Goal: Task Accomplishment & Management: Use online tool/utility

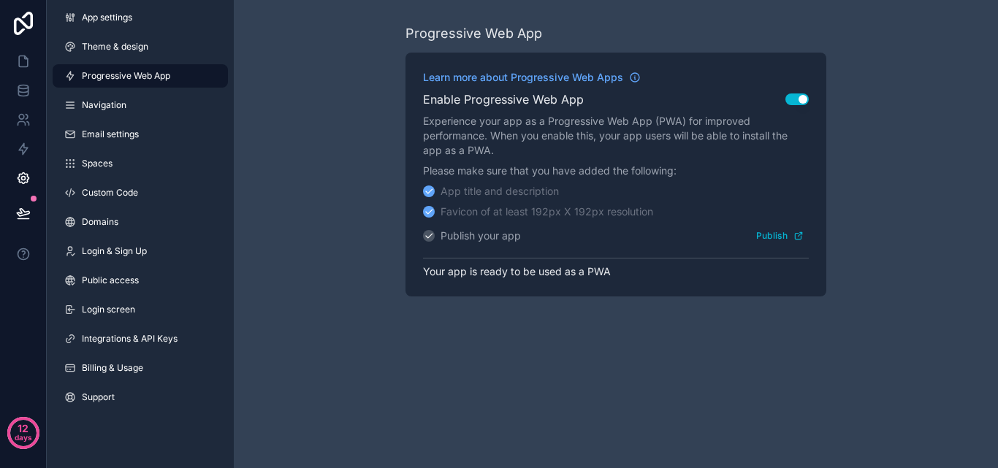
click at [317, 178] on div "Progressive Web App Learn more about Progressive Web Apps Enable Progressive We…" at bounding box center [616, 160] width 764 height 320
click at [121, 279] on span "Public access" at bounding box center [110, 281] width 57 height 12
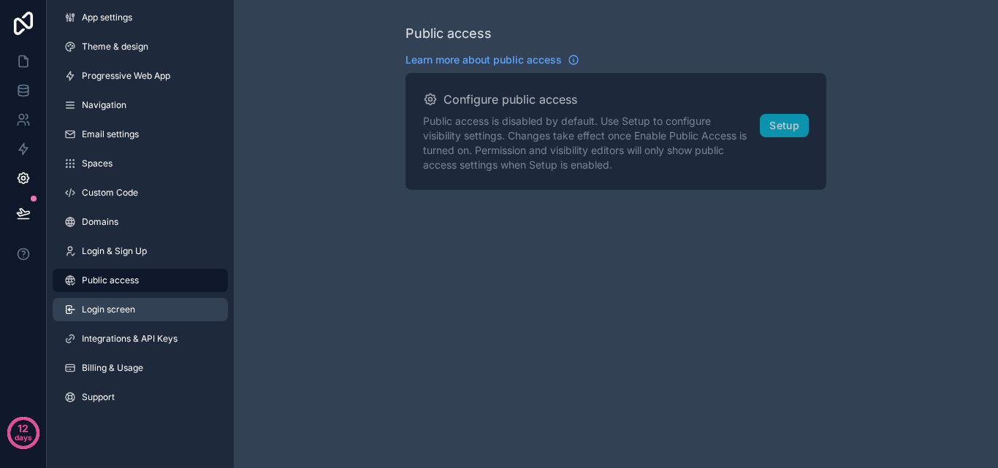
click at [126, 308] on span "Login screen" at bounding box center [108, 310] width 53 height 12
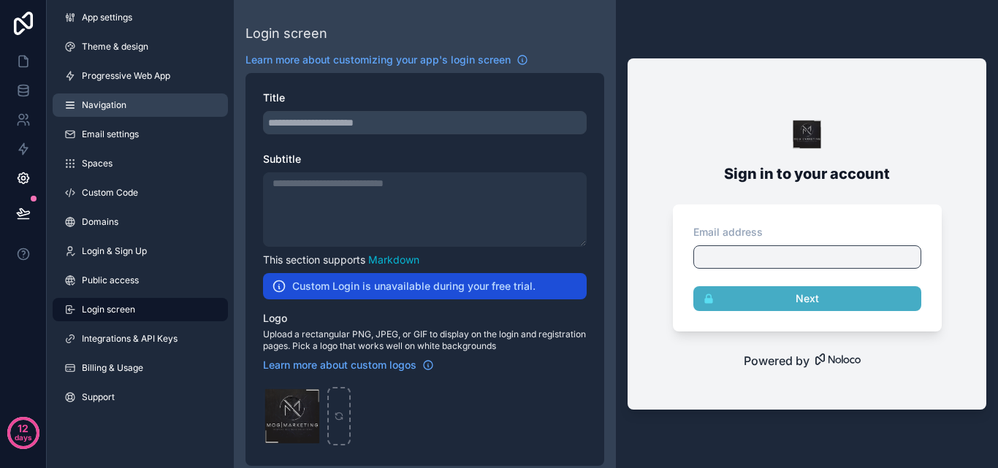
click at [114, 99] on link "Navigation" at bounding box center [140, 105] width 175 height 23
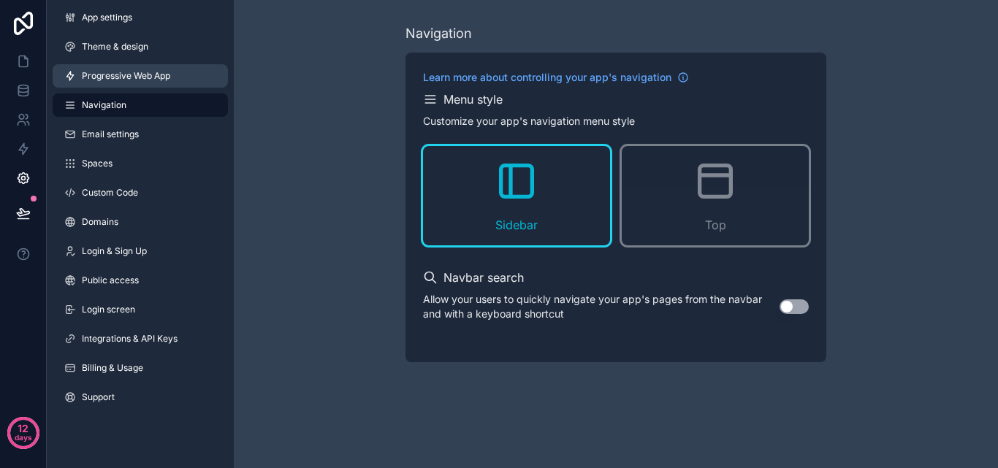
click at [114, 86] on link "Progressive Web App" at bounding box center [140, 75] width 175 height 23
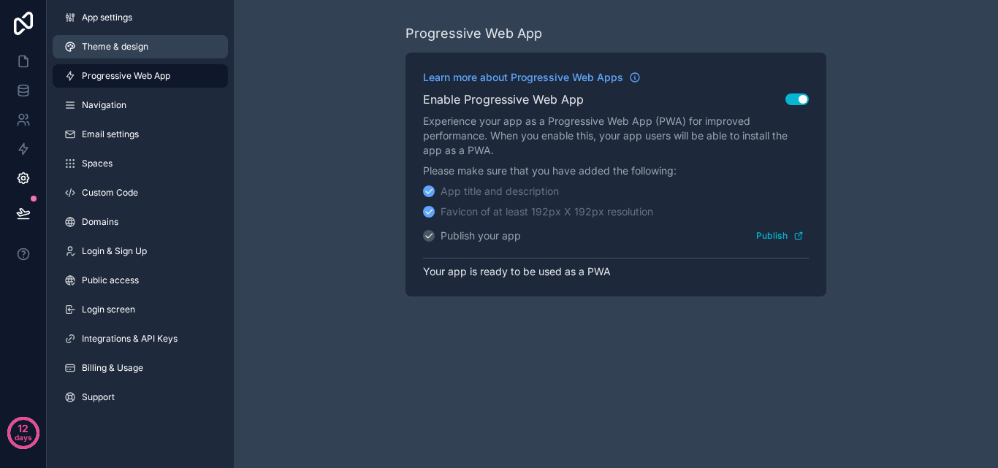
click at [110, 53] on link "Theme & design" at bounding box center [140, 46] width 175 height 23
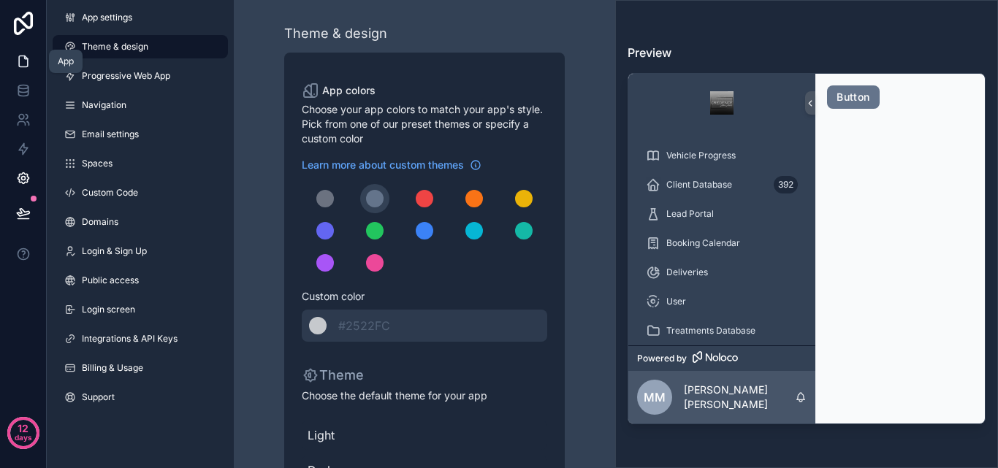
click at [34, 56] on link at bounding box center [23, 61] width 46 height 29
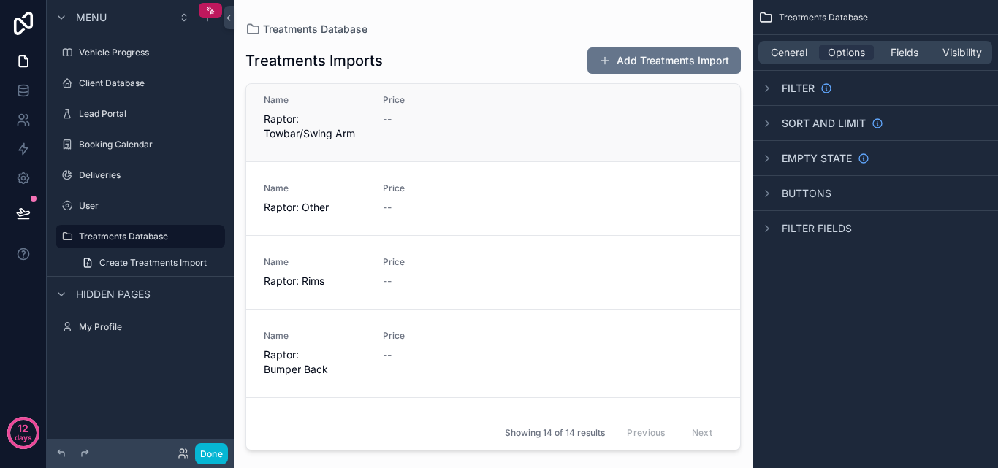
scroll to position [439, 0]
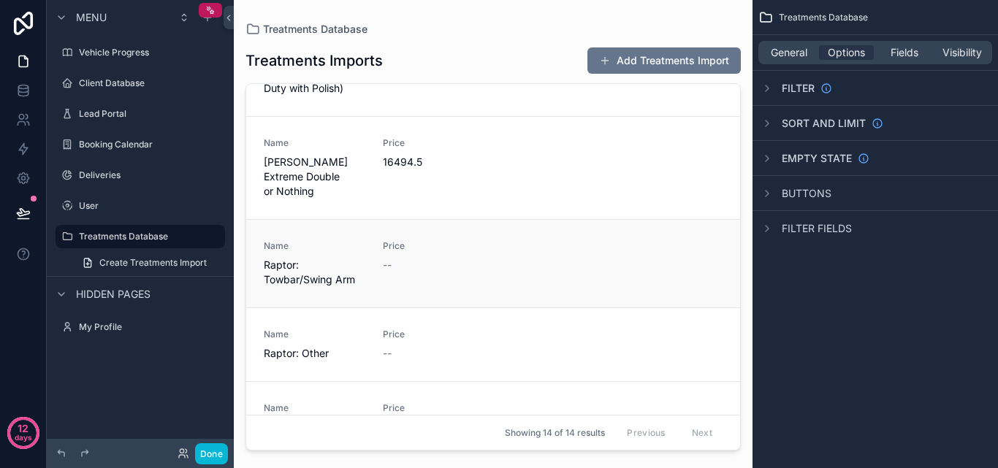
click at [455, 240] on span "Price" at bounding box center [434, 246] width 102 height 12
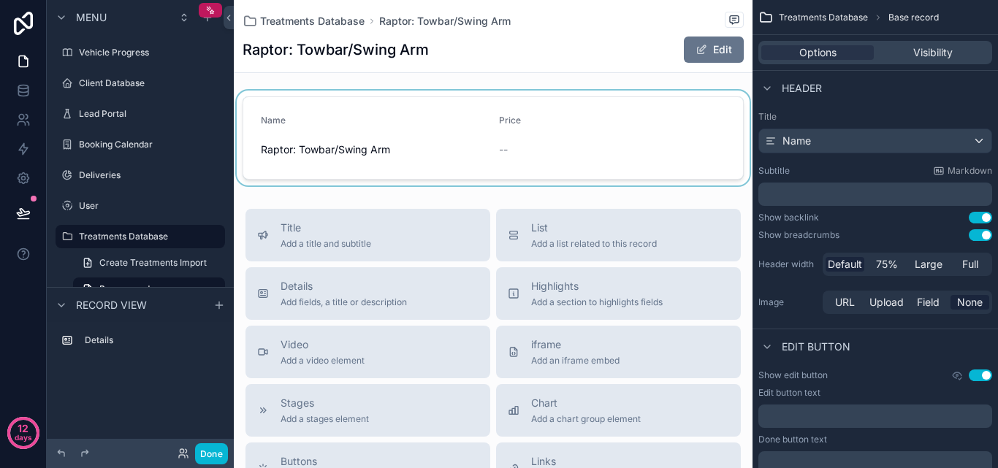
click at [490, 126] on div "scrollable content" at bounding box center [493, 138] width 519 height 95
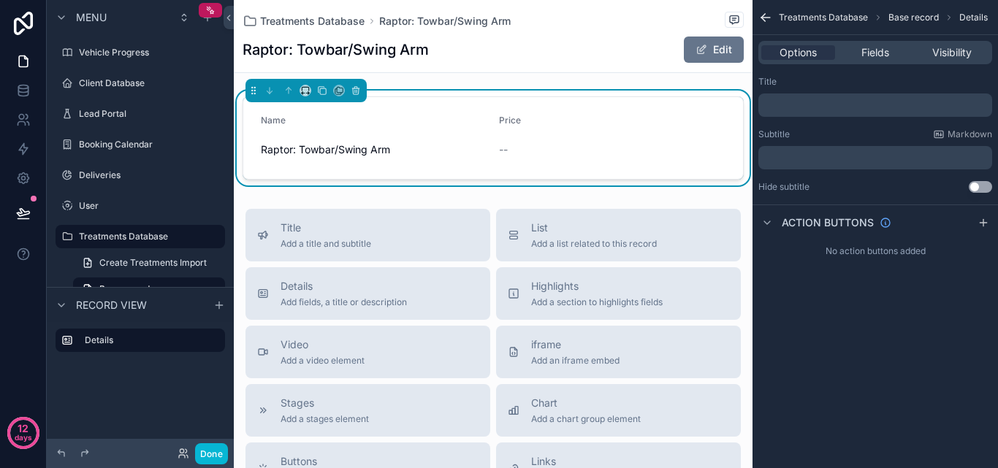
click at [683, 66] on div "Treatments Database Raptor: Towbar/Swing Arm Raptor: Towbar/Swing Arm Edit" at bounding box center [493, 36] width 501 height 72
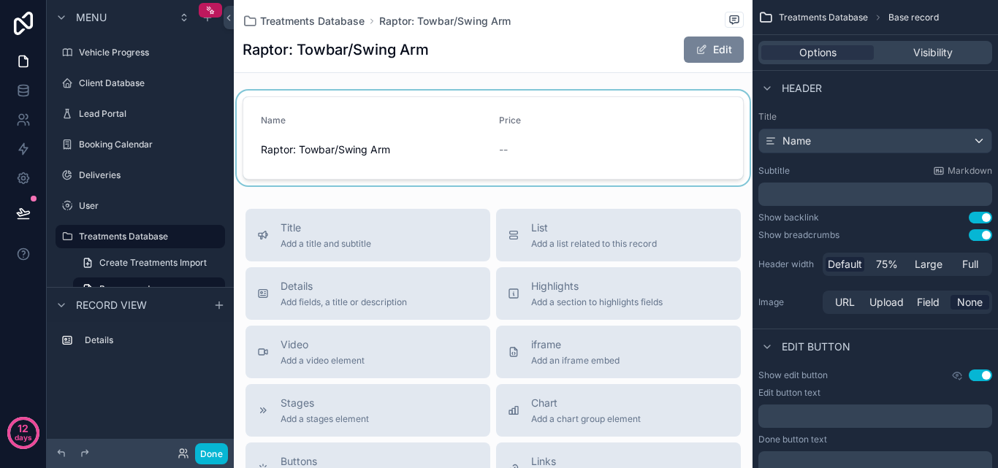
click at [696, 53] on span "scrollable content" at bounding box center [702, 50] width 12 height 12
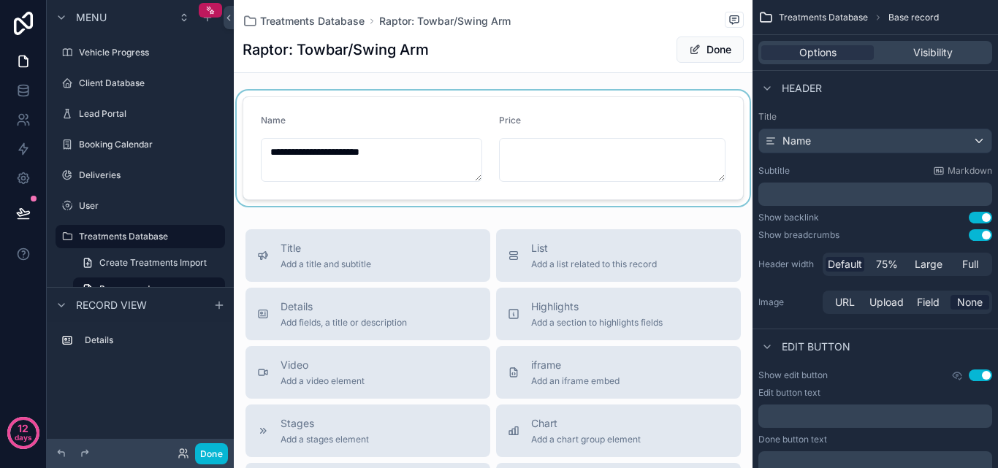
click at [534, 177] on div "scrollable content" at bounding box center [493, 148] width 519 height 115
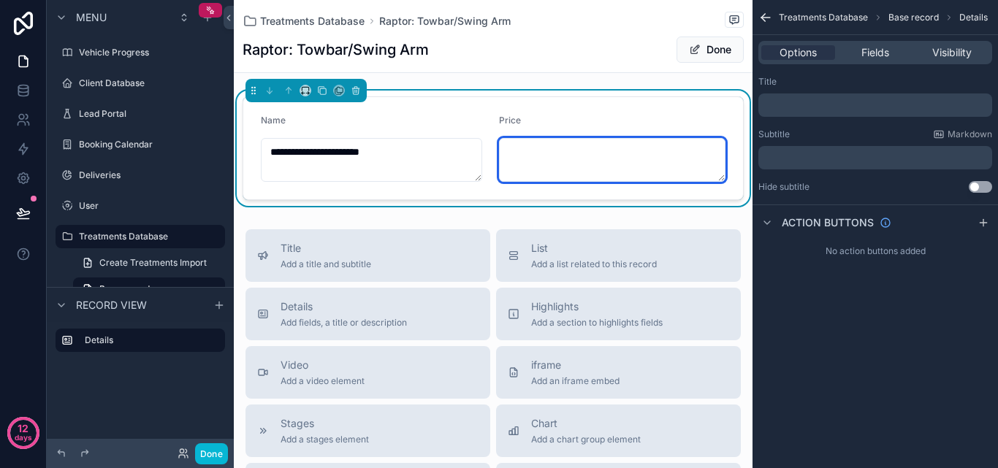
click at [535, 163] on textarea "scrollable content" at bounding box center [612, 160] width 227 height 44
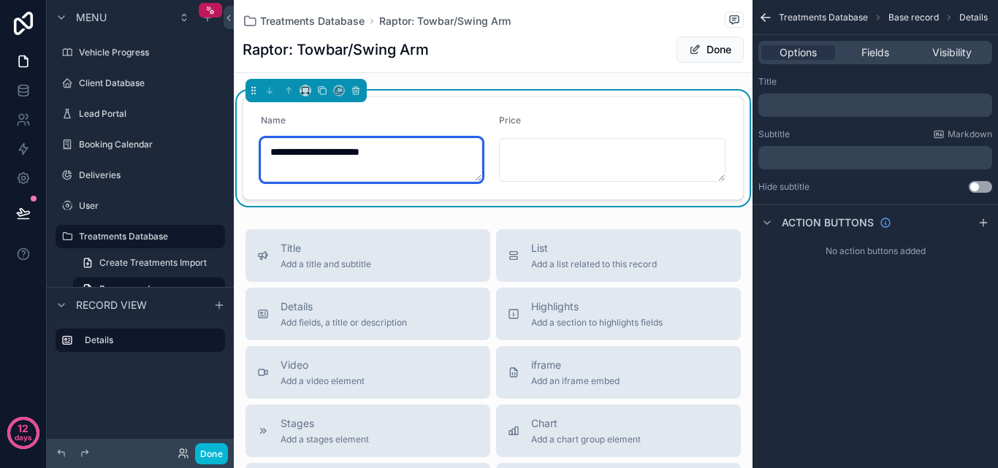
click at [373, 153] on textarea "**********" at bounding box center [371, 160] width 221 height 44
click at [390, 153] on textarea "**********" at bounding box center [371, 160] width 221 height 44
drag, startPoint x: 403, startPoint y: 151, endPoint x: 343, endPoint y: 156, distance: 60.1
click at [343, 156] on textarea "**********" at bounding box center [371, 160] width 221 height 44
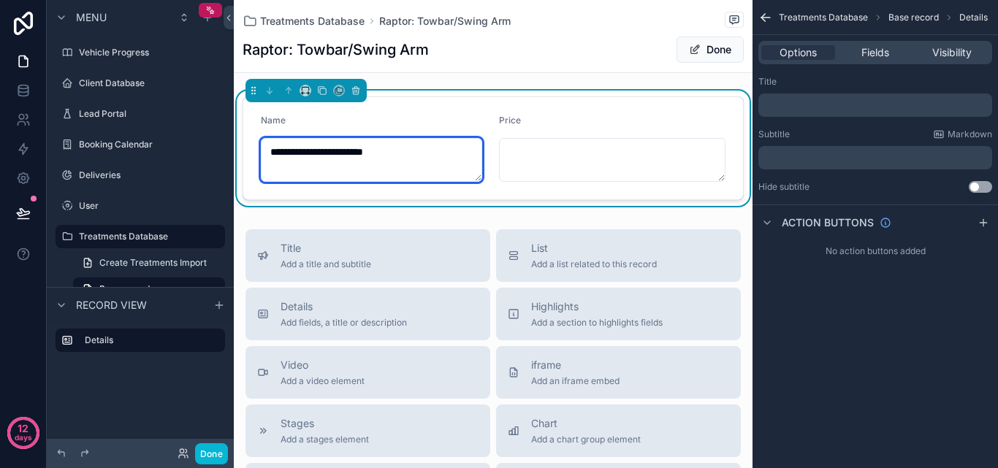
type textarea "**********"
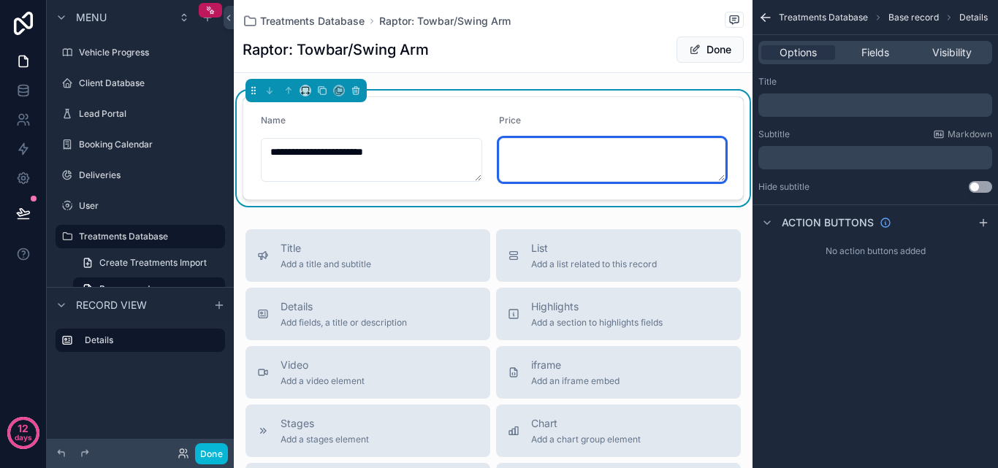
click at [521, 156] on textarea "scrollable content" at bounding box center [612, 160] width 227 height 44
type textarea "********"
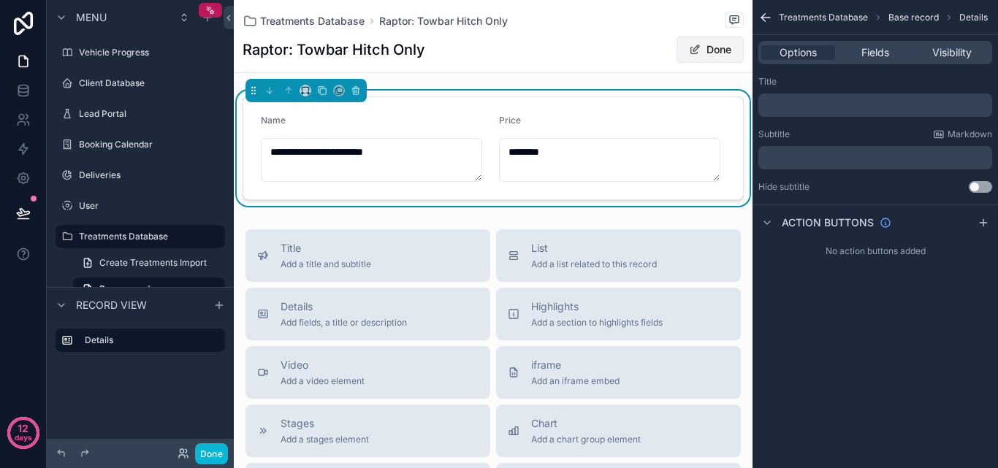
click at [689, 53] on span "scrollable content" at bounding box center [695, 50] width 12 height 12
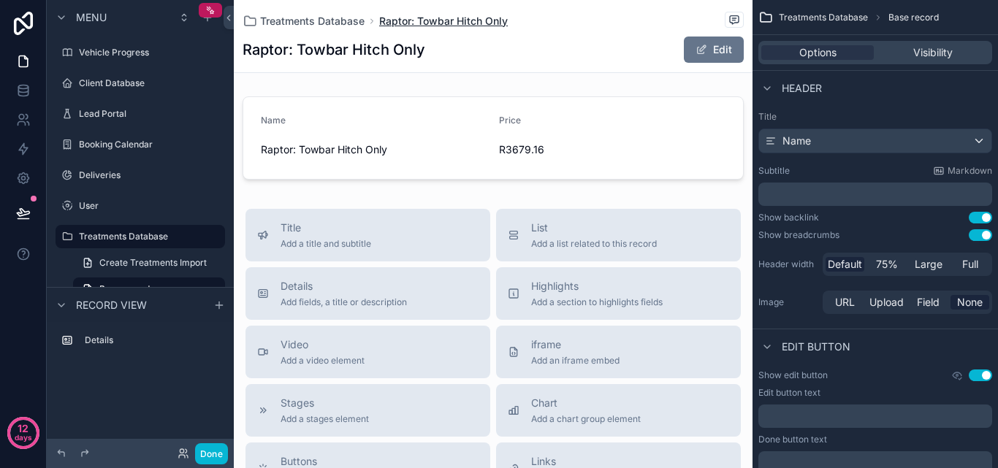
click at [398, 19] on span "Raptor: Towbar Hitch Only" at bounding box center [443, 21] width 129 height 15
click at [335, 21] on span "Treatments Database" at bounding box center [312, 21] width 105 height 15
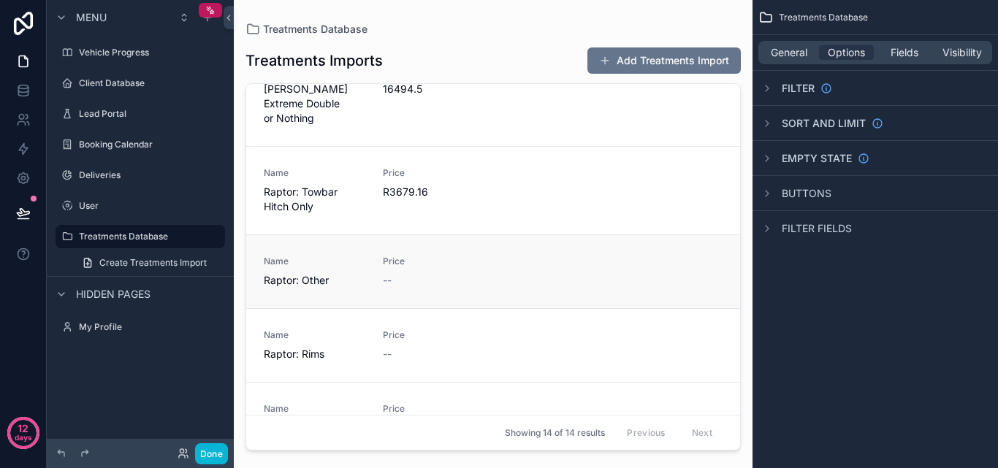
scroll to position [585, 0]
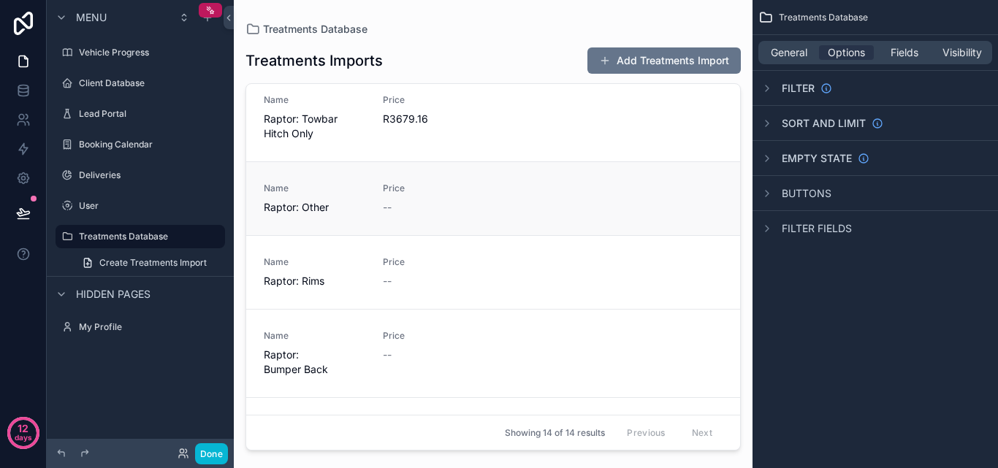
click at [428, 274] on div "--" at bounding box center [434, 281] width 102 height 15
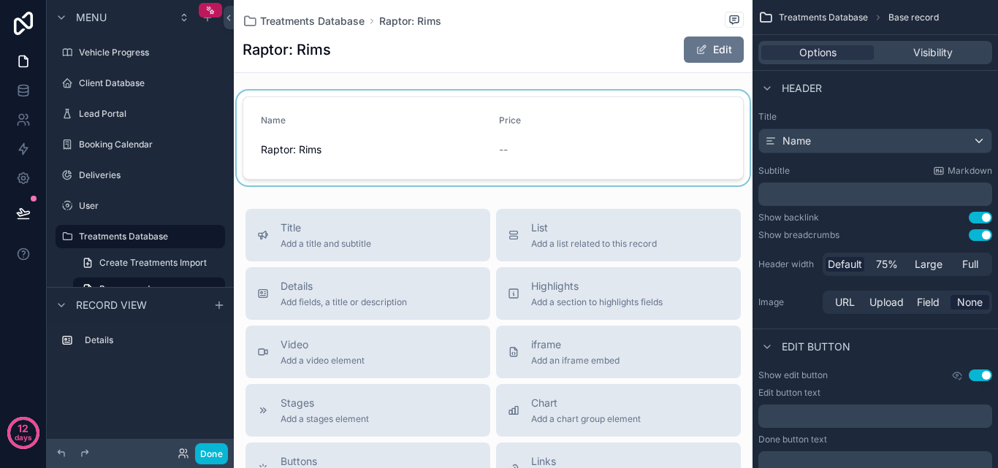
click at [333, 152] on div "scrollable content" at bounding box center [493, 138] width 519 height 95
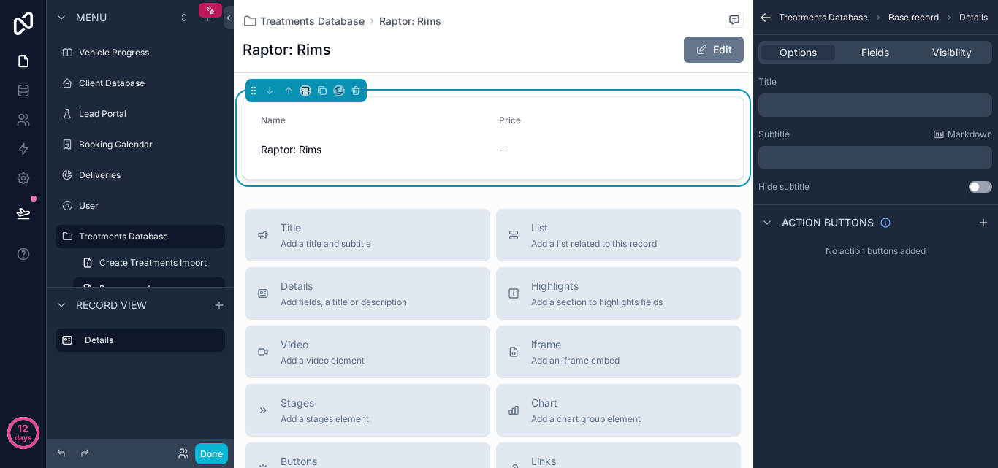
click at [323, 152] on span "Raptor: Rims" at bounding box center [374, 150] width 227 height 15
click at [322, 152] on span "Raptor: Rims" at bounding box center [374, 150] width 227 height 15
click at [696, 45] on span "scrollable content" at bounding box center [702, 50] width 12 height 12
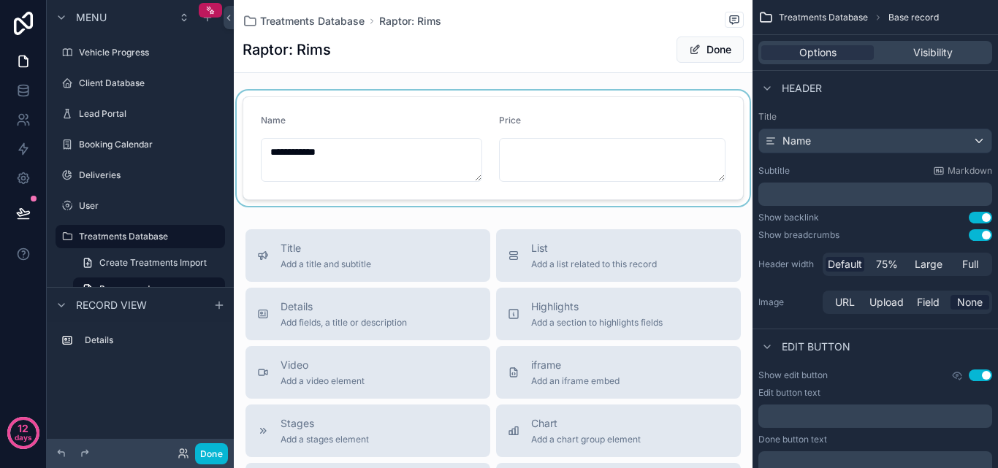
click at [354, 151] on div "scrollable content" at bounding box center [493, 148] width 519 height 115
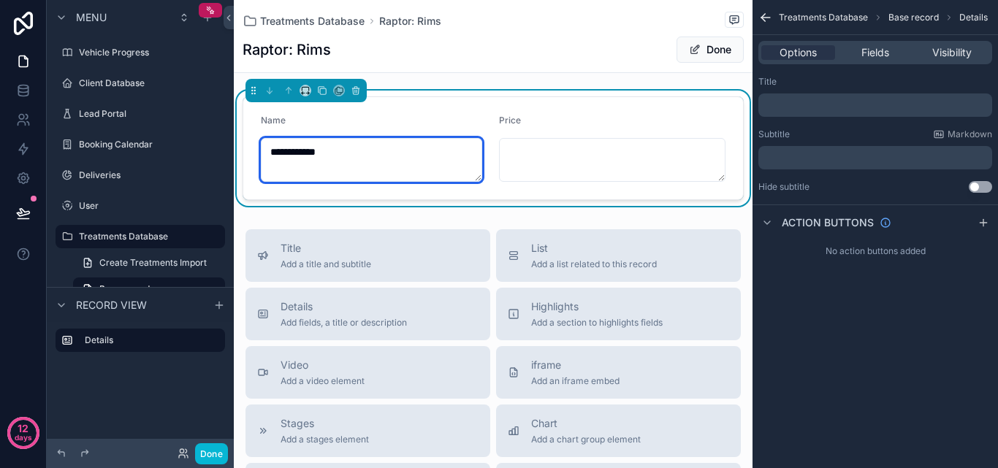
click at [309, 153] on textarea "**********" at bounding box center [371, 160] width 221 height 44
click at [365, 162] on textarea "**********" at bounding box center [371, 160] width 221 height 44
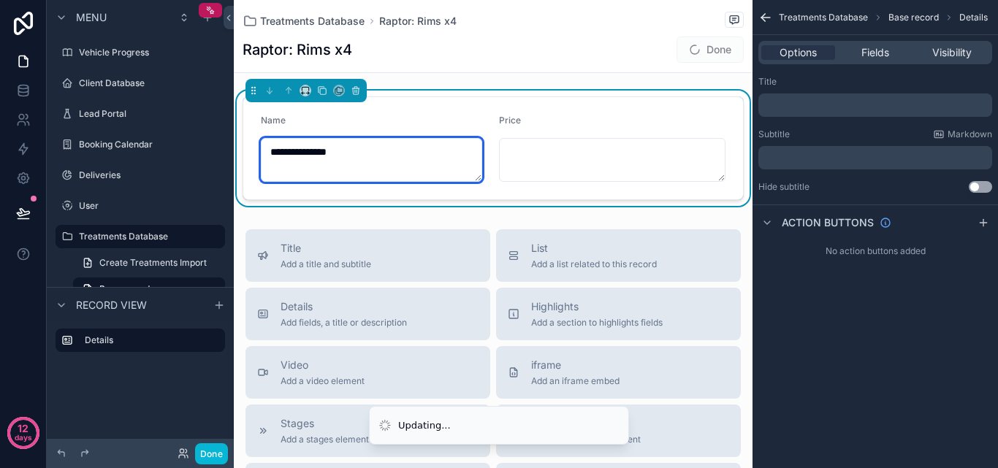
type textarea "**********"
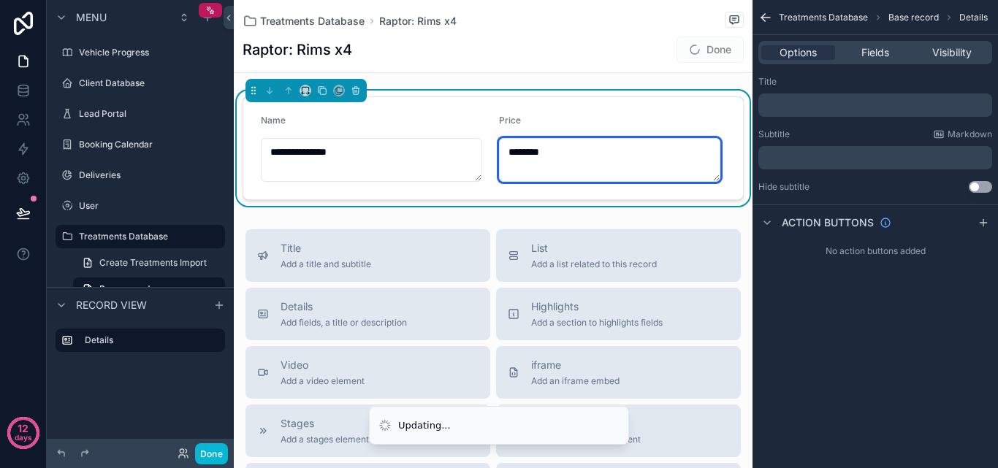
type textarea "********"
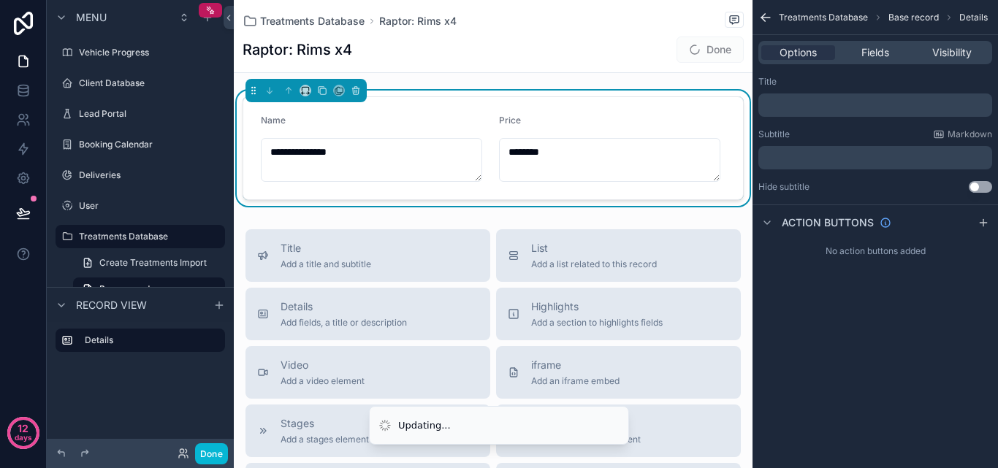
click at [696, 43] on span "Done" at bounding box center [710, 50] width 67 height 26
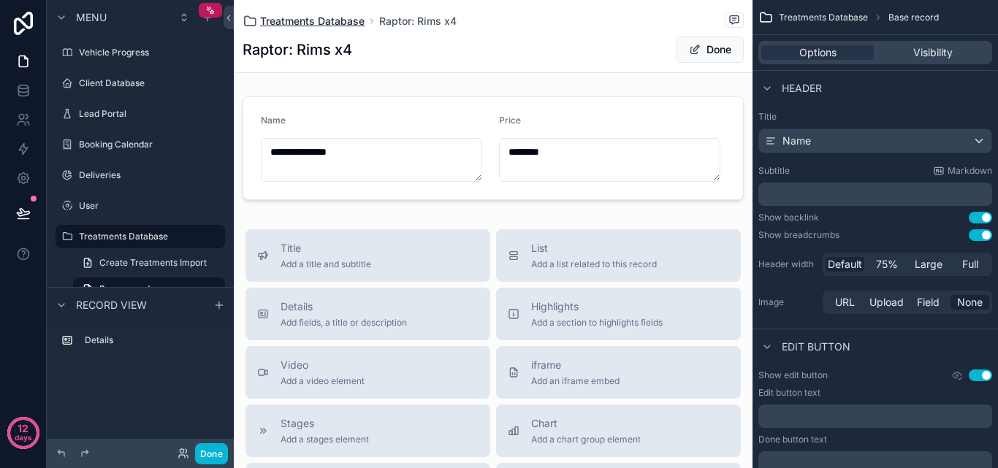
click at [326, 21] on span "Treatments Database" at bounding box center [312, 21] width 105 height 15
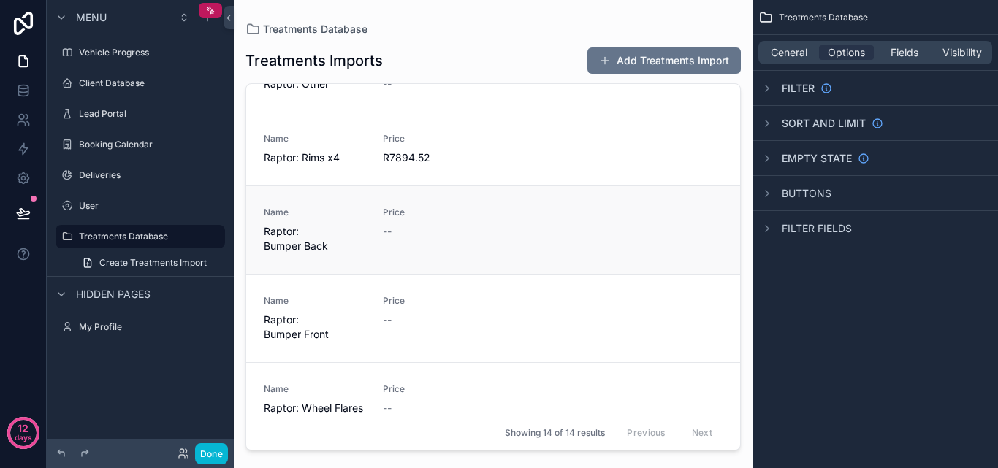
scroll to position [731, 0]
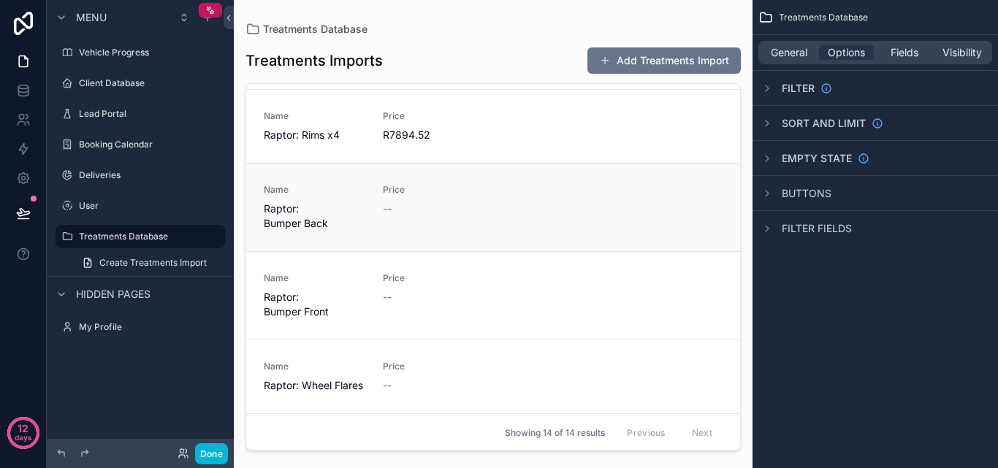
click at [439, 211] on div "Price --" at bounding box center [434, 207] width 102 height 47
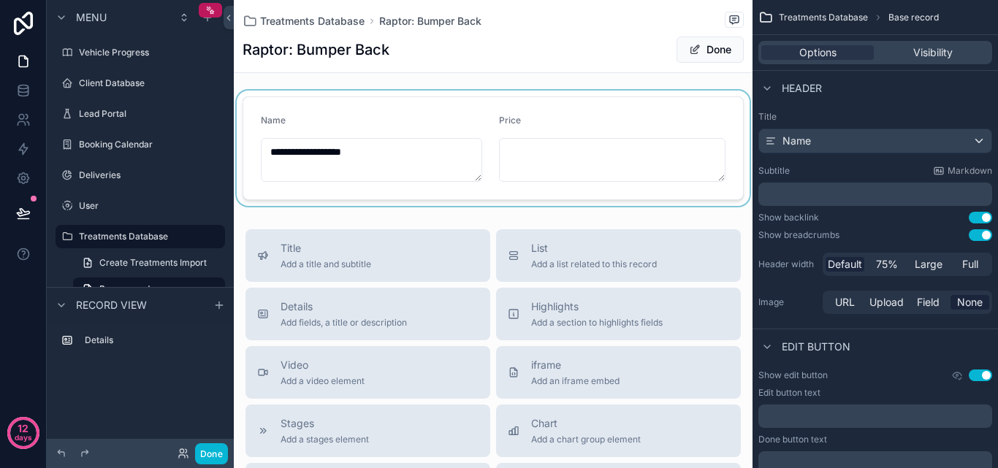
click at [572, 163] on div "scrollable content" at bounding box center [493, 148] width 519 height 115
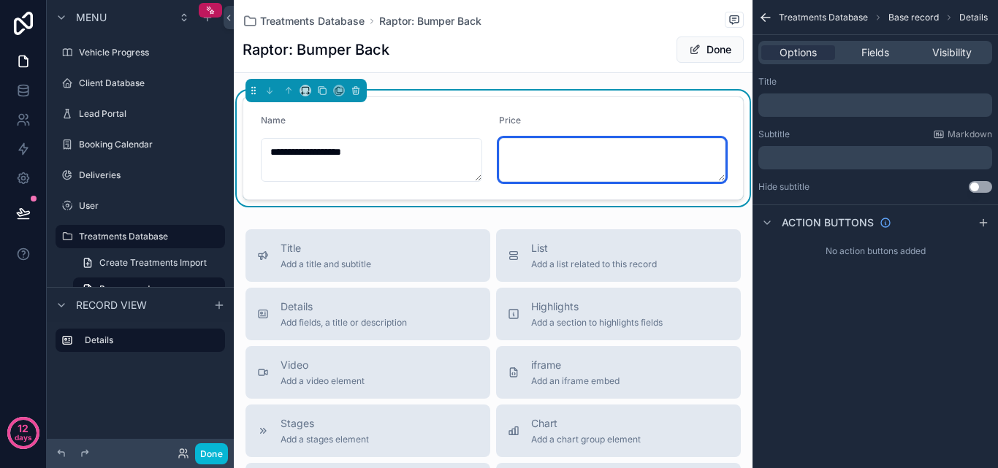
click at [572, 163] on textarea "scrollable content" at bounding box center [612, 160] width 227 height 44
type textarea "********"
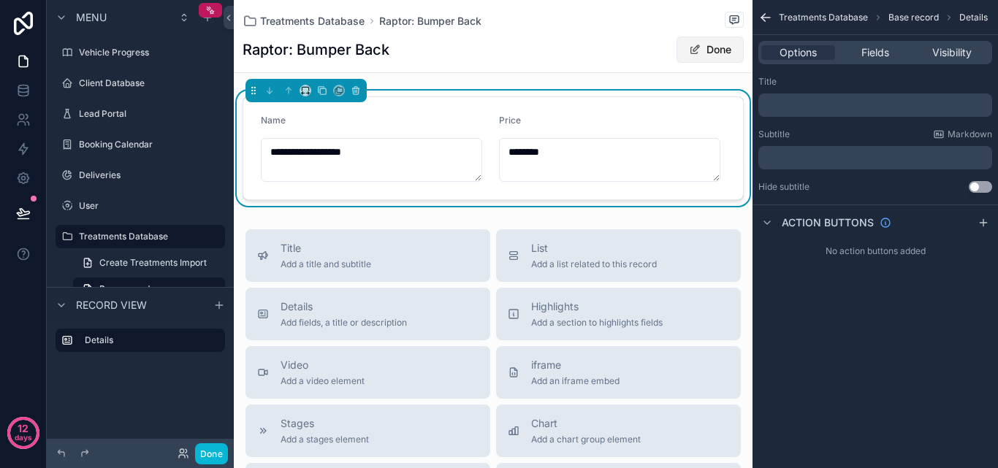
click at [713, 61] on span "Done" at bounding box center [710, 50] width 67 height 26
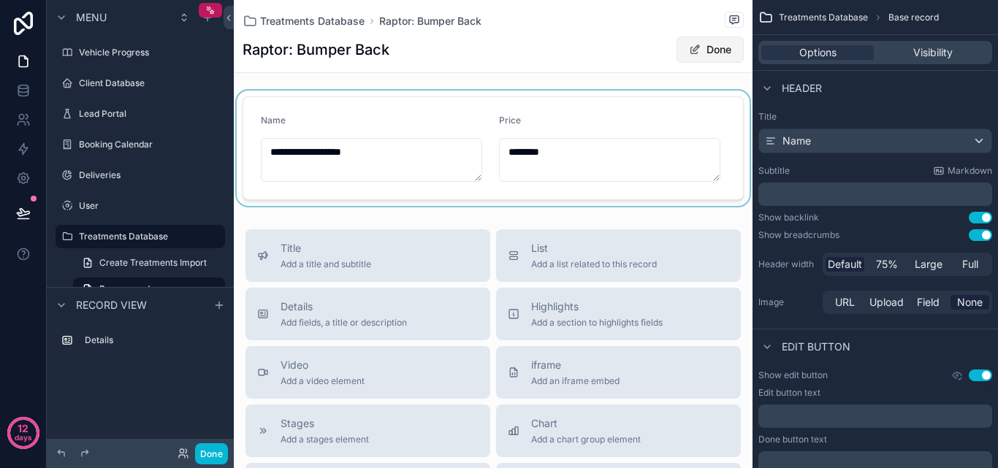
click at [710, 41] on button "Done" at bounding box center [710, 50] width 67 height 26
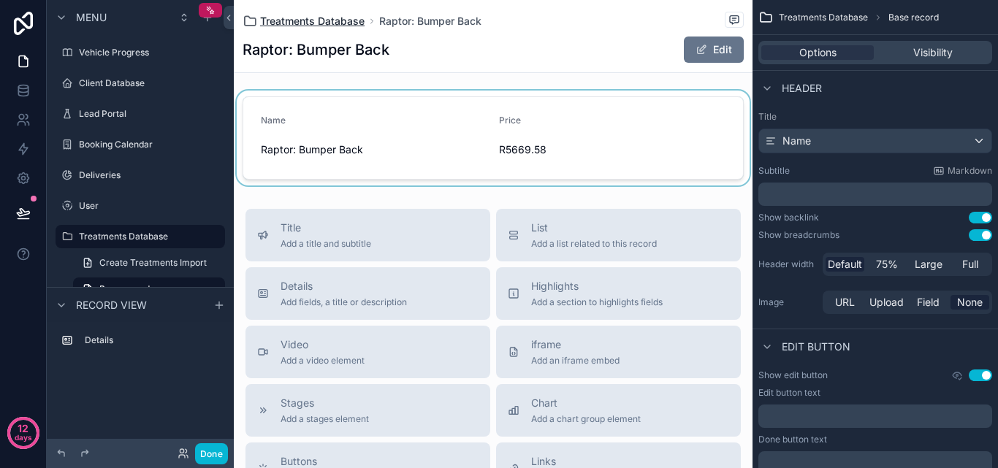
click at [361, 23] on span "Treatments Database" at bounding box center [312, 21] width 105 height 15
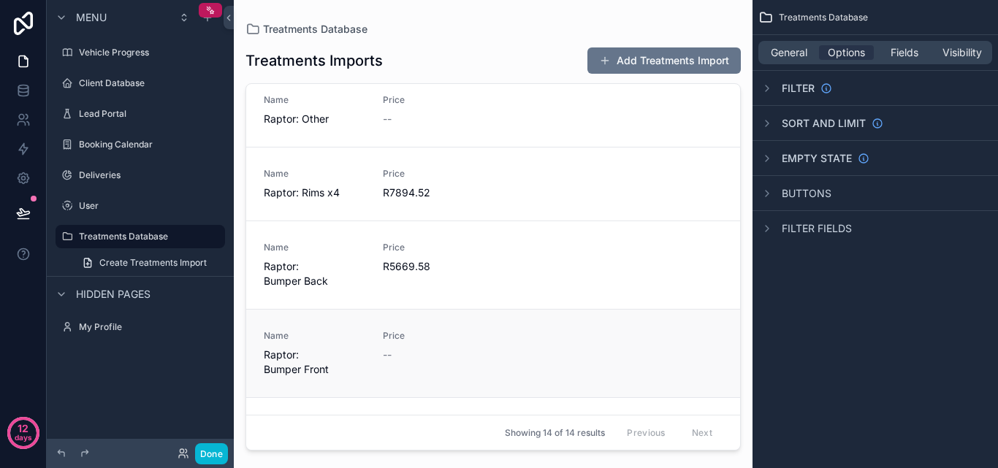
scroll to position [731, 0]
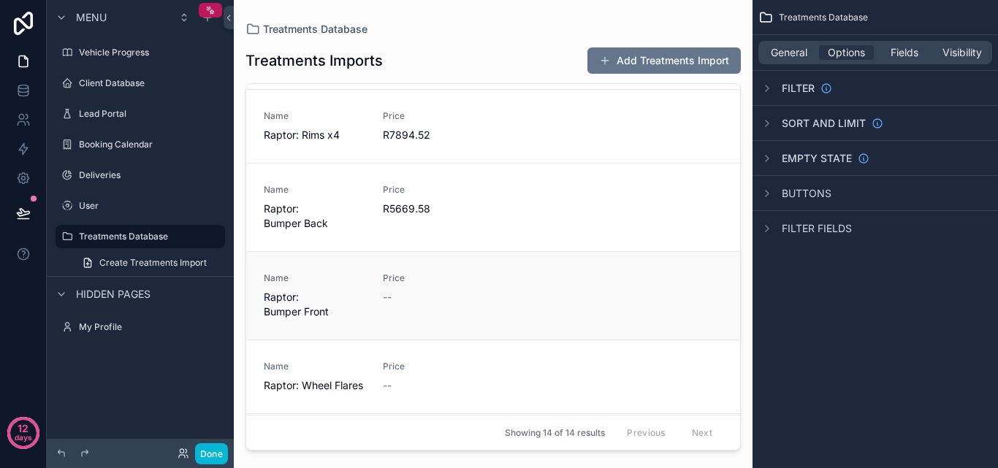
click at [441, 290] on div "--" at bounding box center [434, 297] width 102 height 15
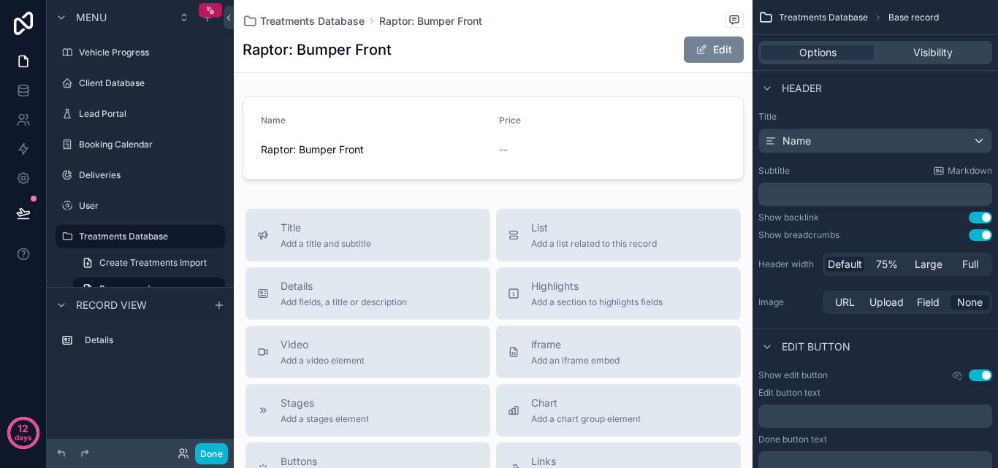
click at [706, 45] on button "Edit" at bounding box center [714, 50] width 60 height 26
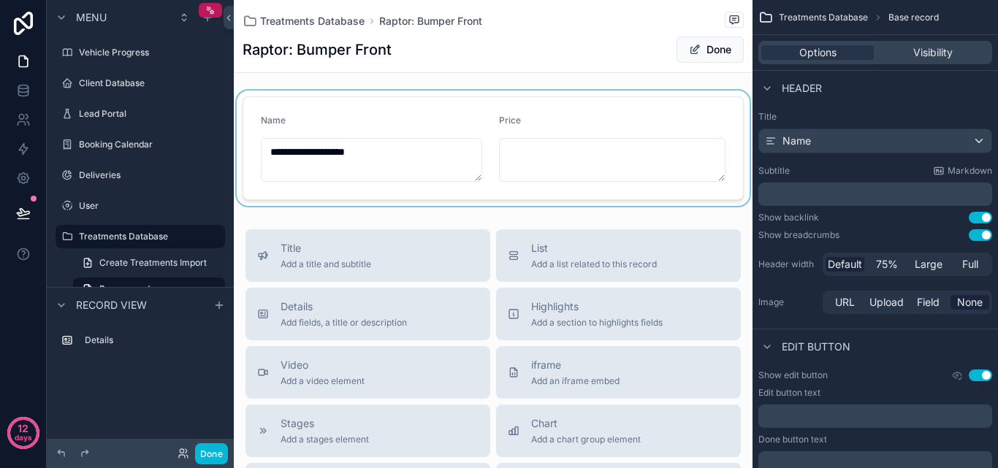
click at [391, 154] on div "scrollable content" at bounding box center [493, 148] width 519 height 115
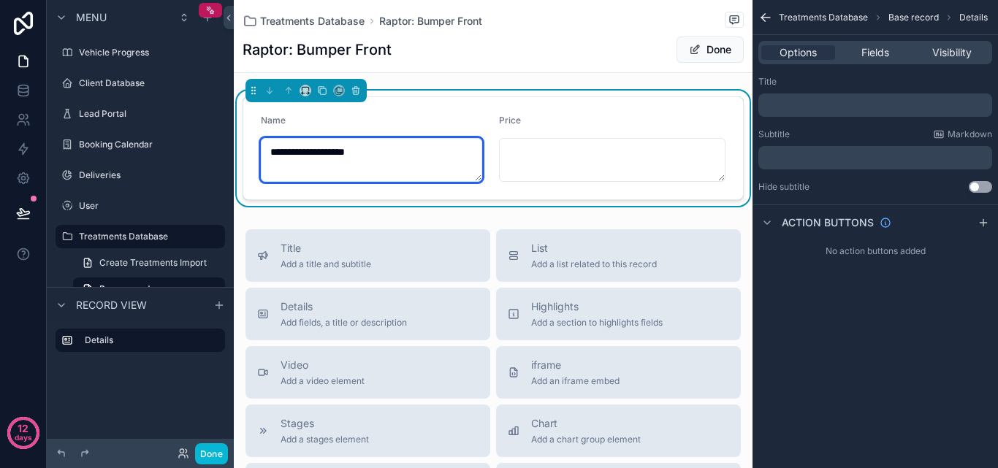
click at [389, 153] on textarea "**********" at bounding box center [371, 160] width 221 height 44
type textarea "**********"
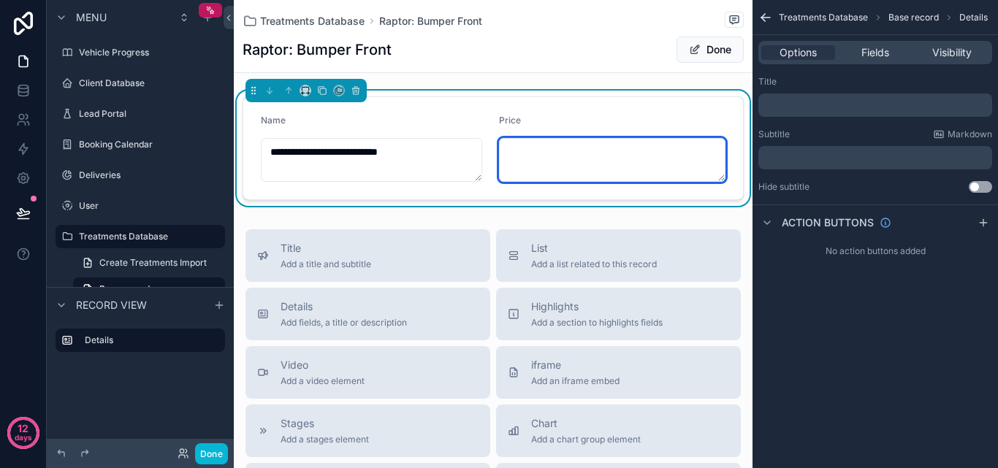
click at [591, 158] on textarea "scrollable content" at bounding box center [612, 160] width 227 height 44
type textarea "********"
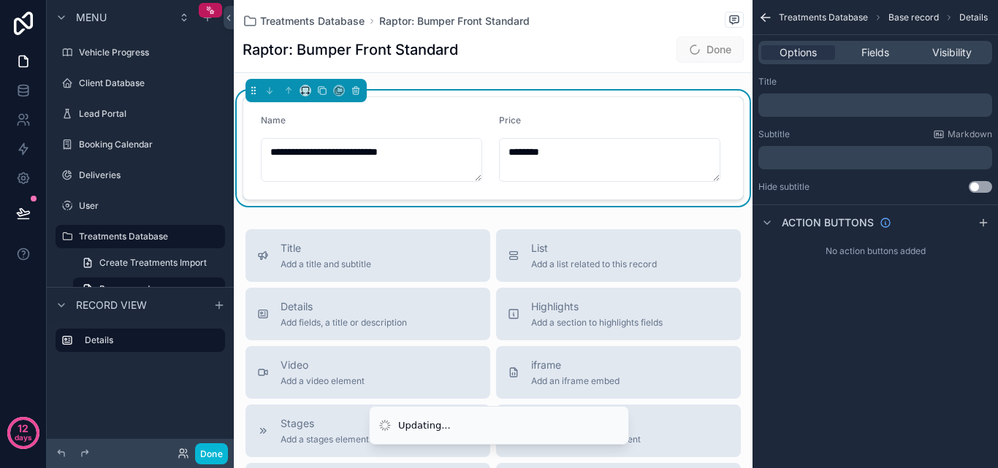
click at [677, 57] on span "Done" at bounding box center [710, 50] width 67 height 26
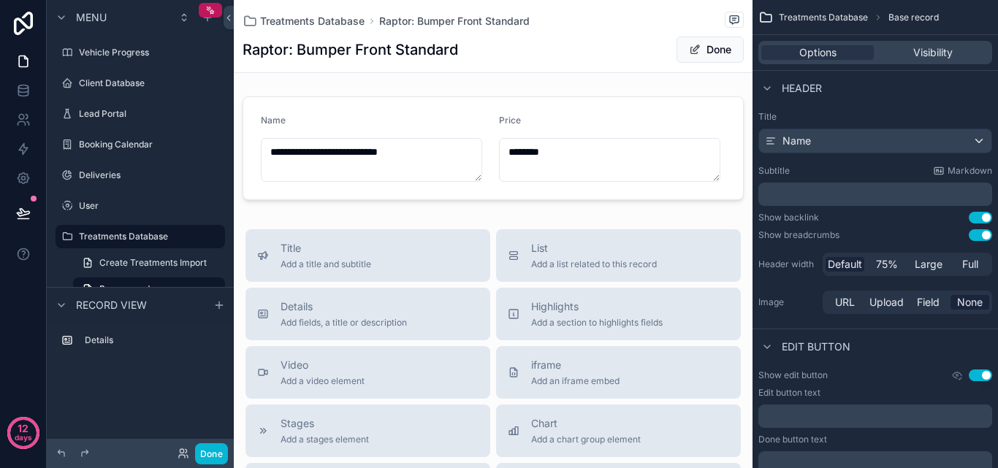
click at [699, 31] on div "Treatments Database Raptor: Bumper Front Standard Raptor: Bumper Front Standard…" at bounding box center [493, 36] width 501 height 72
click at [691, 48] on button "Done" at bounding box center [710, 50] width 67 height 26
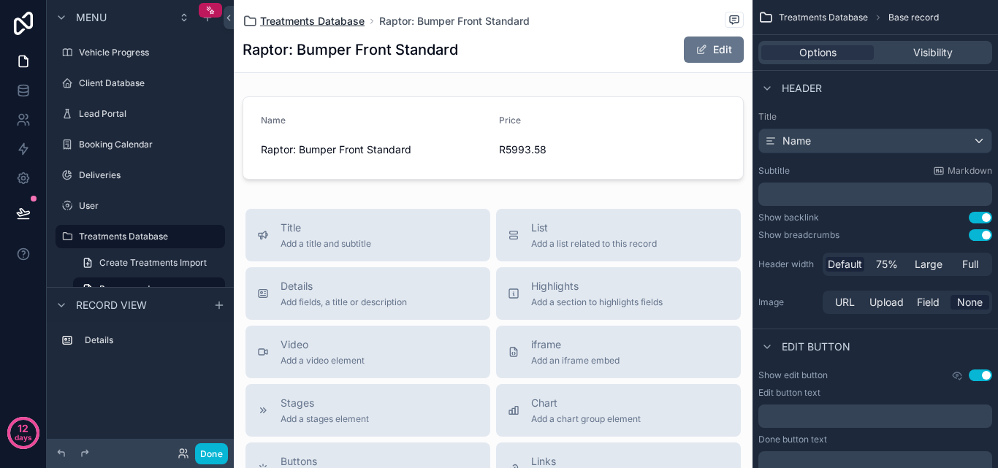
click at [351, 18] on span "Treatments Database" at bounding box center [312, 21] width 105 height 15
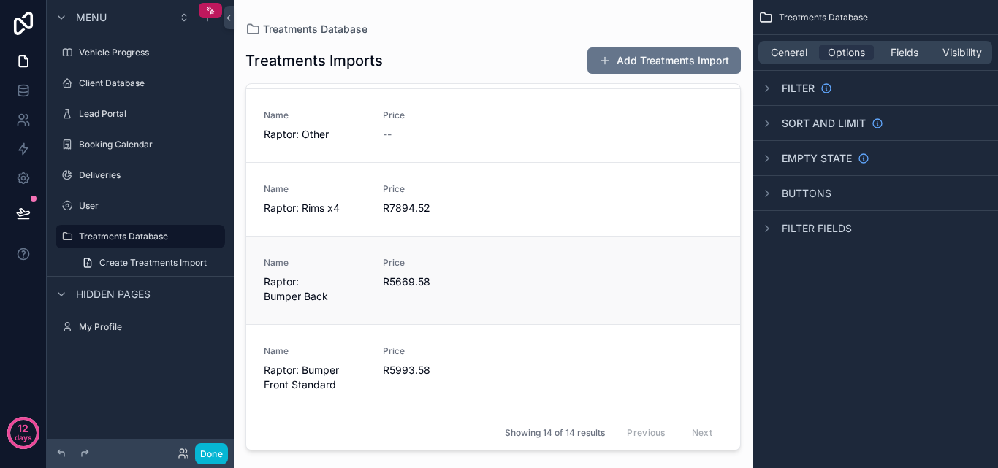
scroll to position [804, 0]
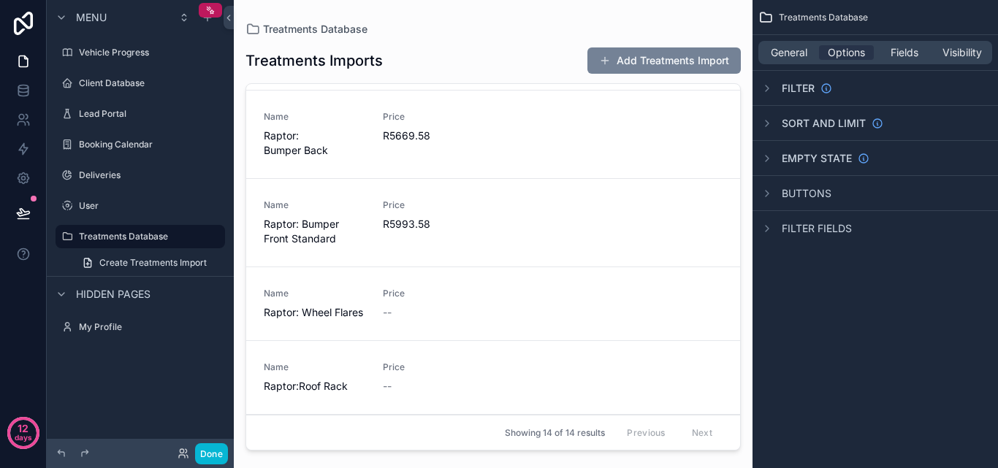
click at [637, 56] on button "Add Treatments Import" at bounding box center [664, 61] width 153 height 26
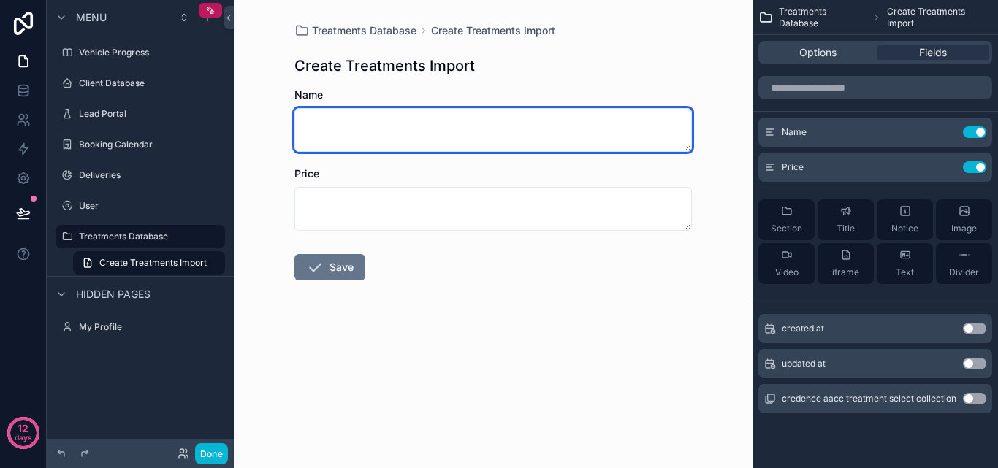
click at [398, 142] on textarea "scrollable content" at bounding box center [494, 130] width 398 height 44
type textarea "*"
type textarea "**********"
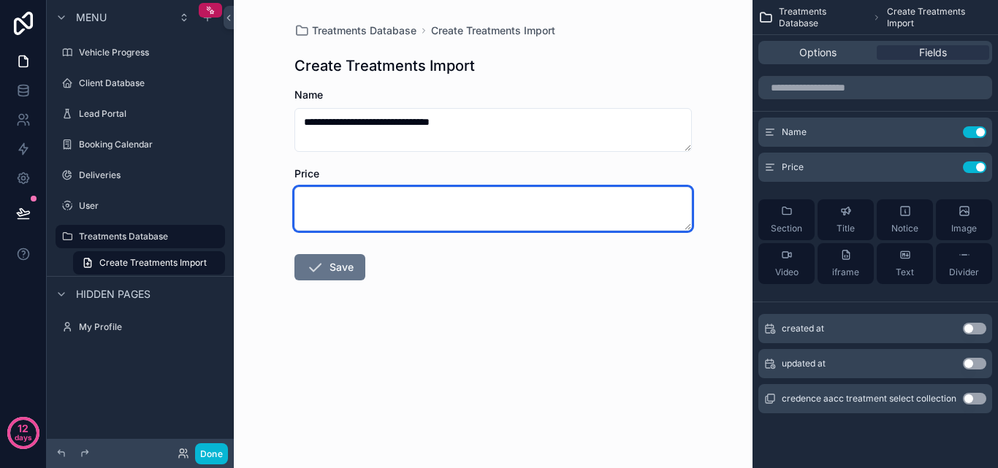
click at [400, 210] on textarea "scrollable content" at bounding box center [494, 209] width 398 height 44
drag, startPoint x: 399, startPoint y: 210, endPoint x: 346, endPoint y: 216, distance: 53.7
click at [346, 216] on textarea "scrollable content" at bounding box center [494, 209] width 398 height 44
type textarea "*"
type textarea "********"
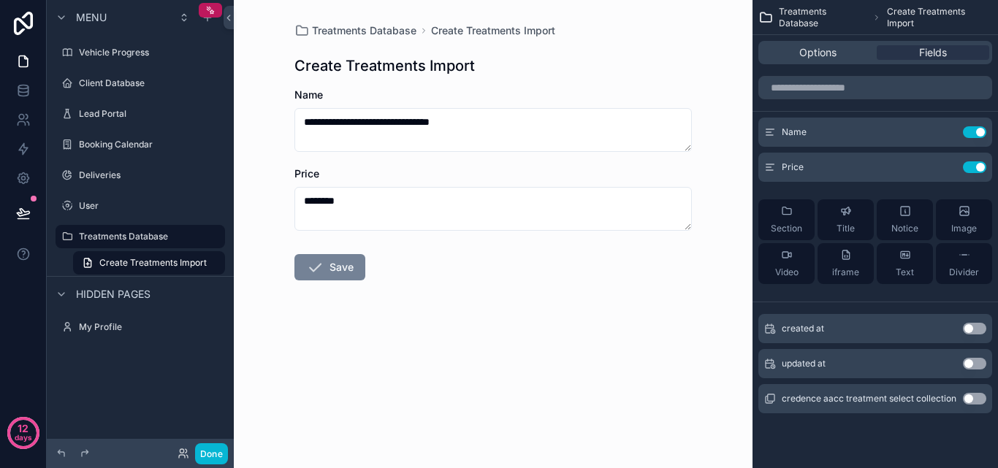
click at [338, 270] on button "Save" at bounding box center [330, 267] width 71 height 26
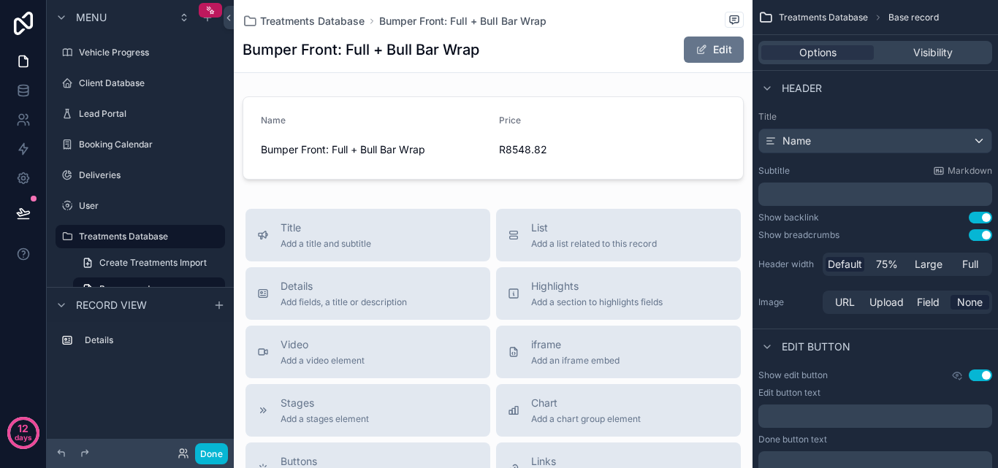
drag, startPoint x: 338, startPoint y: 270, endPoint x: 672, endPoint y: 191, distance: 343.9
click at [672, 191] on div "Treatments Database Bumper Front: Full + Bull Bar Wrap Bumper Front: Full + Bul…" at bounding box center [493, 429] width 519 height 858
click at [351, 18] on span "Treatments Database" at bounding box center [312, 21] width 105 height 15
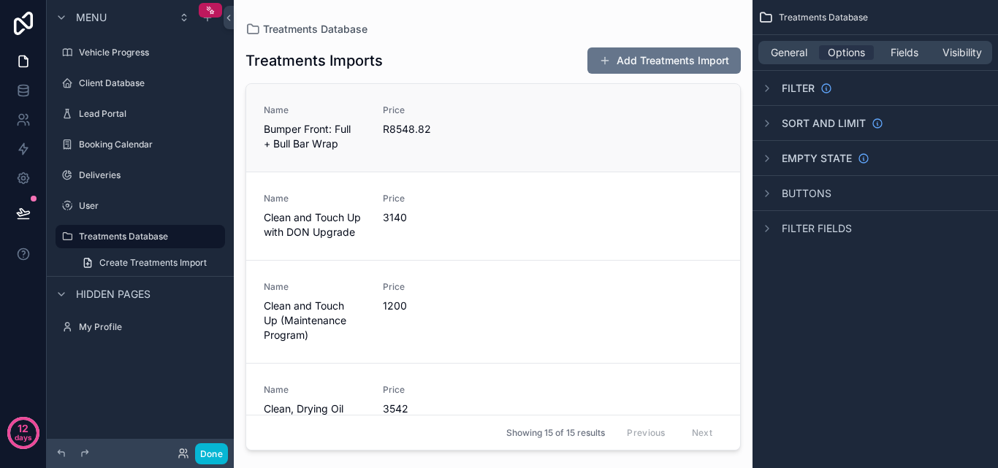
click at [449, 122] on span "R8548.82" at bounding box center [434, 129] width 102 height 15
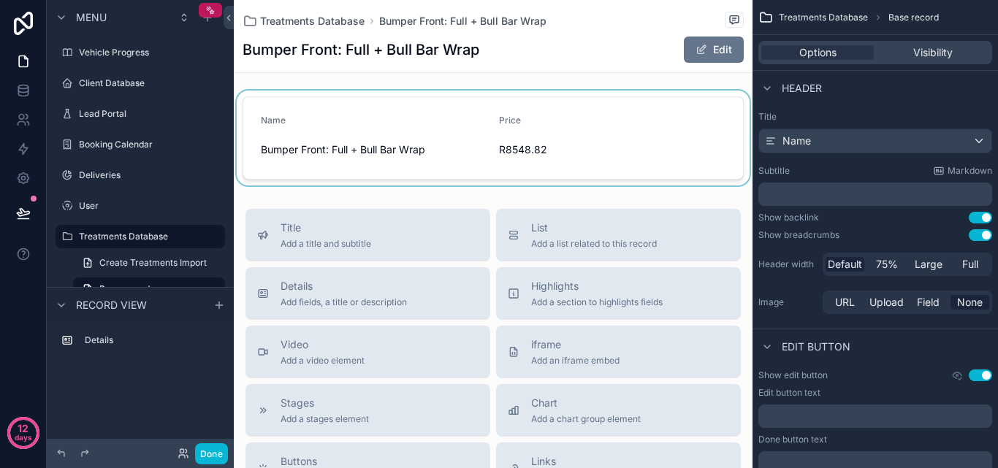
click at [304, 148] on div "scrollable content" at bounding box center [493, 138] width 519 height 95
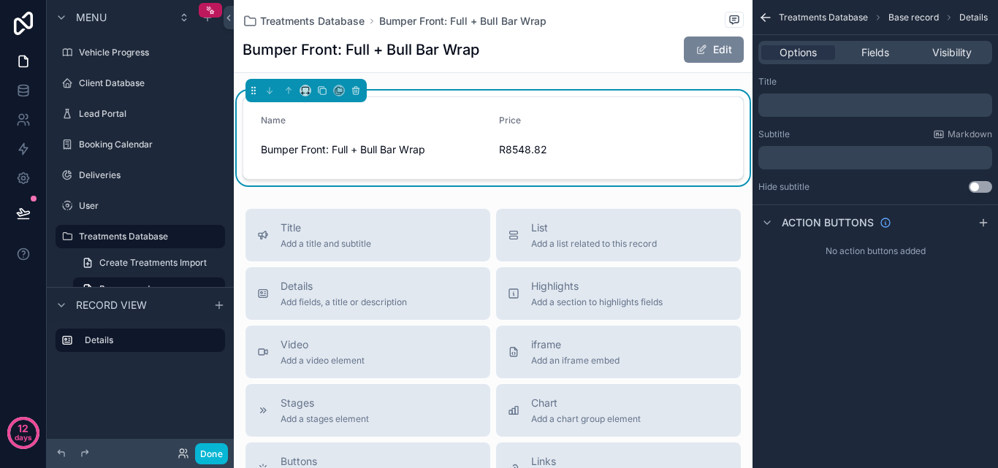
click at [705, 45] on button "Edit" at bounding box center [714, 50] width 60 height 26
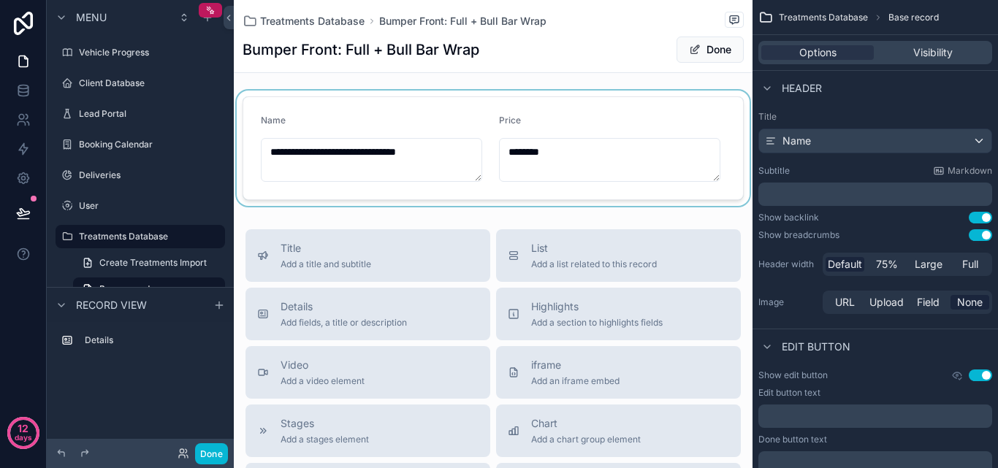
click at [271, 151] on div "scrollable content" at bounding box center [493, 148] width 519 height 115
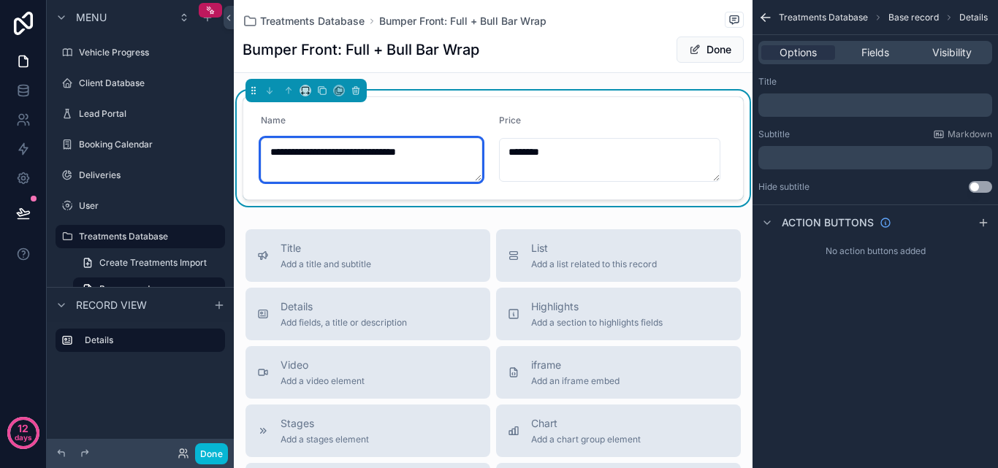
click at [271, 153] on textarea "**********" at bounding box center [371, 160] width 221 height 44
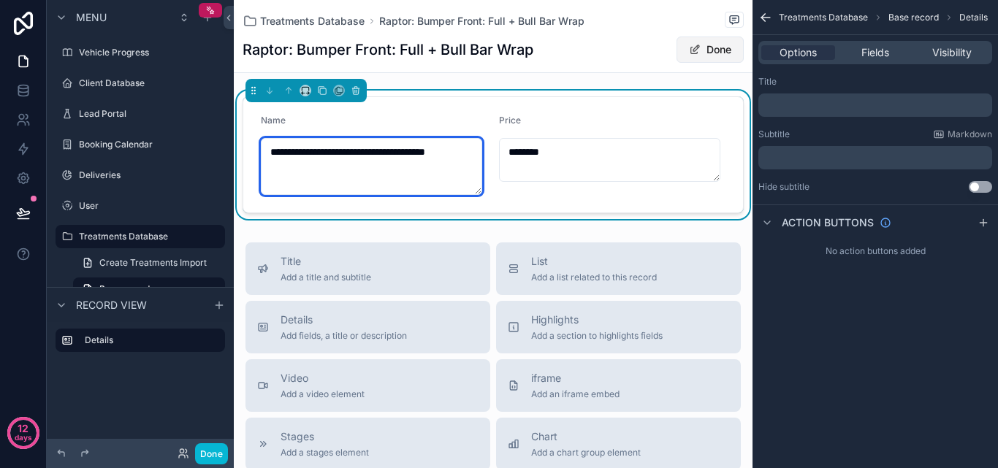
type textarea "**********"
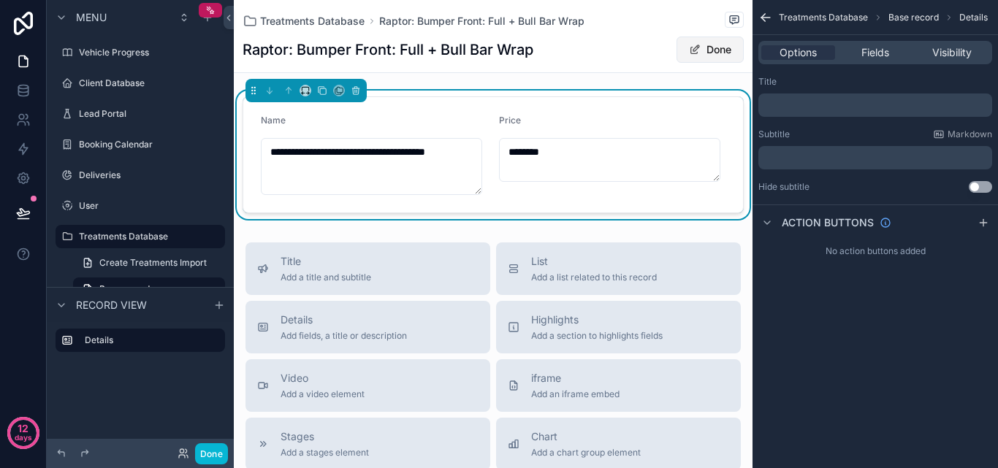
click at [697, 54] on button "Done" at bounding box center [710, 50] width 67 height 26
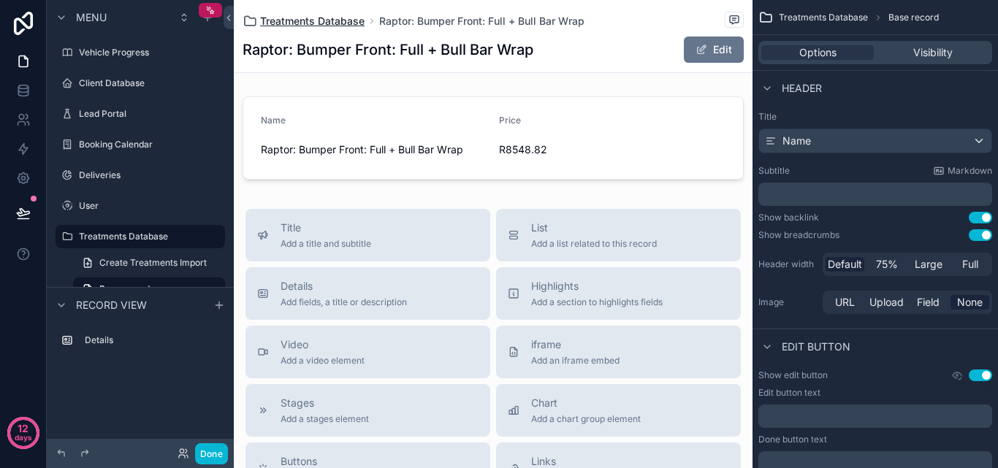
click at [330, 23] on span "Treatments Database" at bounding box center [312, 21] width 105 height 15
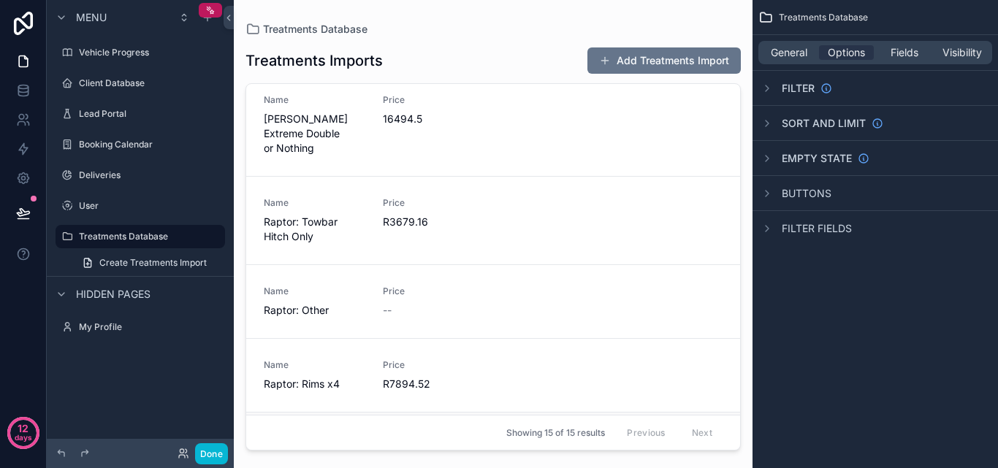
scroll to position [980, 0]
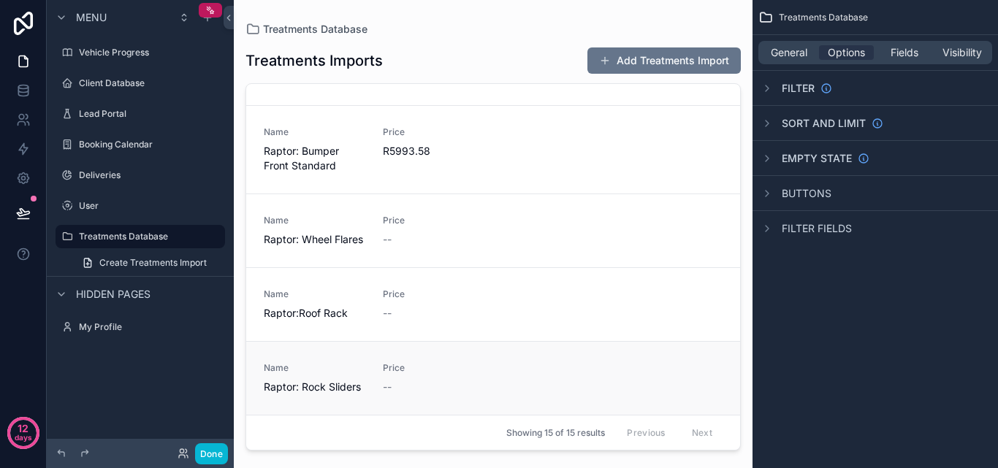
click at [439, 383] on div "--" at bounding box center [434, 387] width 102 height 15
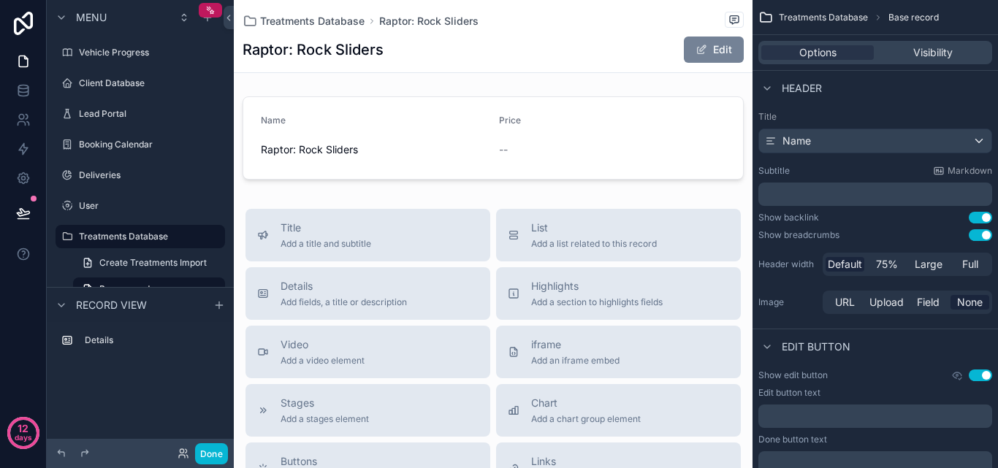
click at [687, 41] on button "Edit" at bounding box center [714, 50] width 60 height 26
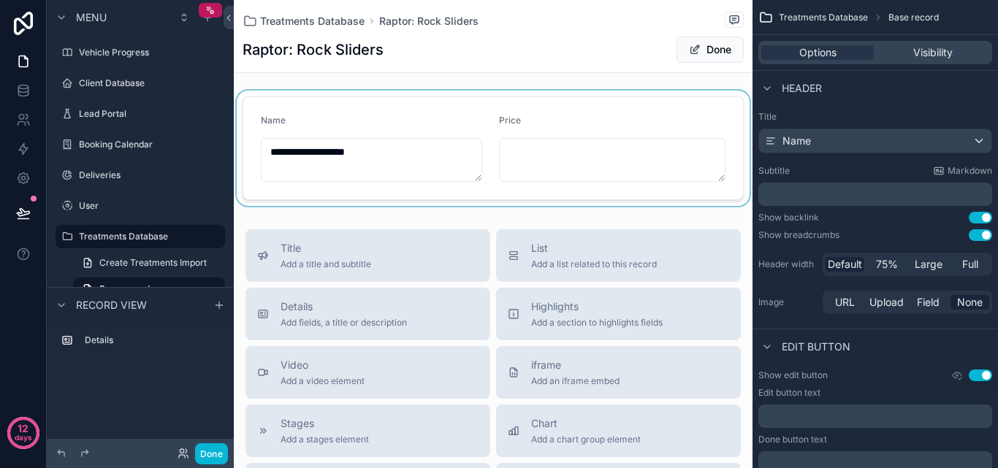
click at [386, 150] on div "scrollable content" at bounding box center [493, 148] width 519 height 115
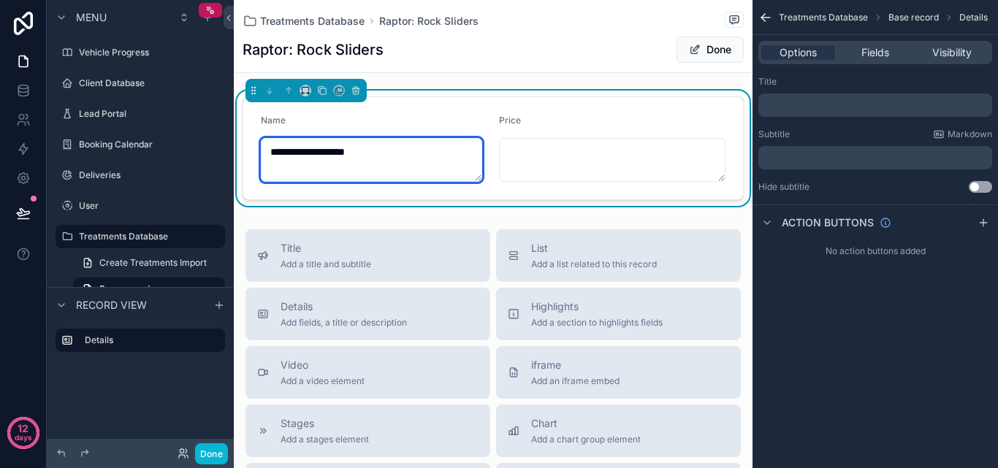
click at [385, 151] on textarea "**********" at bounding box center [371, 160] width 221 height 44
drag, startPoint x: 385, startPoint y: 151, endPoint x: 371, endPoint y: 154, distance: 14.9
click at [371, 154] on textarea "**********" at bounding box center [371, 160] width 221 height 44
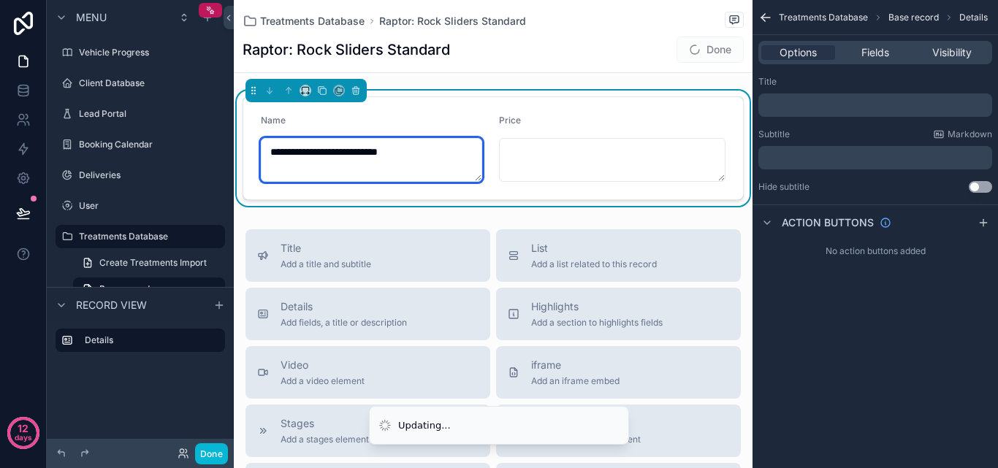
type textarea "**********"
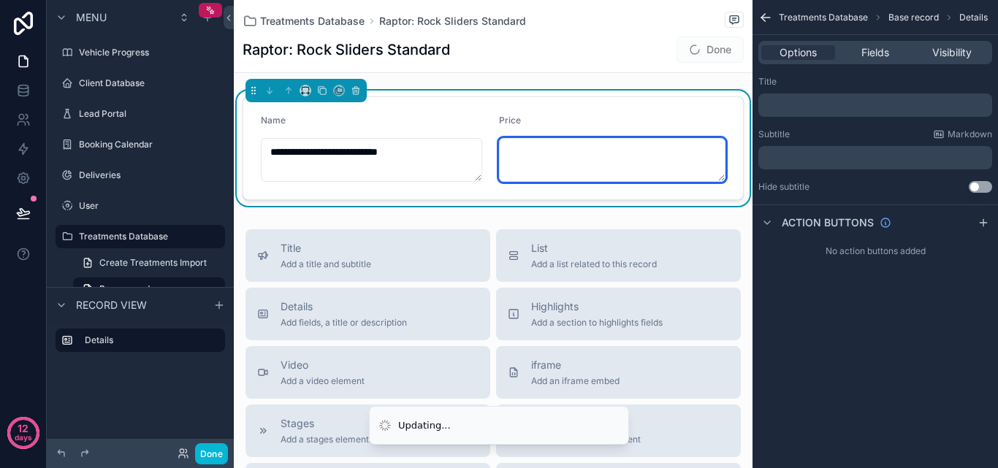
click at [518, 160] on textarea "scrollable content" at bounding box center [612, 160] width 227 height 44
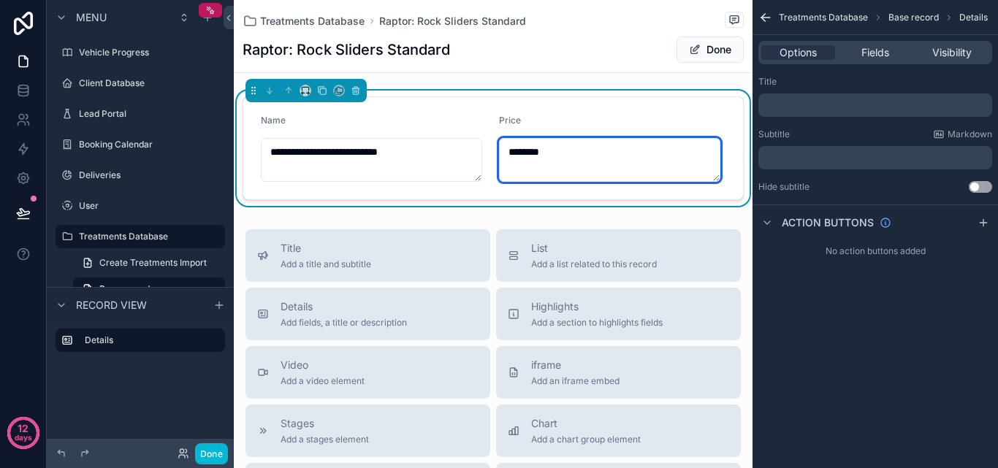
type textarea "********"
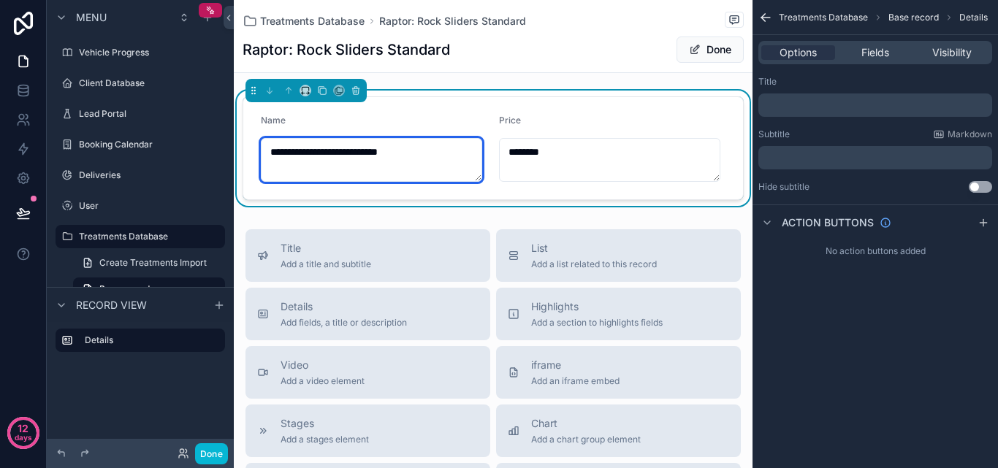
drag, startPoint x: 367, startPoint y: 152, endPoint x: 254, endPoint y: 158, distance: 112.7
click at [254, 158] on form "**********" at bounding box center [493, 148] width 500 height 102
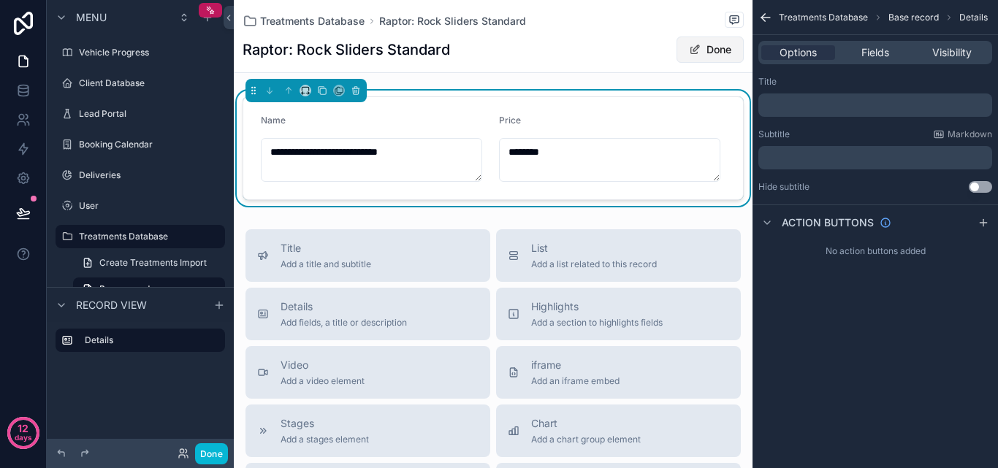
click at [693, 51] on button "Done" at bounding box center [710, 50] width 67 height 26
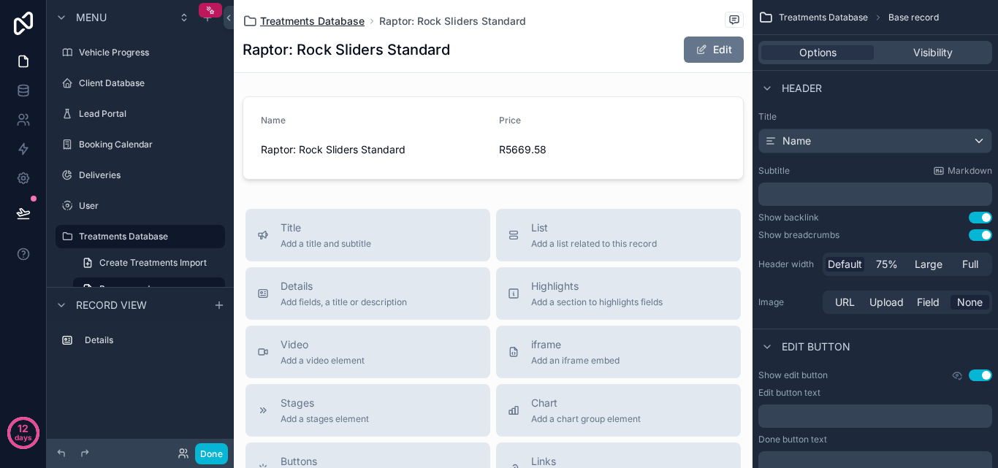
click at [325, 22] on span "Treatments Database" at bounding box center [312, 21] width 105 height 15
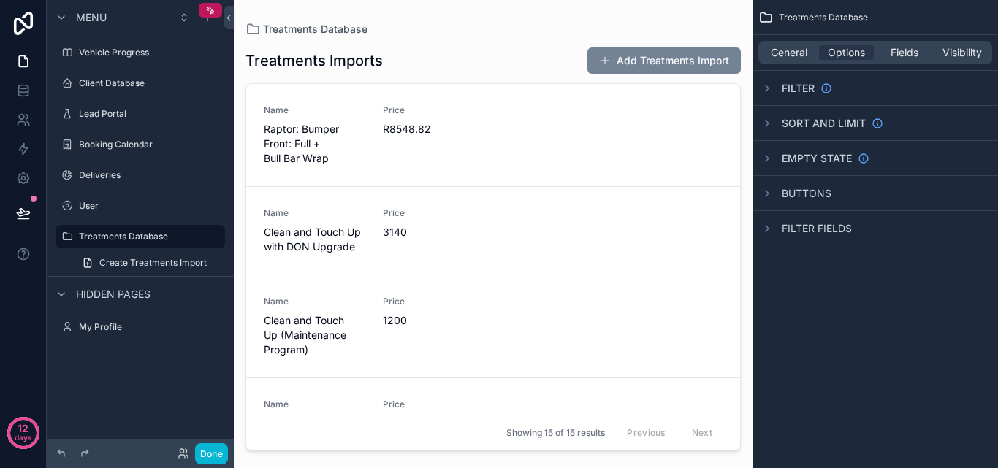
click at [630, 69] on button "Add Treatments Import" at bounding box center [664, 61] width 153 height 26
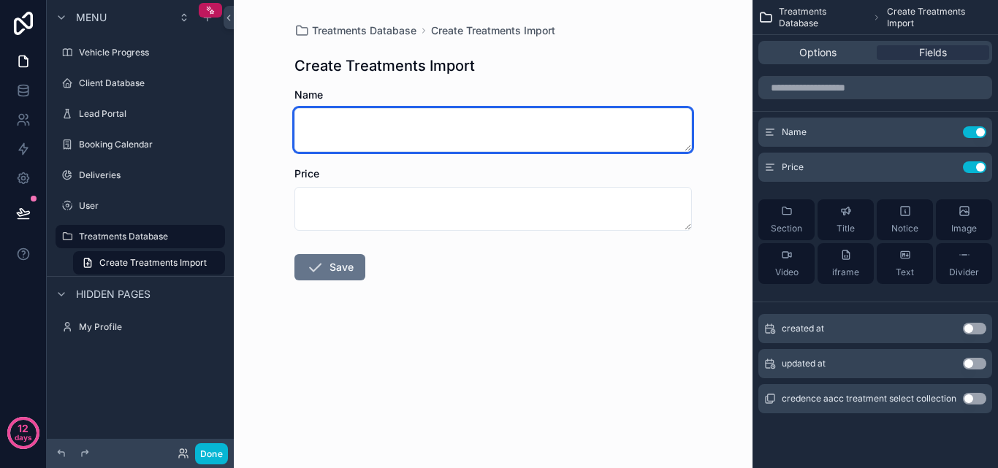
click at [392, 139] on textarea "scrollable content" at bounding box center [494, 130] width 398 height 44
paste textarea "**********"
type textarea "**********"
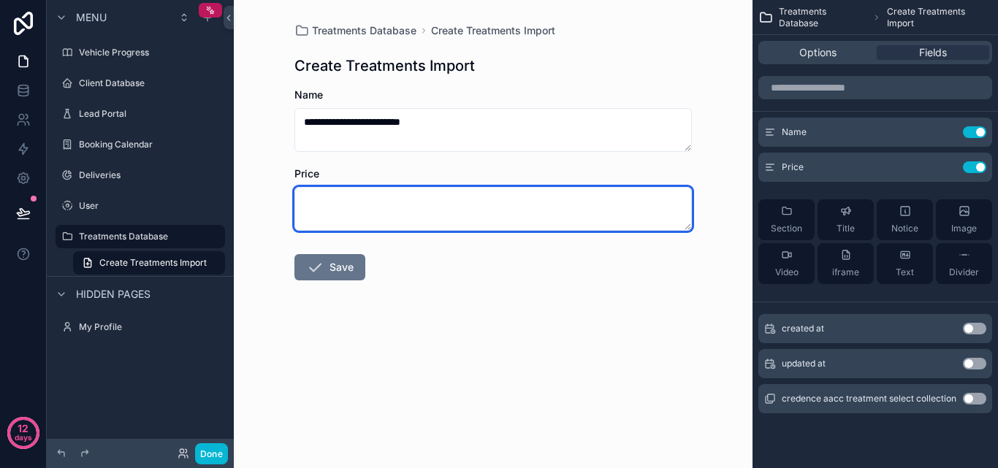
click at [419, 226] on textarea "scrollable content" at bounding box center [494, 209] width 398 height 44
type textarea "********"
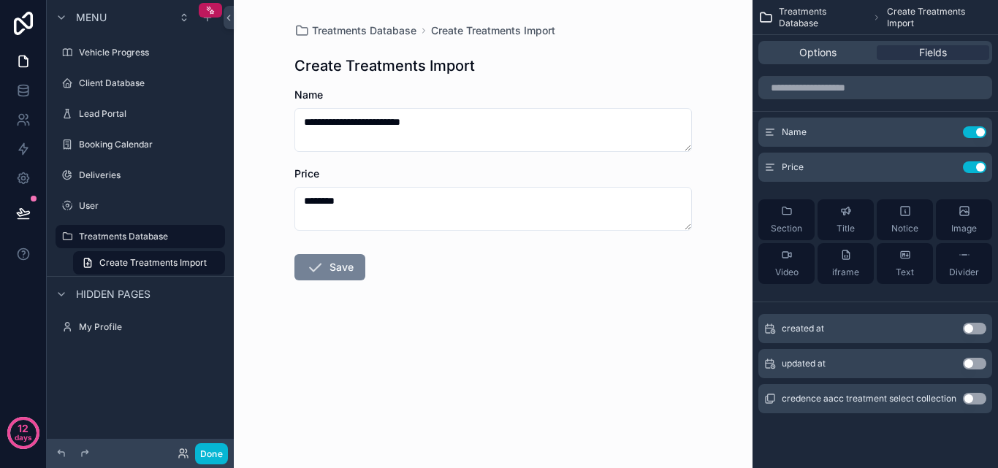
click at [358, 277] on button "Save" at bounding box center [330, 267] width 71 height 26
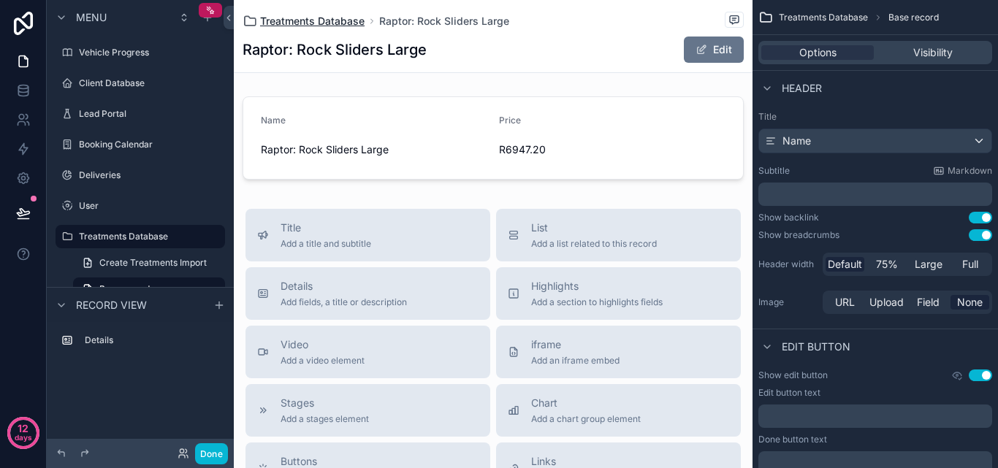
click at [346, 26] on span "Treatments Database" at bounding box center [312, 21] width 105 height 15
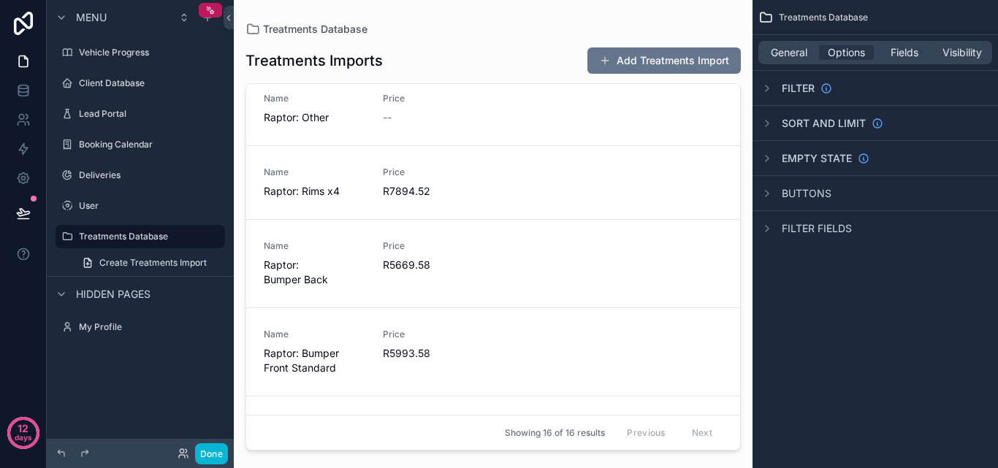
scroll to position [1083, 0]
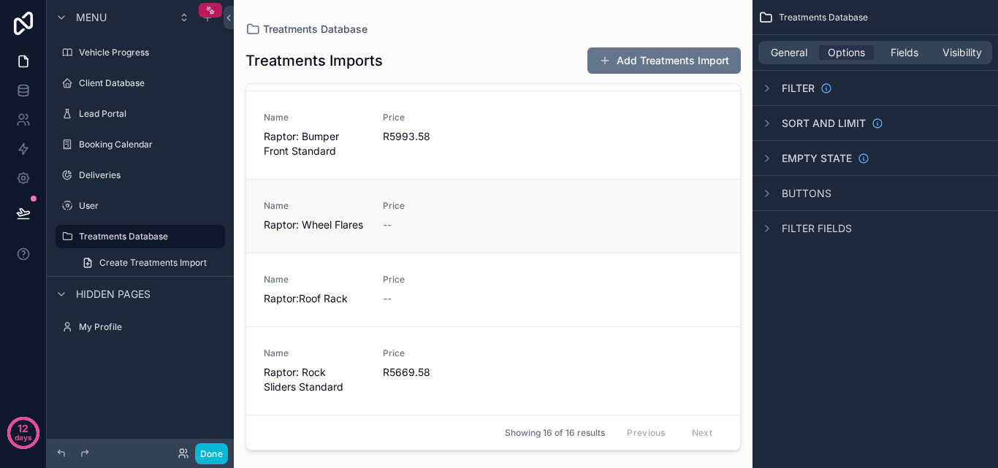
click at [432, 218] on div "--" at bounding box center [434, 225] width 102 height 15
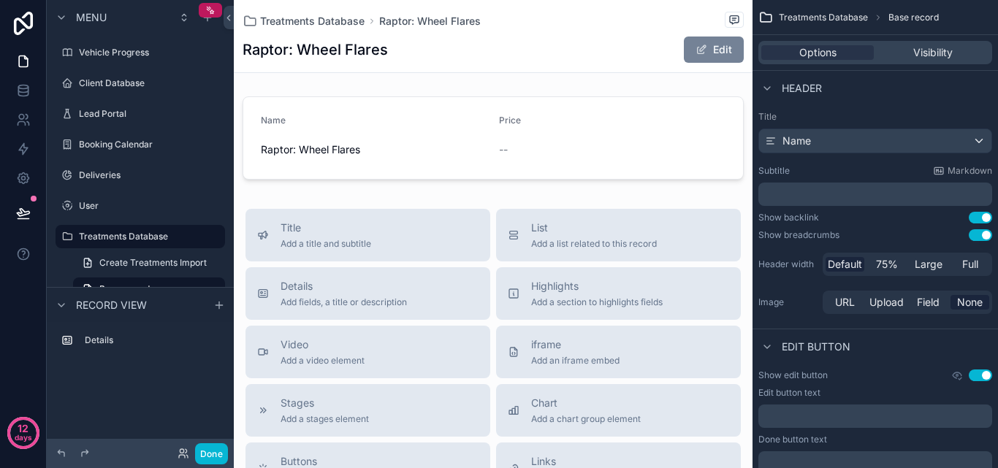
click at [696, 52] on span "scrollable content" at bounding box center [702, 50] width 12 height 12
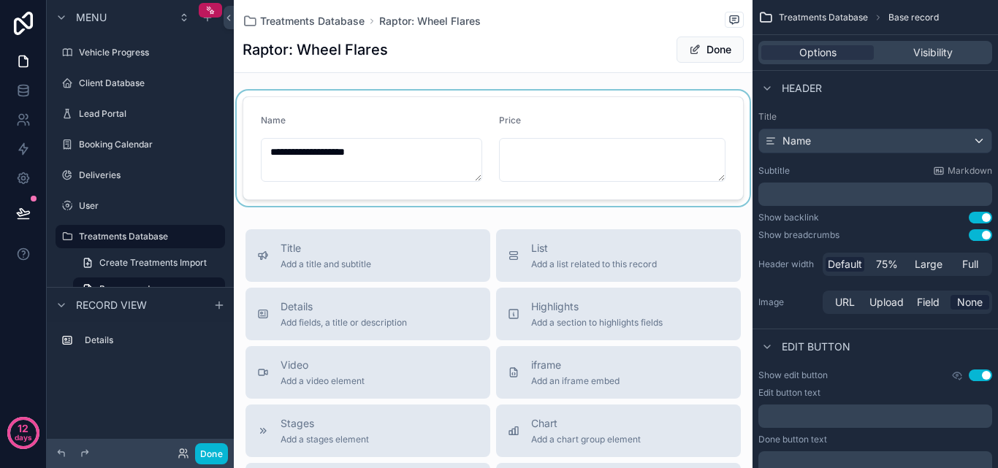
click at [395, 151] on div "scrollable content" at bounding box center [493, 148] width 519 height 115
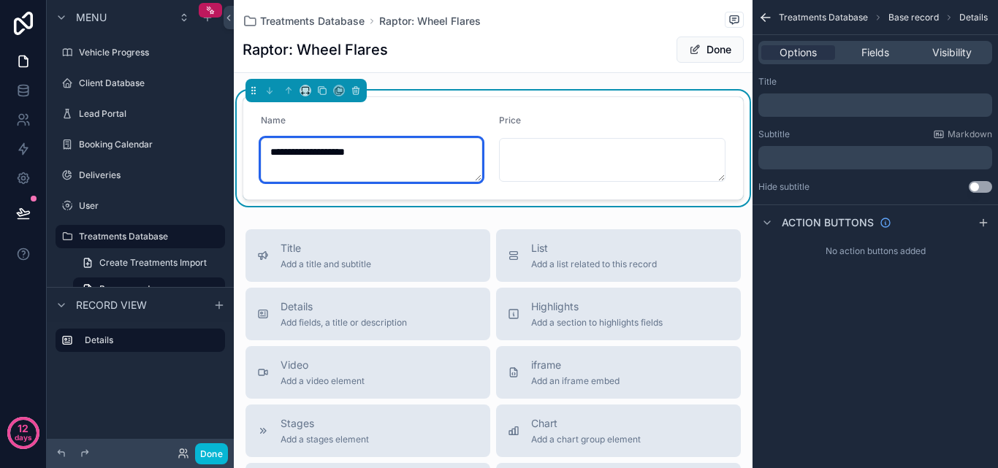
click at [395, 151] on textarea "**********" at bounding box center [371, 160] width 221 height 44
type textarea "**********"
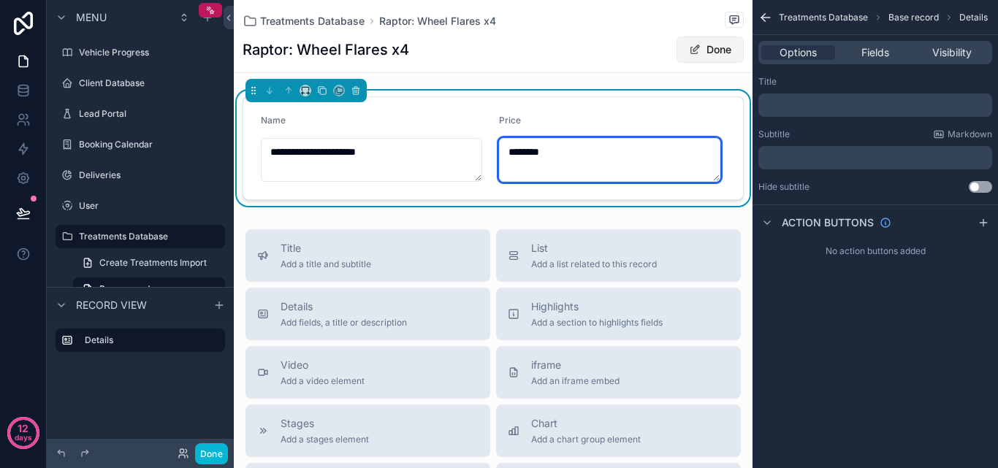
type textarea "********"
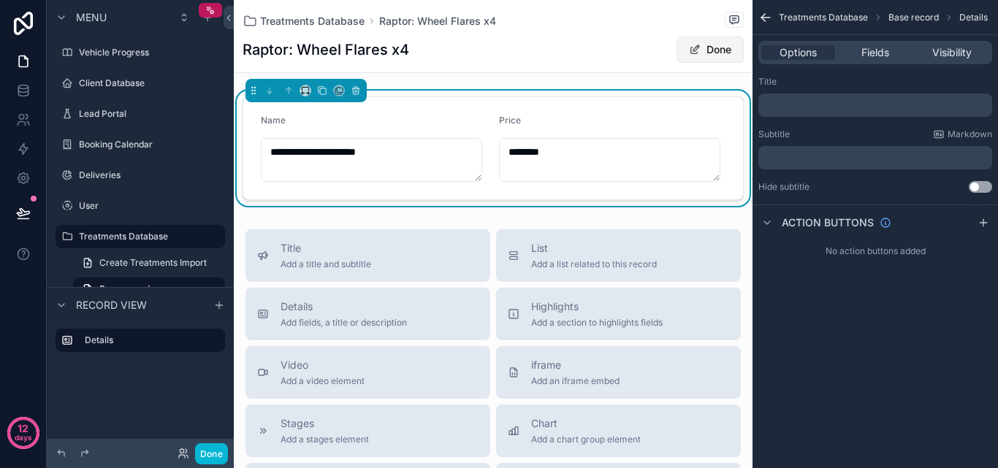
click at [687, 43] on button "Done" at bounding box center [710, 50] width 67 height 26
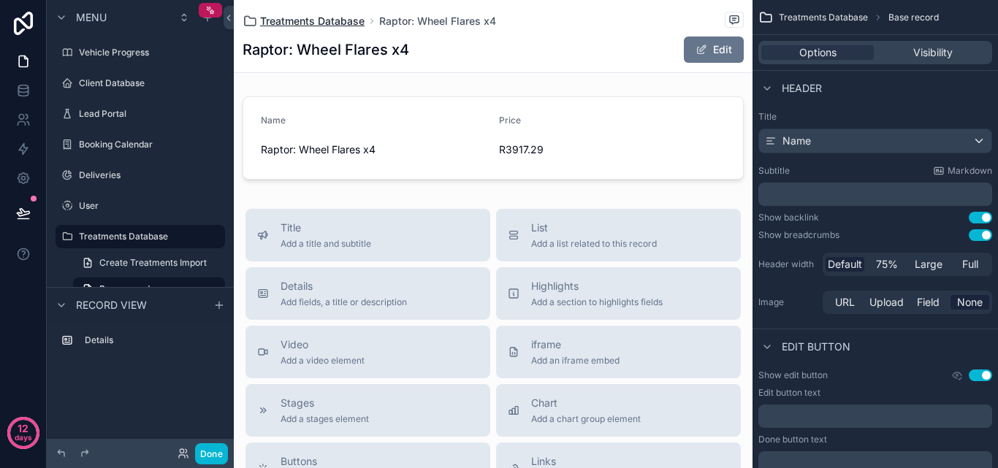
click at [345, 20] on span "Treatments Database" at bounding box center [312, 21] width 105 height 15
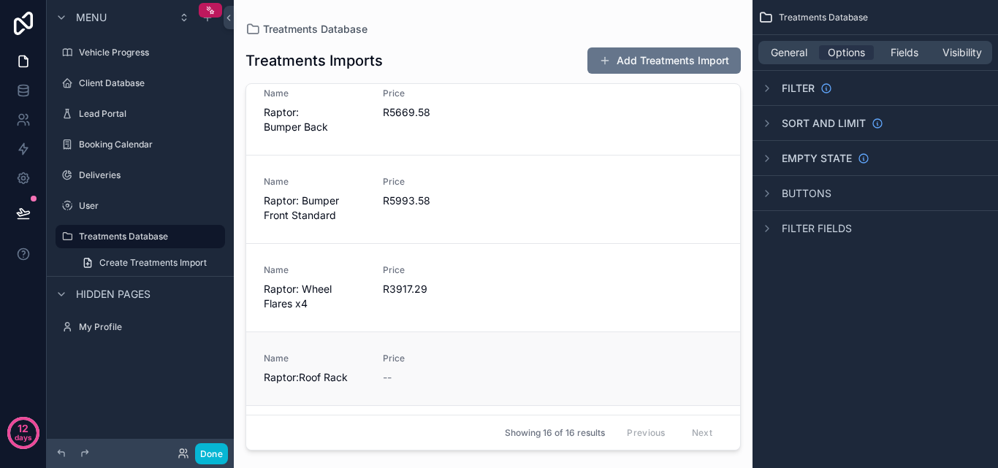
scroll to position [1010, 0]
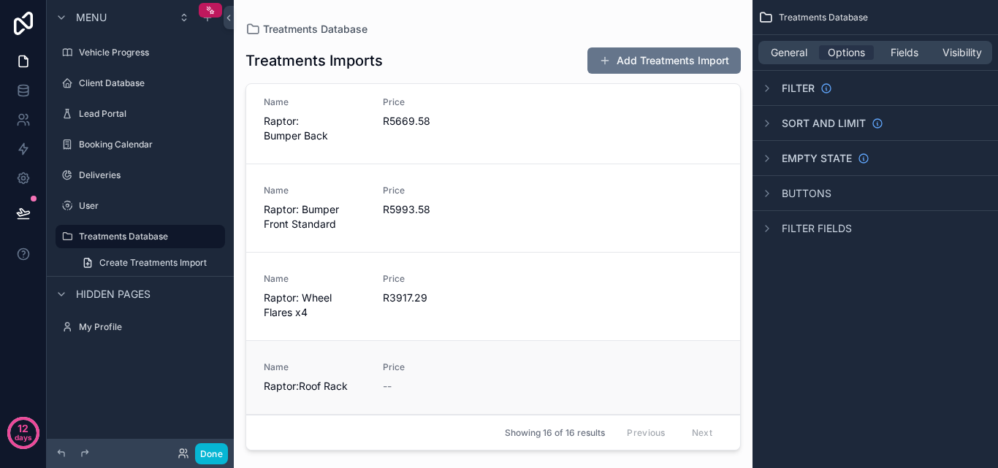
click at [466, 362] on span "Price" at bounding box center [434, 368] width 102 height 12
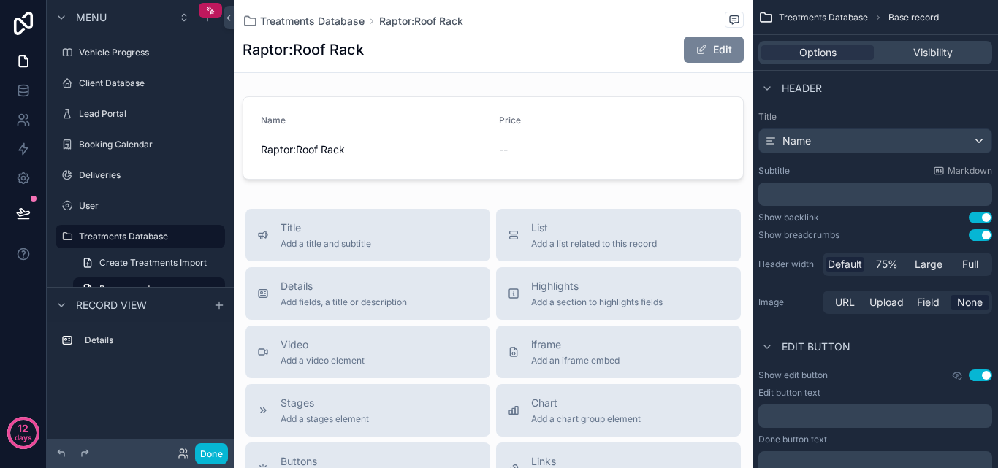
click at [696, 53] on span "scrollable content" at bounding box center [702, 50] width 12 height 12
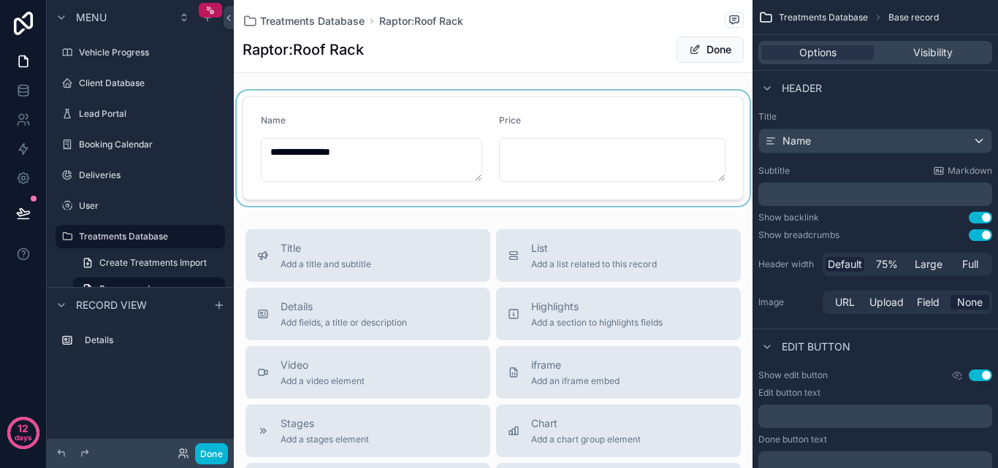
click at [572, 154] on div "scrollable content" at bounding box center [493, 148] width 519 height 115
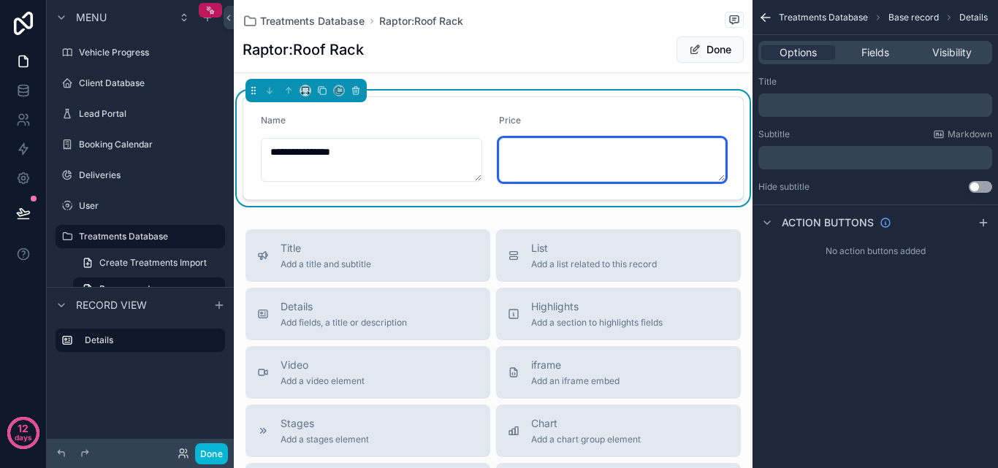
click at [568, 162] on textarea "scrollable content" at bounding box center [612, 160] width 227 height 44
type textarea "********"
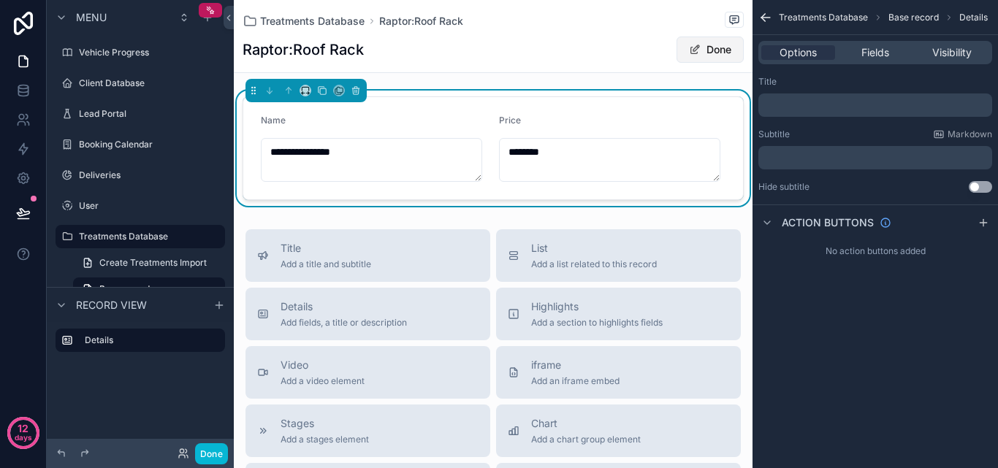
click at [677, 48] on button "Done" at bounding box center [710, 50] width 67 height 26
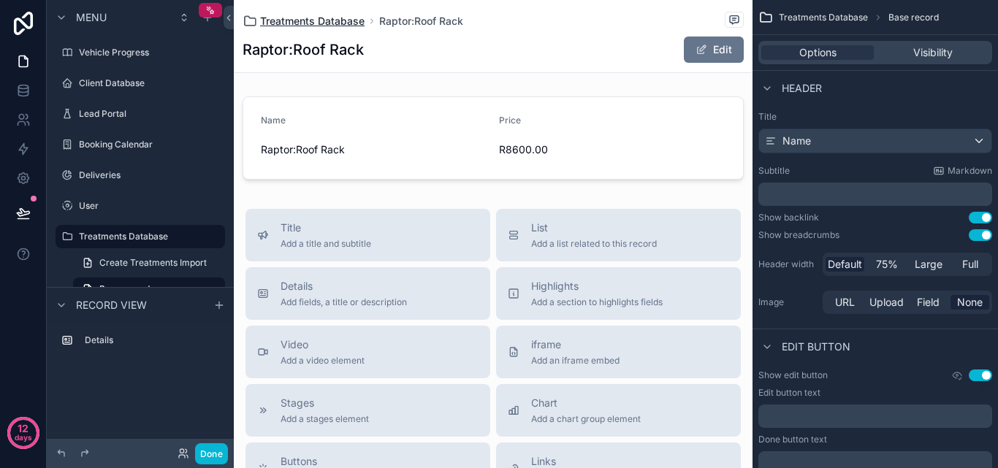
click at [346, 21] on span "Treatments Database" at bounding box center [312, 21] width 105 height 15
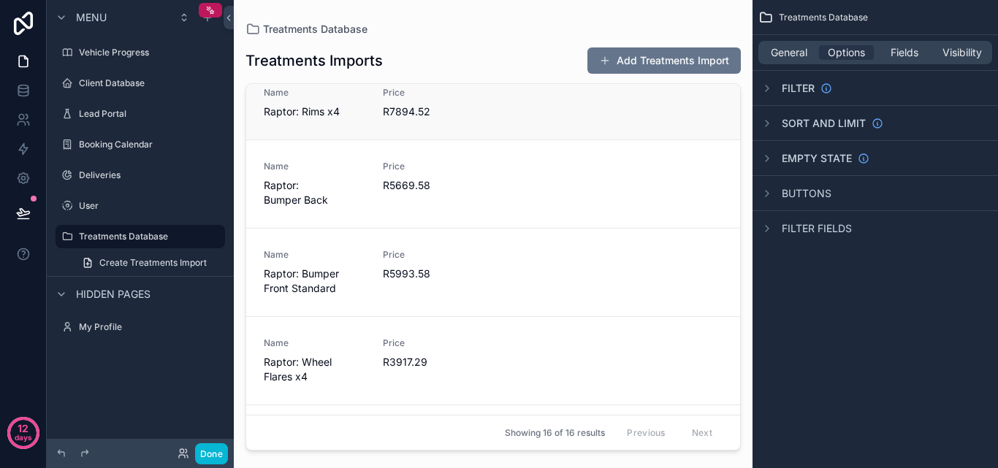
scroll to position [804, 0]
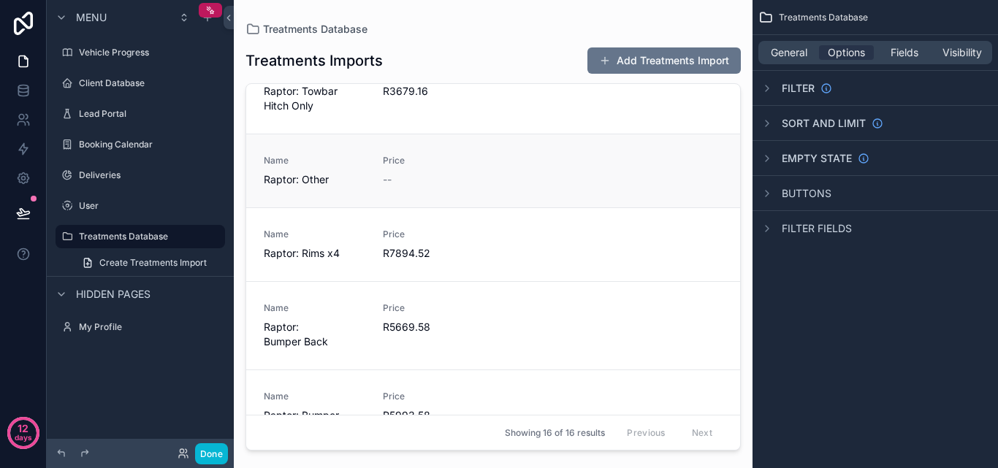
click at [467, 172] on link "Name Raptor: Other Price --" at bounding box center [493, 171] width 494 height 74
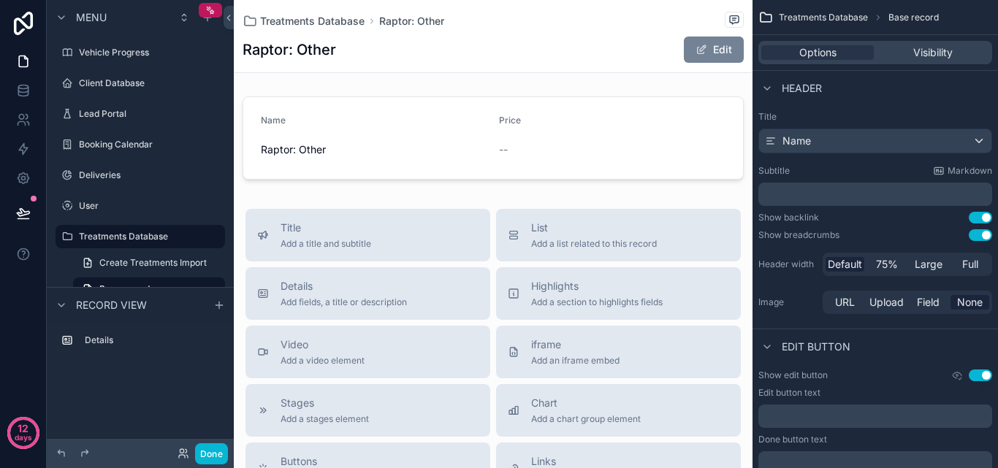
click at [709, 47] on button "Edit" at bounding box center [714, 50] width 60 height 26
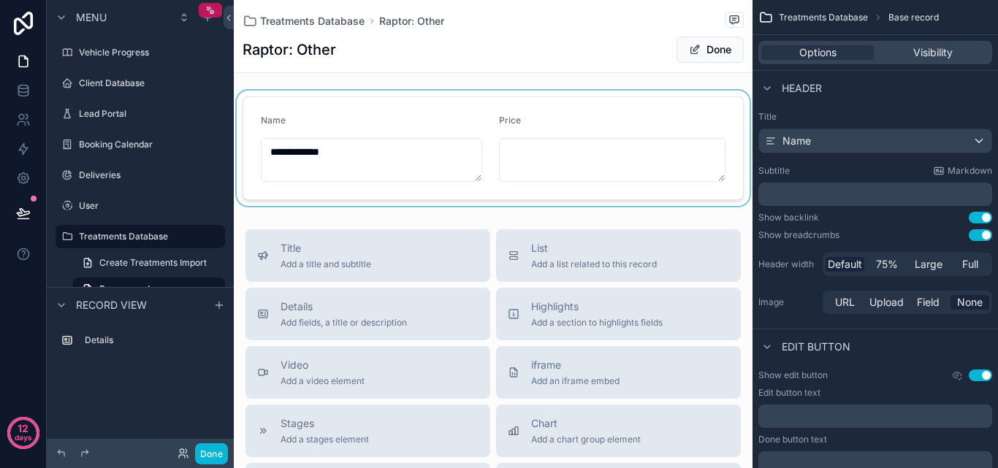
click at [336, 149] on div "scrollable content" at bounding box center [493, 148] width 519 height 115
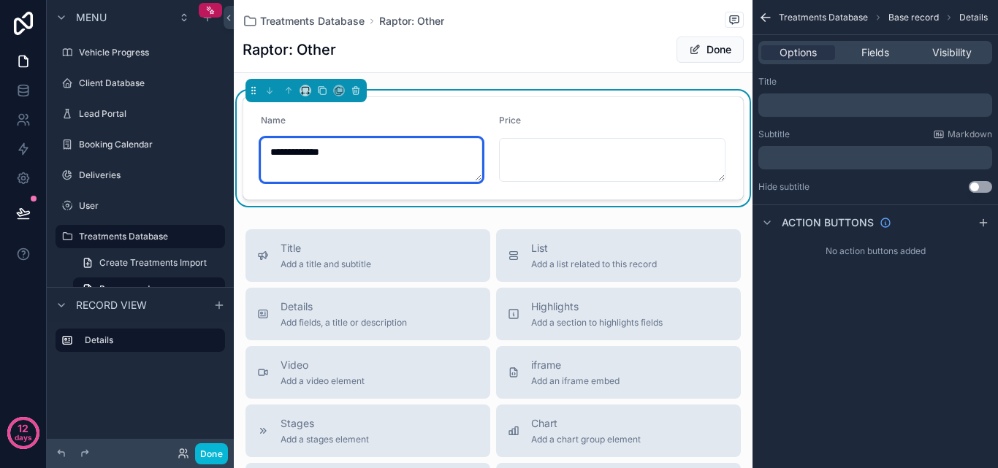
drag, startPoint x: 335, startPoint y: 151, endPoint x: 326, endPoint y: 151, distance: 8.8
click at [326, 151] on textarea "**********" at bounding box center [371, 160] width 221 height 44
type textarea "**********"
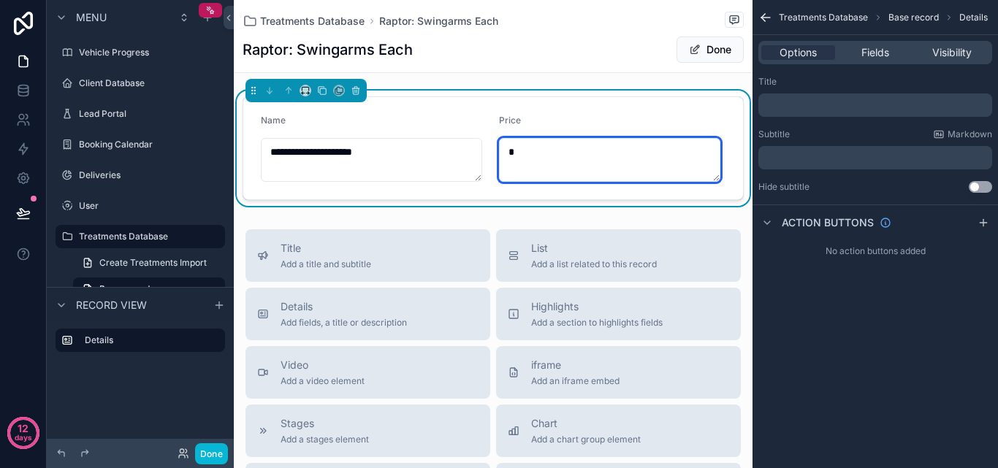
type textarea "*"
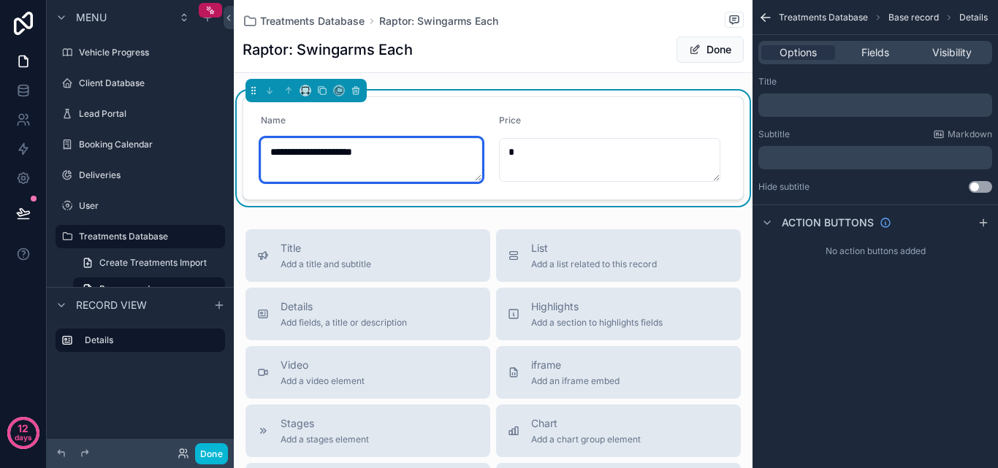
click at [345, 156] on textarea "**********" at bounding box center [371, 160] width 221 height 44
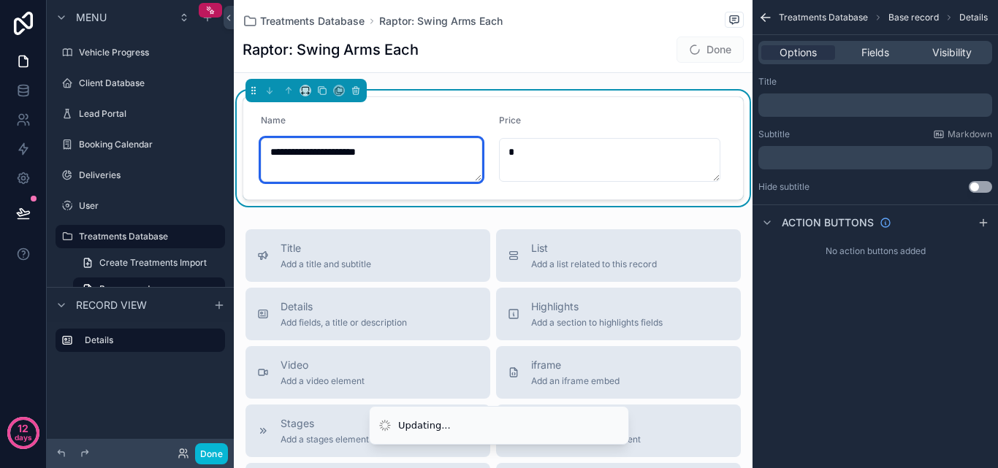
type textarea "**********"
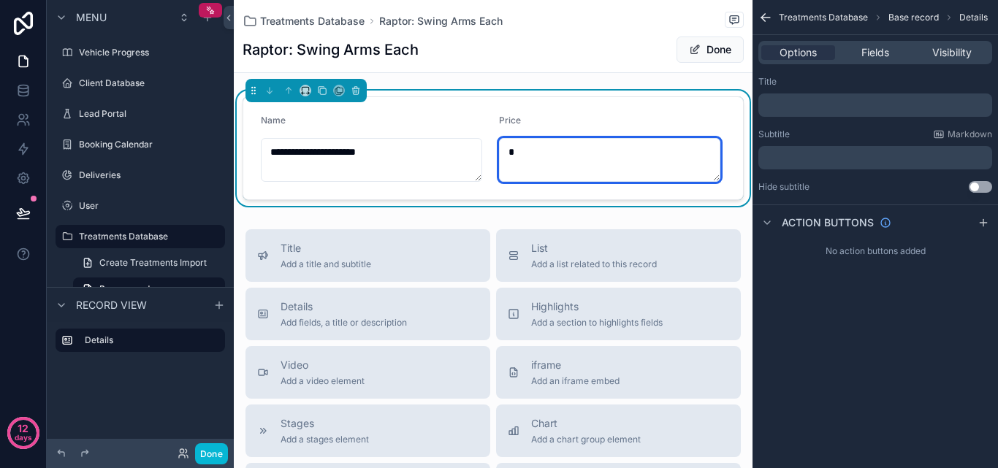
click at [509, 155] on textarea "*" at bounding box center [609, 160] width 221 height 44
type textarea "********"
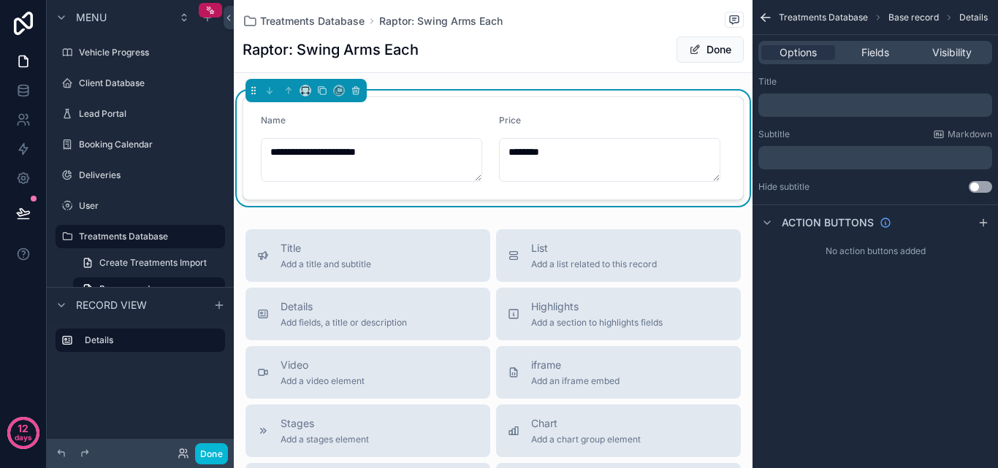
click at [707, 34] on div "Treatments Database Raptor: Swing Arms Each Raptor: Swing Arms Each Done" at bounding box center [493, 36] width 501 height 72
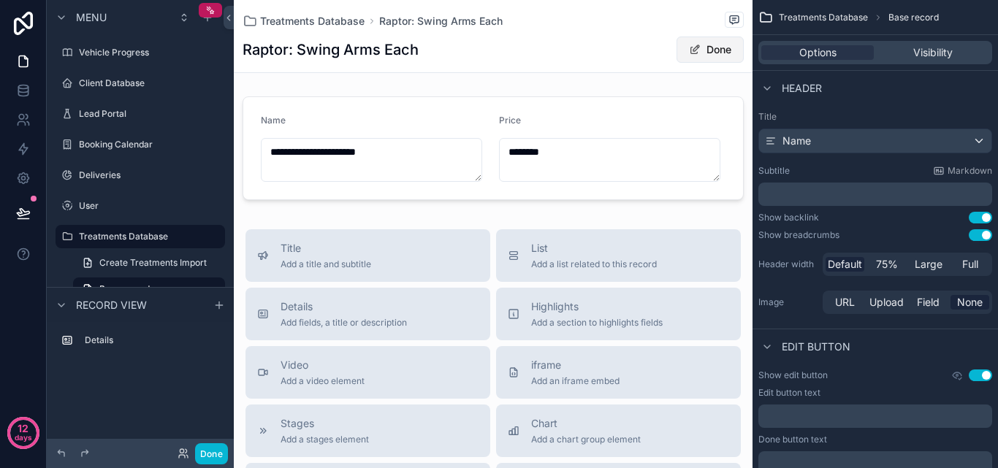
click at [703, 46] on span "Done" at bounding box center [710, 50] width 67 height 26
click at [343, 18] on span "Treatments Database" at bounding box center [312, 21] width 105 height 15
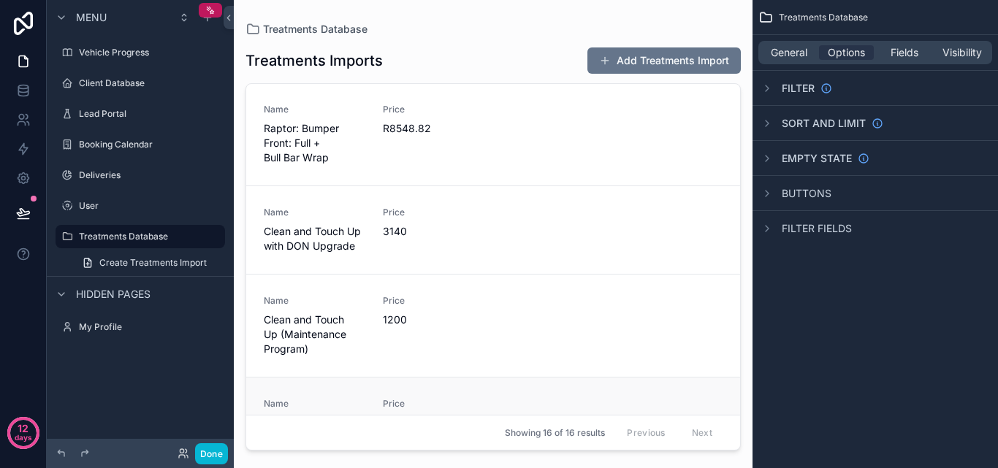
scroll to position [73, 0]
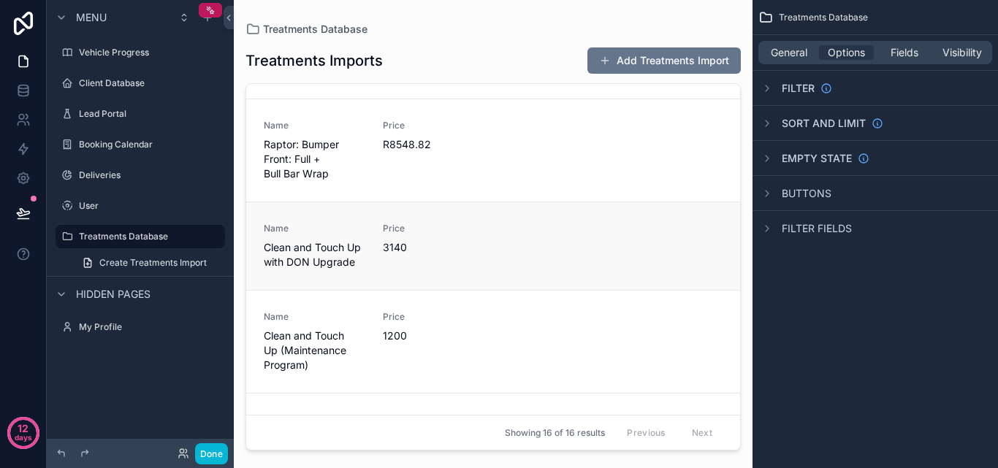
click at [433, 257] on div "Price 3140" at bounding box center [434, 246] width 102 height 47
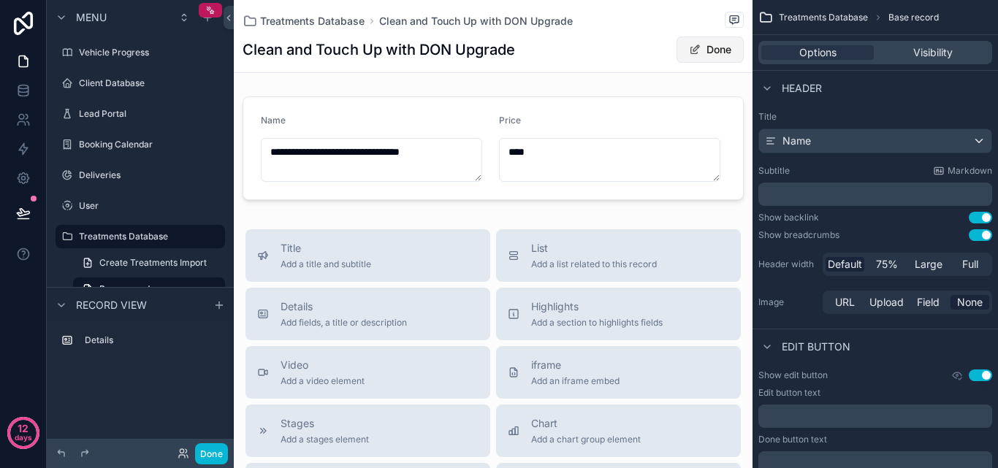
click at [689, 48] on span "scrollable content" at bounding box center [695, 50] width 12 height 12
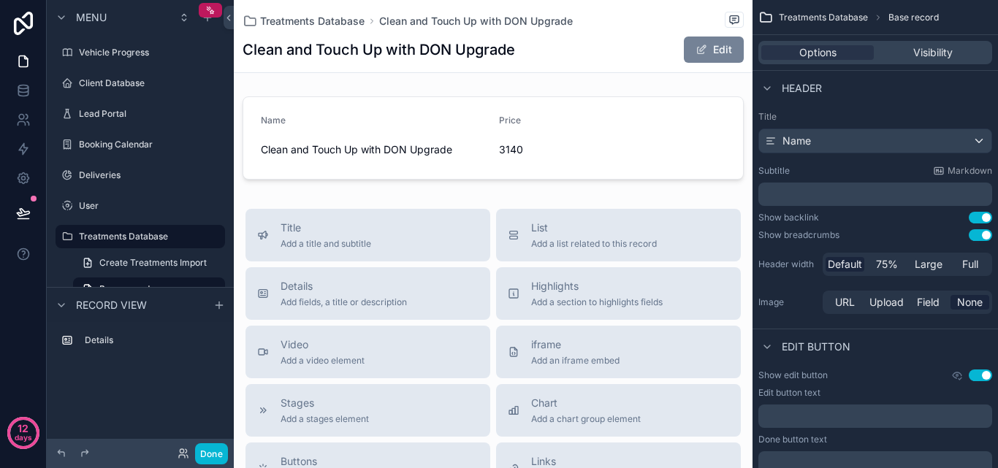
click at [696, 48] on span "scrollable content" at bounding box center [702, 50] width 12 height 12
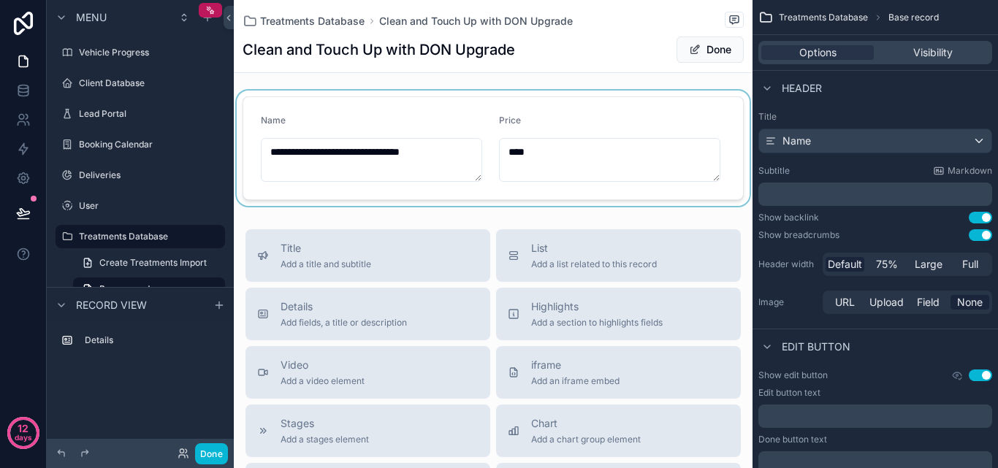
click at [507, 151] on div "scrollable content" at bounding box center [493, 148] width 519 height 115
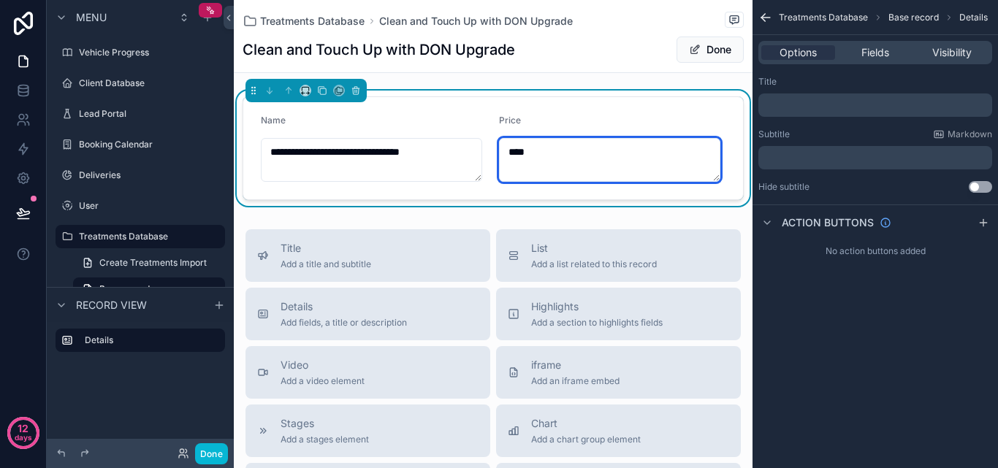
click at [504, 152] on textarea "****" at bounding box center [609, 160] width 221 height 44
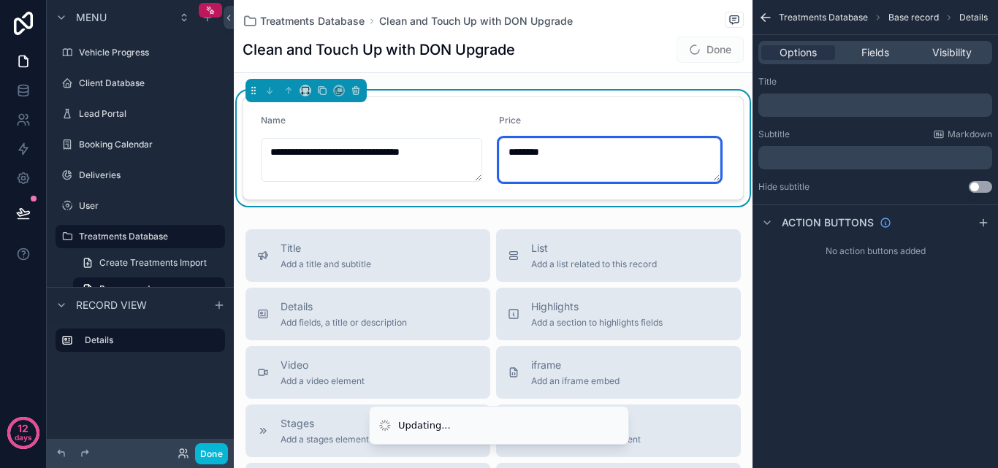
type textarea "********"
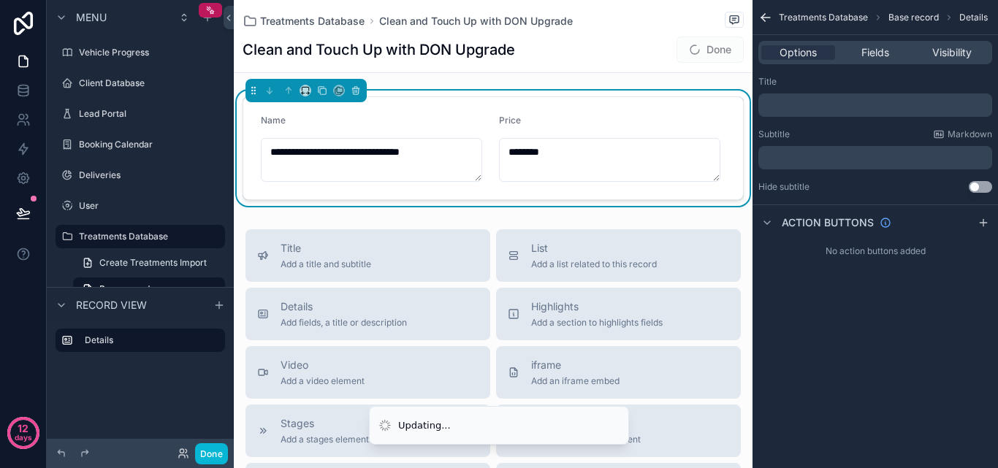
click at [689, 56] on button "Done" at bounding box center [710, 50] width 67 height 26
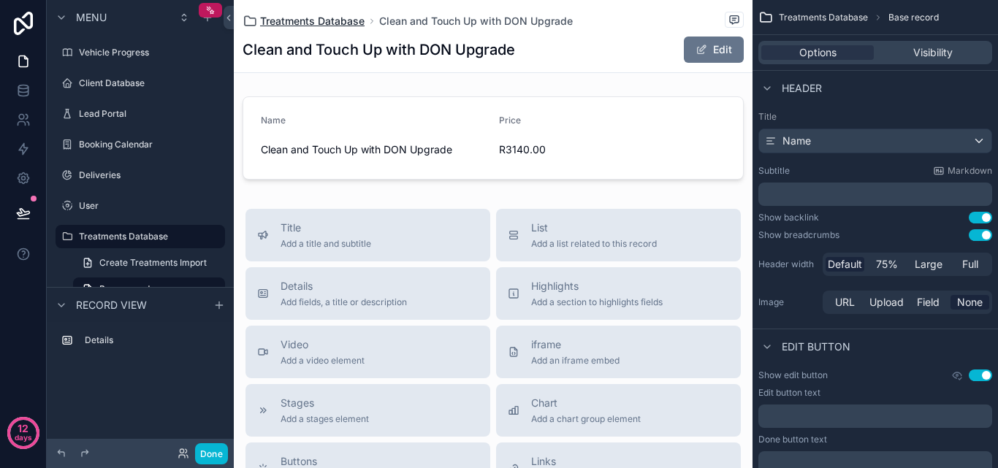
click at [344, 15] on span "Treatments Database" at bounding box center [312, 21] width 105 height 15
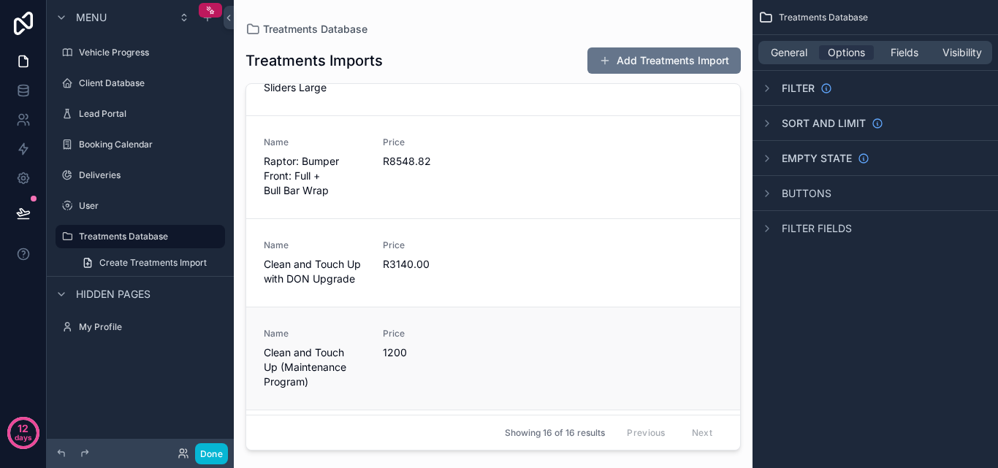
scroll to position [146, 0]
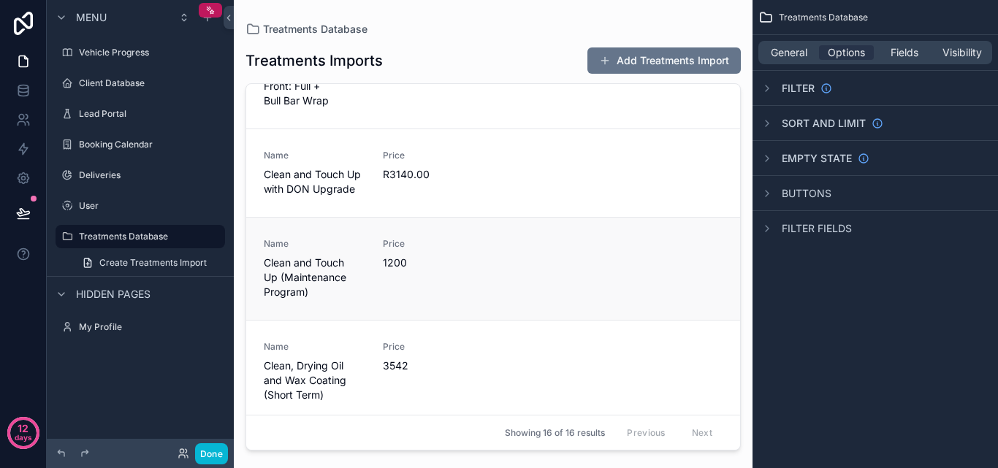
click at [454, 260] on span "1200" at bounding box center [434, 263] width 102 height 15
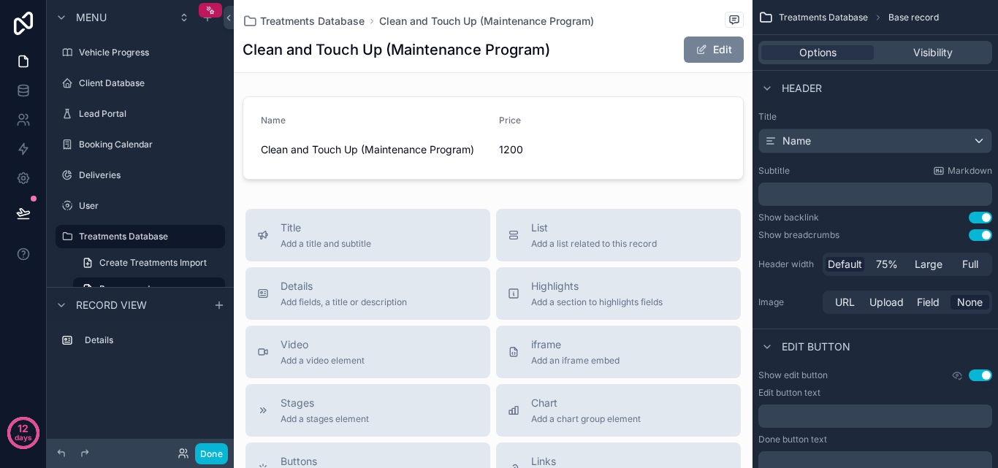
click at [696, 53] on span "scrollable content" at bounding box center [702, 50] width 12 height 12
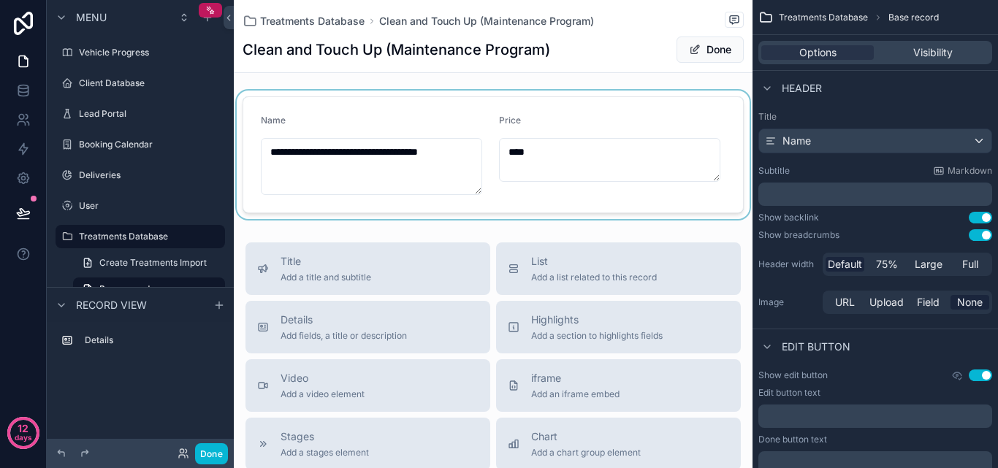
click at [509, 158] on div "scrollable content" at bounding box center [493, 155] width 519 height 129
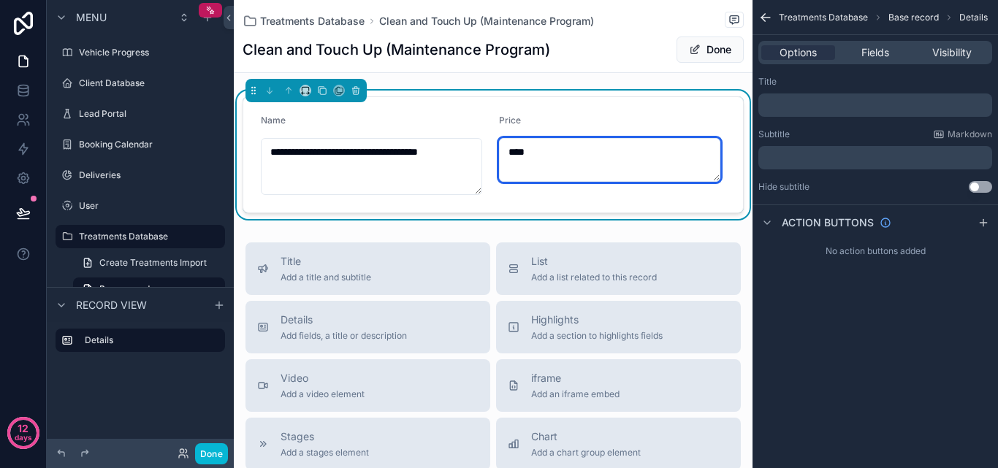
click at [525, 152] on textarea "****" at bounding box center [609, 160] width 221 height 44
type textarea "********"
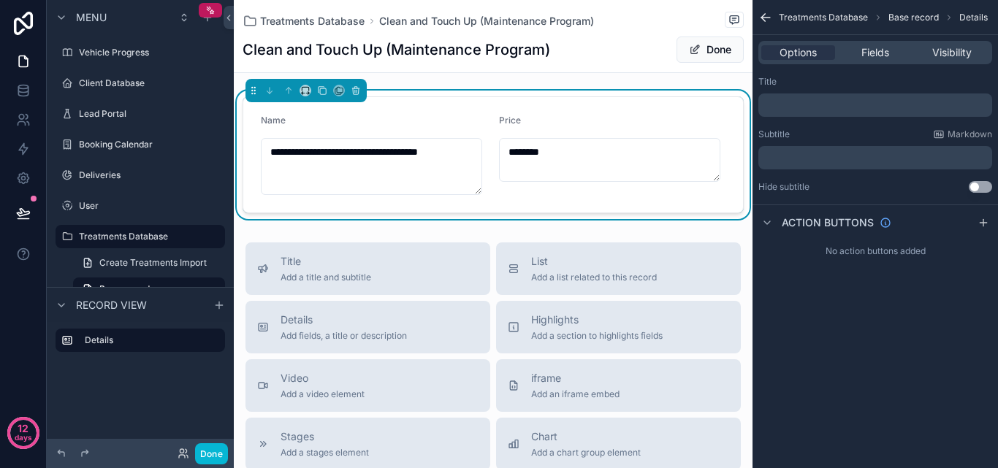
drag, startPoint x: 665, startPoint y: 51, endPoint x: 672, endPoint y: 49, distance: 7.6
click at [677, 50] on span "Done" at bounding box center [710, 50] width 67 height 26
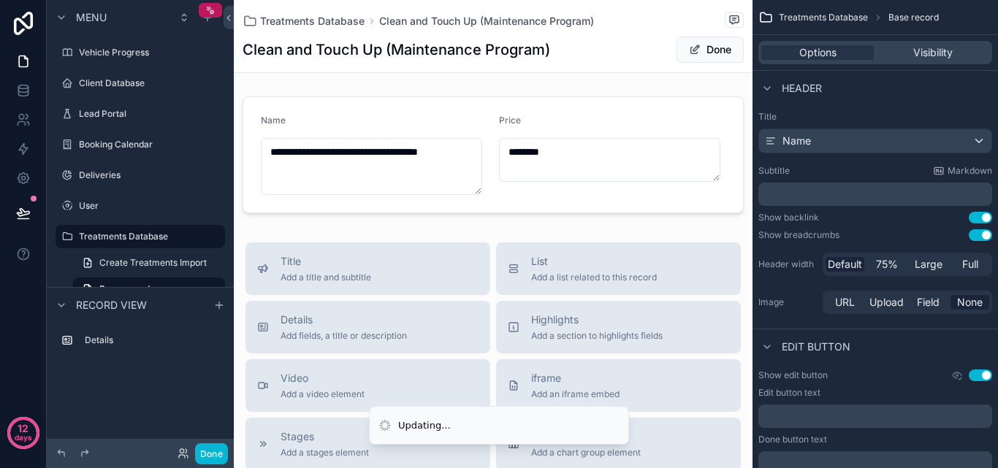
click at [677, 49] on span "Done" at bounding box center [710, 50] width 67 height 26
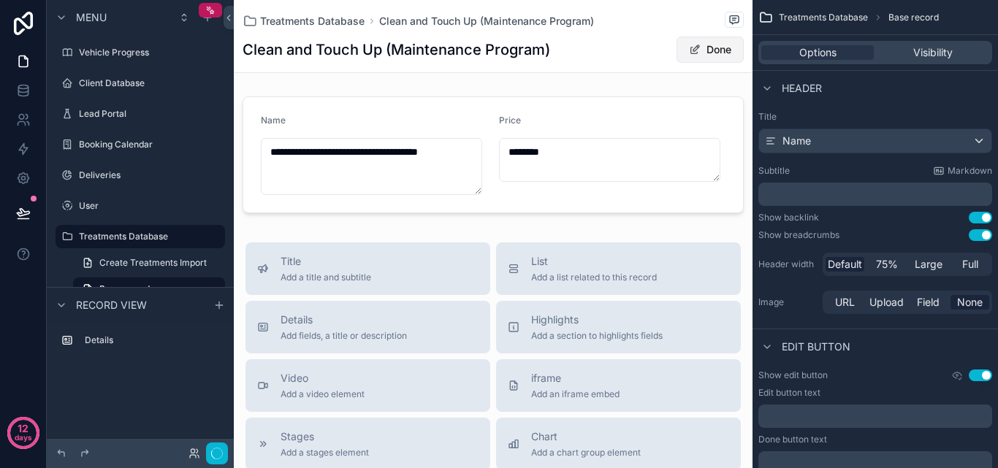
click at [689, 55] on span "scrollable content" at bounding box center [695, 50] width 12 height 12
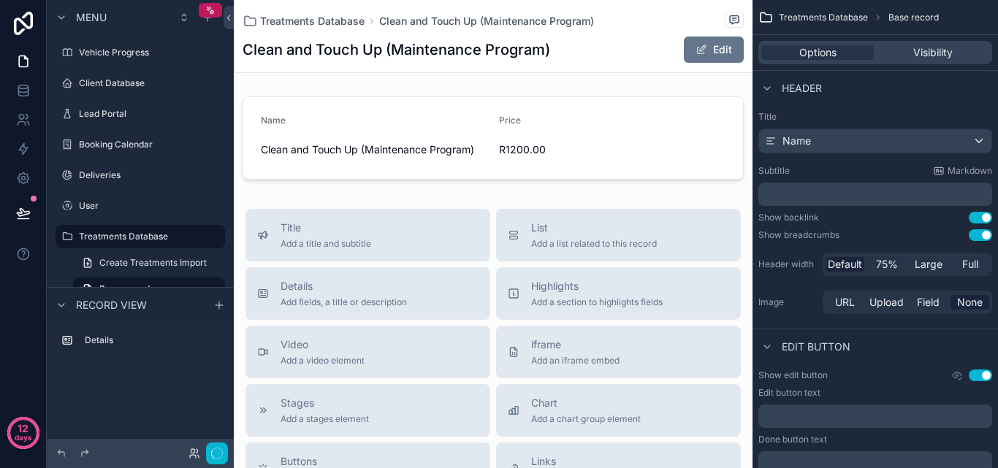
click at [366, 22] on div "Treatments Database Clean and Touch Up (Maintenance Program)" at bounding box center [419, 21] width 352 height 15
click at [360, 18] on span "Treatments Database" at bounding box center [312, 21] width 105 height 15
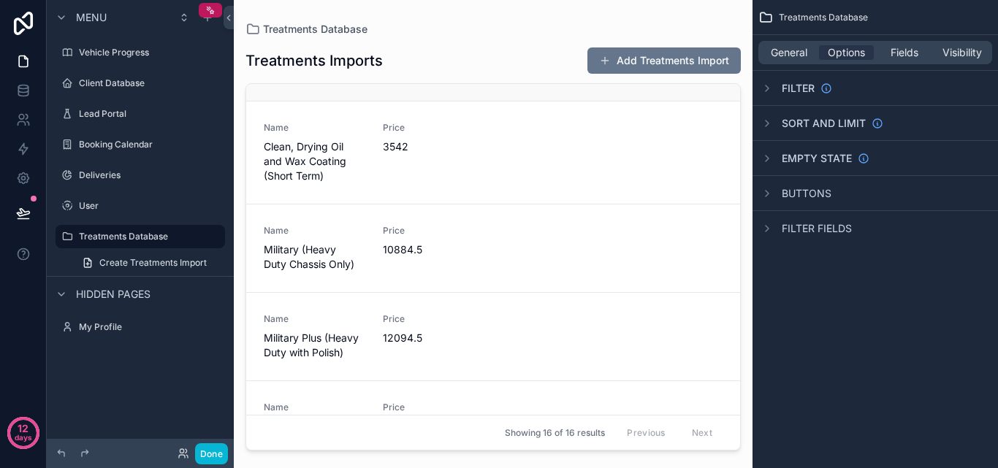
scroll to position [292, 0]
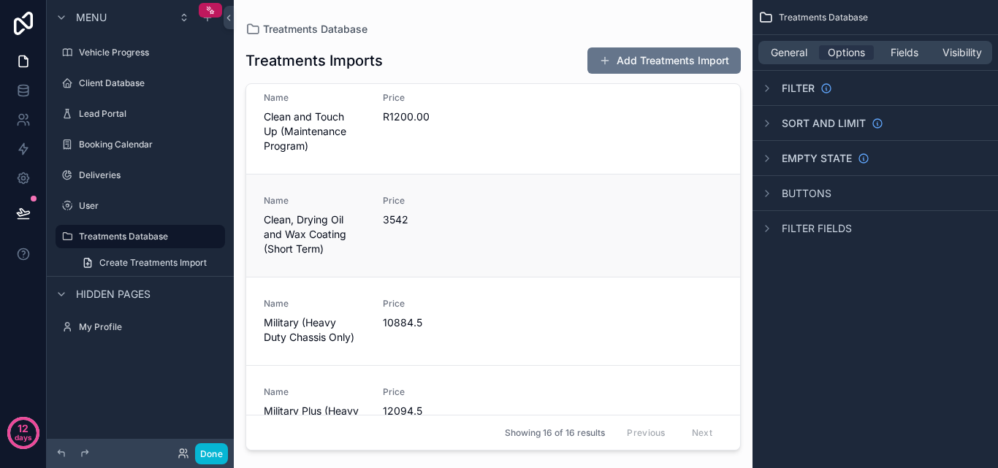
click at [455, 216] on span "3542" at bounding box center [434, 220] width 102 height 15
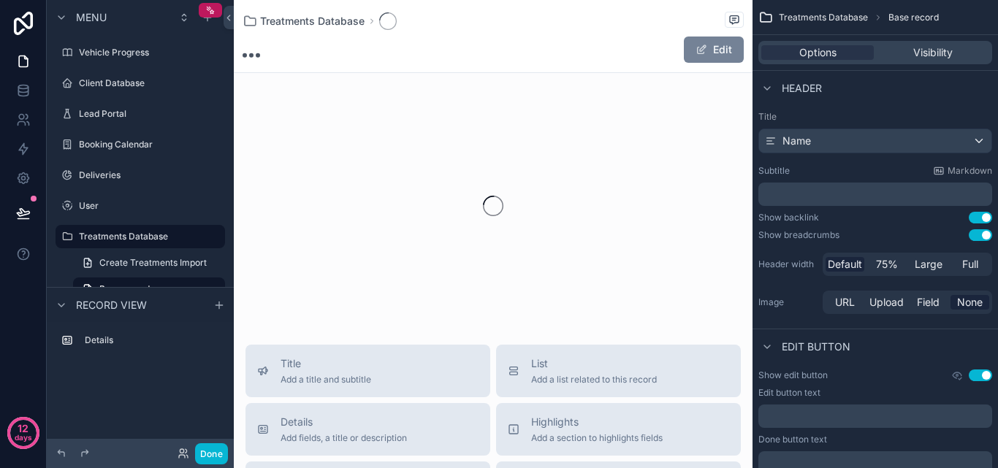
click at [715, 43] on button "Edit" at bounding box center [714, 50] width 60 height 26
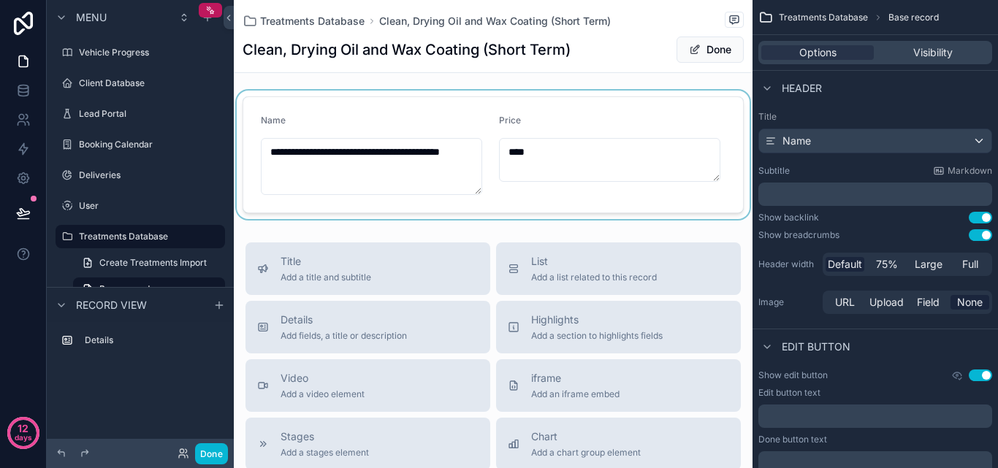
click at [502, 148] on div "scrollable content" at bounding box center [493, 155] width 519 height 129
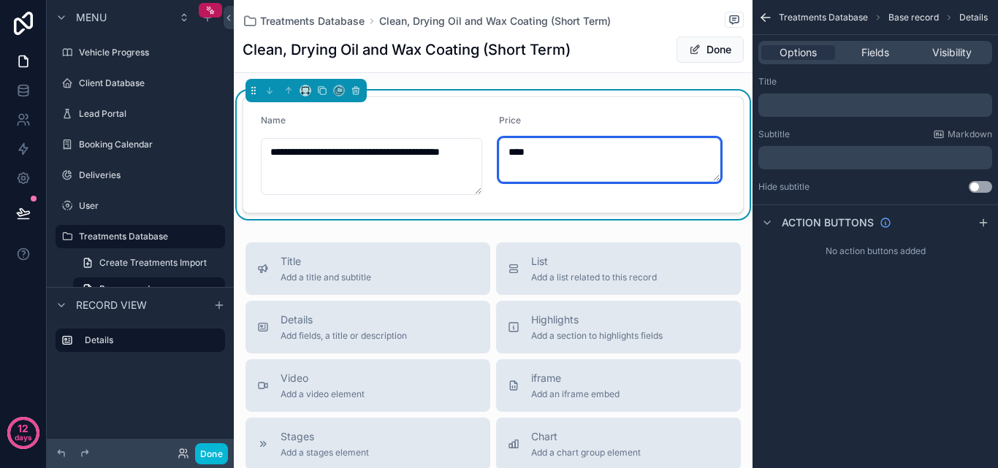
click at [504, 148] on textarea "****" at bounding box center [609, 160] width 221 height 44
click at [561, 152] on textarea "*****" at bounding box center [609, 160] width 221 height 44
type textarea "********"
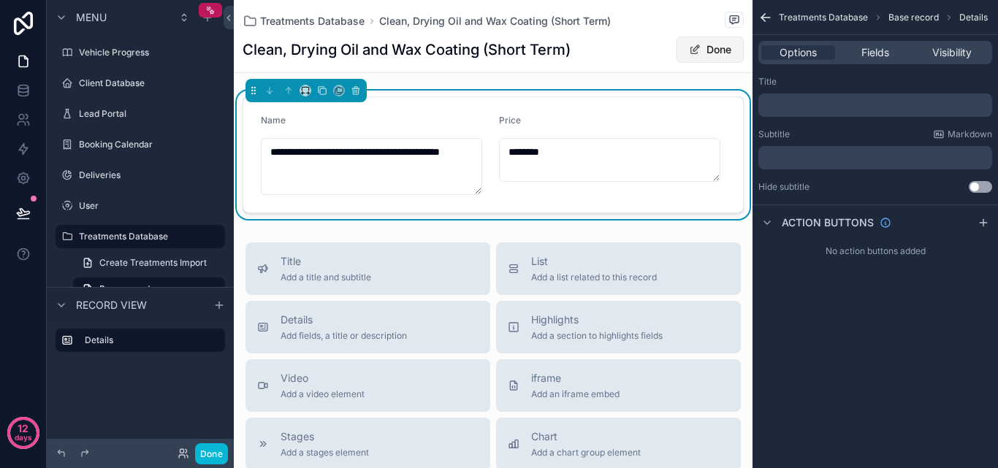
click at [726, 49] on span "Done" at bounding box center [710, 50] width 67 height 26
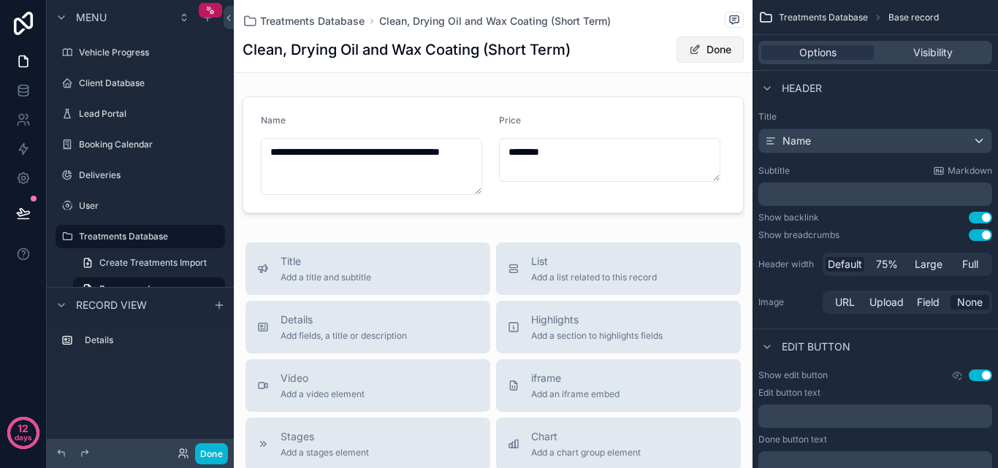
click at [713, 54] on button "Done" at bounding box center [710, 50] width 67 height 26
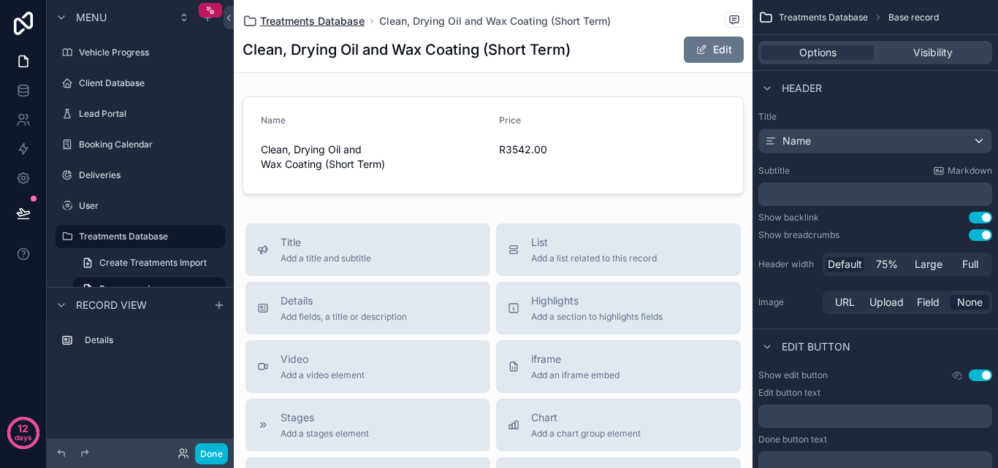
click at [342, 22] on span "Treatments Database" at bounding box center [312, 21] width 105 height 15
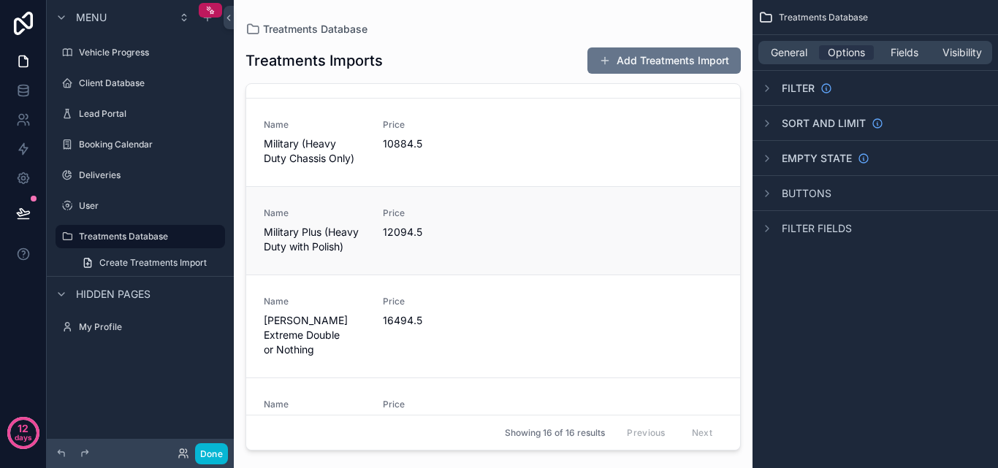
scroll to position [439, 0]
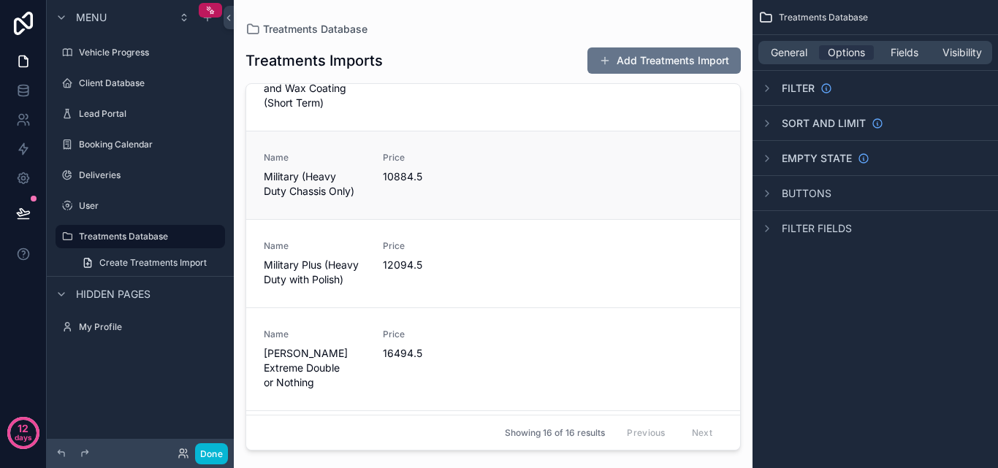
click at [446, 186] on div "Price 10884.5" at bounding box center [434, 175] width 102 height 47
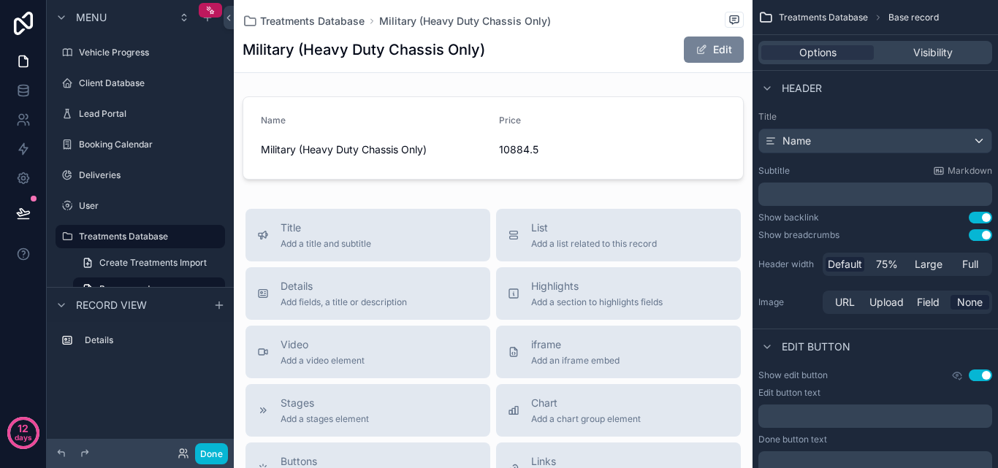
click at [696, 53] on span "scrollable content" at bounding box center [702, 50] width 12 height 12
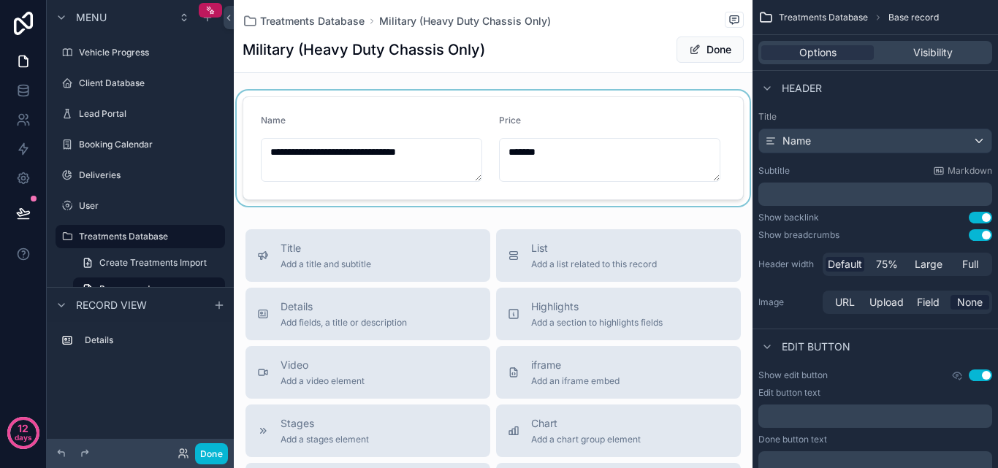
click at [506, 149] on div "scrollable content" at bounding box center [493, 148] width 519 height 115
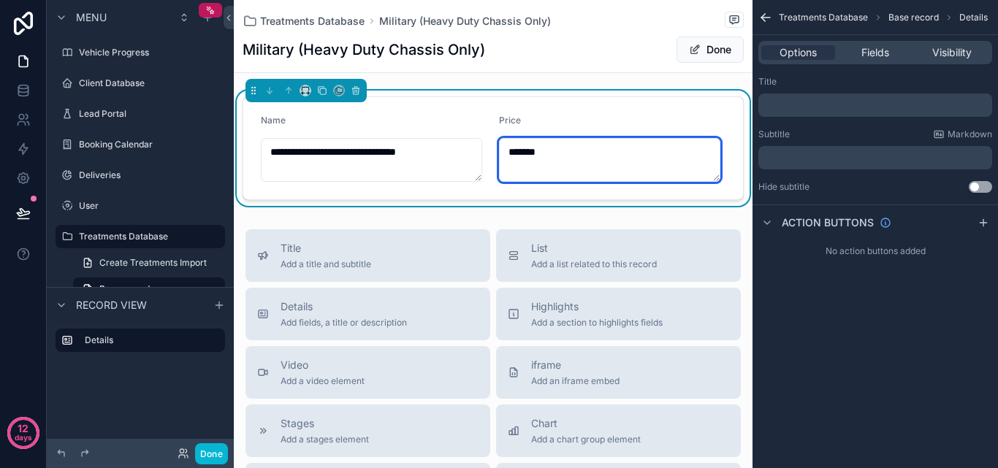
click at [505, 151] on textarea "*******" at bounding box center [609, 160] width 221 height 44
click at [552, 151] on textarea "********" at bounding box center [609, 160] width 221 height 44
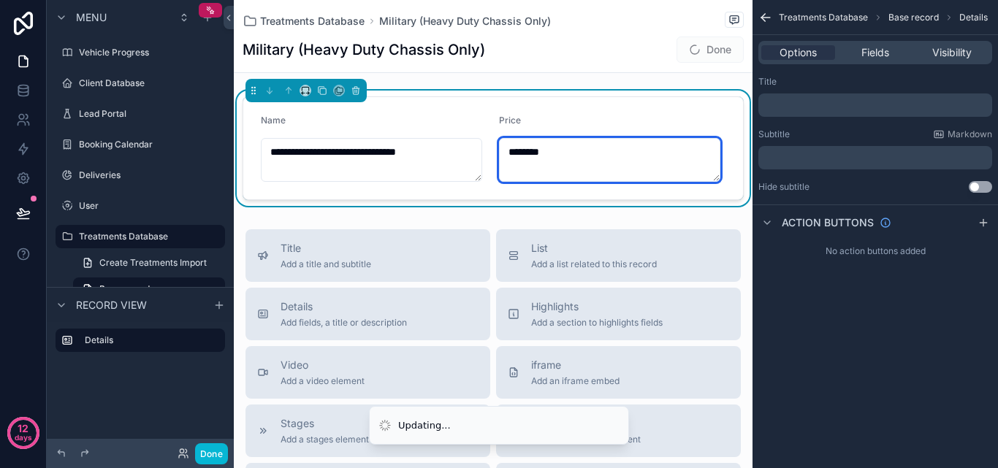
type textarea "*********"
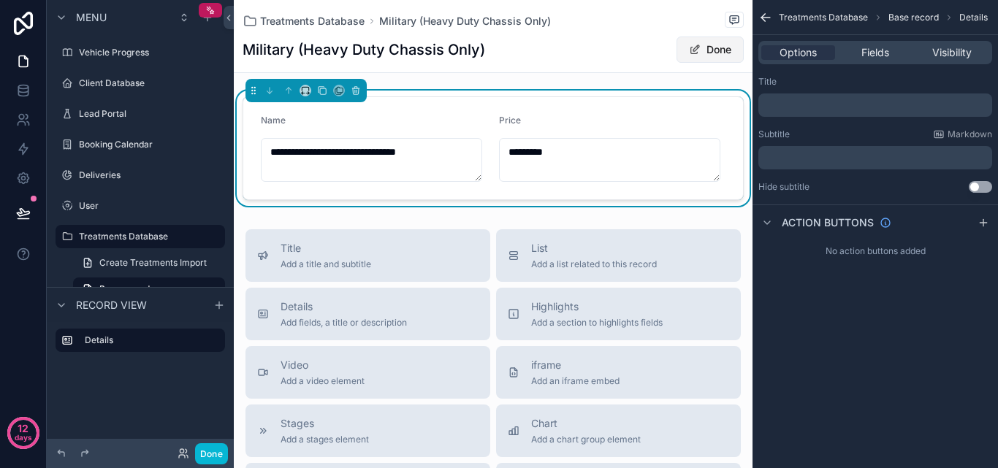
click at [705, 46] on button "Done" at bounding box center [710, 50] width 67 height 26
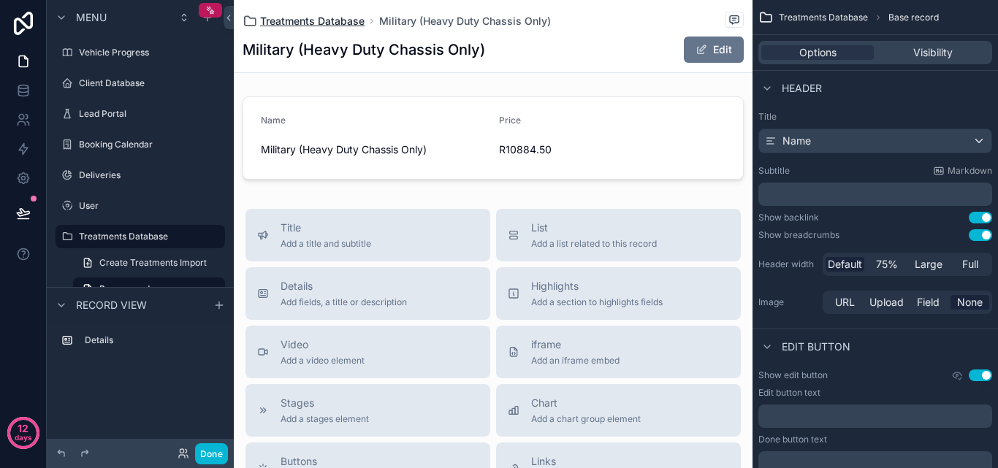
click at [308, 21] on span "Treatments Database" at bounding box center [312, 21] width 105 height 15
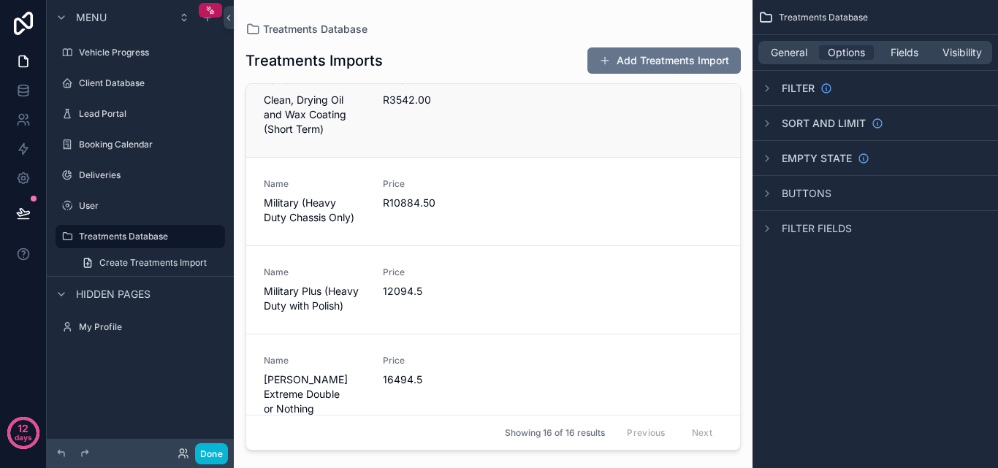
scroll to position [439, 0]
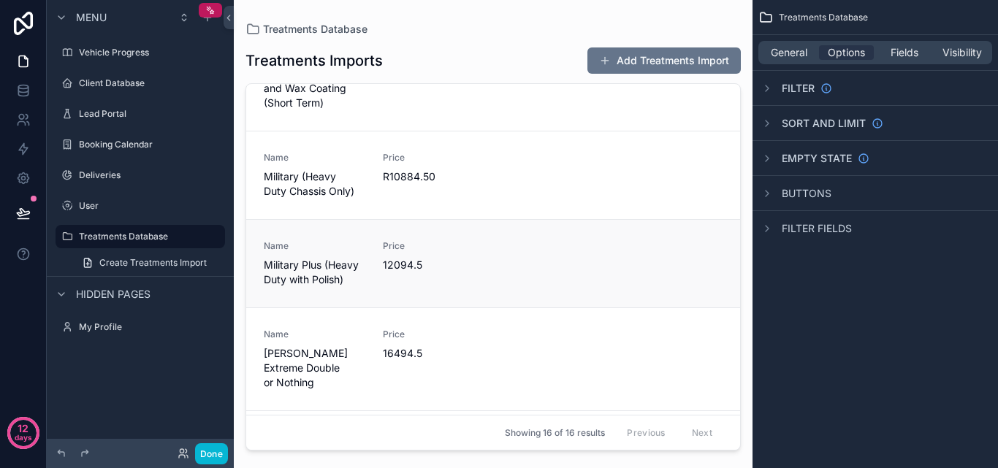
click at [492, 264] on div "Name Military Plus (Heavy Duty with Polish) Price 12094.5" at bounding box center [493, 263] width 459 height 47
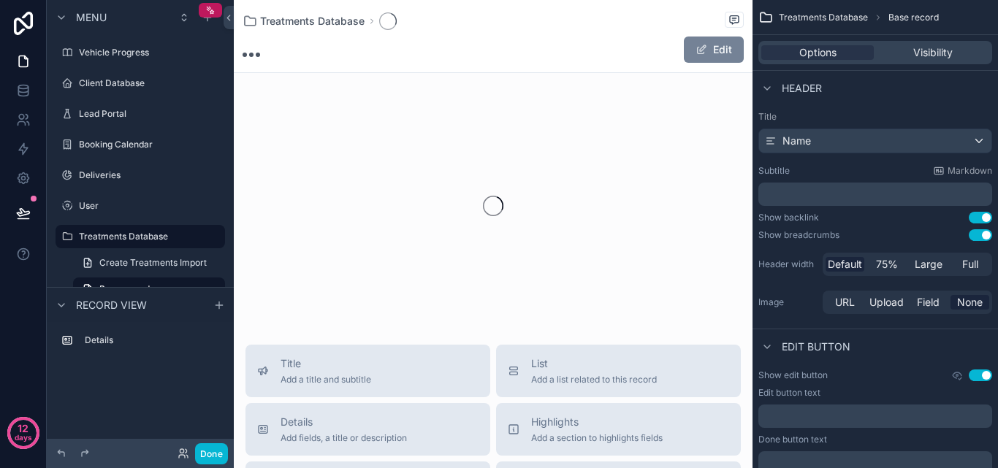
click at [696, 52] on span "scrollable content" at bounding box center [702, 50] width 12 height 12
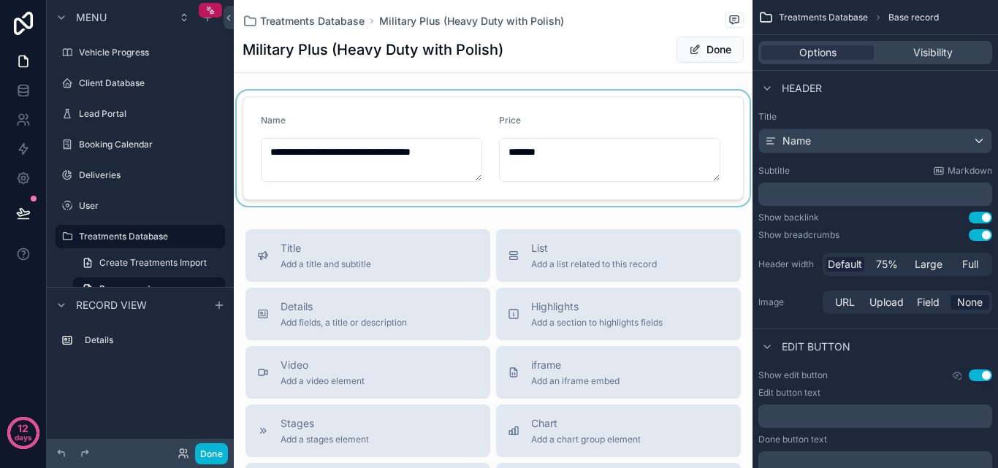
click at [549, 152] on div "scrollable content" at bounding box center [493, 148] width 519 height 115
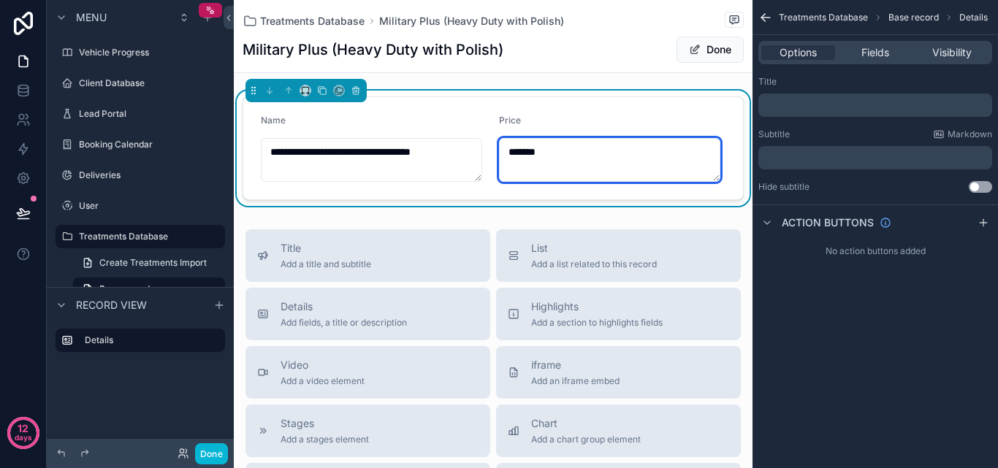
click at [544, 152] on textarea "*******" at bounding box center [609, 160] width 221 height 44
click at [519, 158] on textarea "*********" at bounding box center [609, 160] width 221 height 44
type textarea "*********"
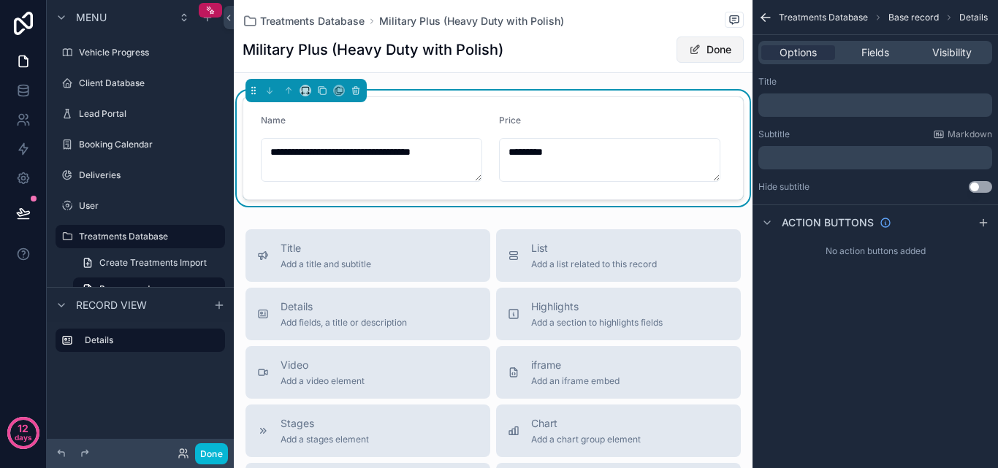
click at [720, 55] on button "Done" at bounding box center [710, 50] width 67 height 26
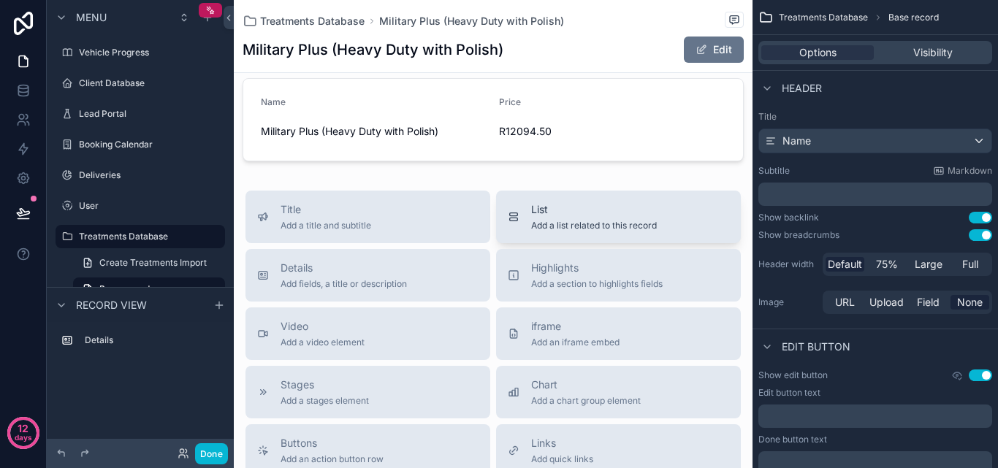
scroll to position [73, 0]
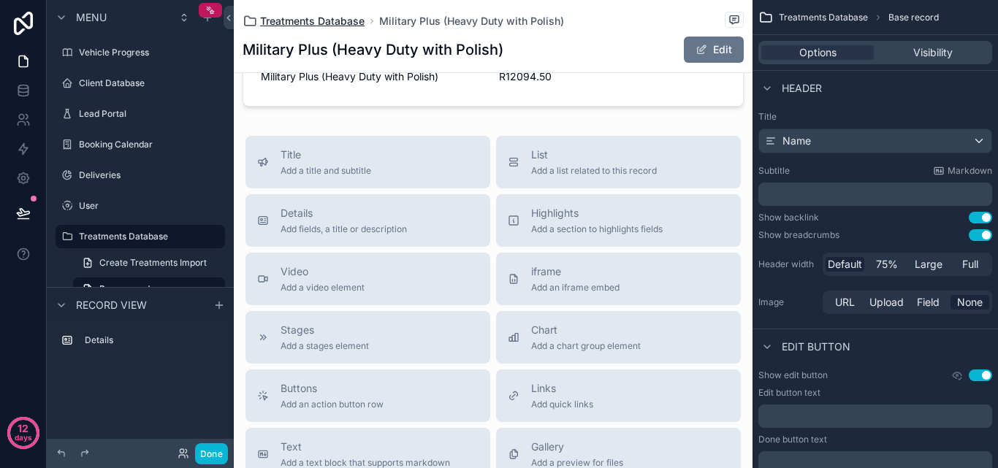
click at [348, 23] on span "Treatments Database" at bounding box center [312, 21] width 105 height 15
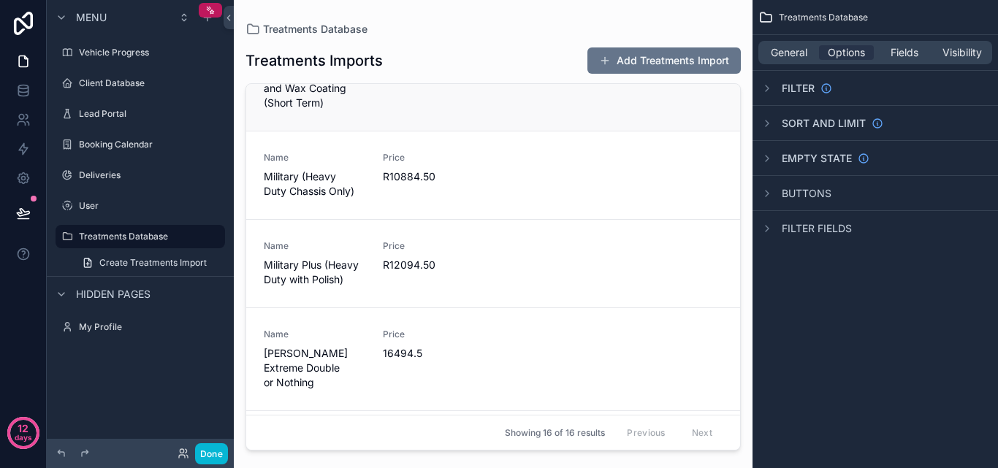
scroll to position [585, 0]
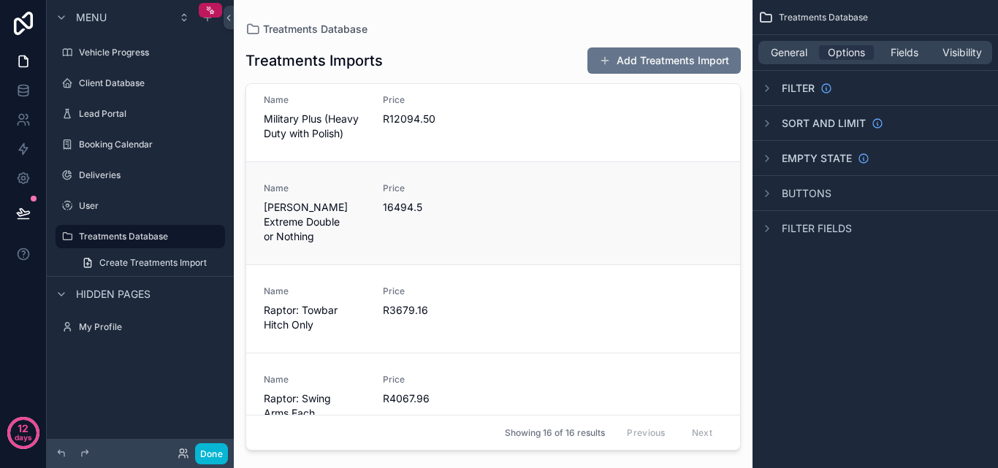
click at [482, 216] on div "Name [PERSON_NAME] Extreme Double or Nothing Price 16494.5" at bounding box center [493, 213] width 459 height 61
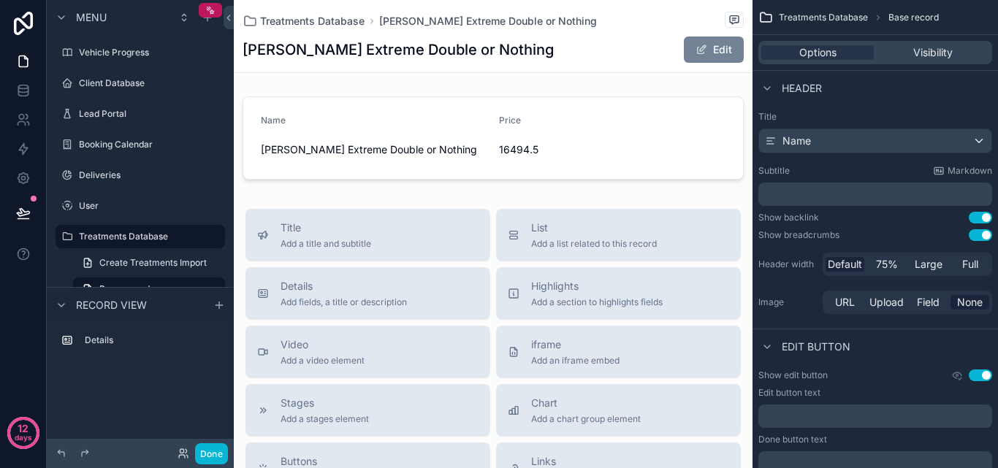
click at [701, 56] on button "Edit" at bounding box center [714, 50] width 60 height 26
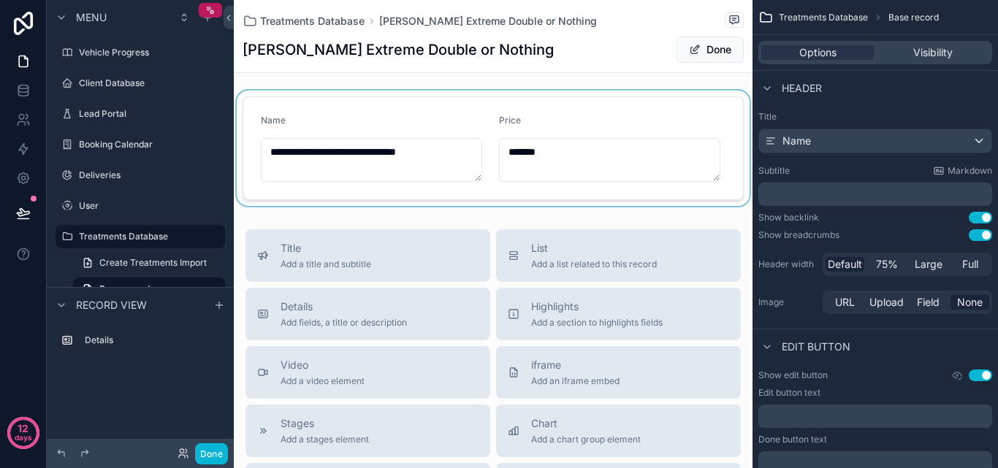
click at [504, 151] on div "scrollable content" at bounding box center [493, 148] width 519 height 115
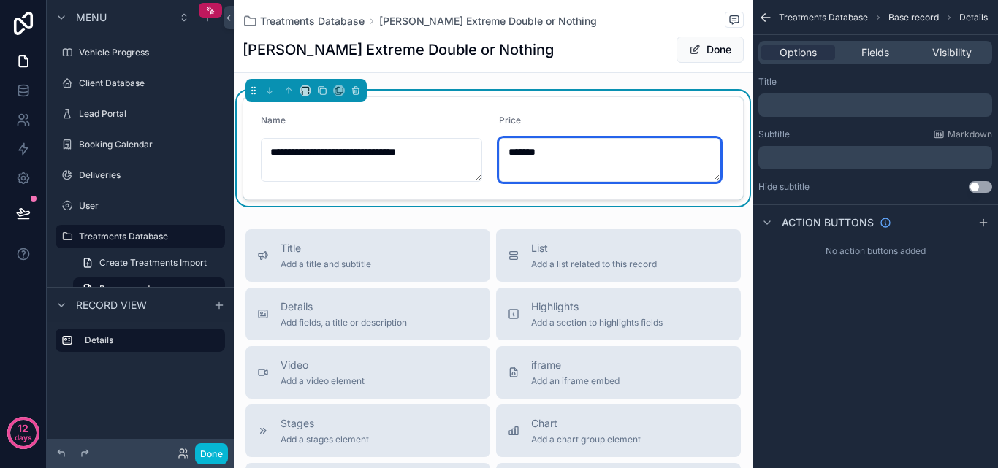
click at [504, 151] on textarea "*******" at bounding box center [609, 160] width 221 height 44
click at [553, 151] on textarea "********" at bounding box center [609, 160] width 221 height 44
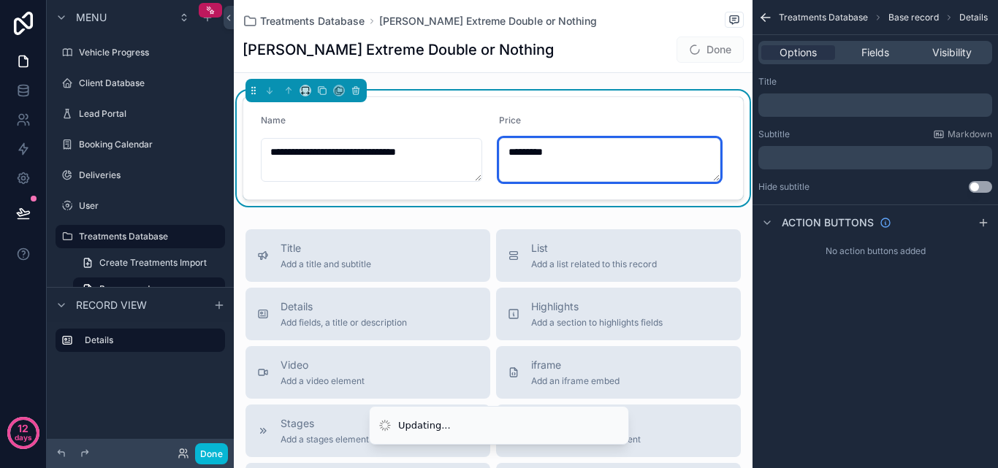
type textarea "*********"
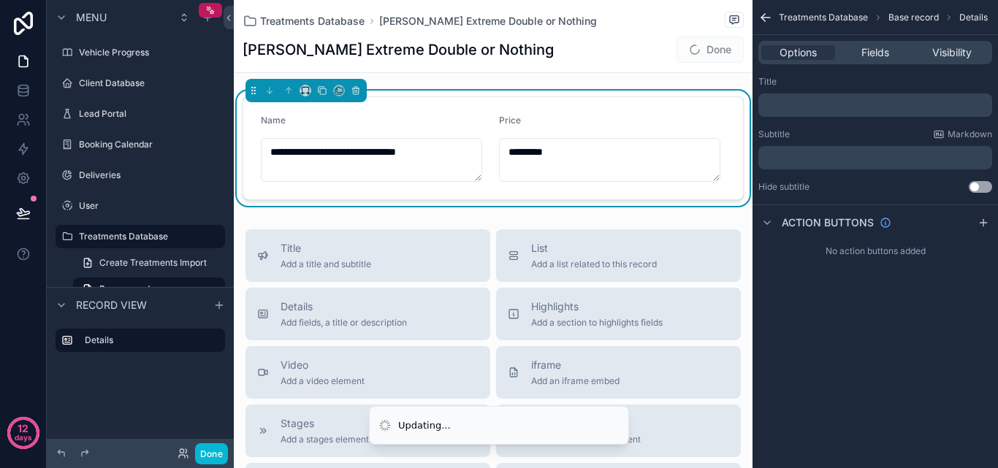
click at [702, 48] on span "Done" at bounding box center [710, 50] width 67 height 26
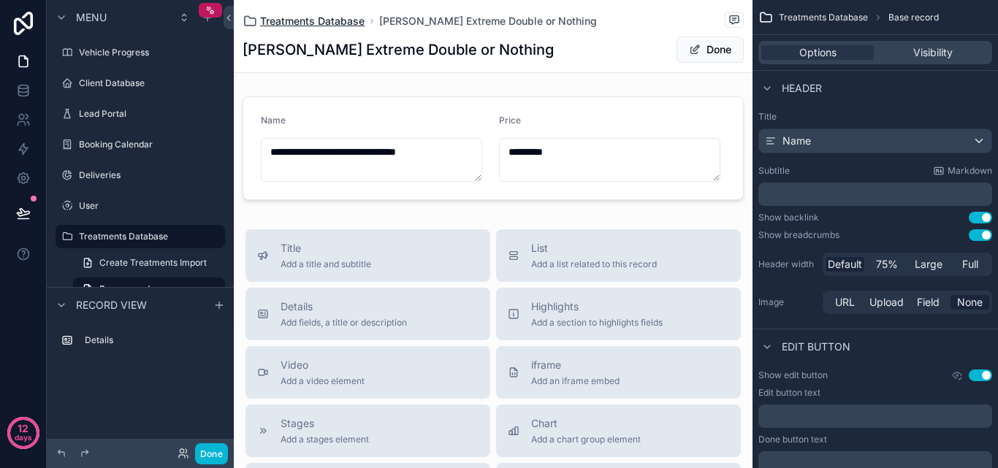
click at [361, 23] on span "Treatments Database" at bounding box center [312, 21] width 105 height 15
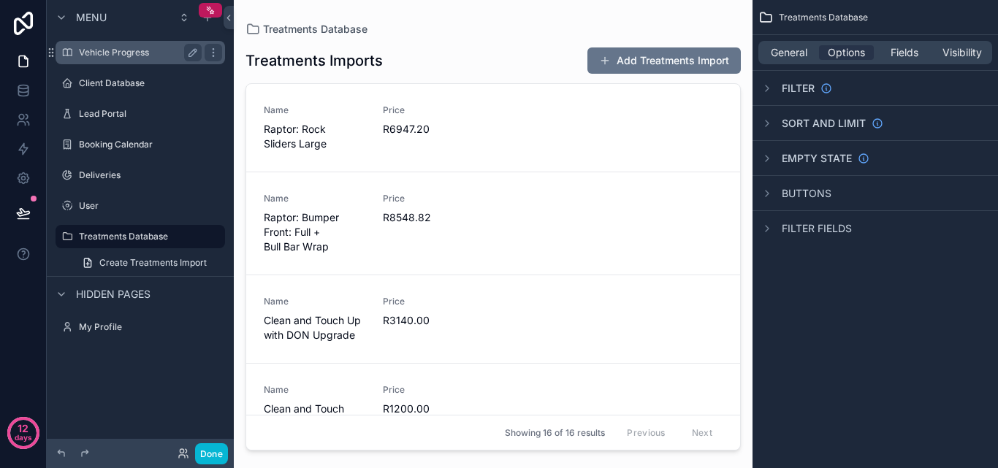
click at [115, 57] on label "Vehicle Progress" at bounding box center [137, 53] width 117 height 12
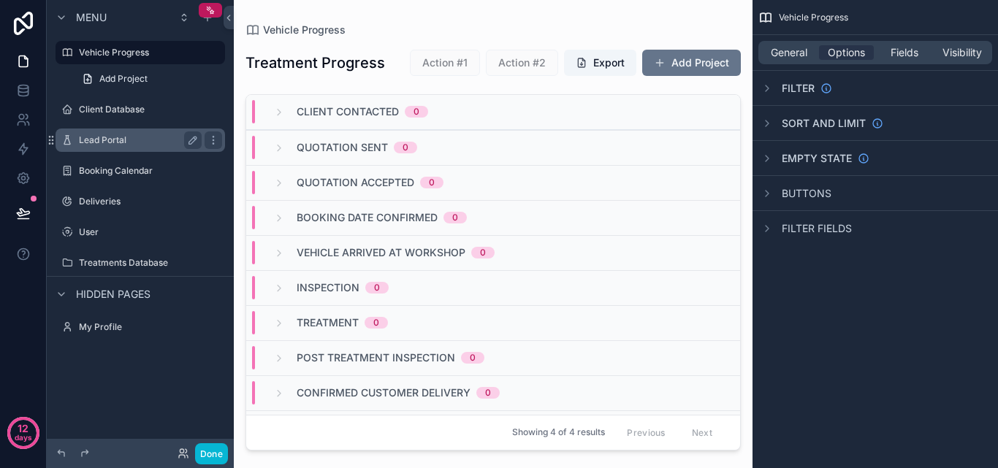
click at [135, 143] on label "Lead Portal" at bounding box center [137, 140] width 117 height 12
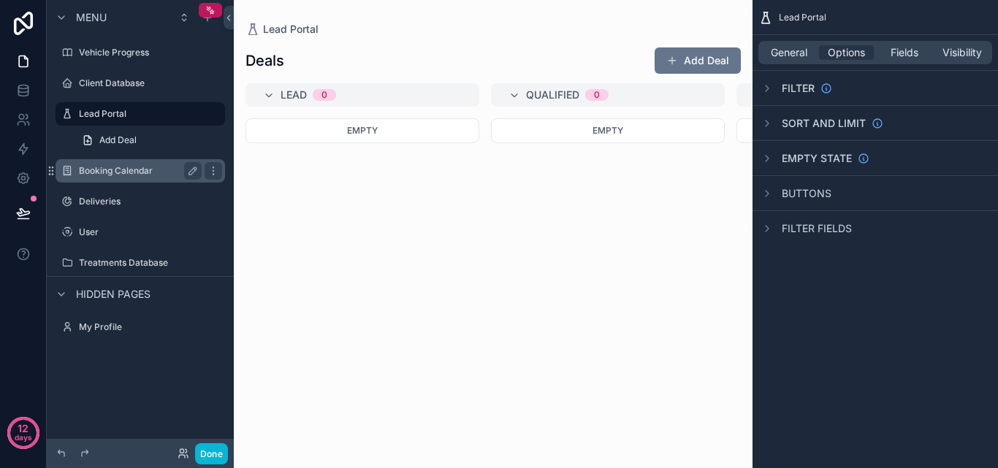
click at [130, 170] on label "Booking Calendar" at bounding box center [137, 171] width 117 height 12
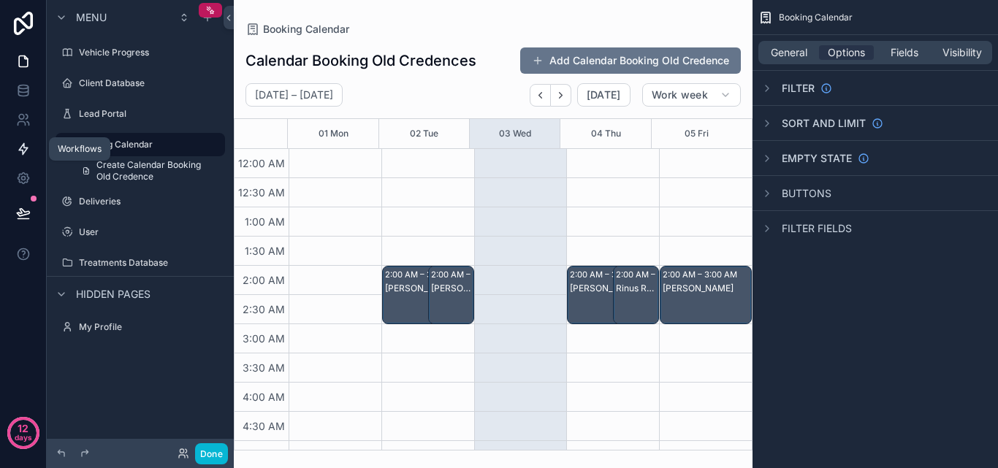
click at [17, 145] on icon at bounding box center [23, 149] width 15 height 15
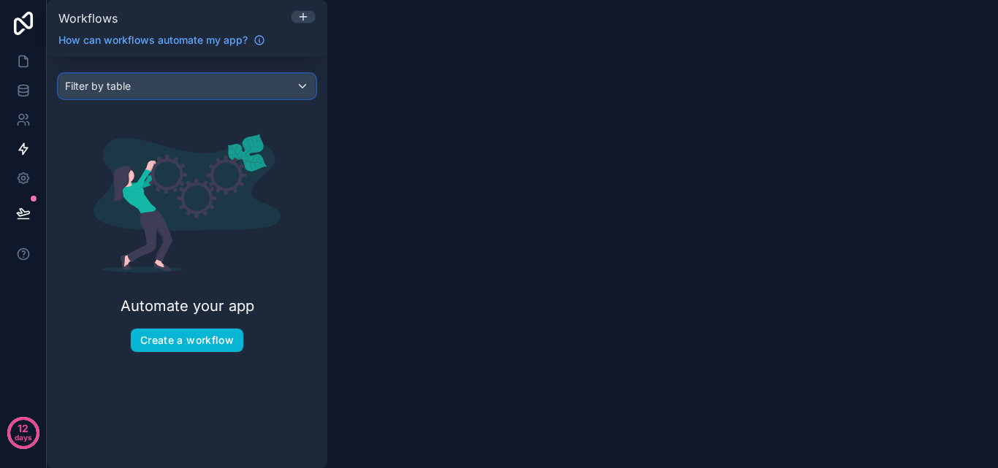
click at [288, 84] on div "Filter by table" at bounding box center [187, 86] width 256 height 23
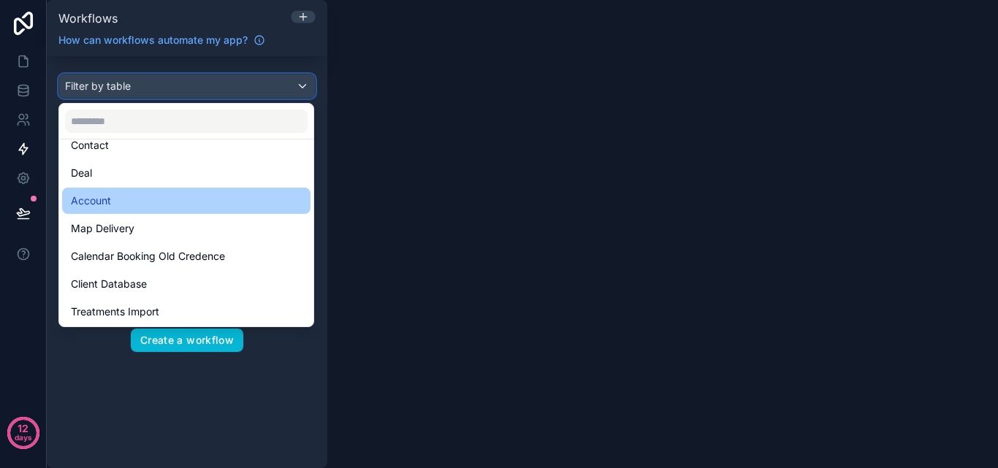
scroll to position [153, 0]
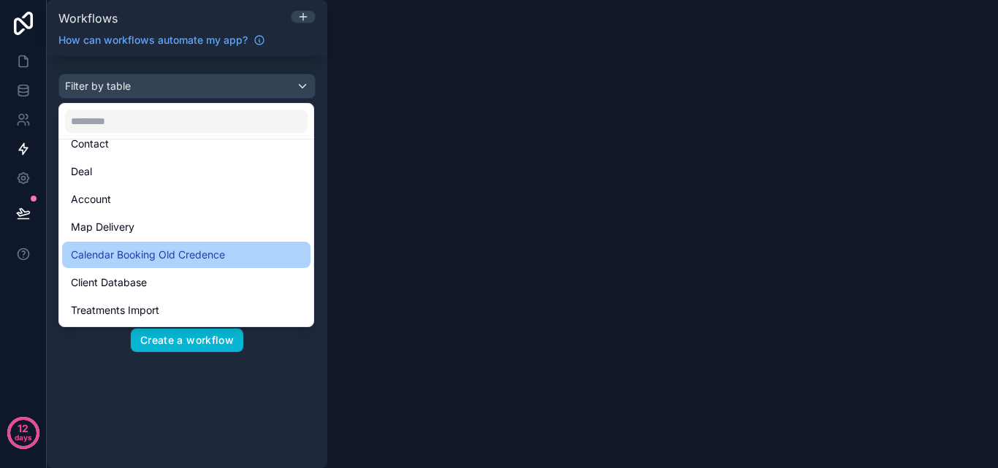
click at [189, 254] on span "Calendar Booking Old Credence" at bounding box center [148, 255] width 154 height 18
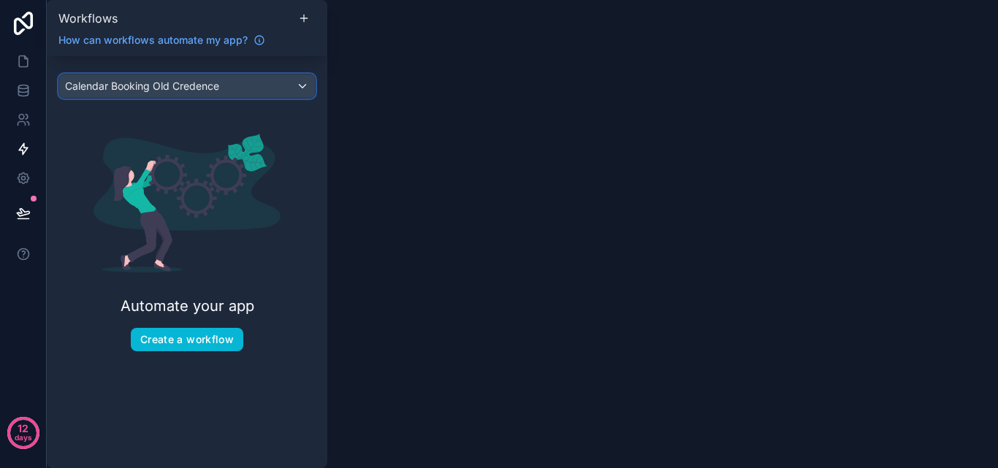
click at [302, 88] on div "Calendar Booking Old Credence" at bounding box center [187, 86] width 256 height 23
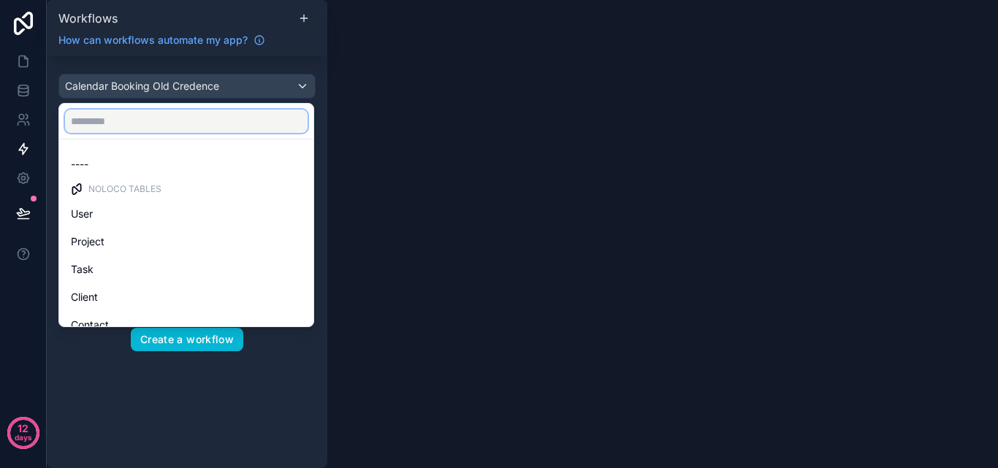
click at [267, 127] on input "text" at bounding box center [186, 121] width 243 height 23
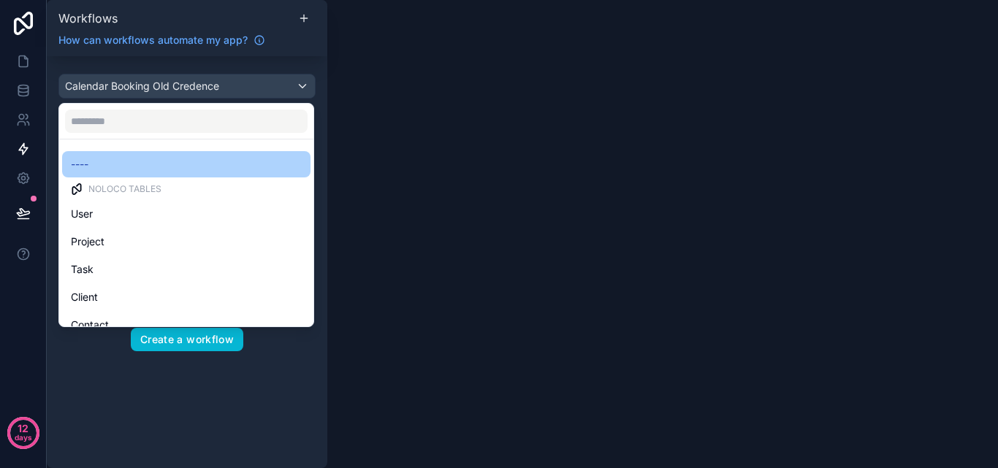
click at [209, 164] on div "----" at bounding box center [186, 165] width 231 height 18
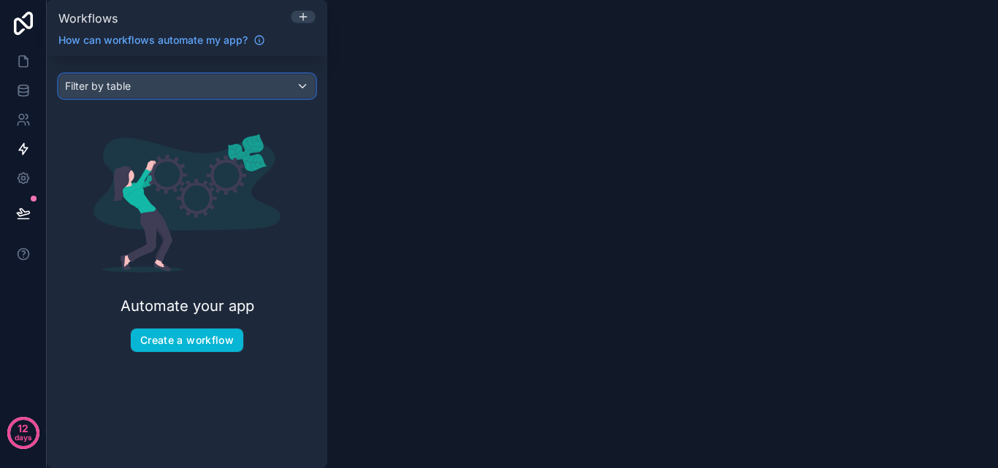
click at [286, 89] on div "Filter by table" at bounding box center [187, 86] width 256 height 23
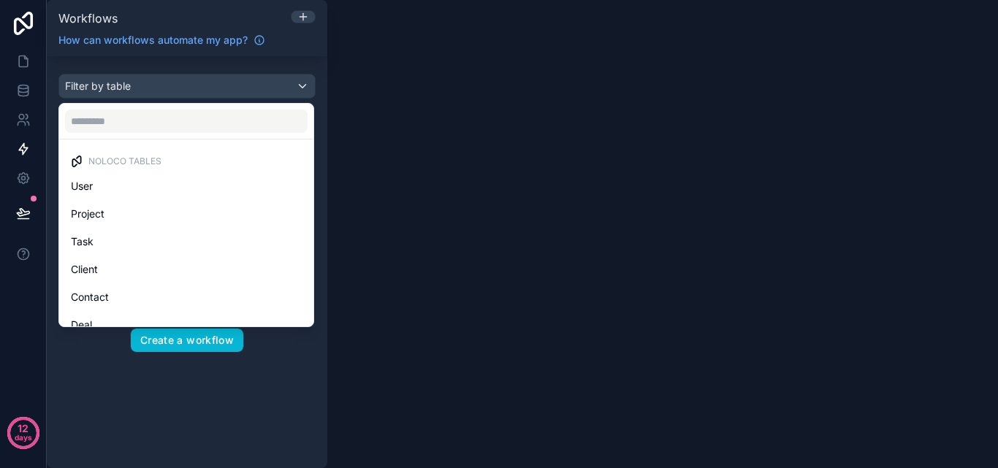
click at [297, 352] on div "scrollable content" at bounding box center [499, 234] width 998 height 468
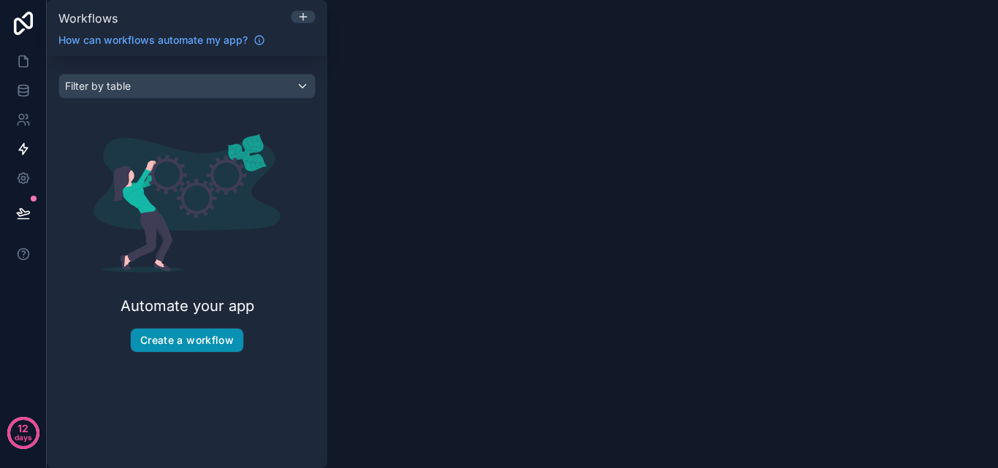
click at [236, 347] on button "Create a workflow" at bounding box center [187, 340] width 113 height 23
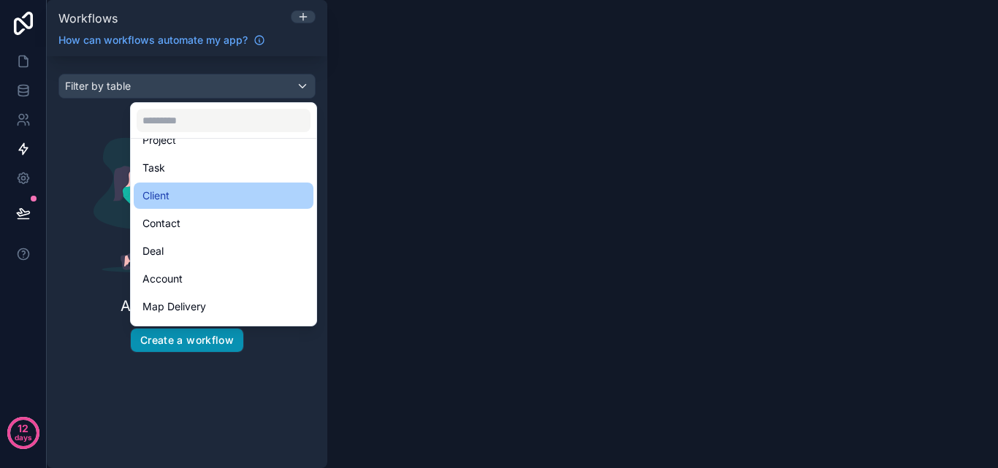
scroll to position [146, 0]
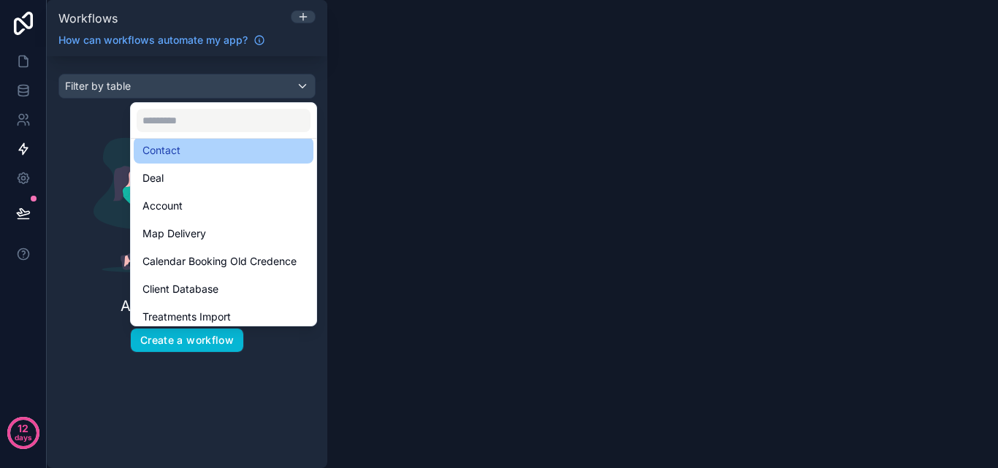
click at [220, 158] on div "Contact" at bounding box center [224, 151] width 162 height 18
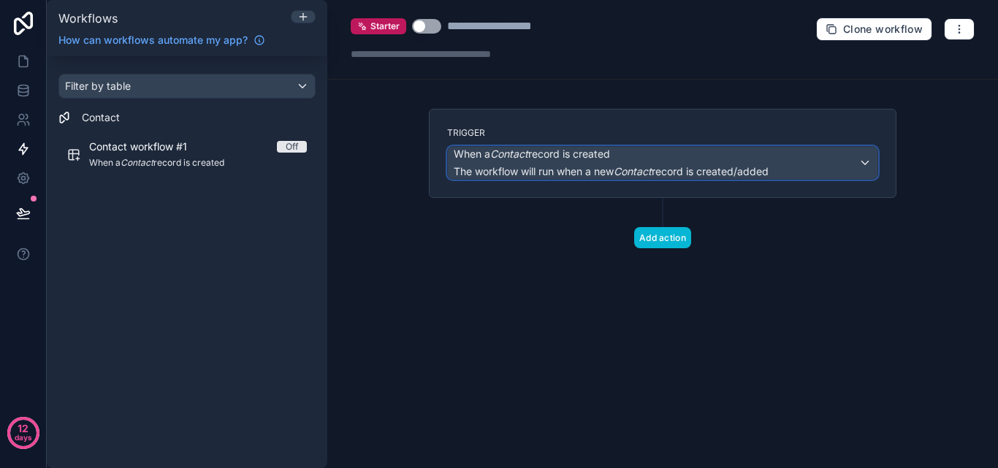
click at [688, 170] on span "The workflow will run when a new Contact record is created/added" at bounding box center [611, 171] width 315 height 12
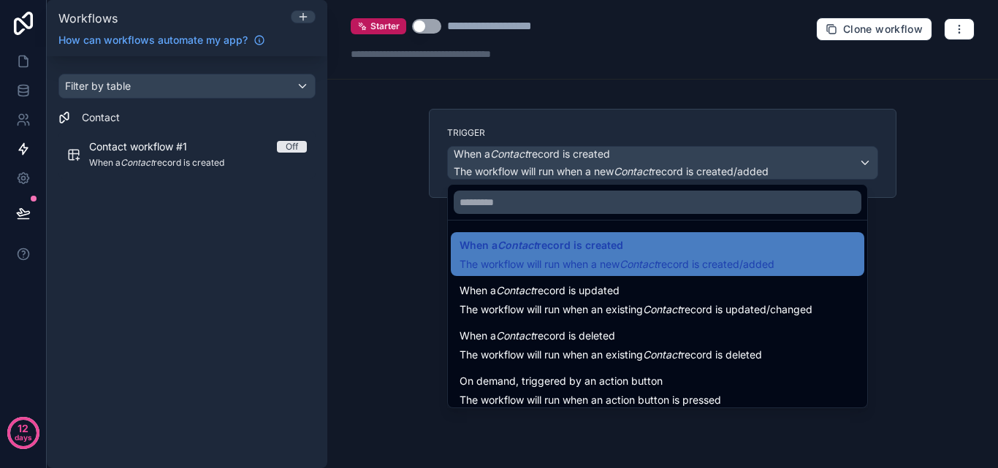
click at [688, 170] on div at bounding box center [499, 234] width 998 height 468
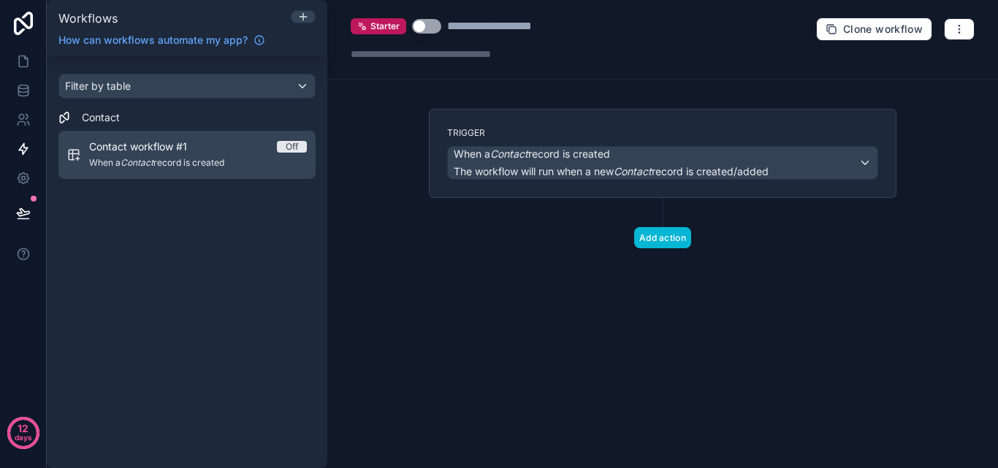
click at [264, 148] on div "Contact workflow #1 Off" at bounding box center [198, 147] width 218 height 15
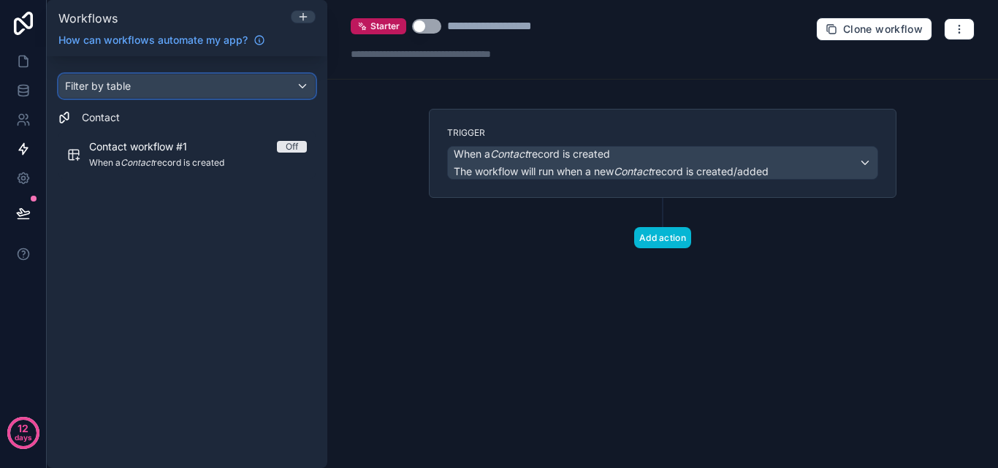
click at [280, 86] on div "Filter by table" at bounding box center [187, 86] width 256 height 23
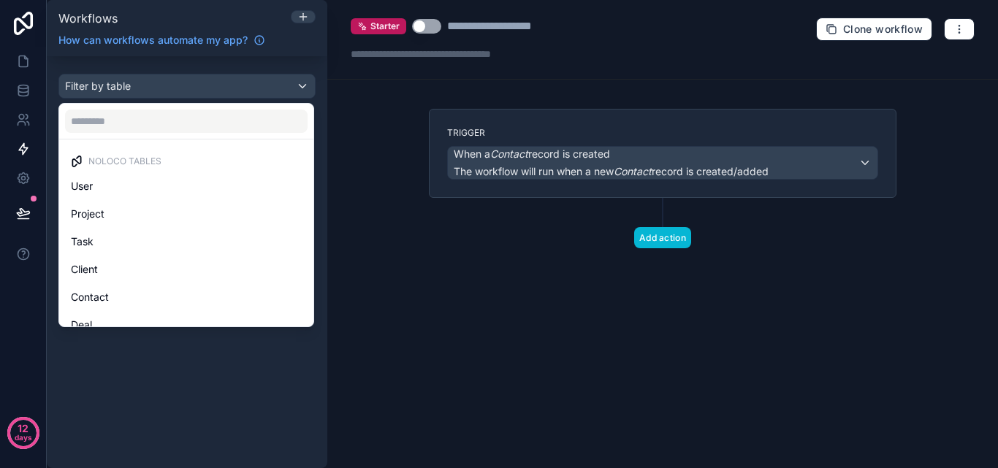
click at [280, 86] on div "scrollable content" at bounding box center [499, 234] width 998 height 468
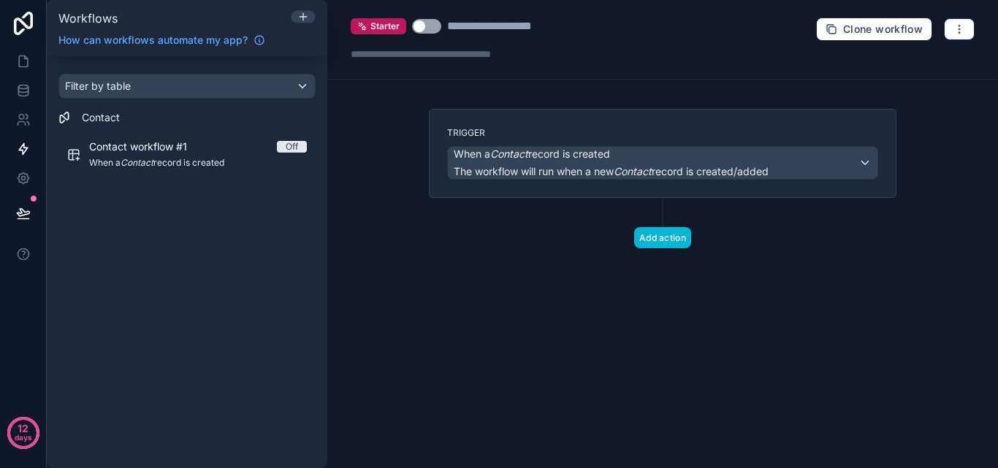
click at [426, 26] on button "Use setting" at bounding box center [426, 26] width 29 height 15
click at [858, 166] on div "When a Contact record is created The workflow will run when a new Contact recor…" at bounding box center [663, 163] width 430 height 32
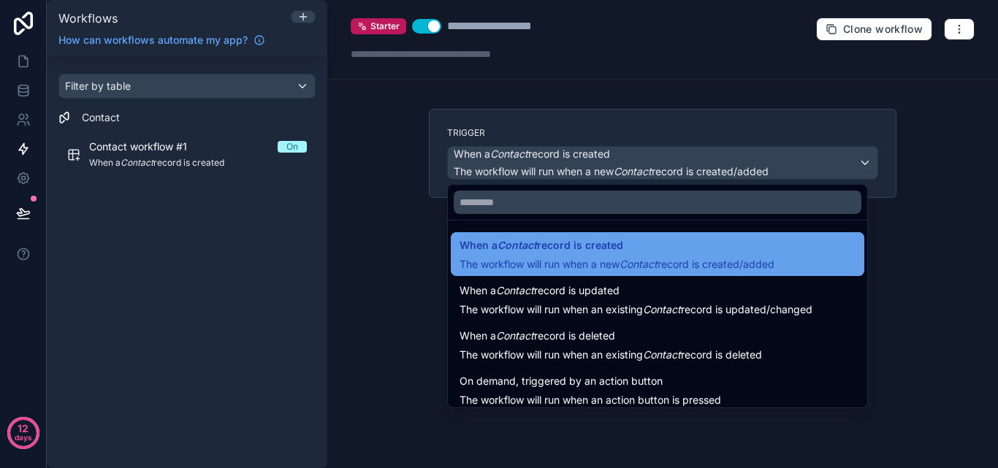
click at [678, 259] on span "The workflow will run when a new Contact record is created/added" at bounding box center [617, 264] width 315 height 12
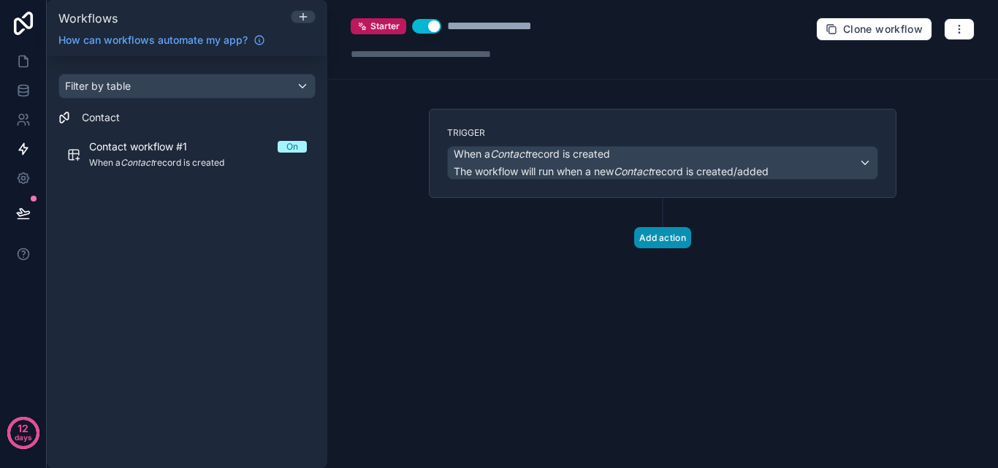
click at [680, 241] on button "Add action" at bounding box center [662, 237] width 57 height 21
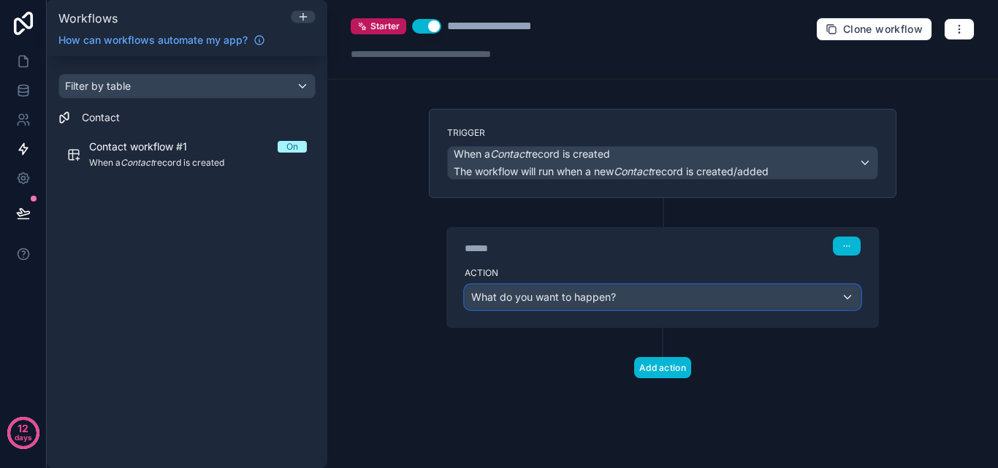
click at [824, 295] on div "What do you want to happen?" at bounding box center [663, 297] width 395 height 23
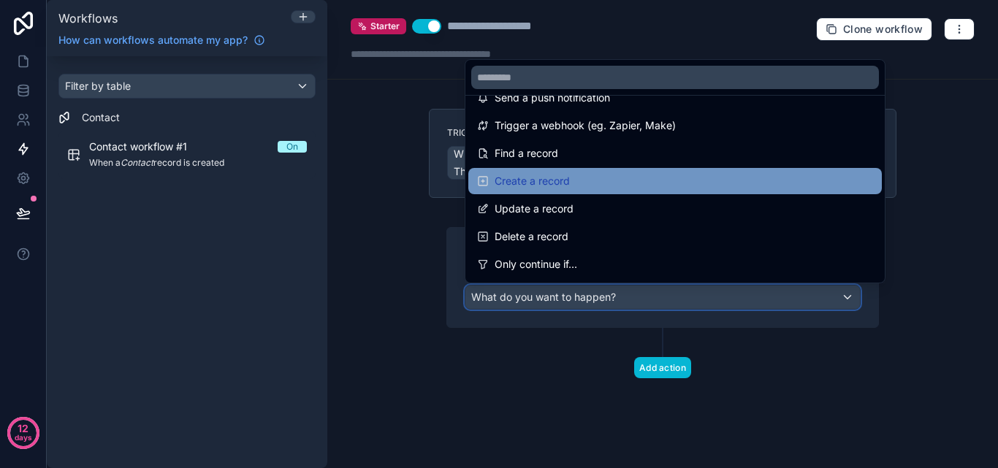
scroll to position [73, 0]
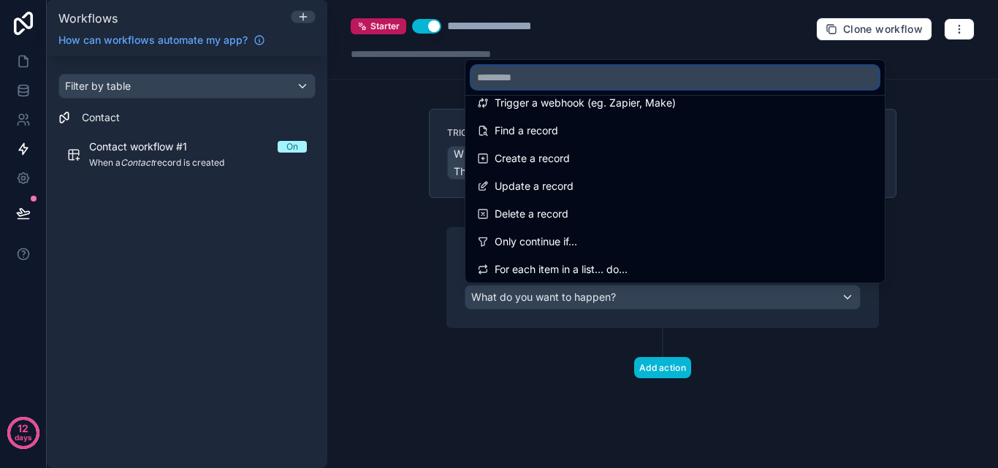
drag, startPoint x: 309, startPoint y: 87, endPoint x: 663, endPoint y: 79, distance: 353.8
click at [663, 79] on input "text" at bounding box center [675, 77] width 408 height 23
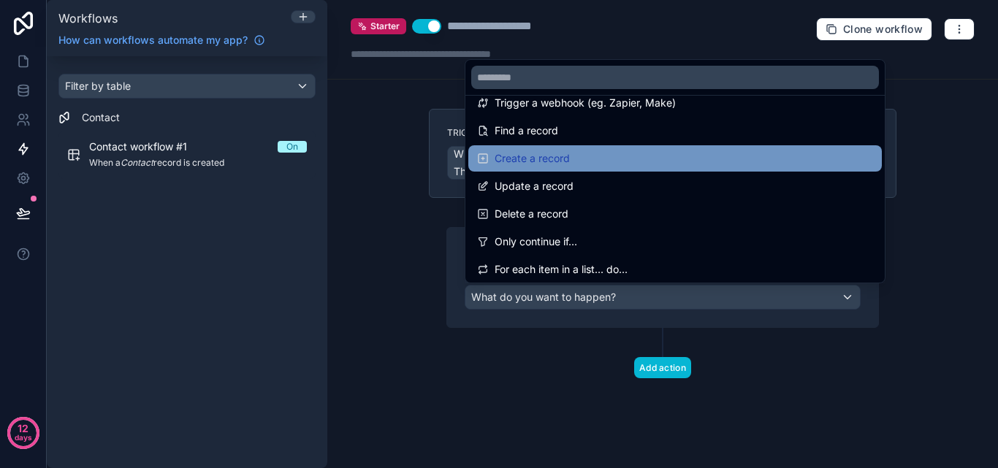
click at [596, 165] on div "Create a record" at bounding box center [675, 159] width 396 height 18
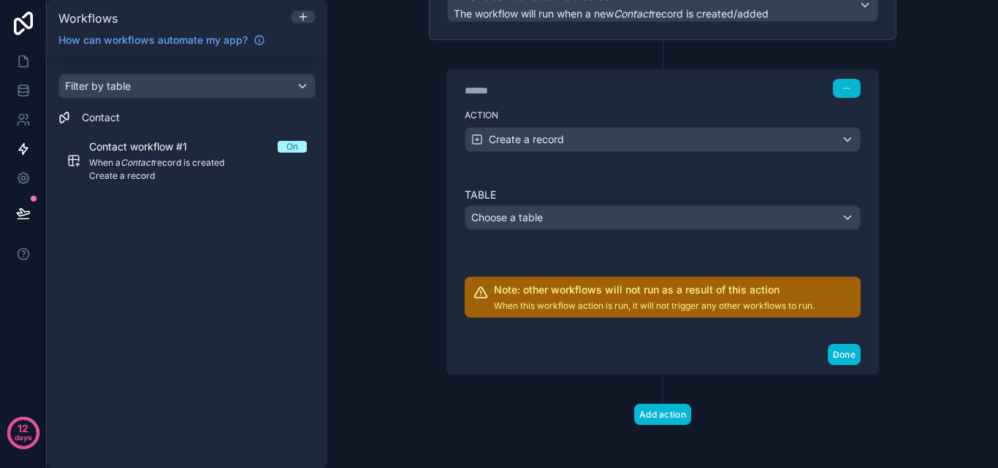
scroll to position [162, 0]
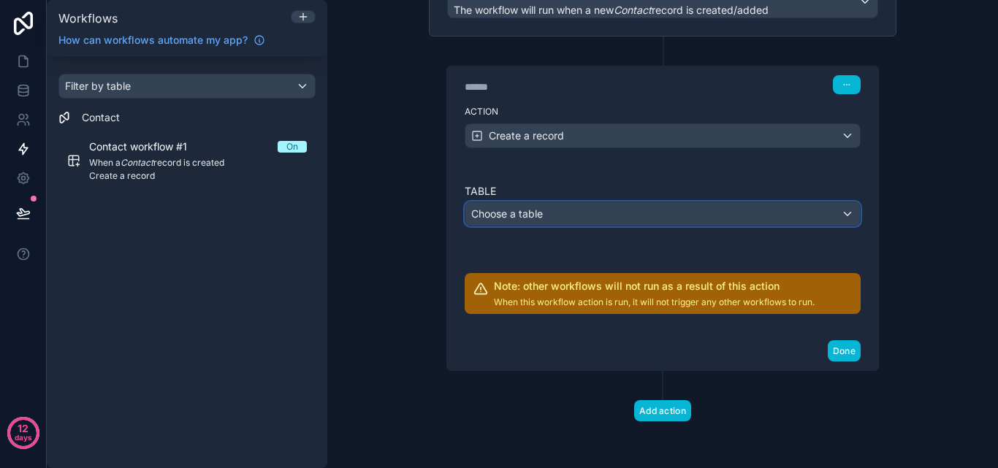
click at [828, 215] on div "Choose a table" at bounding box center [663, 213] width 395 height 23
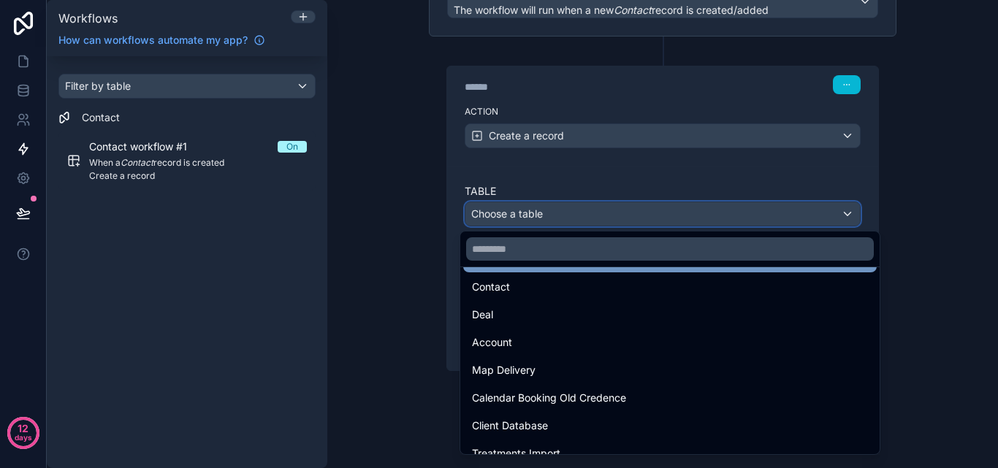
scroll to position [153, 0]
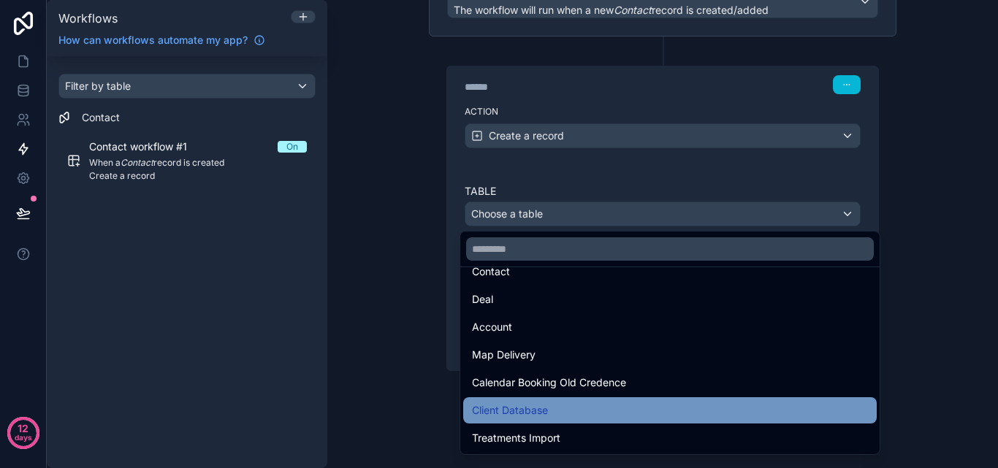
click at [572, 406] on div "Client Database" at bounding box center [670, 411] width 396 height 18
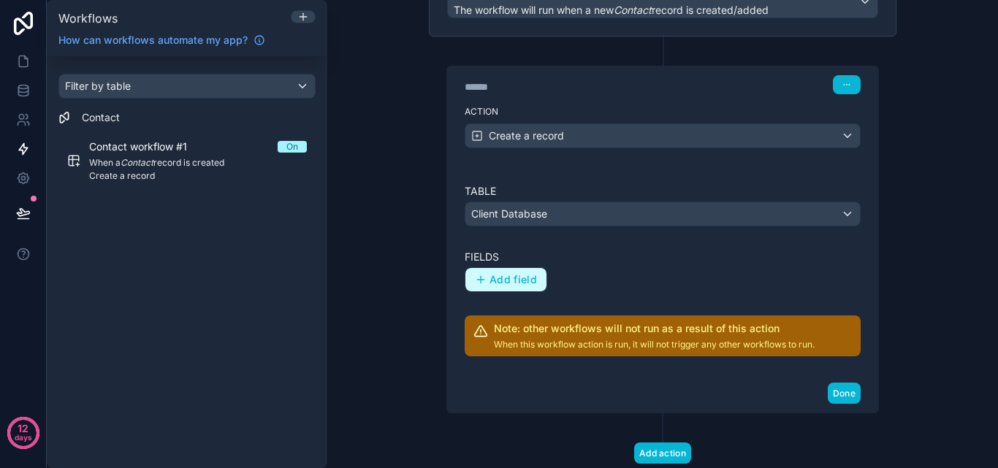
click at [517, 274] on span "Add field" at bounding box center [514, 279] width 48 height 13
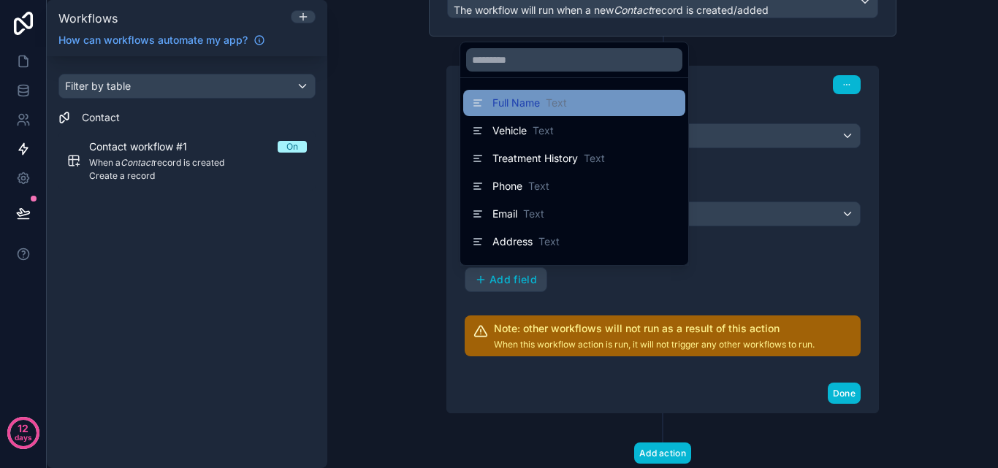
click at [562, 111] on div "Full Name Text" at bounding box center [519, 103] width 95 height 18
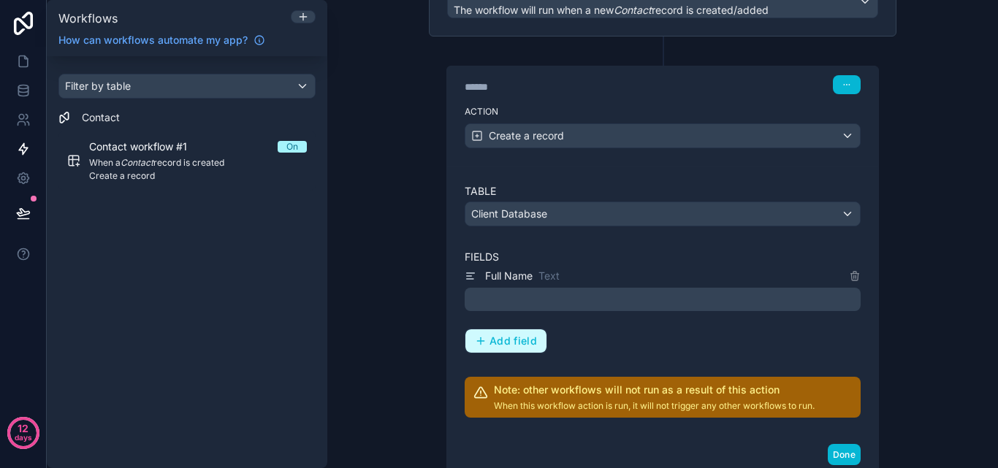
click at [532, 346] on button "Add field" at bounding box center [506, 341] width 81 height 23
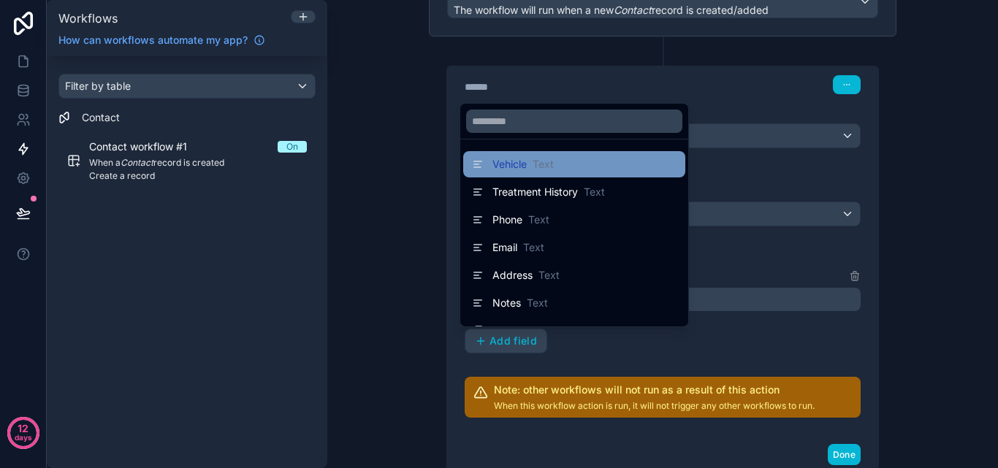
click at [548, 169] on span "Text" at bounding box center [543, 164] width 21 height 15
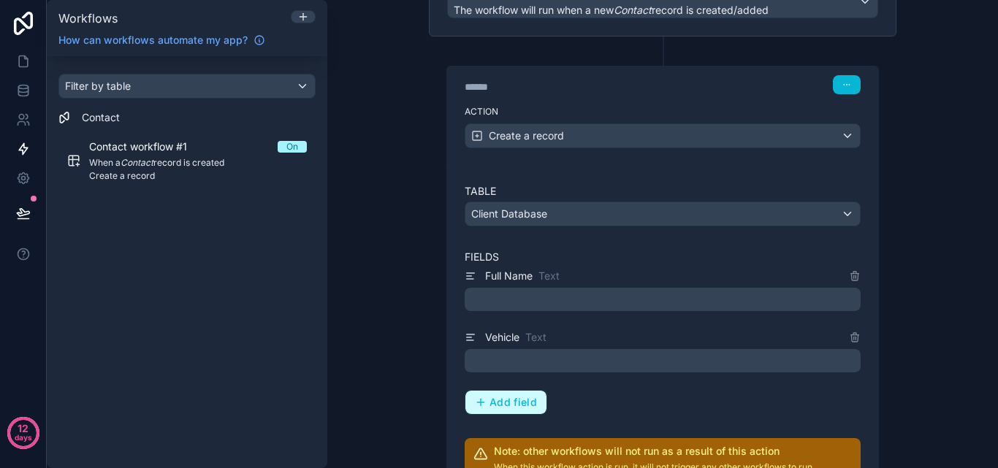
click at [515, 406] on span "Add field" at bounding box center [514, 402] width 48 height 13
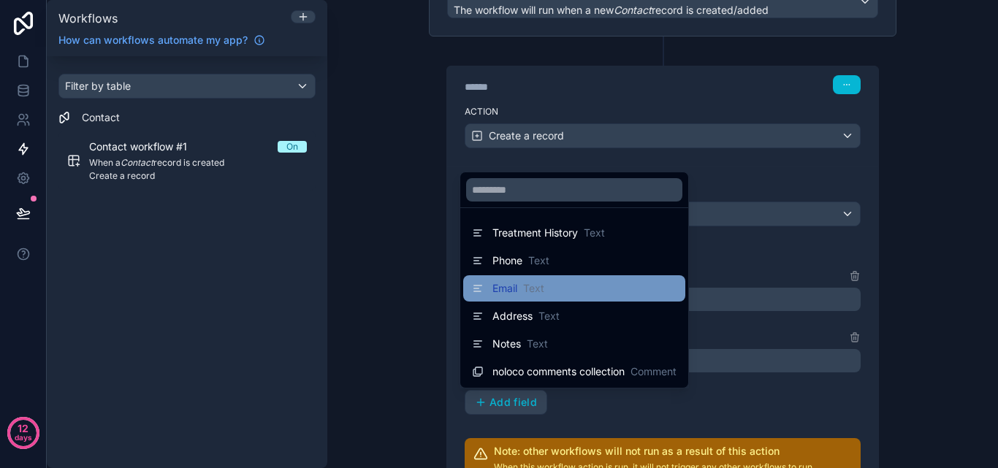
click at [550, 292] on div "Email Text" at bounding box center [574, 289] width 205 height 18
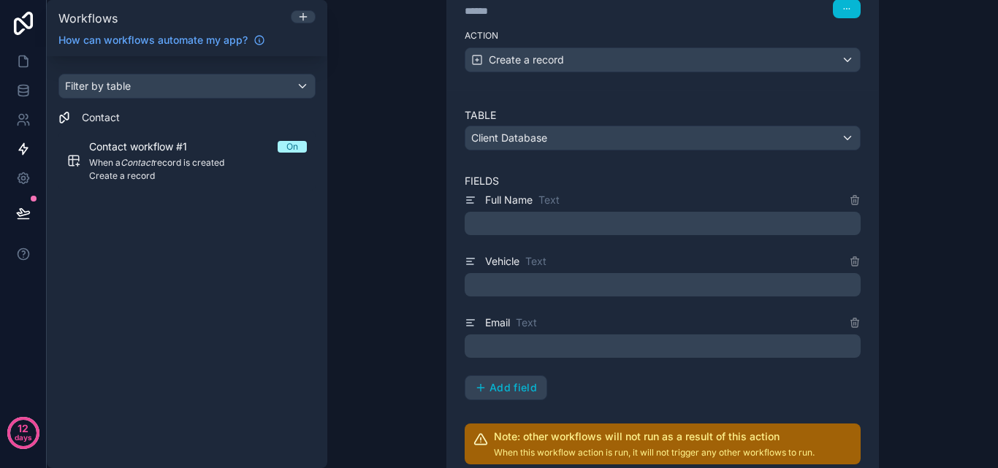
scroll to position [308, 0]
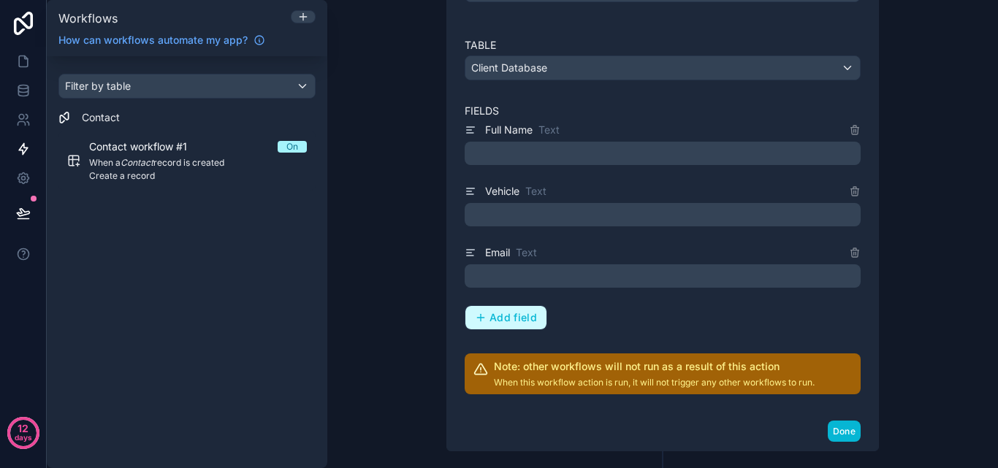
click at [518, 322] on span "Add field" at bounding box center [514, 317] width 48 height 13
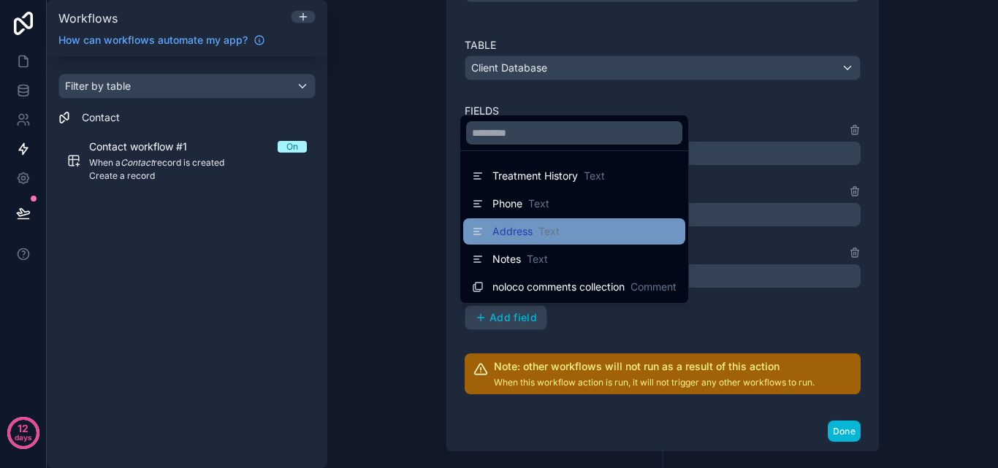
click at [531, 243] on div "Address Text" at bounding box center [574, 232] width 222 height 26
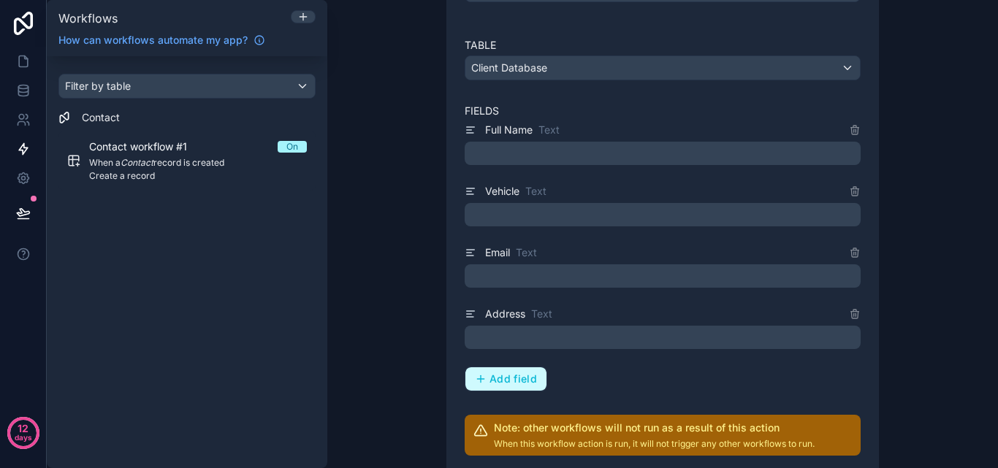
click at [520, 390] on button "Add field" at bounding box center [506, 379] width 81 height 23
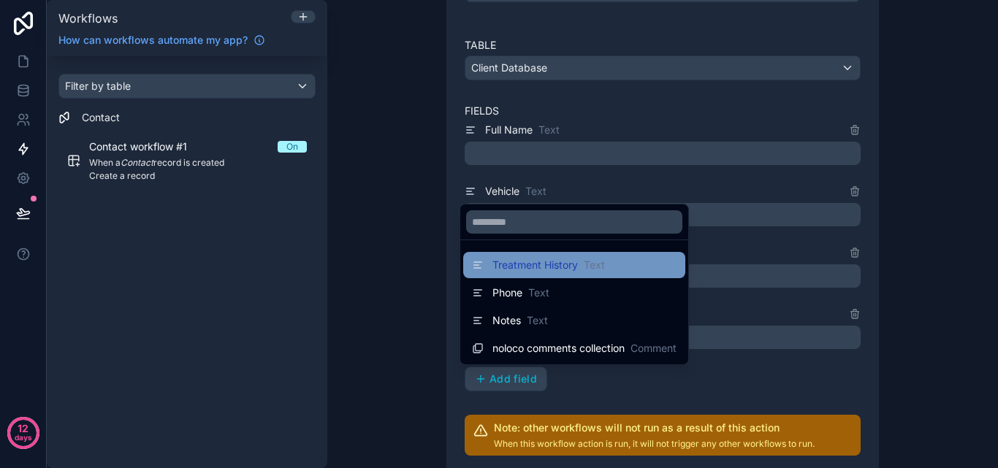
click at [551, 270] on span "Treatment History" at bounding box center [536, 265] width 86 height 15
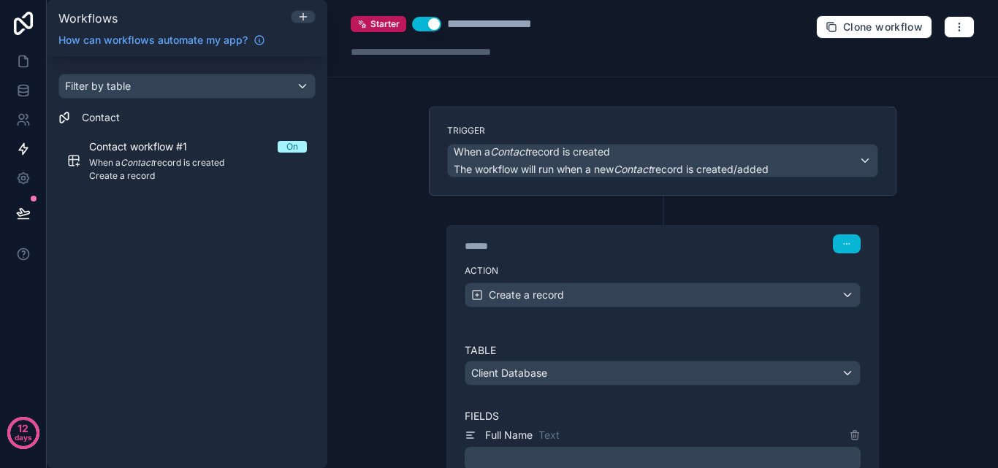
scroll to position [0, 0]
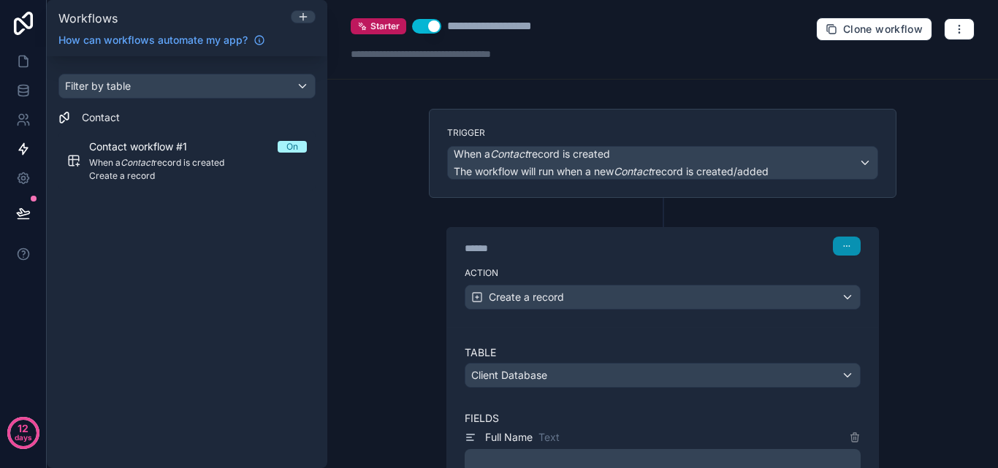
click at [843, 246] on icon "button" at bounding box center [847, 246] width 9 height 9
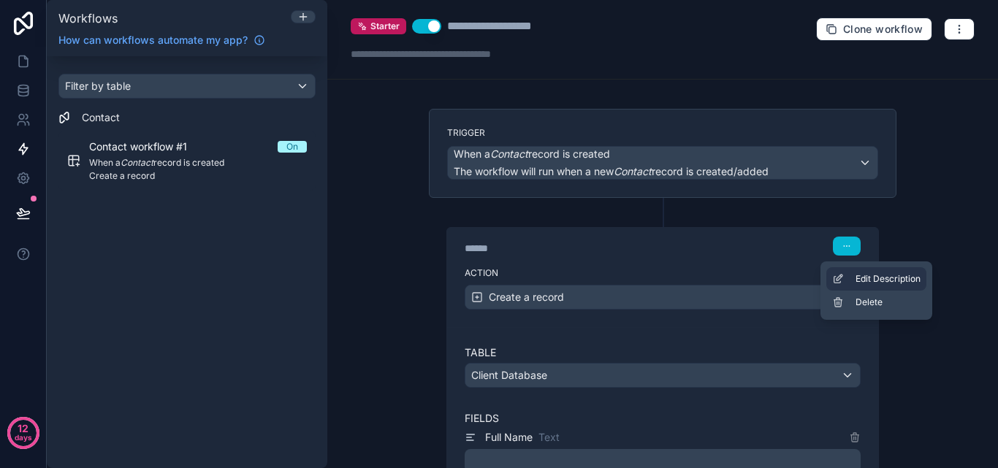
click at [855, 271] on button "Edit Description" at bounding box center [877, 278] width 100 height 23
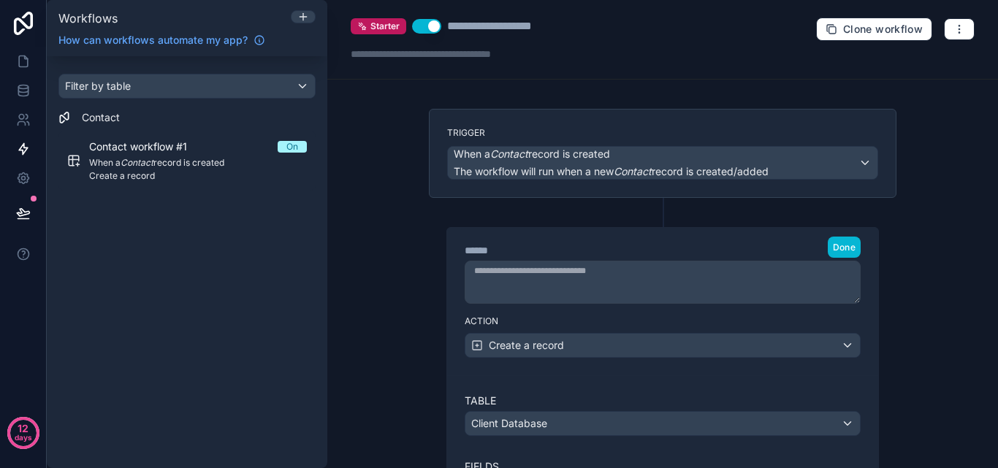
click at [841, 245] on span "Done" at bounding box center [844, 247] width 23 height 11
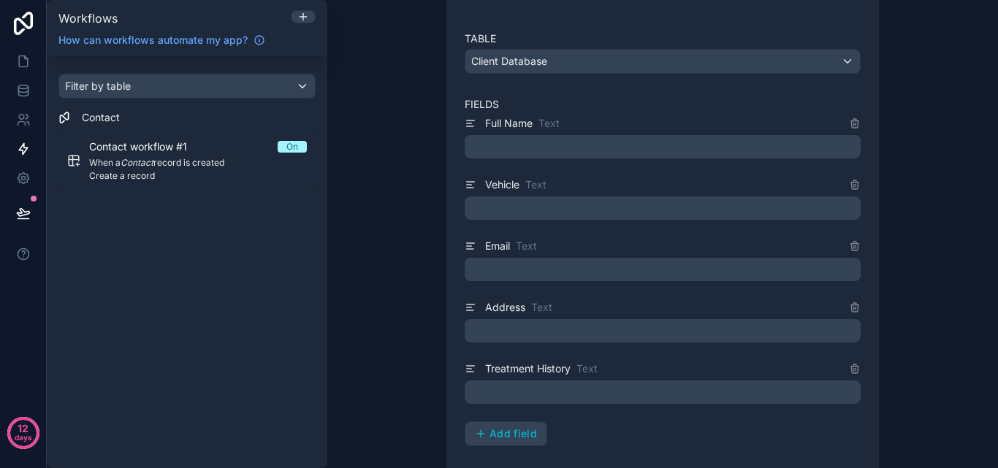
scroll to position [511, 0]
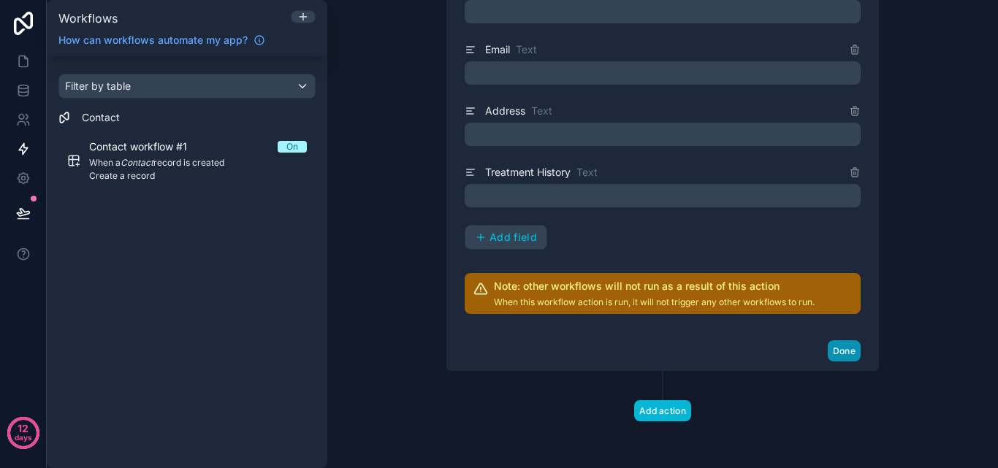
click at [831, 351] on button "Done" at bounding box center [844, 351] width 33 height 21
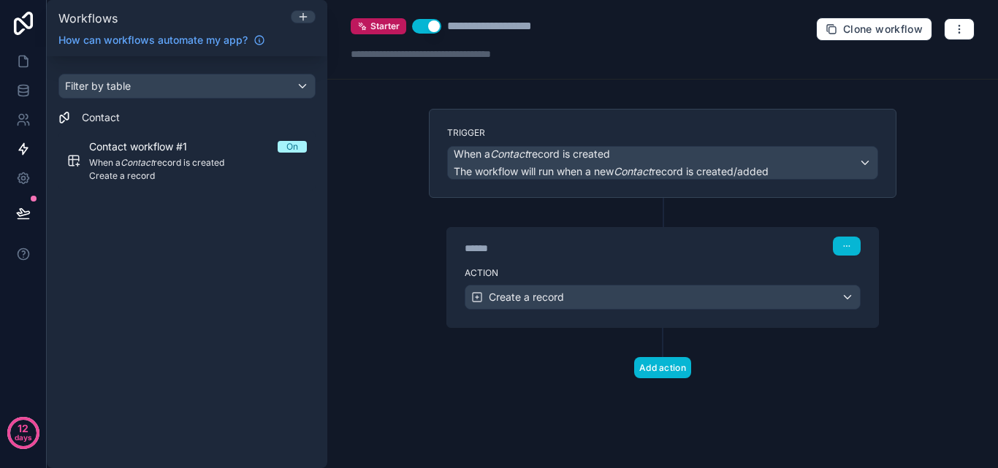
scroll to position [0, 0]
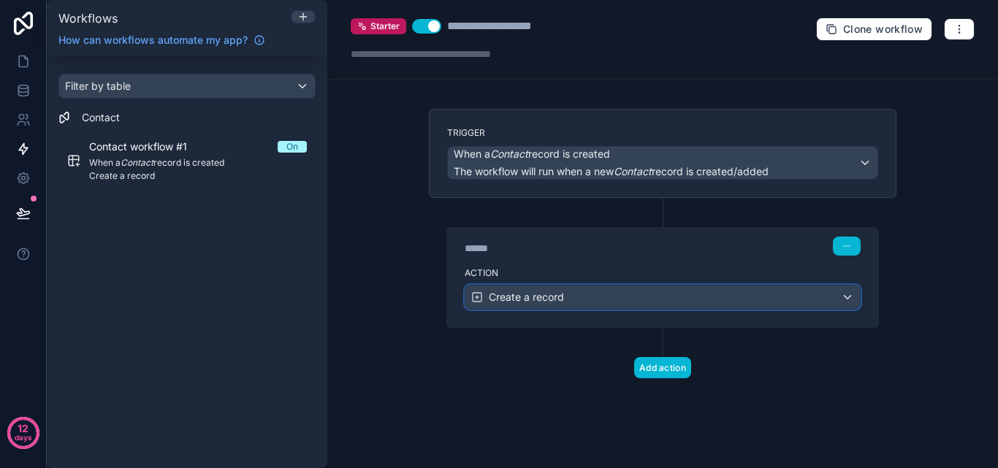
click at [735, 309] on button "Create a record" at bounding box center [663, 297] width 396 height 25
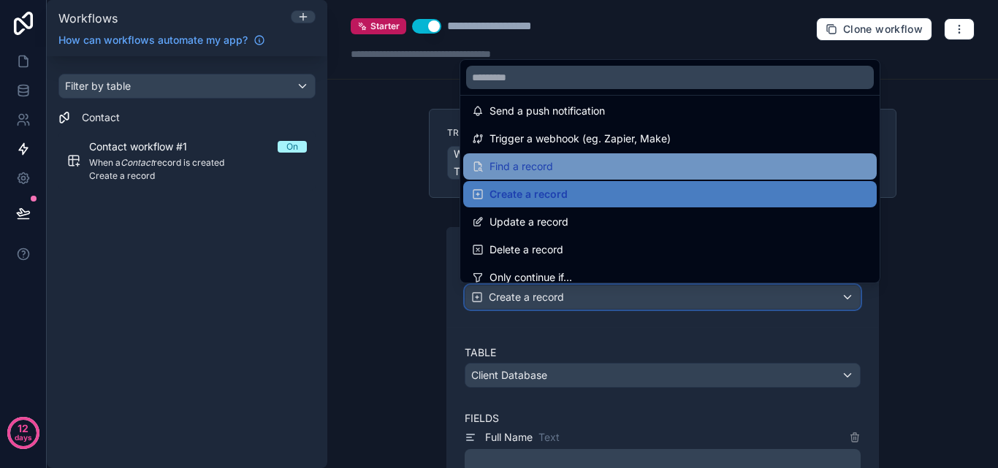
scroll to position [73, 0]
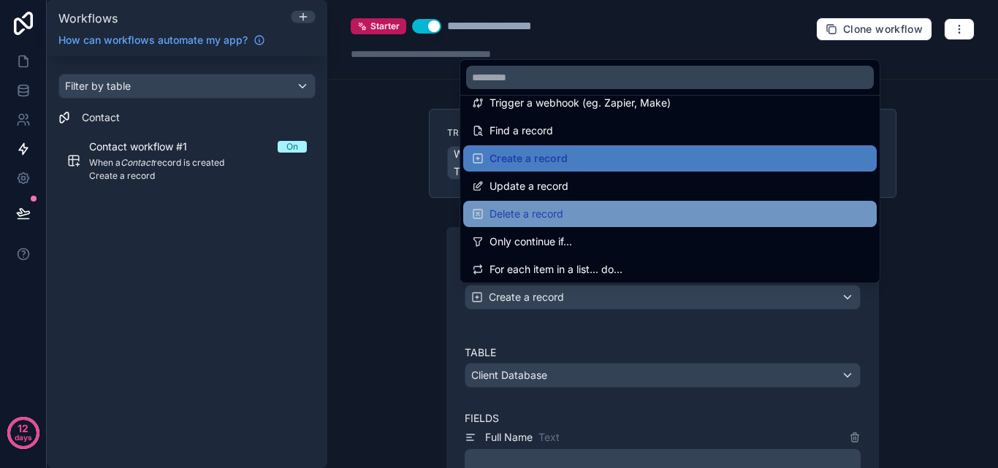
click at [616, 204] on div "Delete a record" at bounding box center [670, 214] width 414 height 26
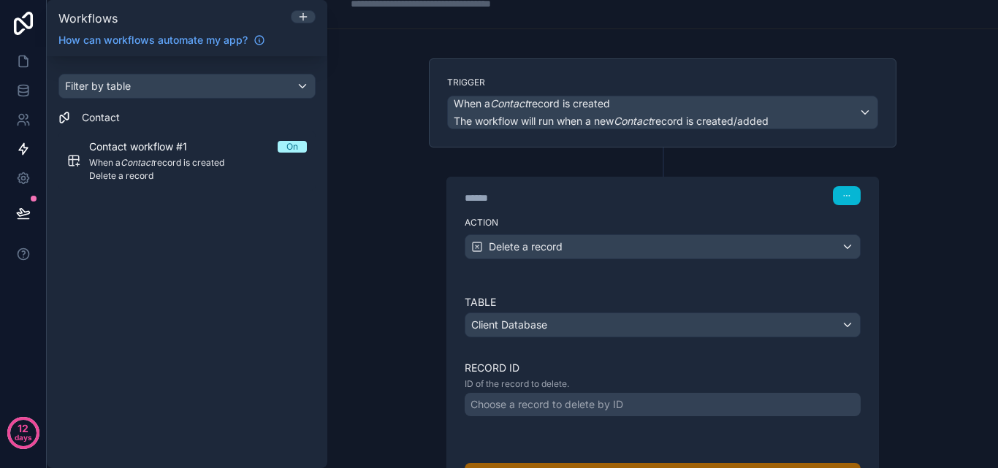
scroll to position [146, 0]
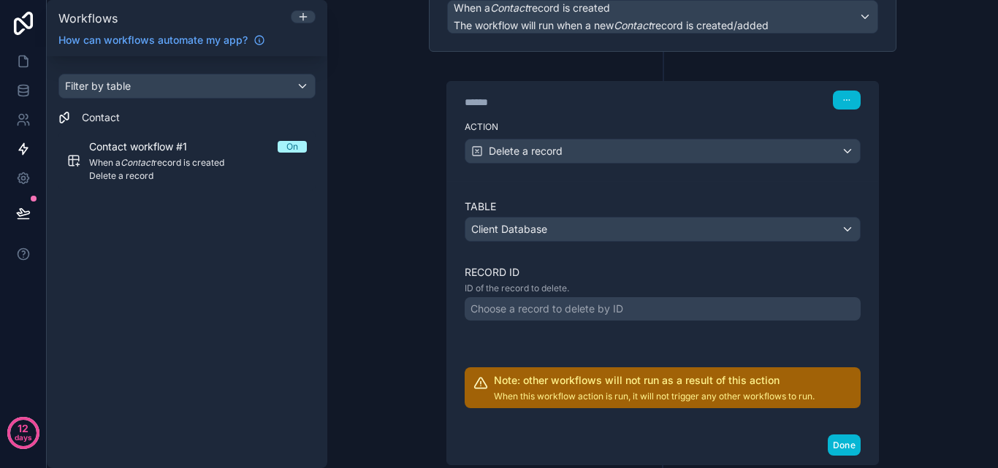
click at [783, 311] on div "Choose a record to delete by ID" at bounding box center [663, 308] width 396 height 23
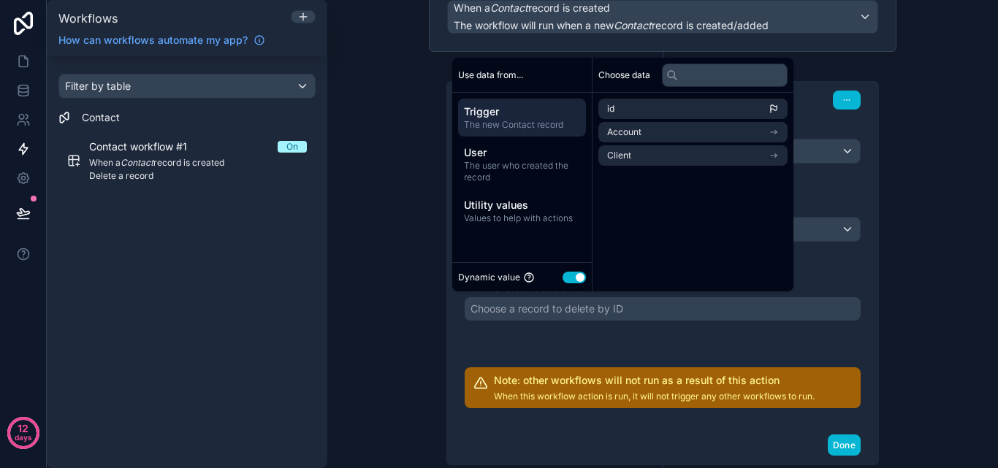
click at [865, 114] on div "****** Step 1" at bounding box center [662, 99] width 431 height 34
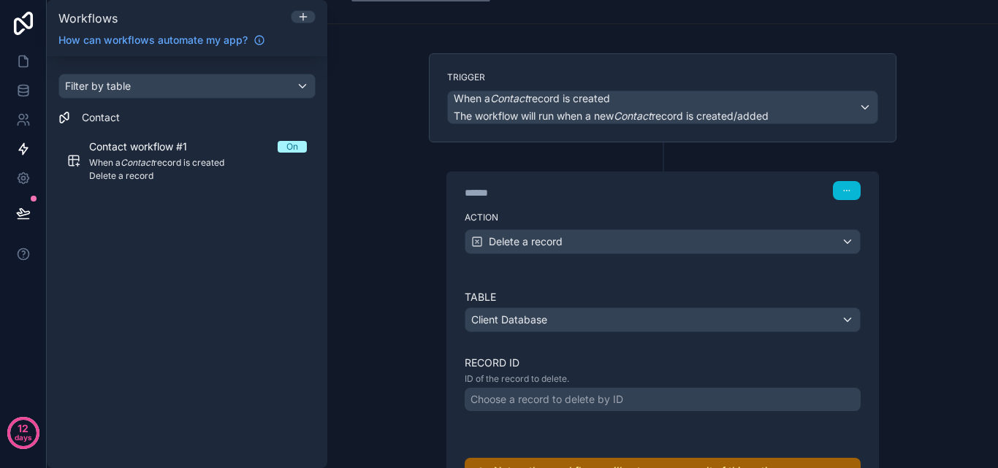
scroll to position [0, 0]
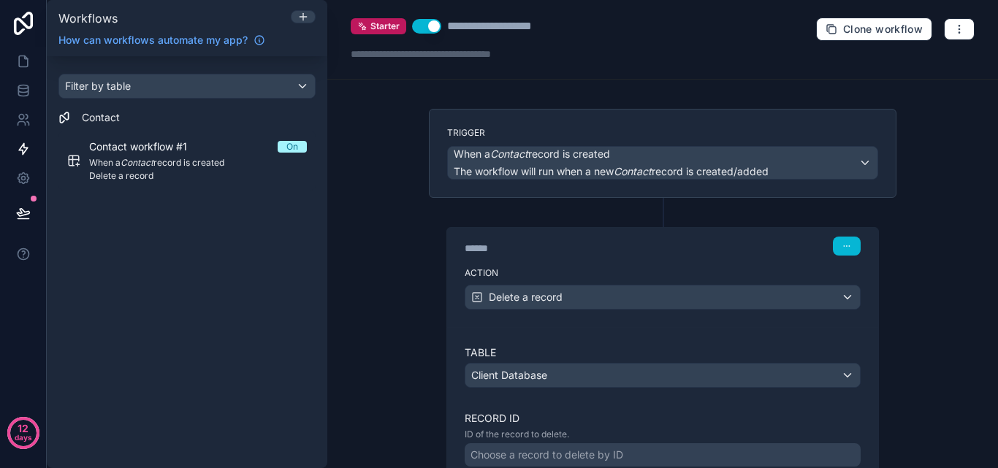
click at [867, 233] on div "****** Step 1" at bounding box center [662, 245] width 431 height 34
drag, startPoint x: 867, startPoint y: 234, endPoint x: 884, endPoint y: 240, distance: 18.7
click at [884, 240] on div "****** Step 1 Action Delete a record Table Client Database Record ID ID of the …" at bounding box center [663, 405] width 468 height 414
click at [854, 249] on button "button" at bounding box center [847, 246] width 28 height 19
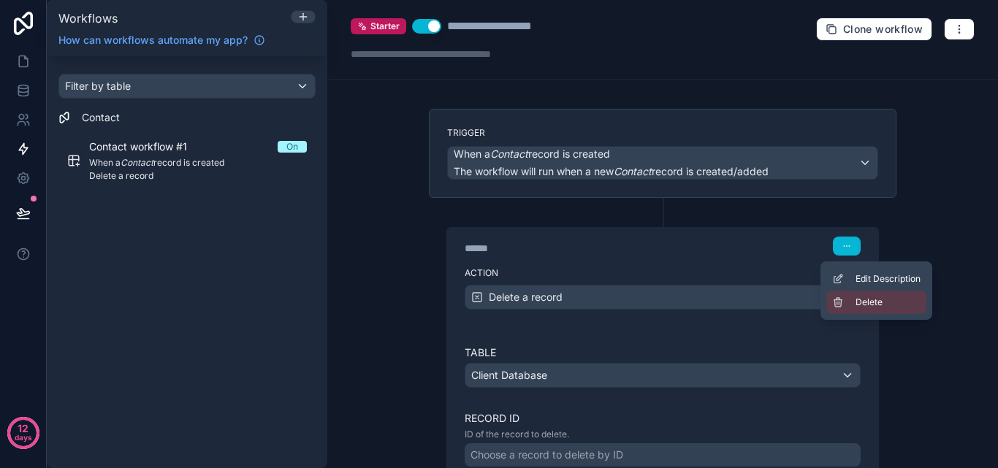
click at [855, 299] on button "Delete" at bounding box center [877, 302] width 100 height 23
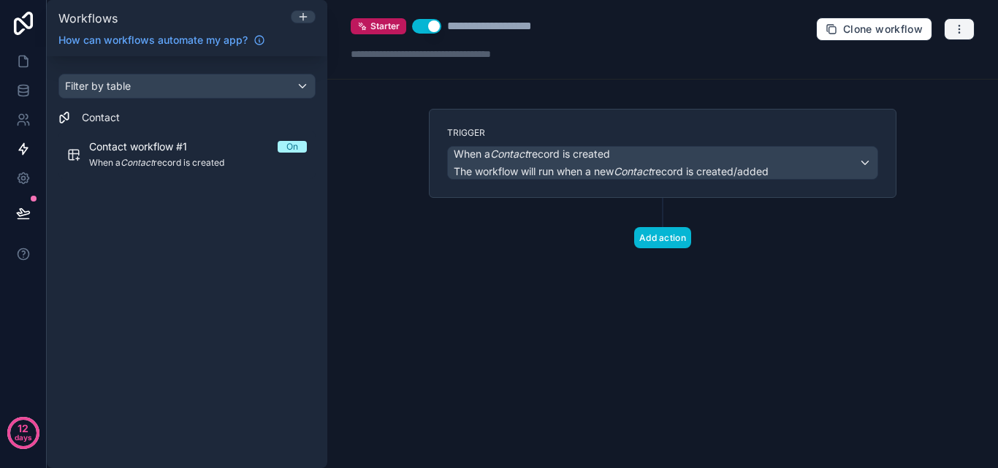
click at [963, 19] on button "button" at bounding box center [959, 29] width 31 height 22
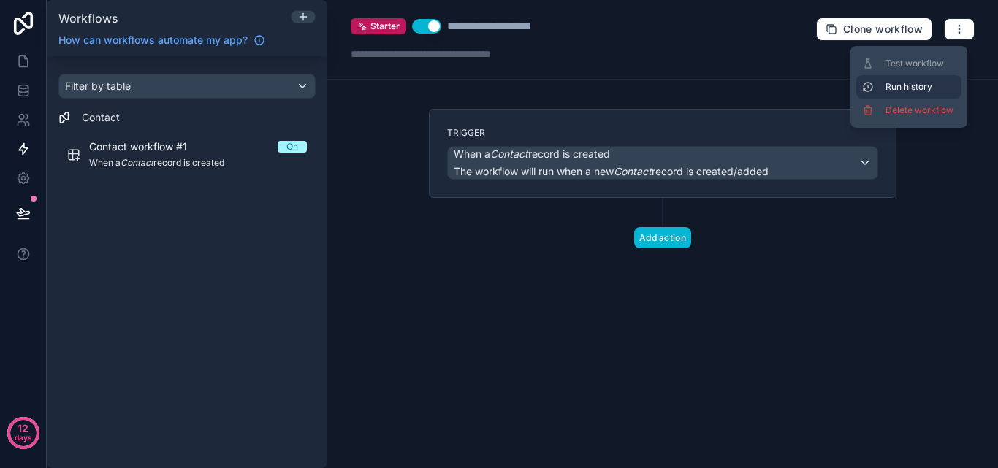
click at [930, 85] on span "Run history" at bounding box center [921, 87] width 70 height 12
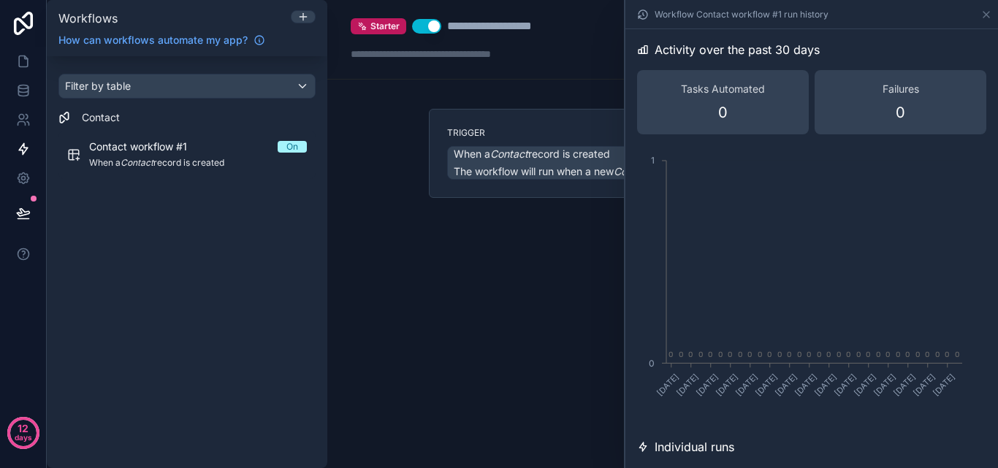
click at [576, 282] on div "Trigger When a Contact record is created The workflow will run when a new Conta…" at bounding box center [662, 202] width 491 height 186
click at [554, 292] on div "Trigger When a Contact record is created The workflow will run when a new Conta…" at bounding box center [662, 202] width 491 height 186
click at [517, 298] on div "**********" at bounding box center [662, 234] width 671 height 468
click at [985, 13] on icon at bounding box center [987, 15] width 6 height 6
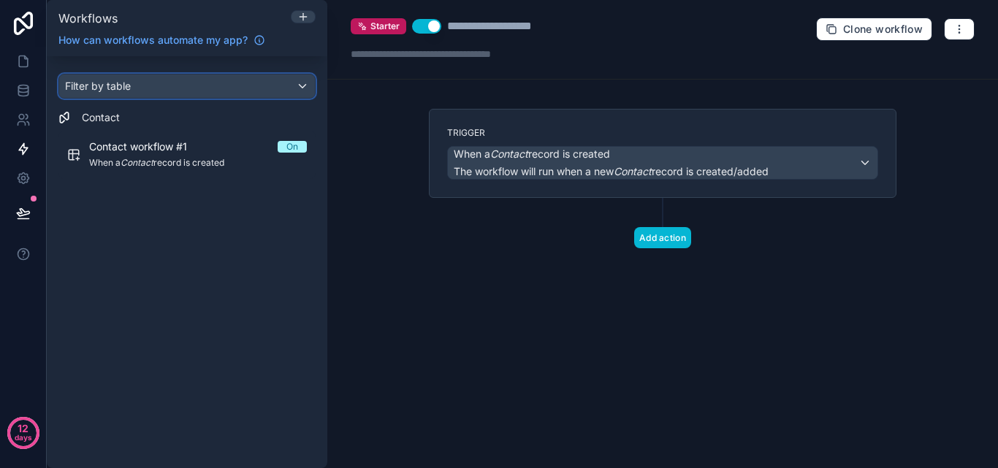
click at [200, 86] on div "Filter by table" at bounding box center [187, 86] width 256 height 23
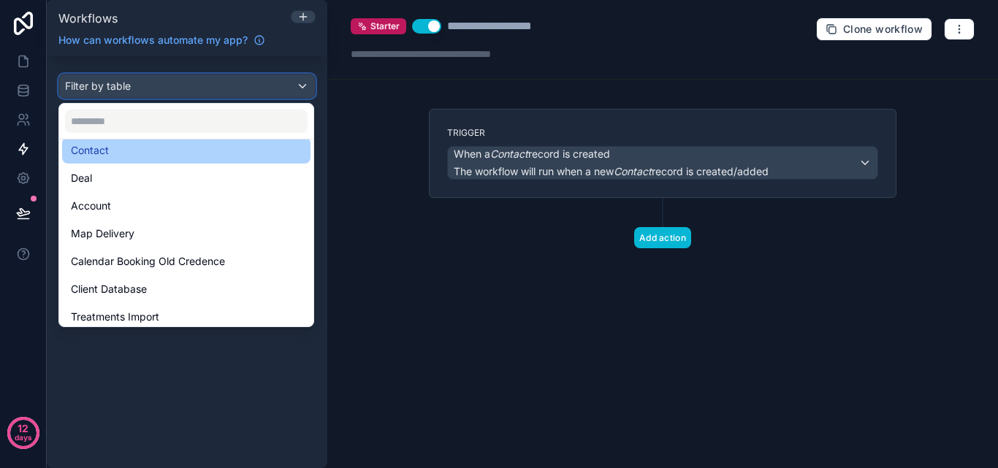
scroll to position [153, 0]
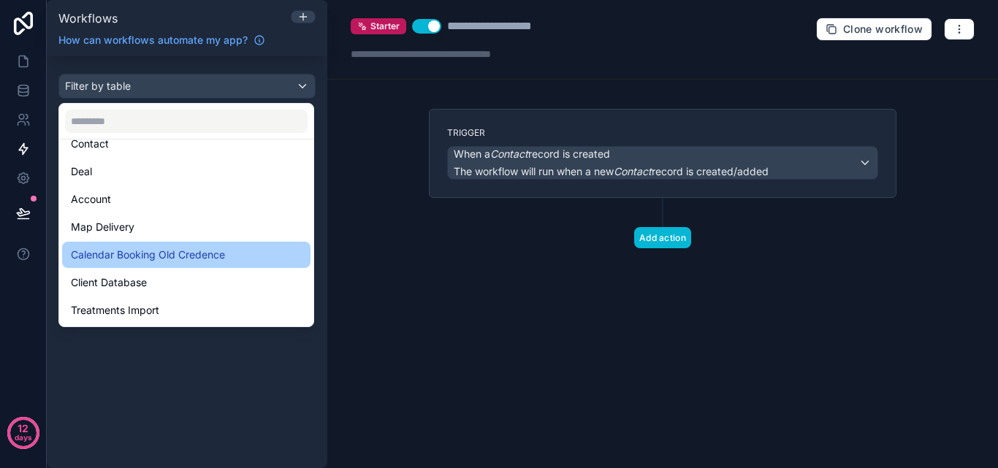
click at [164, 252] on span "Calendar Booking Old Credence" at bounding box center [148, 255] width 154 height 18
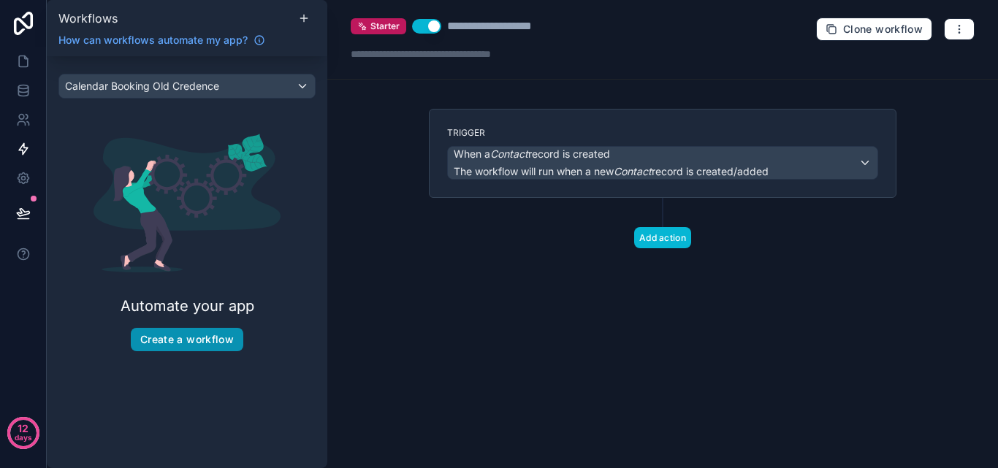
click at [229, 341] on button "Create a workflow" at bounding box center [187, 339] width 113 height 23
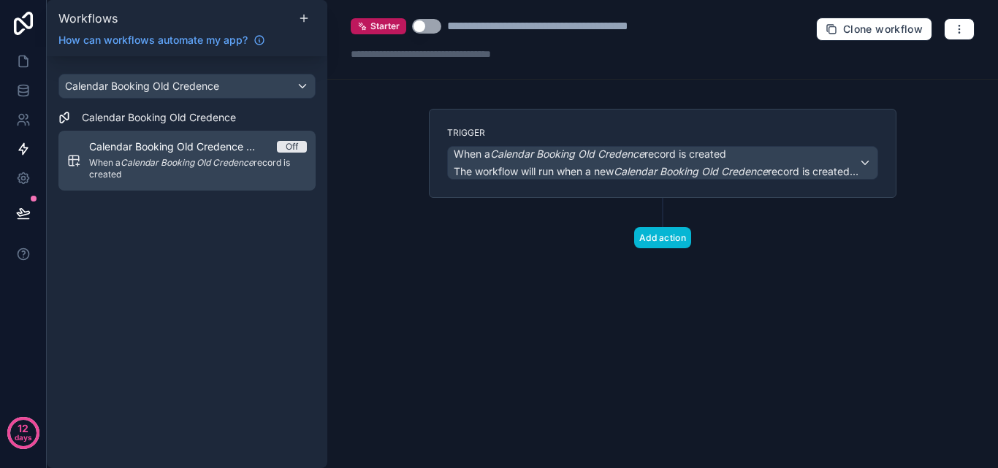
click at [267, 152] on span "Calendar Booking Old Credence workflow #1" at bounding box center [183, 147] width 188 height 15
click at [288, 145] on div "Off" at bounding box center [292, 147] width 12 height 12
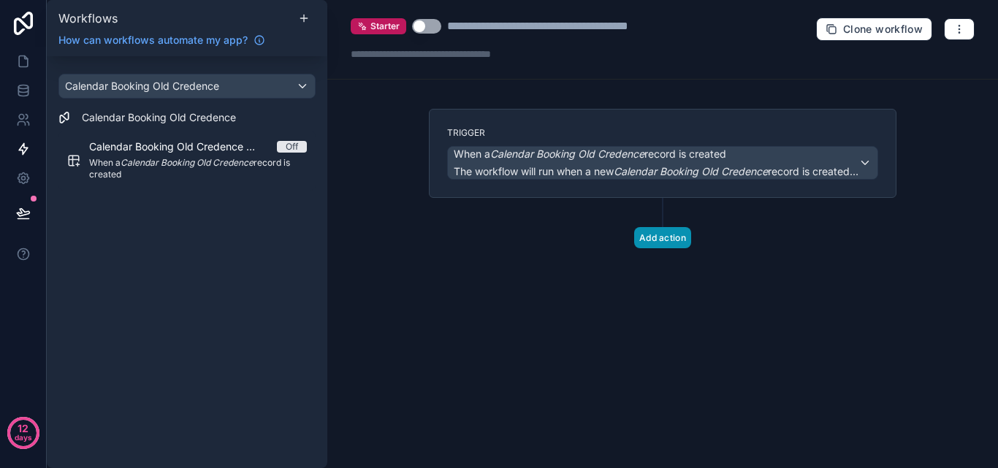
click at [677, 238] on button "Add action" at bounding box center [662, 237] width 57 height 21
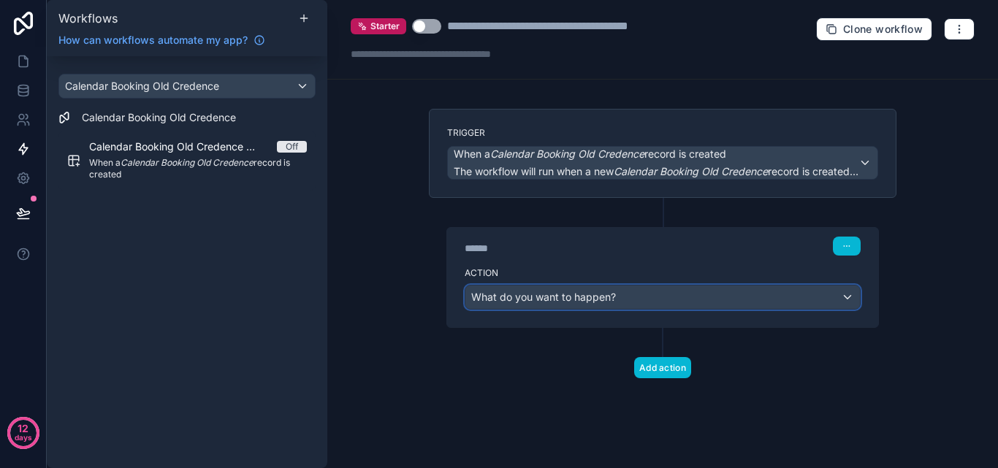
click at [825, 298] on div "What do you want to happen?" at bounding box center [663, 297] width 395 height 23
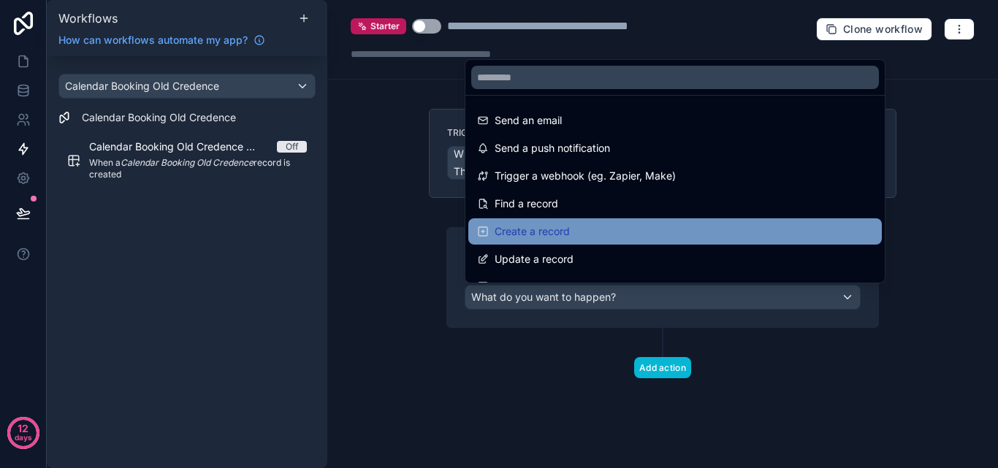
click at [649, 221] on div "Create a record" at bounding box center [675, 232] width 414 height 26
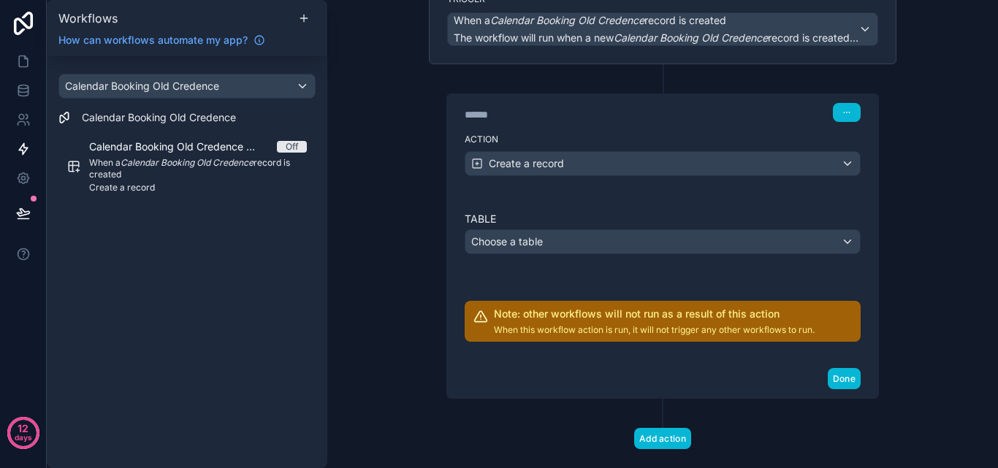
scroll to position [146, 0]
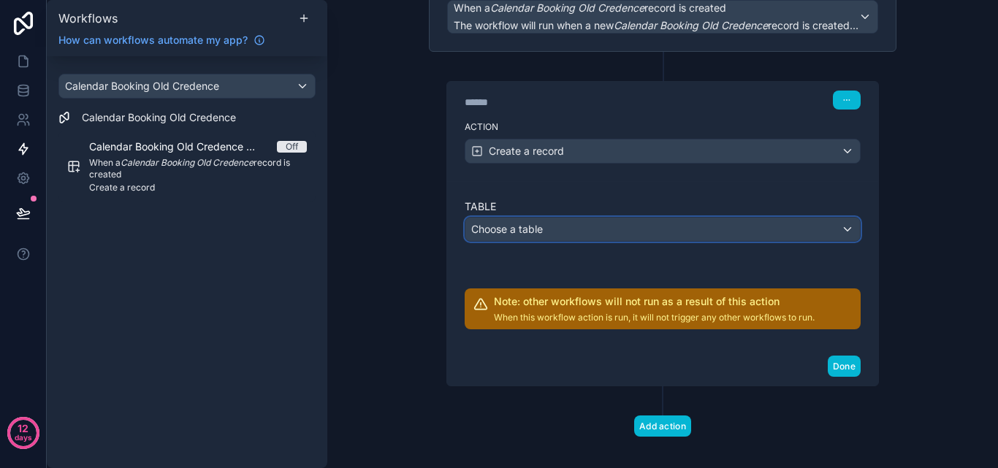
click at [686, 237] on div "Choose a table" at bounding box center [663, 229] width 395 height 23
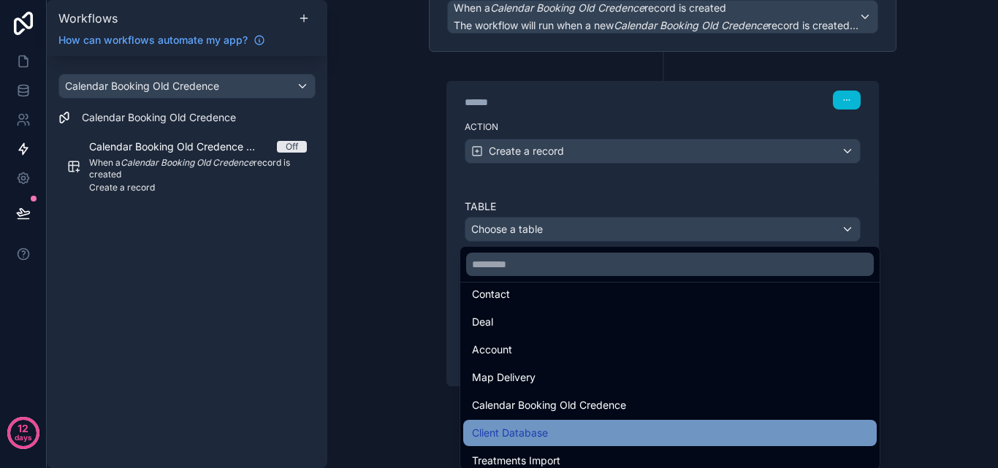
click at [580, 425] on div "Client Database" at bounding box center [670, 434] width 396 height 18
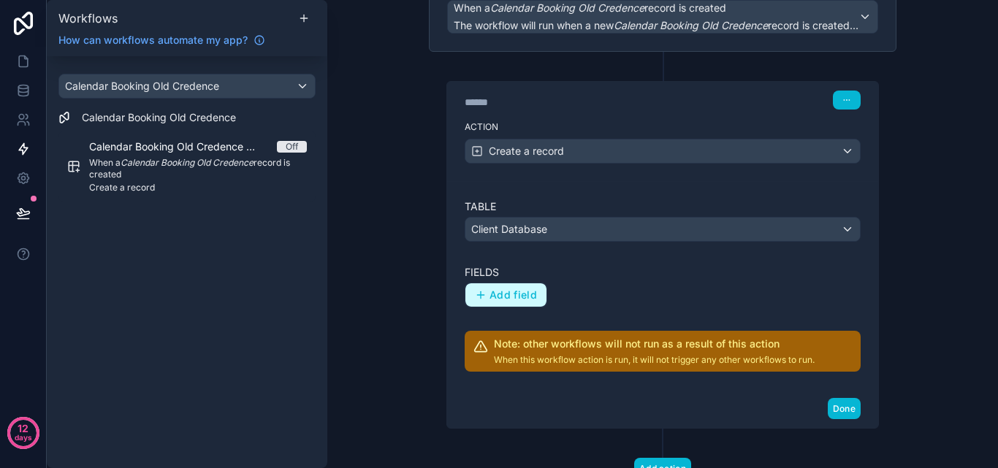
click at [532, 300] on button "Add field" at bounding box center [506, 295] width 81 height 23
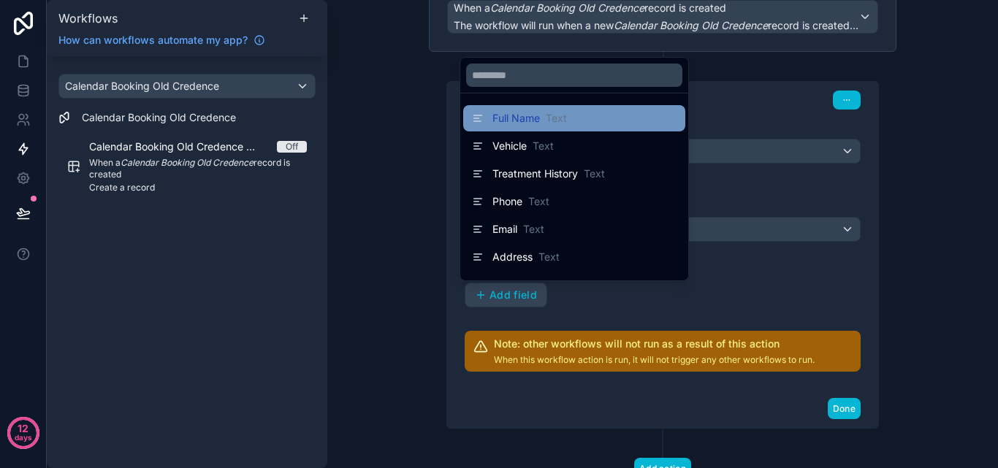
click at [530, 123] on span "Full Name" at bounding box center [517, 118] width 48 height 15
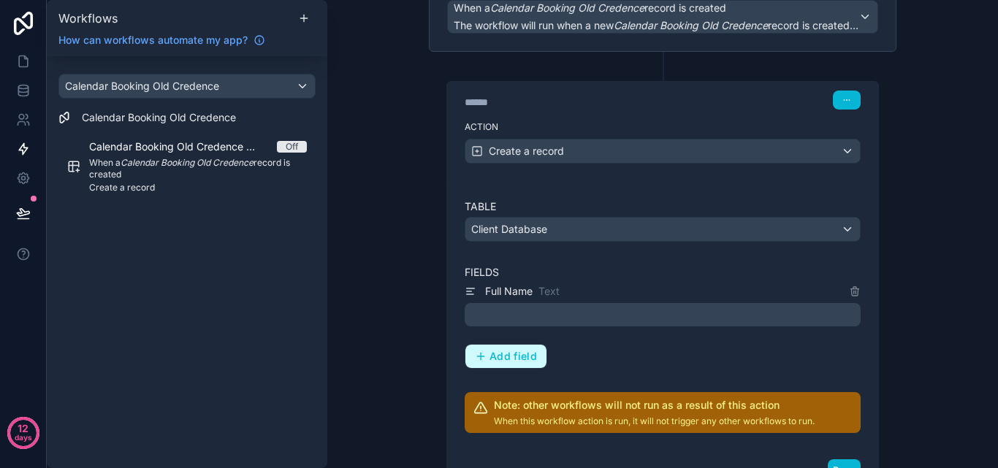
click at [511, 365] on button "Add field" at bounding box center [506, 356] width 81 height 23
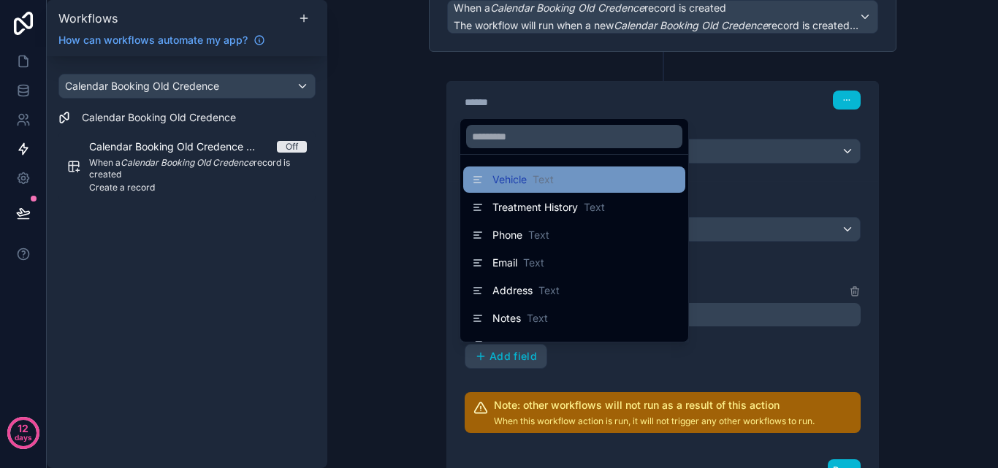
click at [518, 183] on span "Vehicle" at bounding box center [510, 179] width 34 height 15
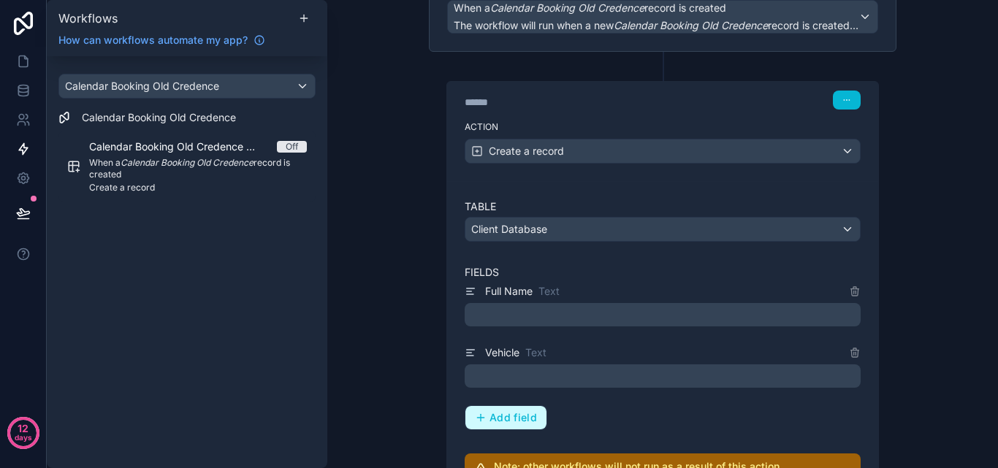
click at [505, 414] on span "Add field" at bounding box center [514, 417] width 48 height 13
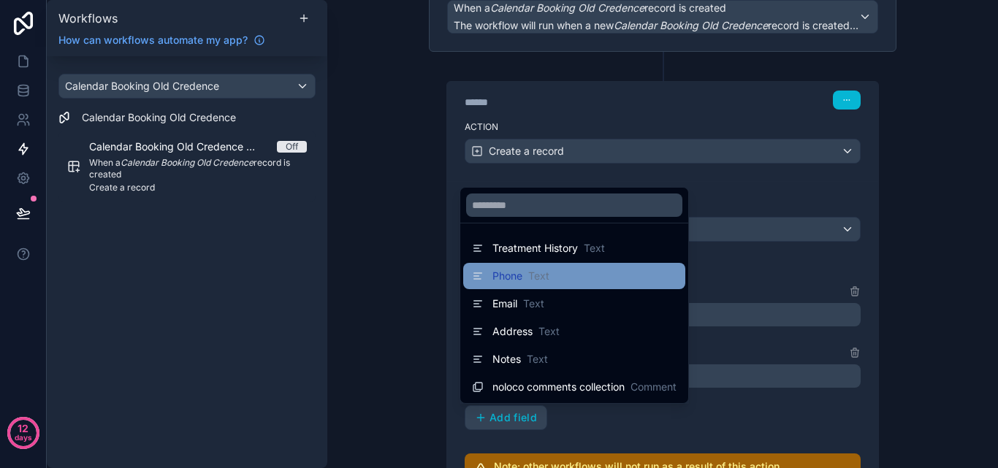
click at [551, 273] on div "Phone Text" at bounding box center [574, 276] width 205 height 18
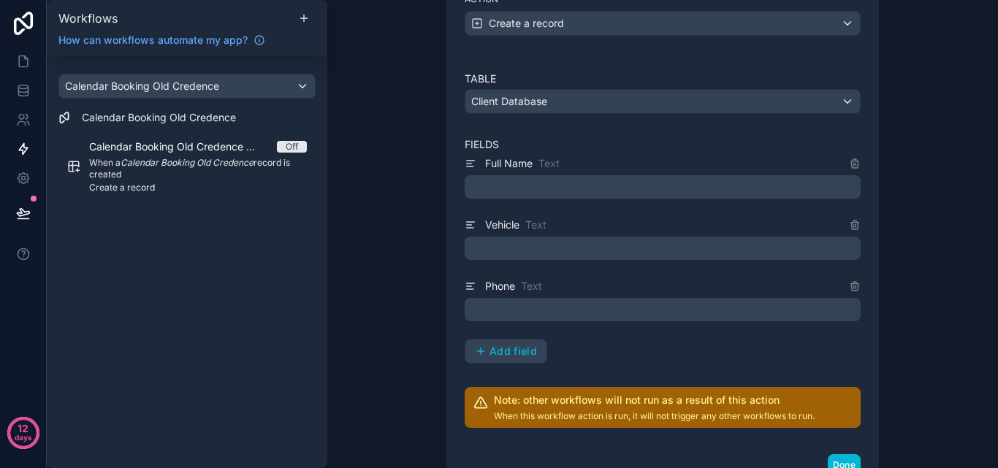
scroll to position [292, 0]
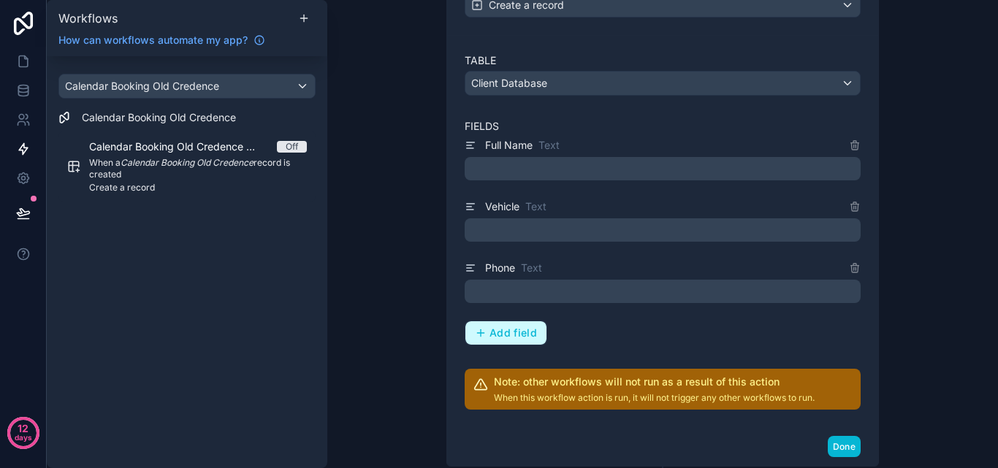
click at [518, 333] on span "Add field" at bounding box center [514, 333] width 48 height 13
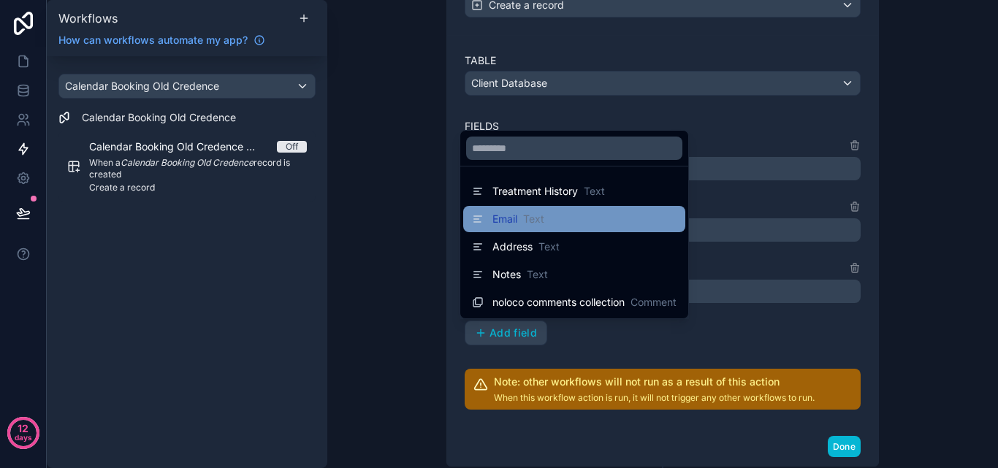
click at [533, 222] on span "Text" at bounding box center [533, 219] width 21 height 15
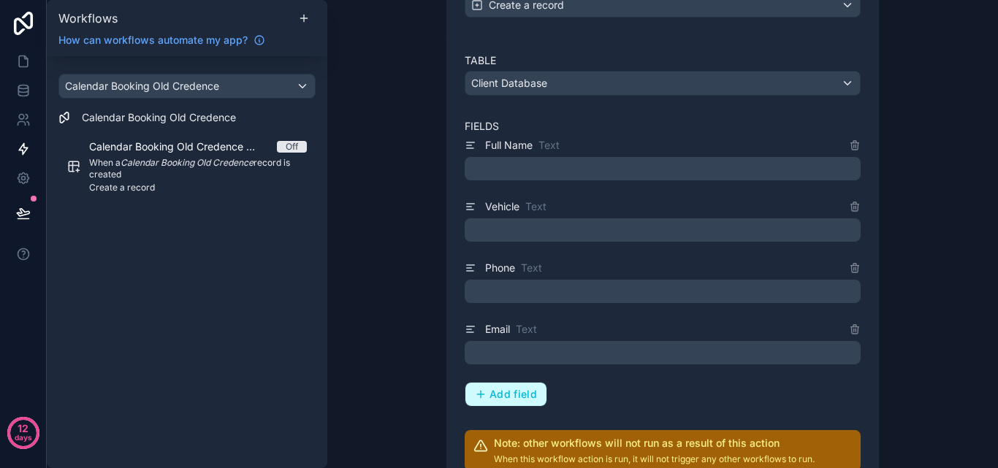
click at [523, 390] on span "Add field" at bounding box center [514, 394] width 48 height 13
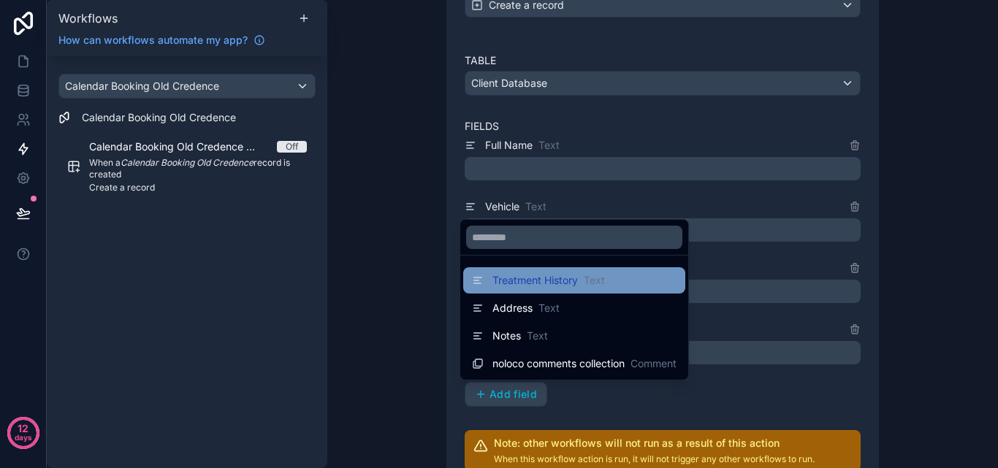
click at [524, 285] on span "Treatment History" at bounding box center [536, 280] width 86 height 15
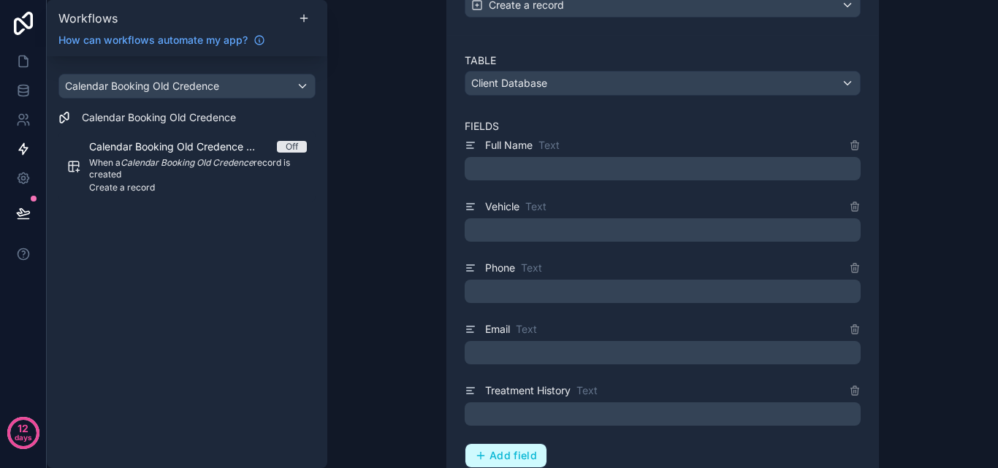
click at [520, 458] on span "Add field" at bounding box center [514, 455] width 48 height 13
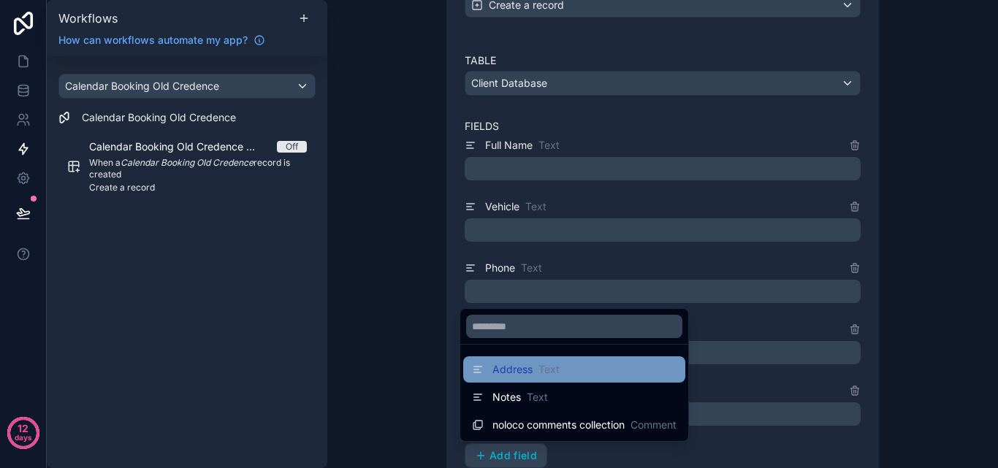
click at [547, 371] on span "Text" at bounding box center [549, 369] width 21 height 15
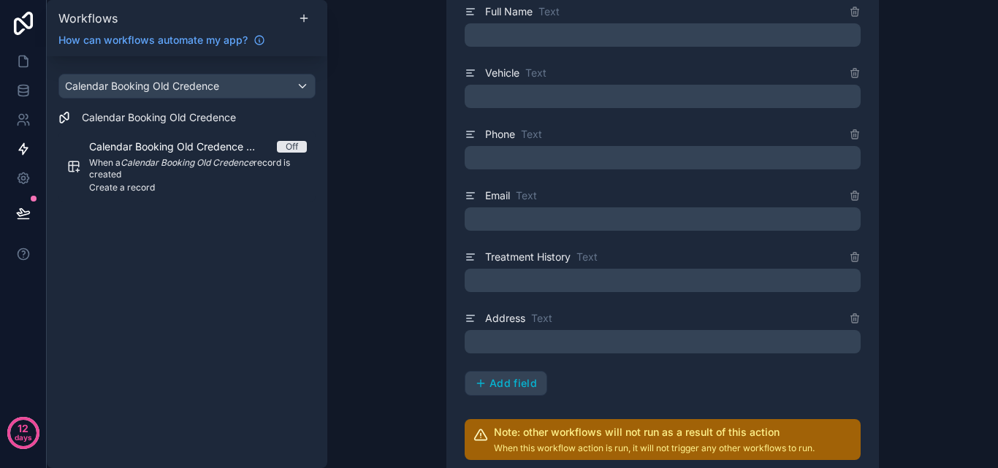
scroll to position [439, 0]
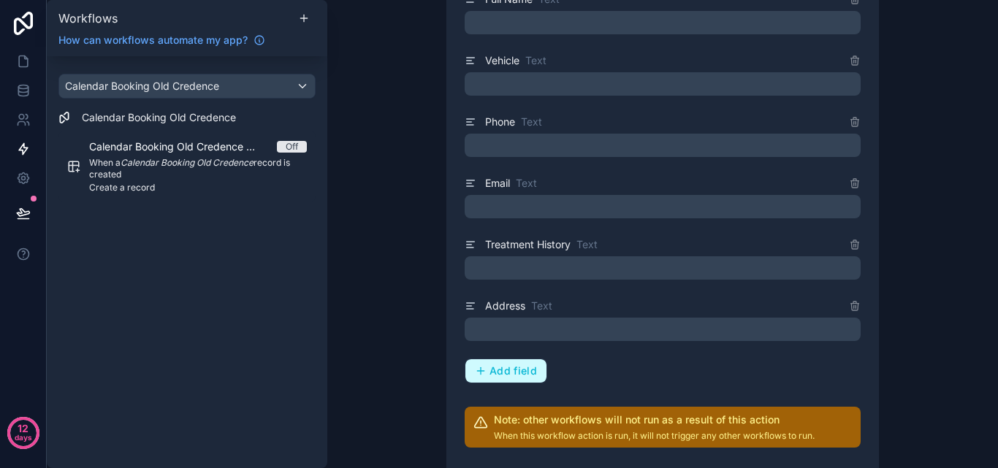
click at [528, 376] on span "Add field" at bounding box center [514, 371] width 48 height 13
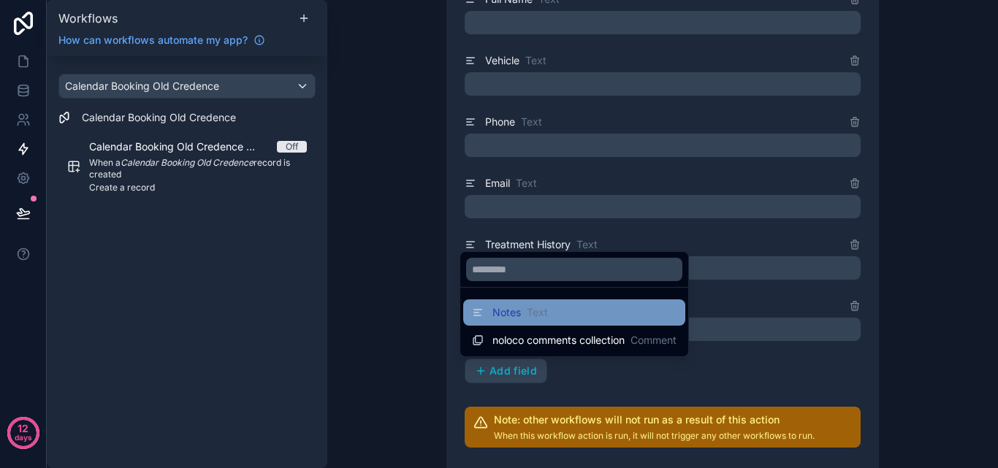
click at [531, 319] on span "Text" at bounding box center [537, 312] width 21 height 15
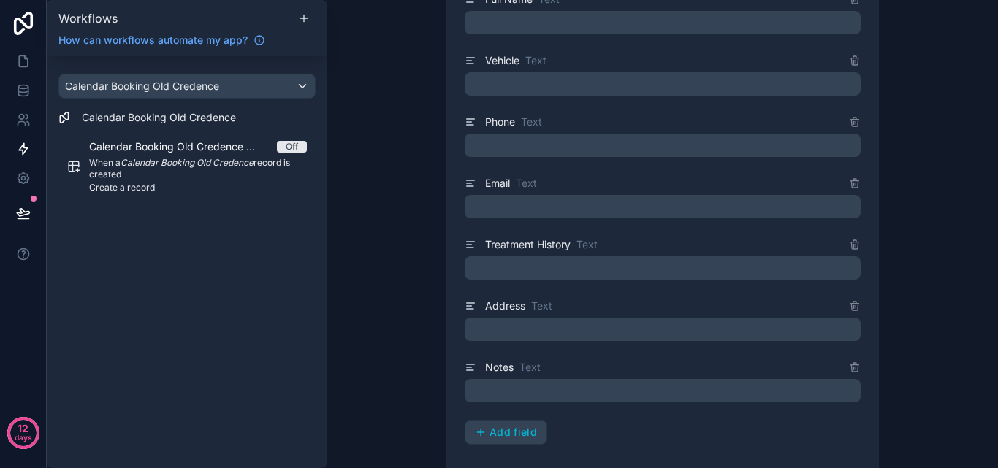
click at [931, 311] on div "**********" at bounding box center [662, 234] width 671 height 468
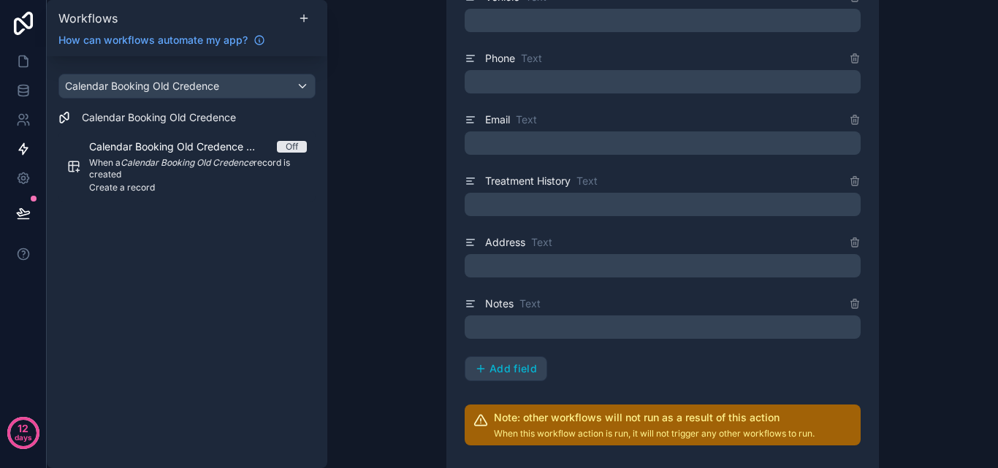
scroll to position [634, 0]
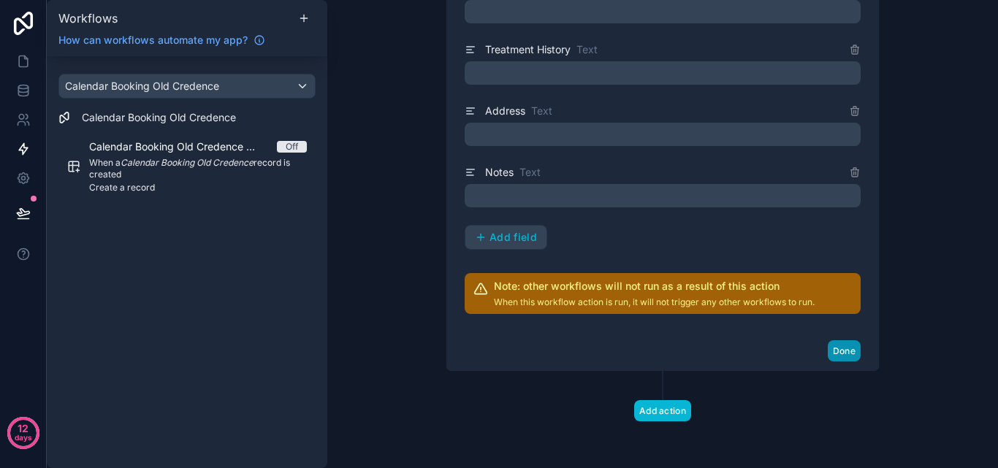
click at [834, 350] on button "Done" at bounding box center [844, 351] width 33 height 21
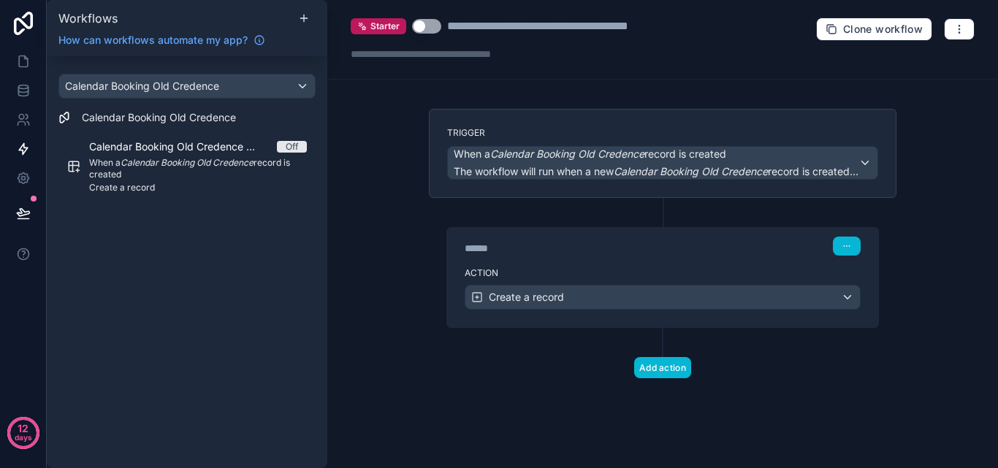
scroll to position [0, 0]
click at [973, 240] on div "**********" at bounding box center [662, 234] width 671 height 468
click at [421, 30] on button "Use setting" at bounding box center [426, 26] width 29 height 15
click at [362, 259] on div "**********" at bounding box center [662, 234] width 671 height 468
click at [26, 61] on icon at bounding box center [23, 61] width 15 height 15
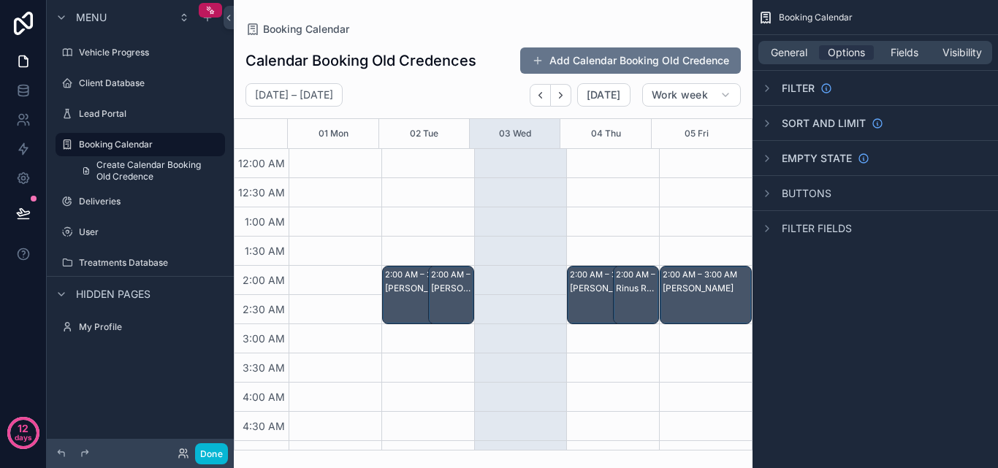
click at [629, 166] on div "scrollable content" at bounding box center [493, 234] width 519 height 468
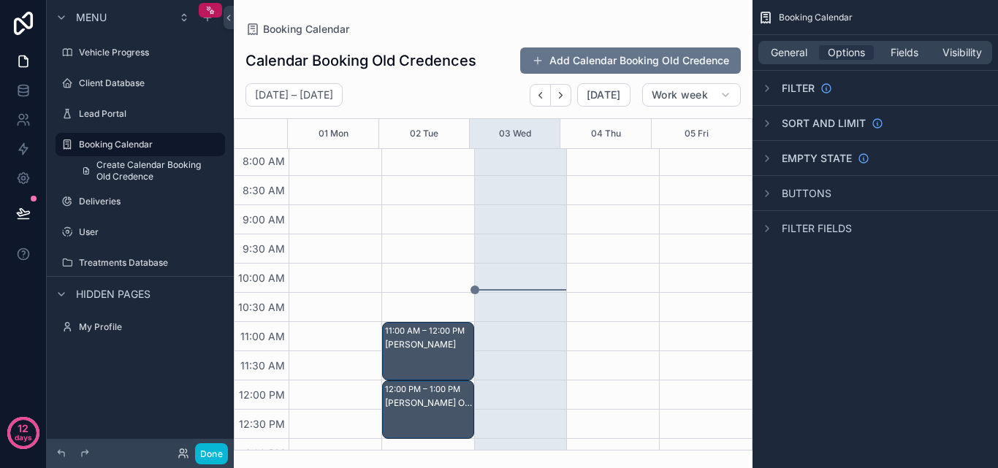
scroll to position [439, 0]
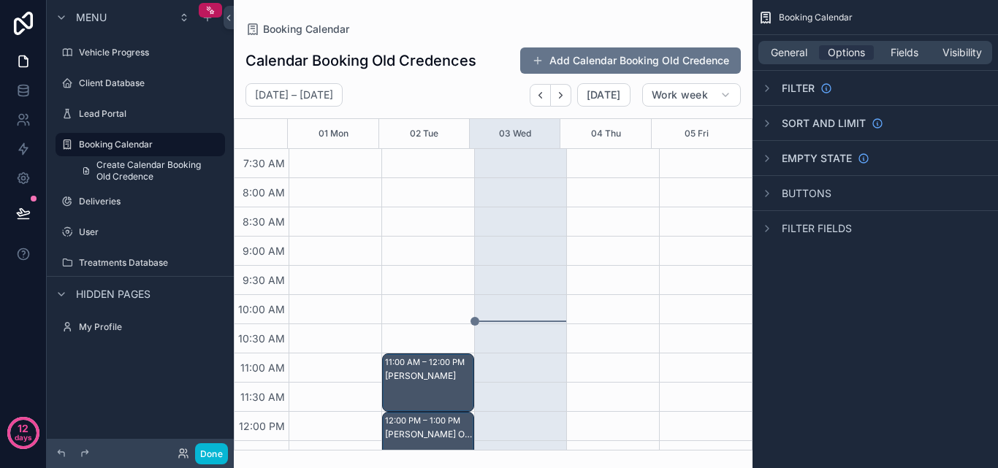
click at [616, 248] on div "2:00 AM – 3:00 AM [PERSON_NAME] 2:00 AM – 3:00 AM Rinus Rockstar" at bounding box center [612, 412] width 93 height 1403
click at [634, 61] on button "Add Calendar Booking Old Credence" at bounding box center [630, 61] width 221 height 26
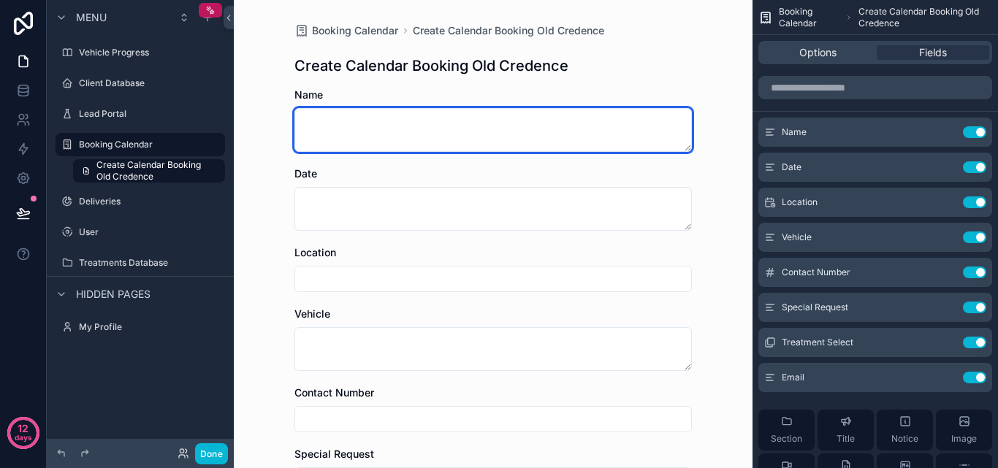
click at [436, 140] on textarea "scrollable content" at bounding box center [494, 130] width 398 height 44
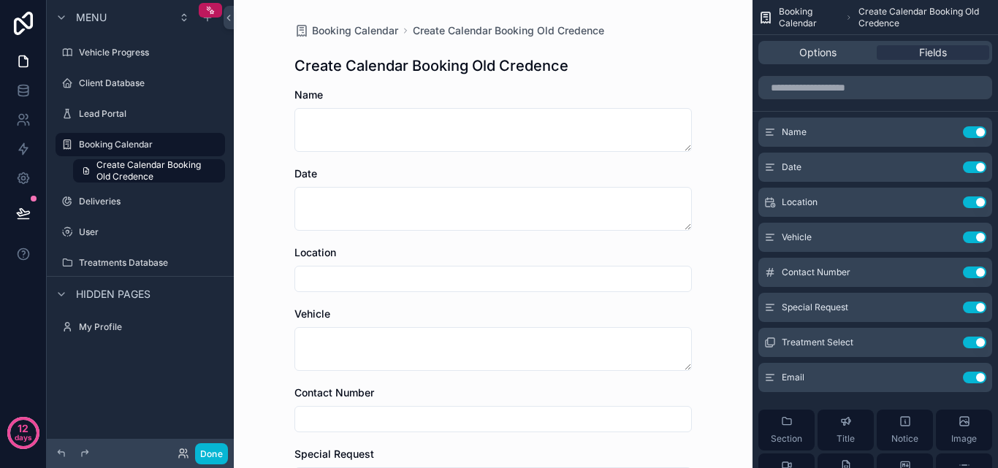
click at [615, 71] on div "Create Calendar Booking Old Credence" at bounding box center [494, 66] width 398 height 20
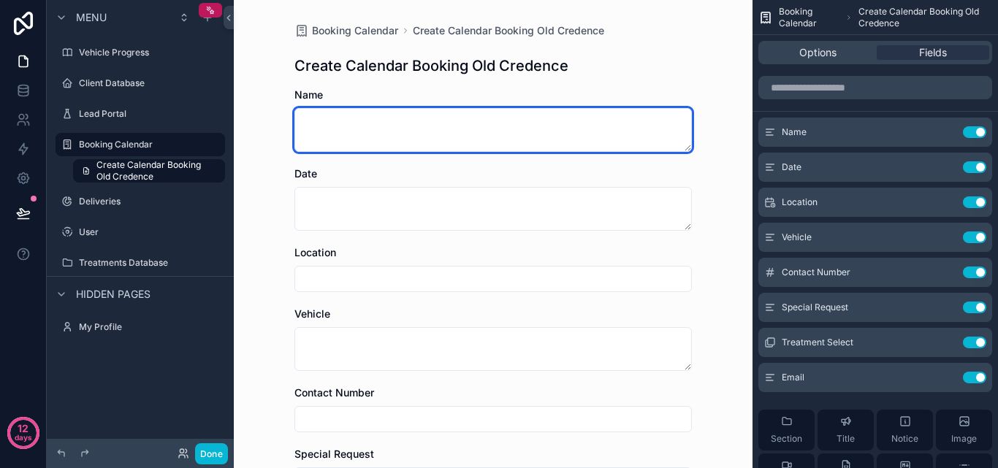
click at [559, 138] on textarea "scrollable content" at bounding box center [494, 130] width 398 height 44
drag, startPoint x: 559, startPoint y: 138, endPoint x: 535, endPoint y: 134, distance: 24.5
click at [535, 134] on textarea "scrollable content" at bounding box center [494, 130] width 398 height 44
type textarea "**********"
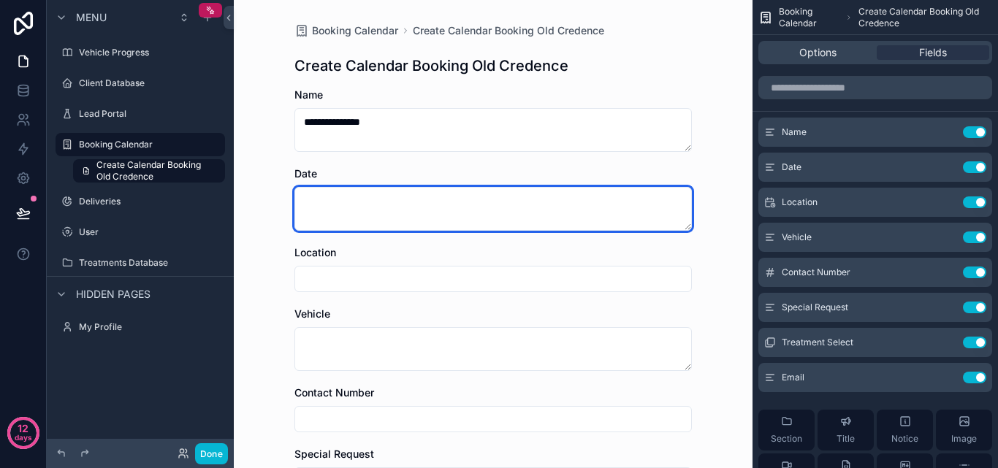
click at [515, 196] on textarea "scrollable content" at bounding box center [494, 209] width 398 height 44
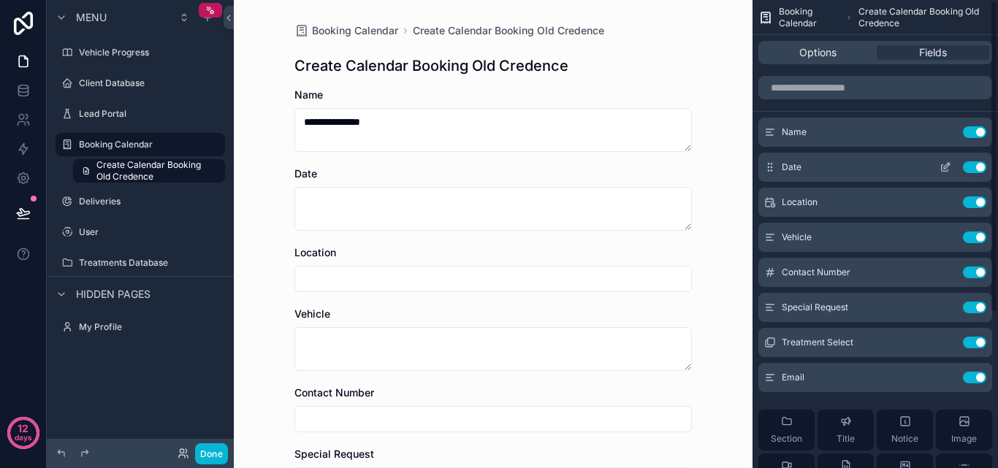
click at [944, 168] on icon "scrollable content" at bounding box center [947, 166] width 6 height 6
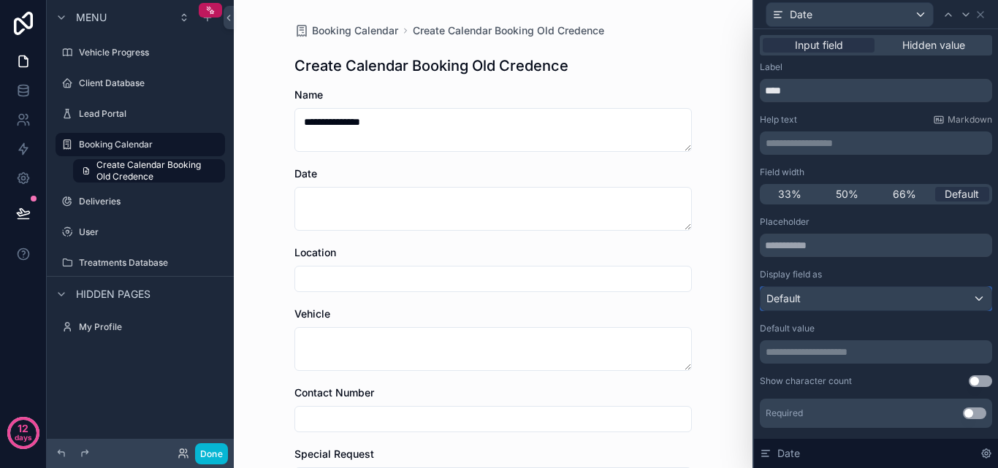
click at [964, 290] on div "Default" at bounding box center [876, 298] width 231 height 23
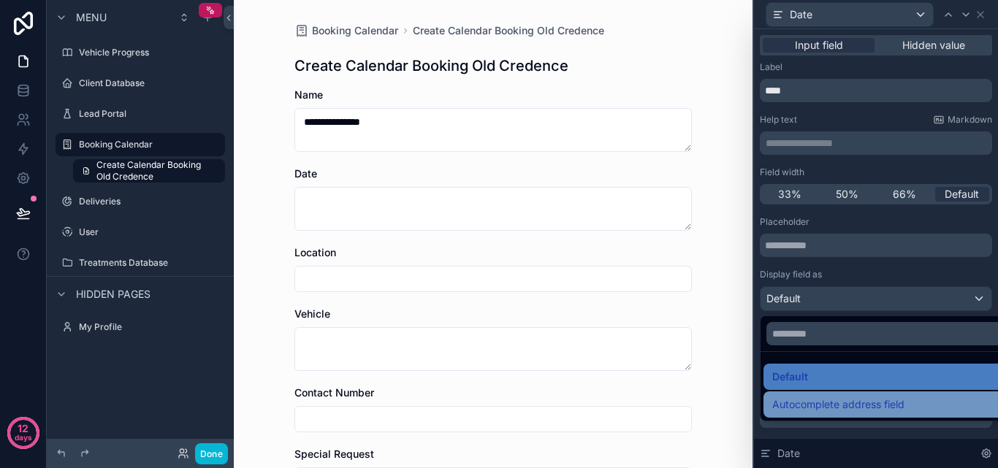
click at [896, 398] on span "Autocomplete address field" at bounding box center [838, 405] width 132 height 18
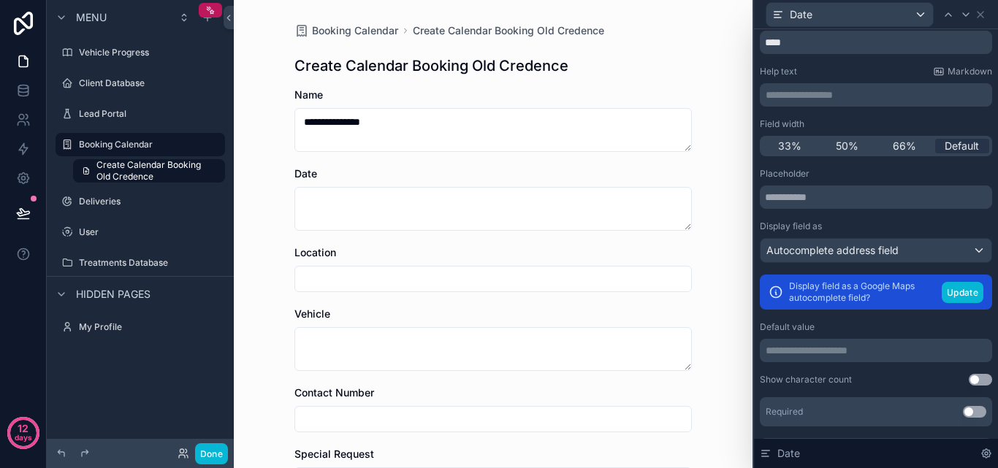
scroll to position [73, 0]
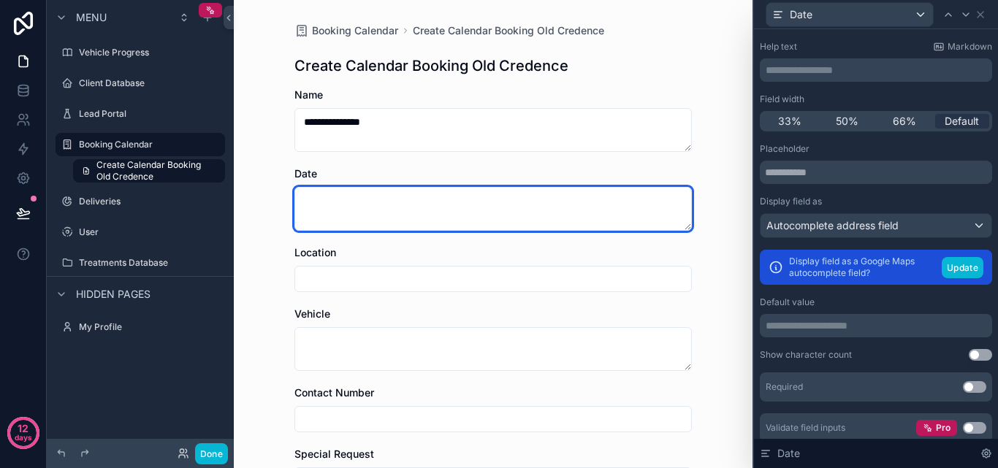
click at [531, 213] on textarea "scrollable content" at bounding box center [494, 209] width 398 height 44
type textarea "*"
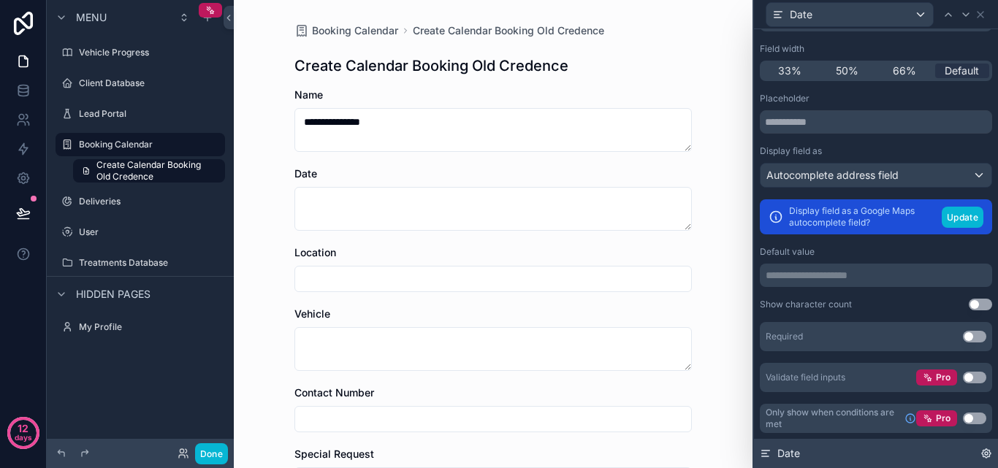
click at [818, 458] on div "Date" at bounding box center [876, 453] width 244 height 29
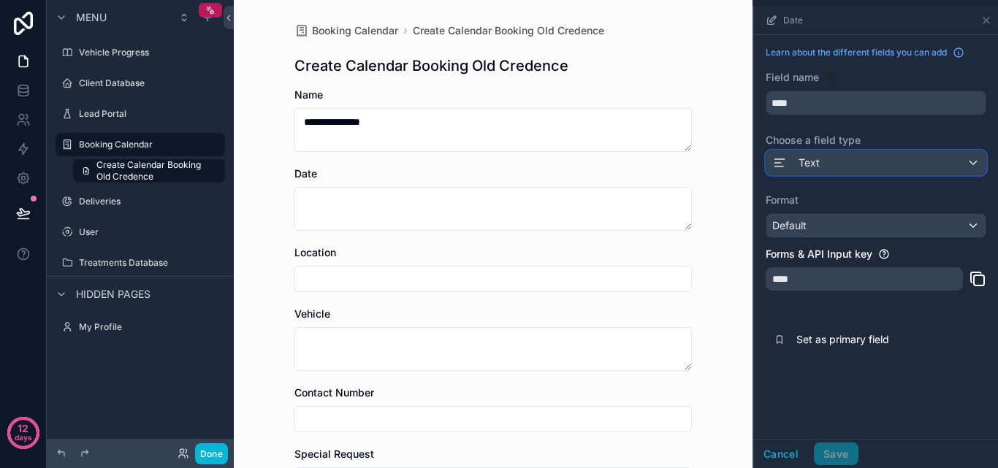
click at [908, 165] on div "Text" at bounding box center [876, 162] width 219 height 23
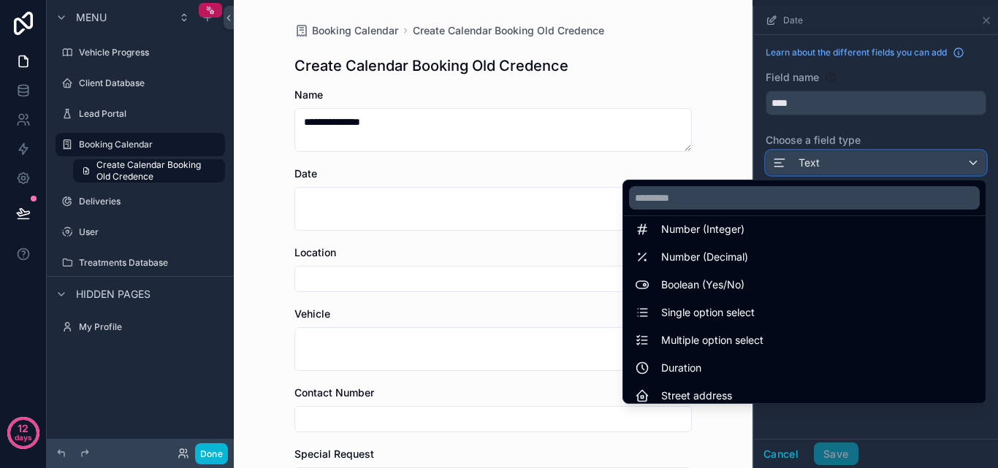
scroll to position [0, 0]
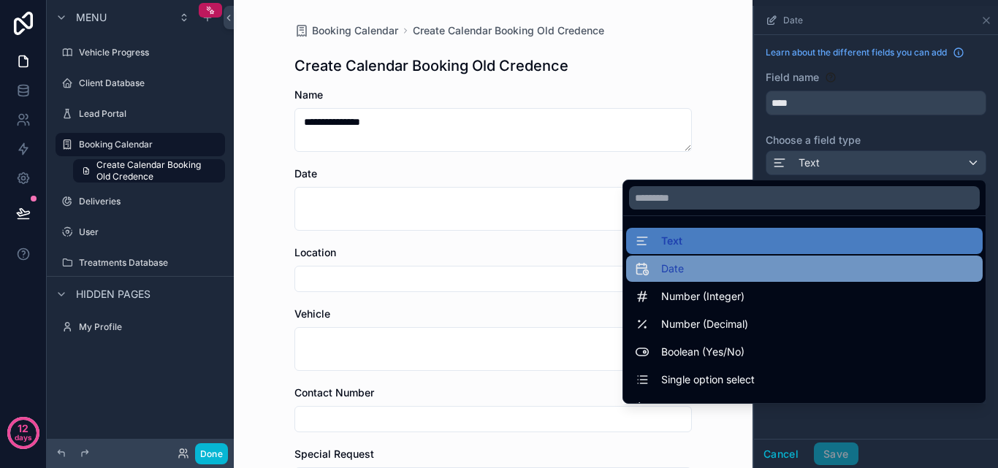
click at [756, 263] on div "Date" at bounding box center [804, 269] width 339 height 18
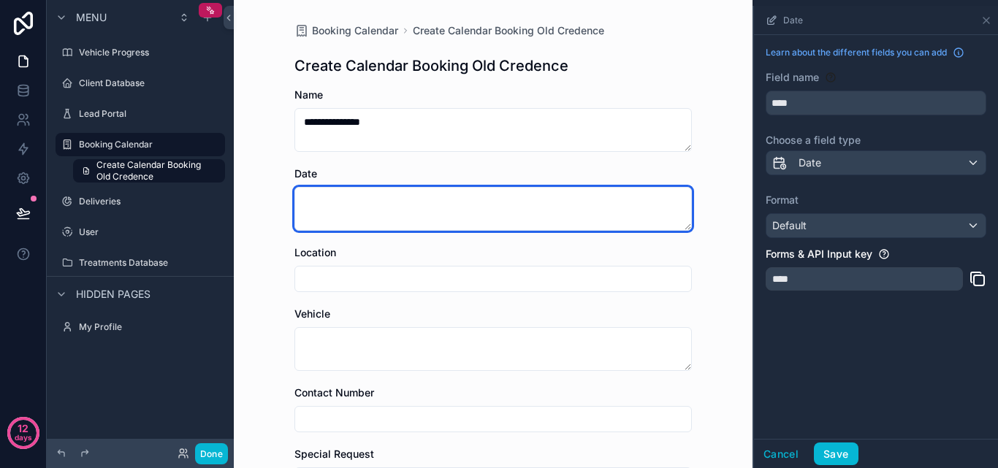
click at [533, 205] on textarea "scrollable content" at bounding box center [494, 209] width 398 height 44
click at [529, 205] on textarea "scrollable content" at bounding box center [494, 209] width 398 height 44
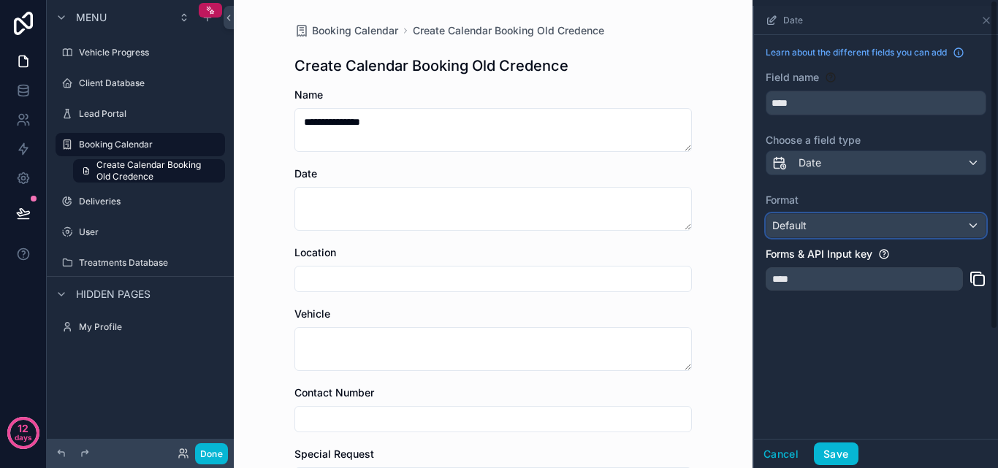
click at [893, 224] on div "Default" at bounding box center [876, 225] width 219 height 23
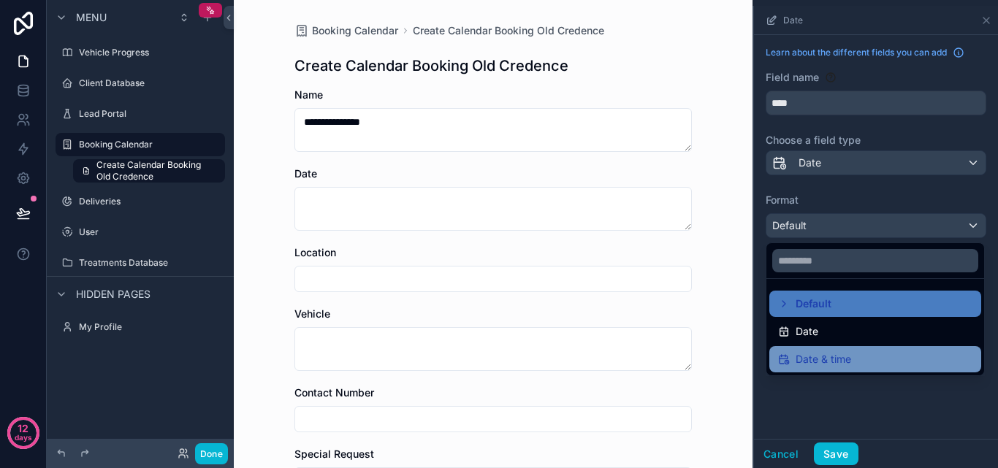
click at [870, 349] on div "Date & time" at bounding box center [876, 359] width 212 height 26
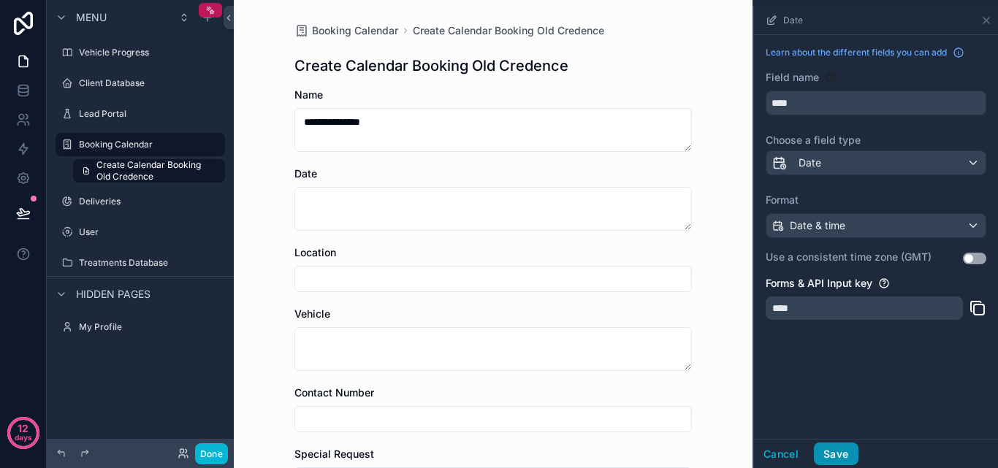
click at [843, 449] on button "Save" at bounding box center [836, 454] width 44 height 23
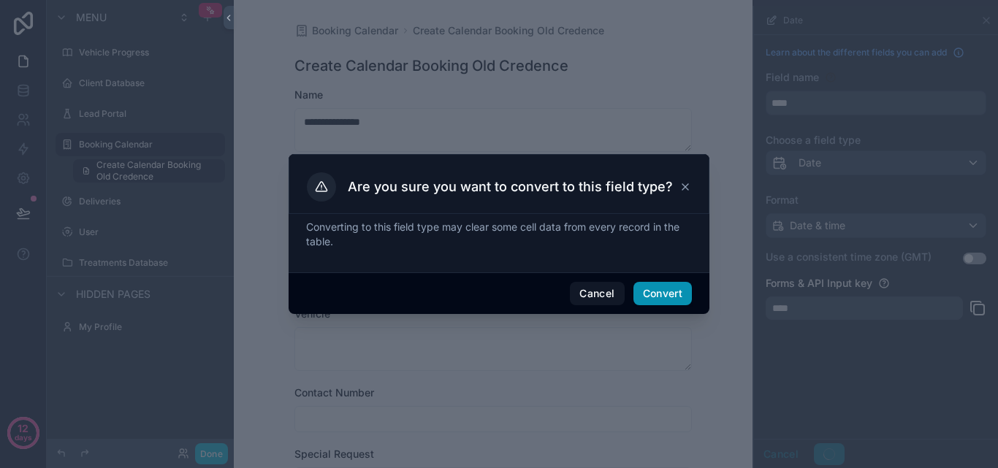
click at [675, 284] on button "Convert" at bounding box center [663, 293] width 58 height 23
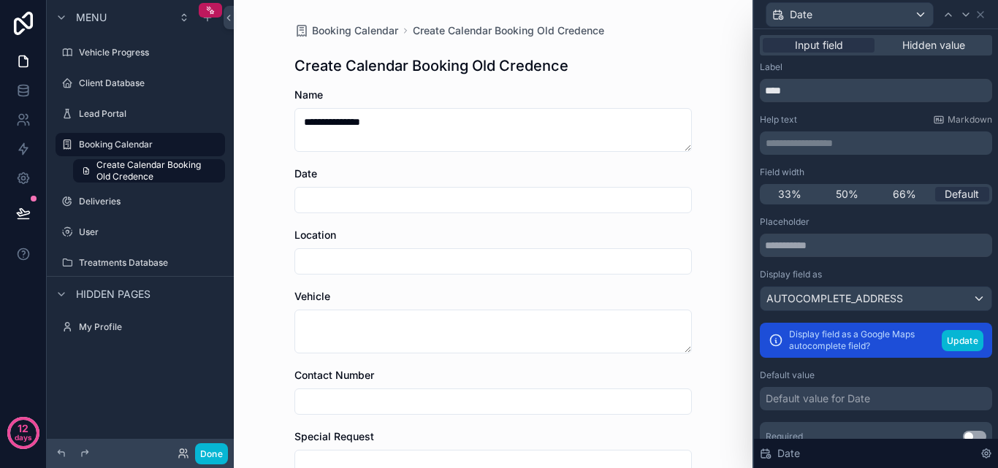
click at [449, 203] on input "scrollable content" at bounding box center [493, 200] width 396 height 20
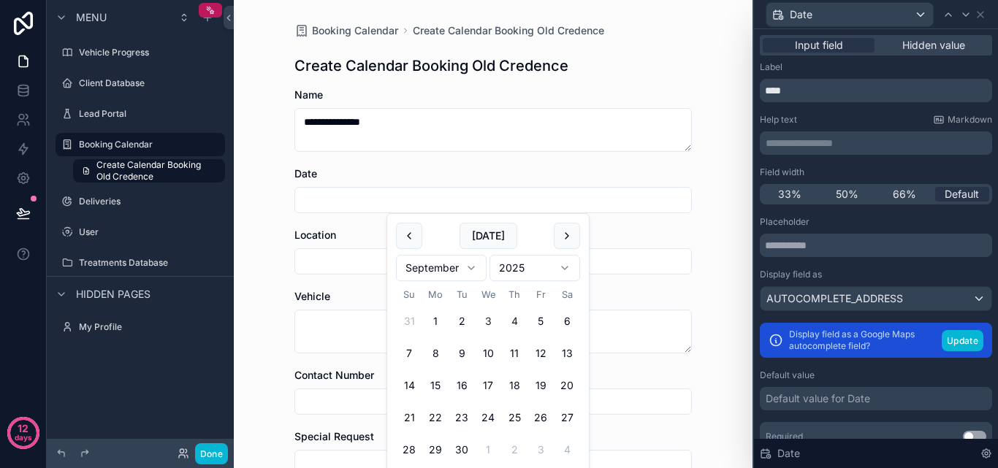
click at [519, 314] on button "4" at bounding box center [514, 321] width 26 height 26
type input "**********"
click at [634, 234] on div "Location" at bounding box center [494, 235] width 398 height 15
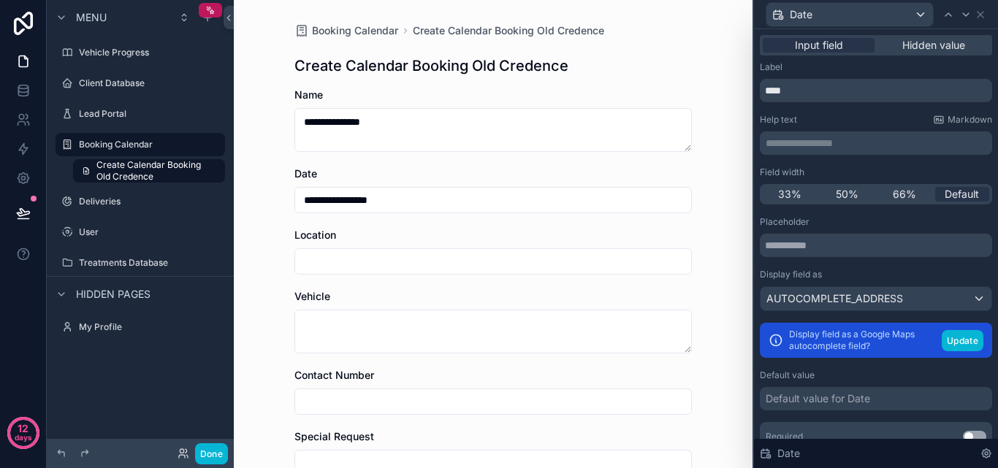
click at [590, 270] on input "scrollable content" at bounding box center [493, 261] width 396 height 20
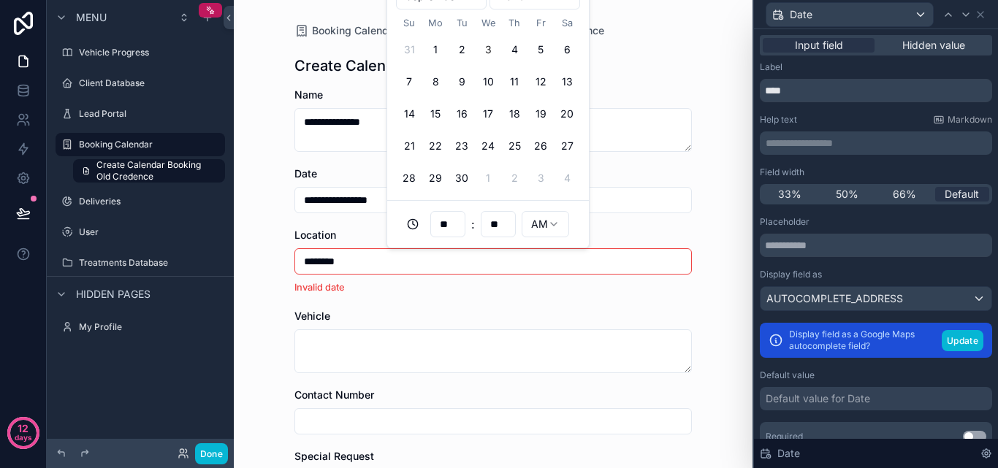
type input "********"
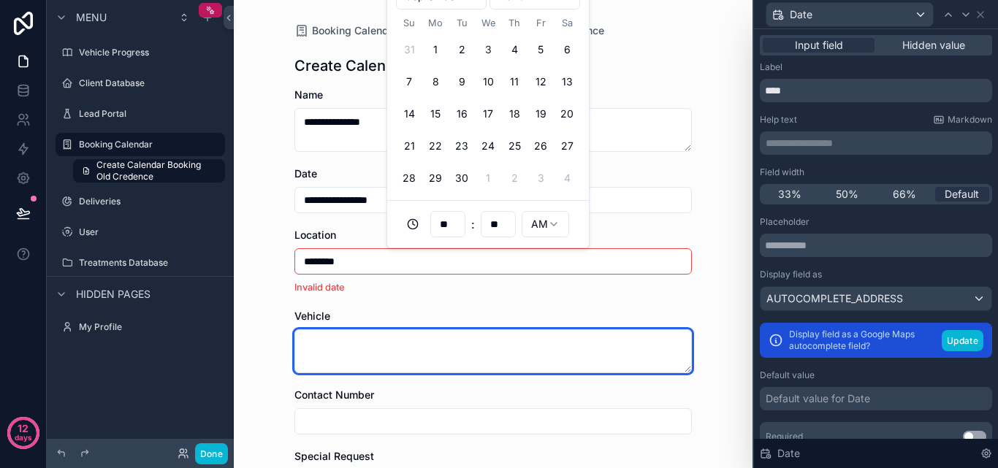
click at [514, 352] on textarea "scrollable content" at bounding box center [494, 352] width 398 height 44
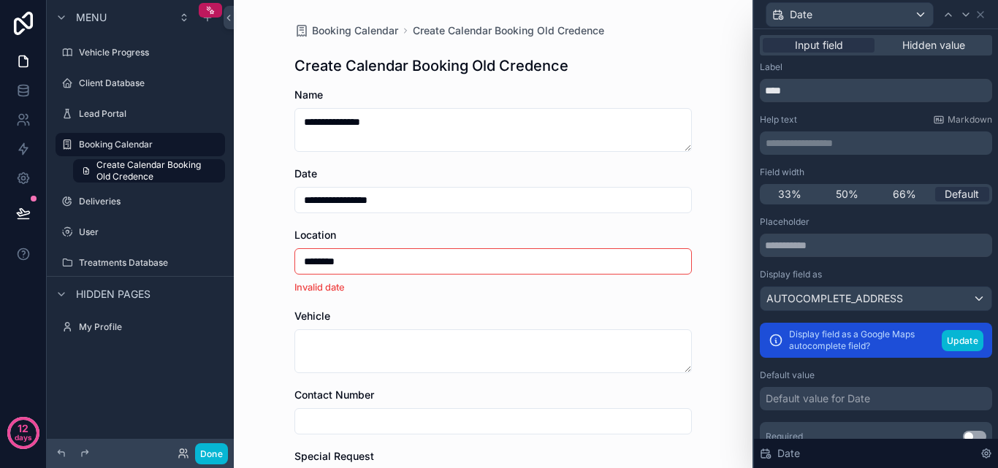
click at [452, 265] on input "********" at bounding box center [493, 261] width 396 height 20
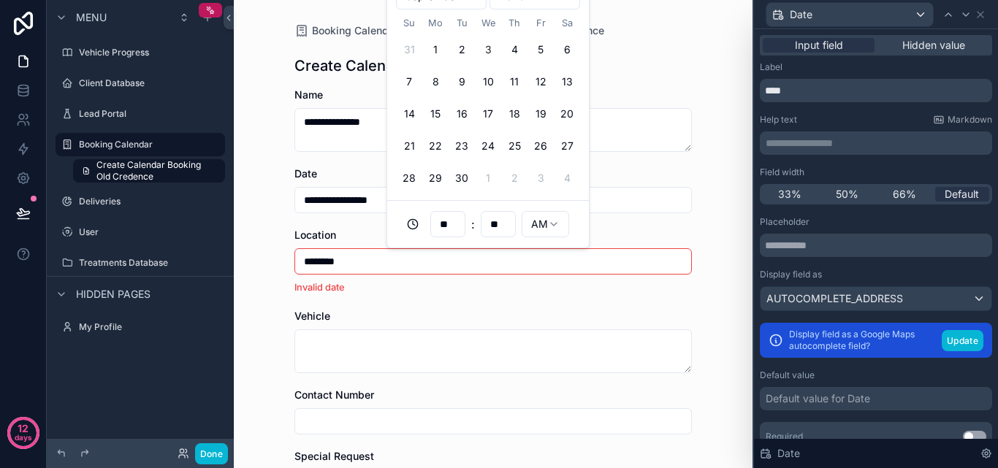
click at [428, 274] on div "********" at bounding box center [494, 261] width 398 height 26
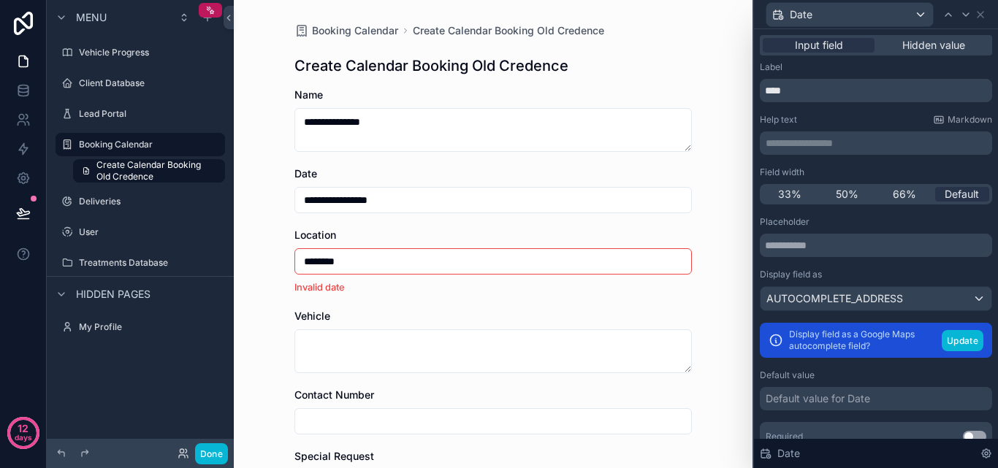
click at [243, 262] on div "**********" at bounding box center [493, 234] width 519 height 468
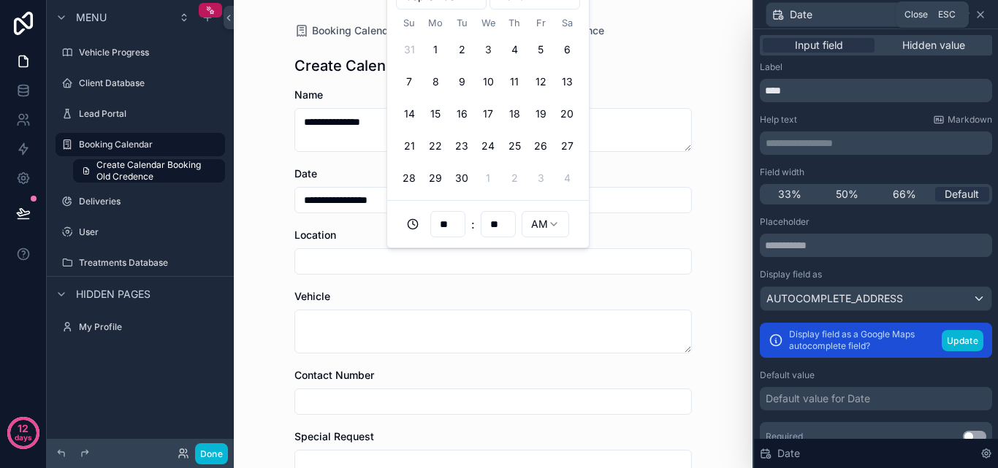
click at [976, 15] on icon at bounding box center [981, 15] width 12 height 12
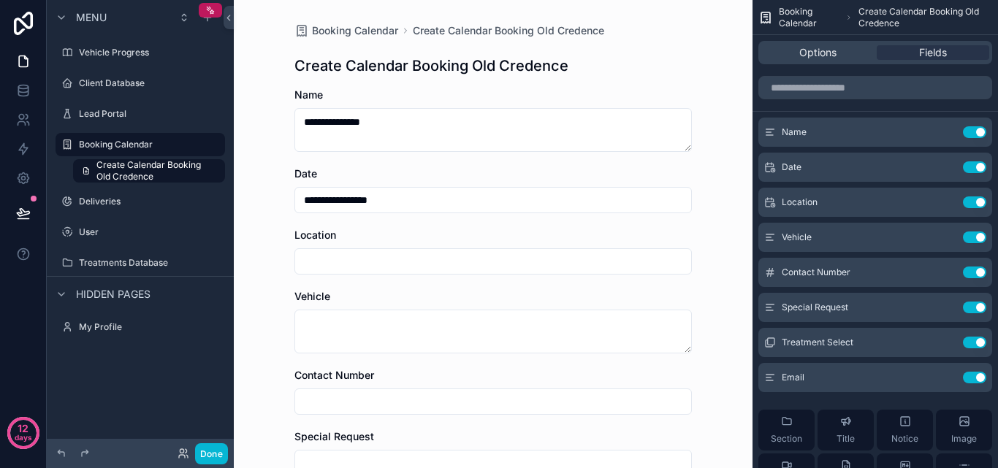
click at [452, 261] on input "scrollable content" at bounding box center [493, 261] width 396 height 20
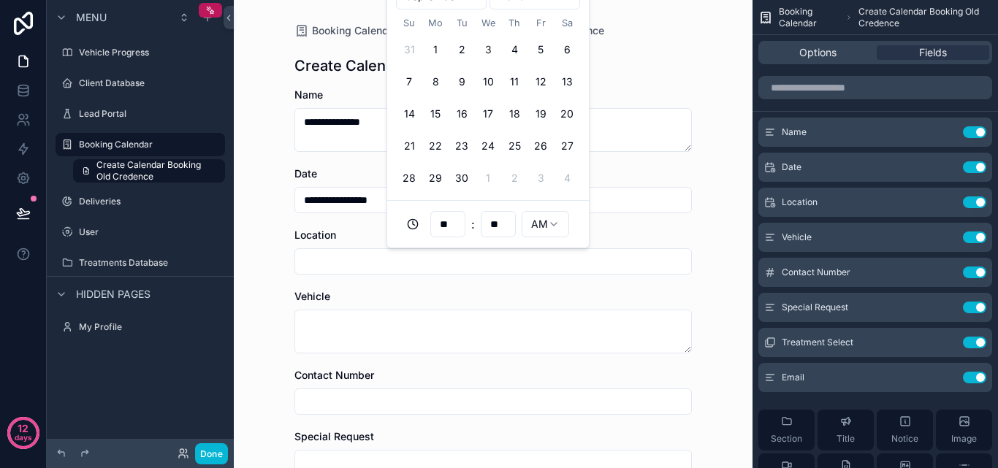
click at [374, 208] on input "**********" at bounding box center [493, 200] width 396 height 20
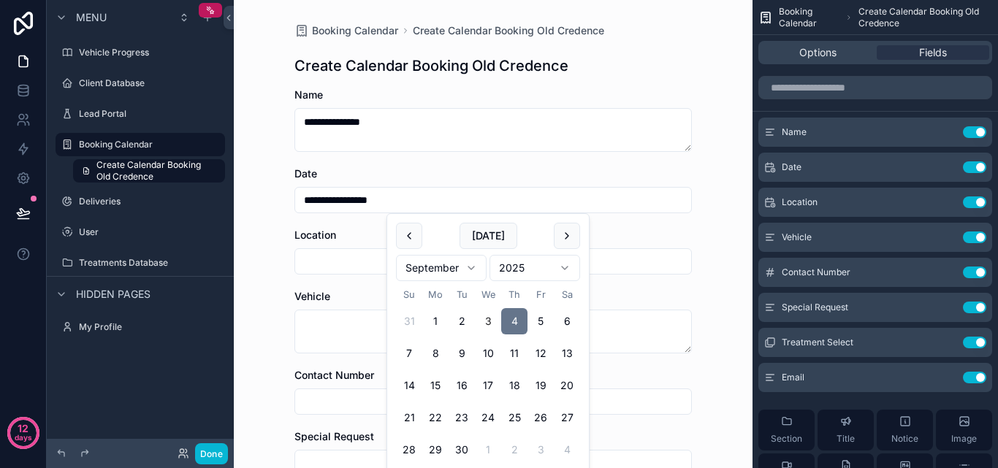
click at [363, 262] on input "scrollable content" at bounding box center [493, 261] width 396 height 20
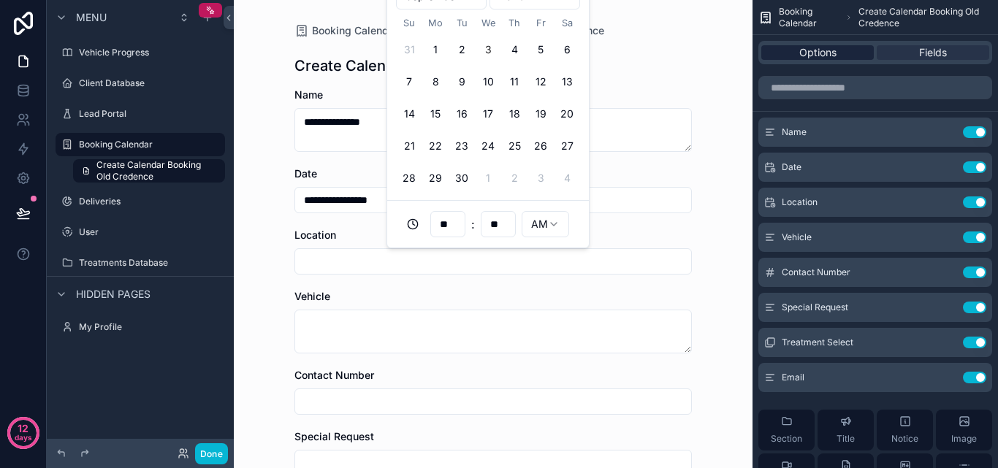
click at [824, 49] on span "Options" at bounding box center [818, 52] width 37 height 15
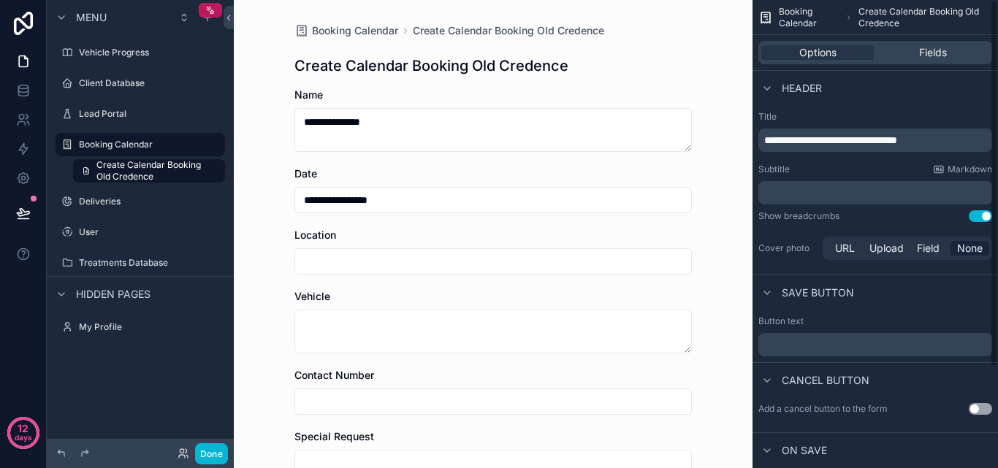
click at [510, 261] on input "scrollable content" at bounding box center [493, 261] width 396 height 20
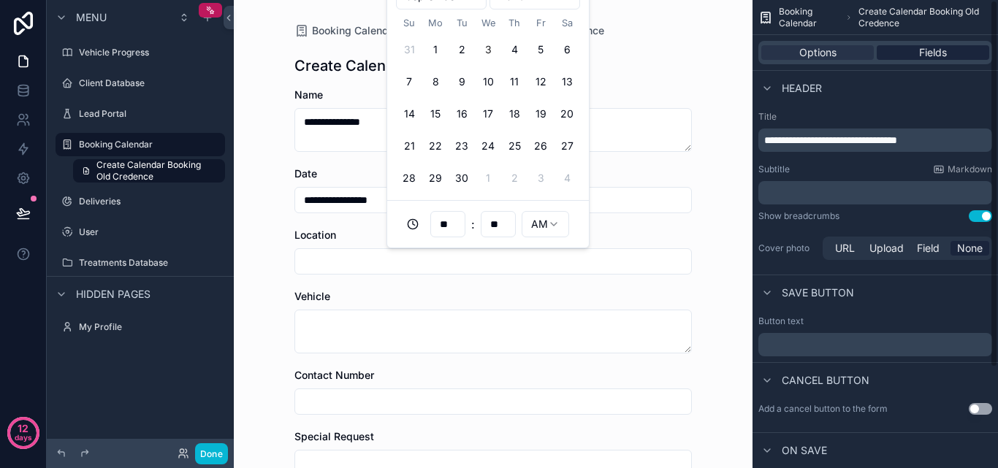
click at [905, 54] on div "Fields" at bounding box center [933, 52] width 113 height 15
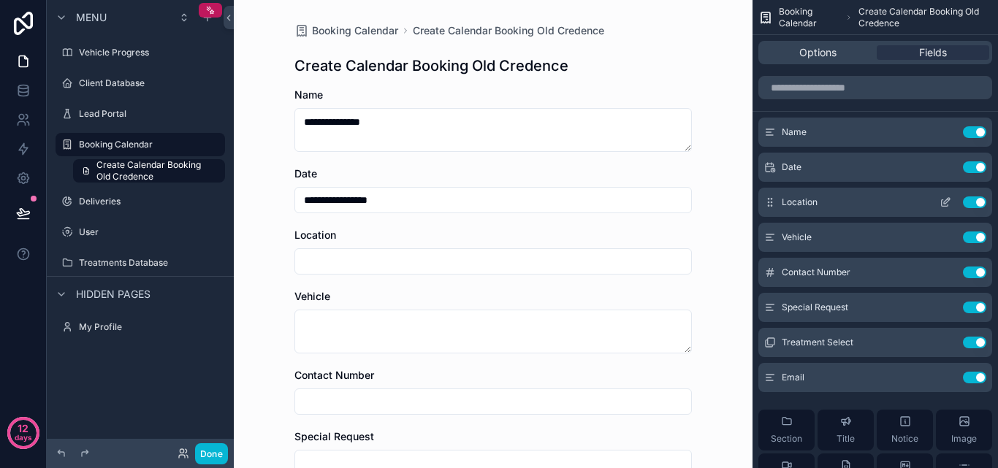
click at [940, 201] on icon "scrollable content" at bounding box center [946, 203] width 12 height 12
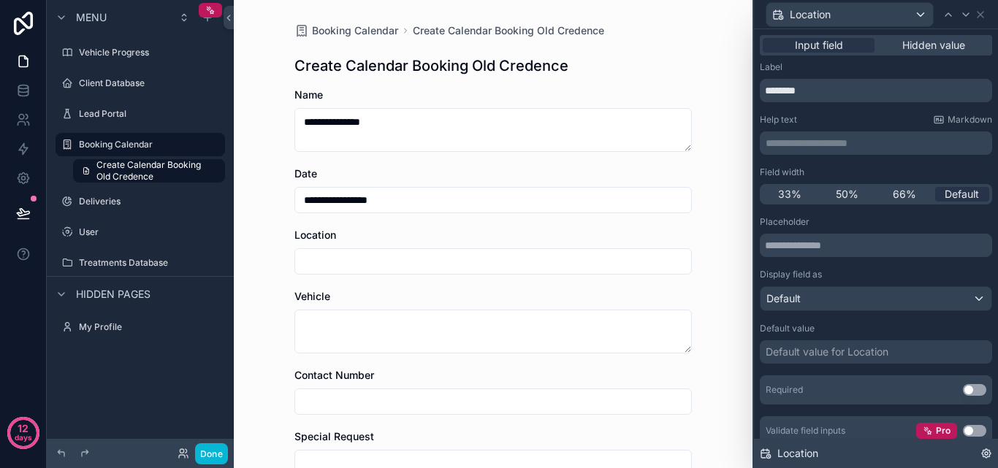
click at [804, 460] on span "Location" at bounding box center [798, 454] width 41 height 15
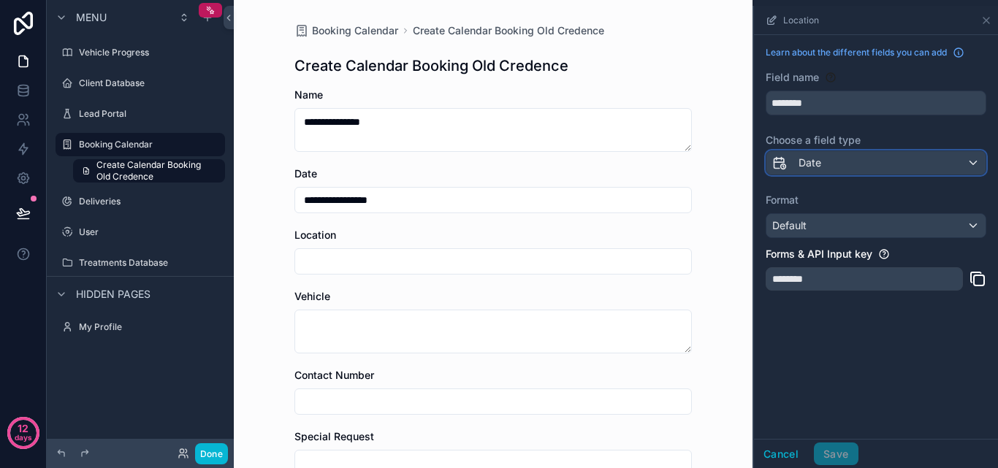
click at [861, 164] on div "Date" at bounding box center [876, 162] width 219 height 23
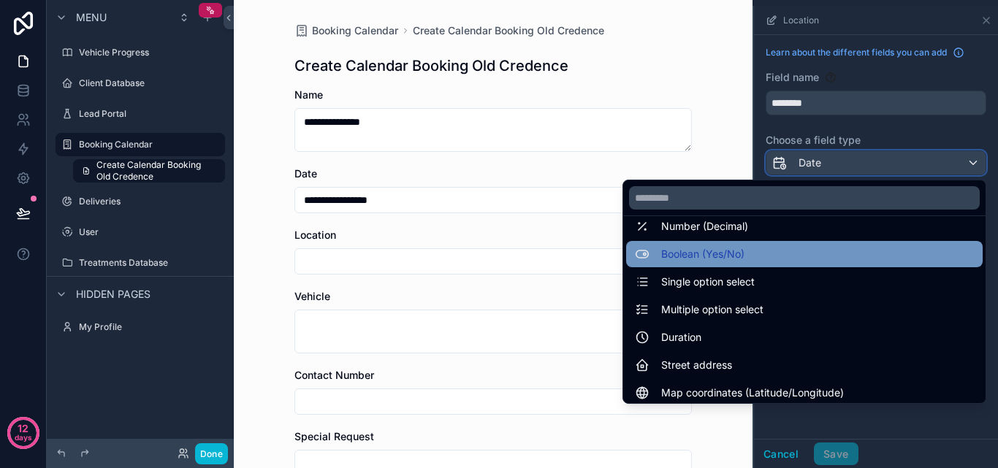
scroll to position [219, 0]
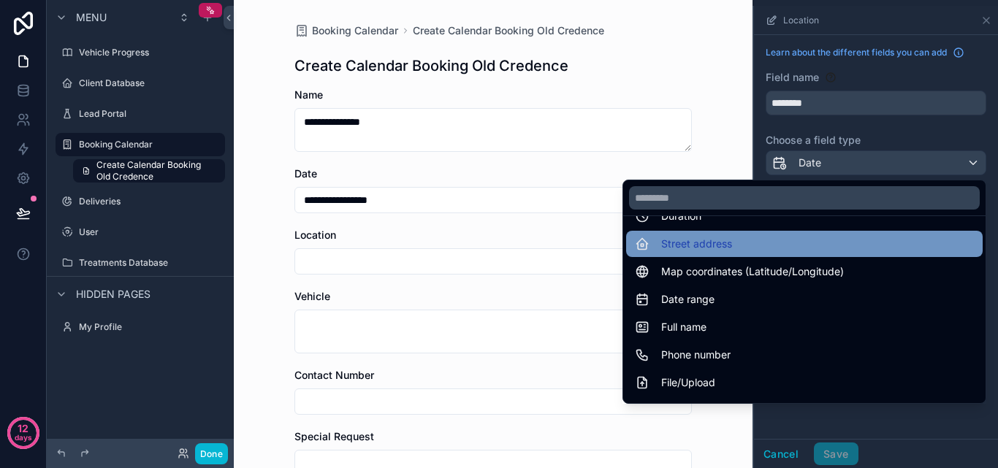
click at [731, 242] on div "Street address" at bounding box center [804, 244] width 339 height 18
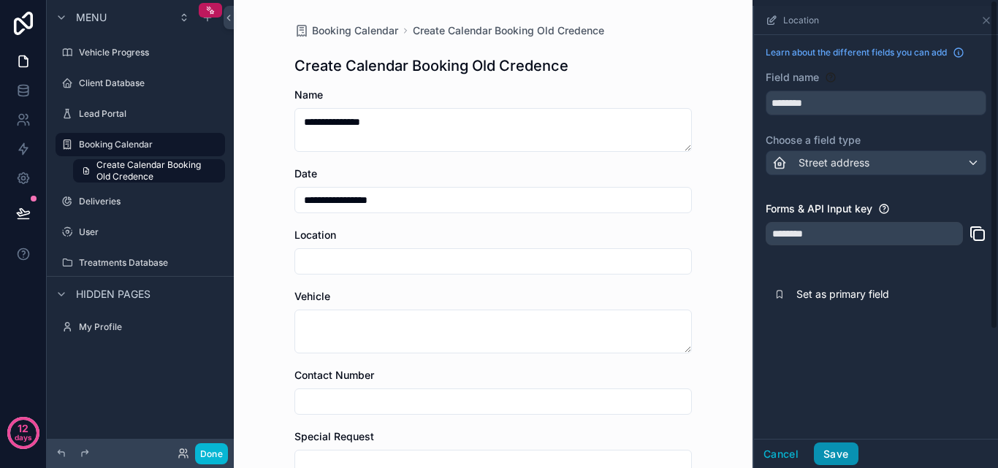
click at [841, 458] on button "Save" at bounding box center [836, 454] width 44 height 23
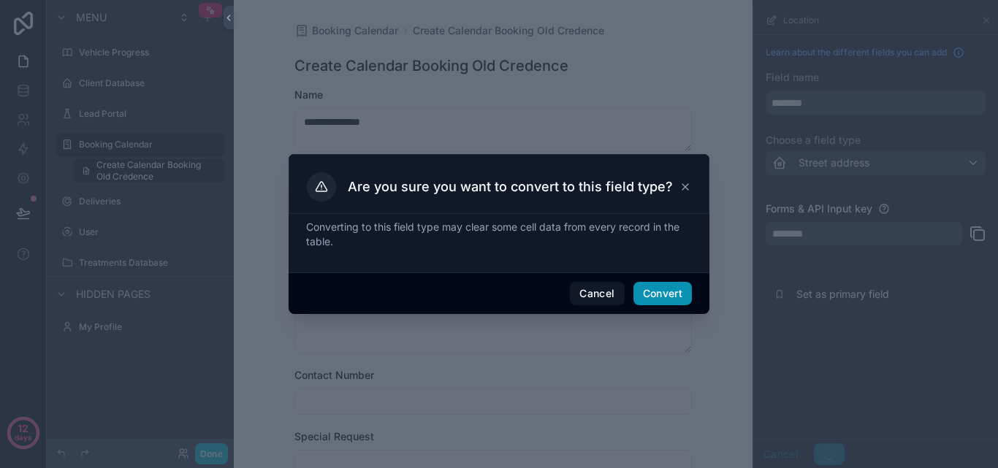
click at [681, 300] on button "Convert" at bounding box center [663, 293] width 58 height 23
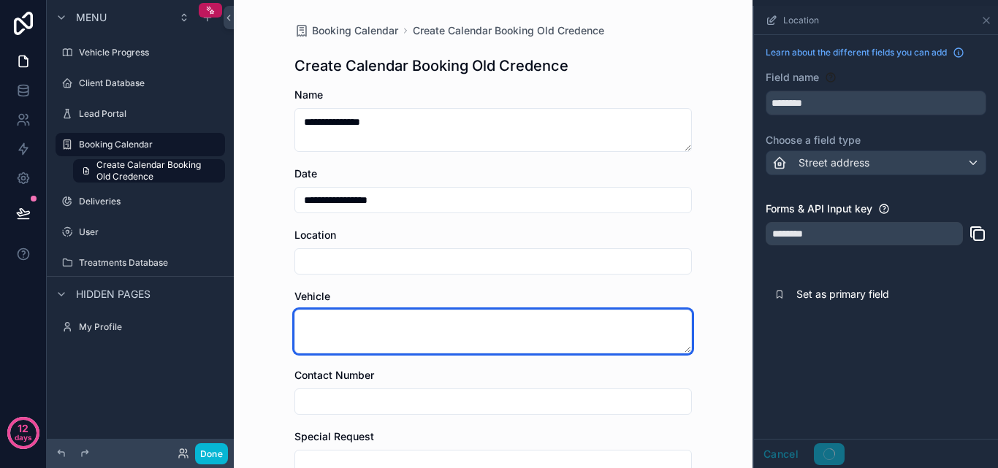
click at [466, 326] on textarea "scrollable content" at bounding box center [494, 332] width 398 height 44
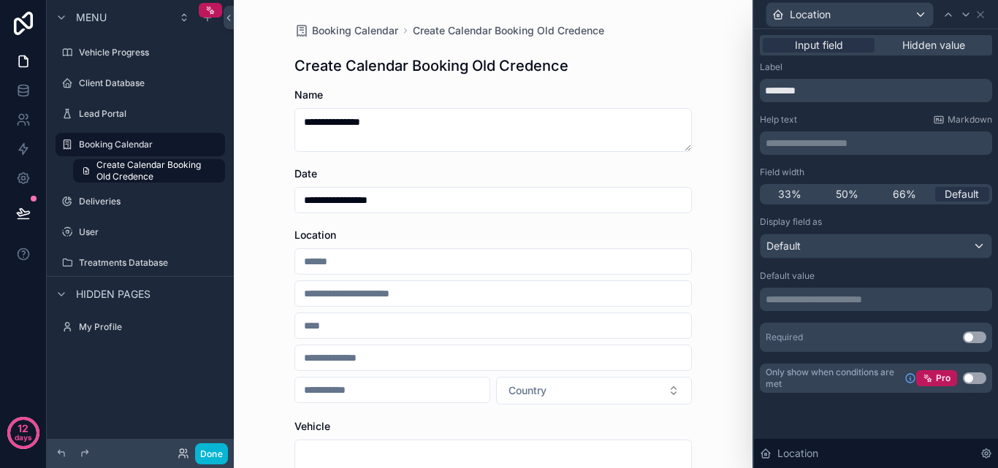
click at [458, 271] on input "scrollable content" at bounding box center [493, 261] width 396 height 20
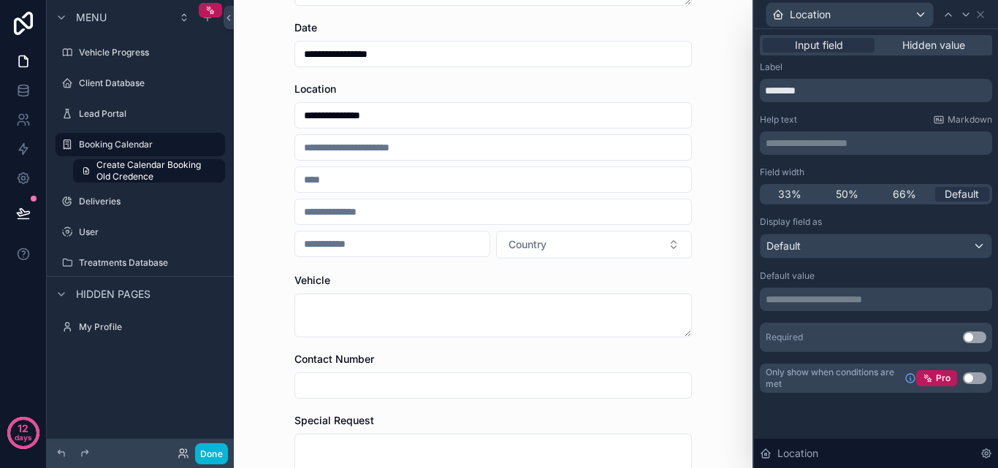
type input "**********"
click at [463, 175] on input "scrollable content" at bounding box center [493, 180] width 396 height 20
click at [463, 151] on input "scrollable content" at bounding box center [493, 147] width 396 height 20
type input "**********"
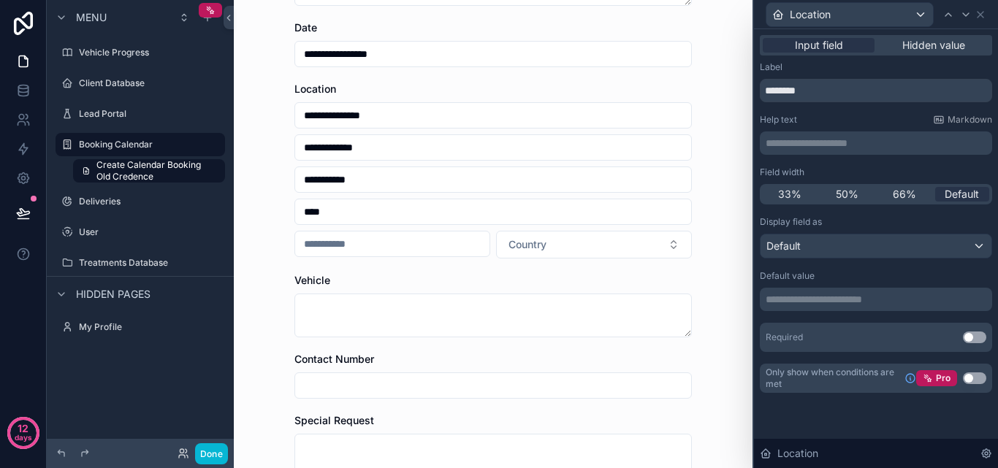
type input "****"
click at [712, 197] on div "**********" at bounding box center [493, 88] width 519 height 468
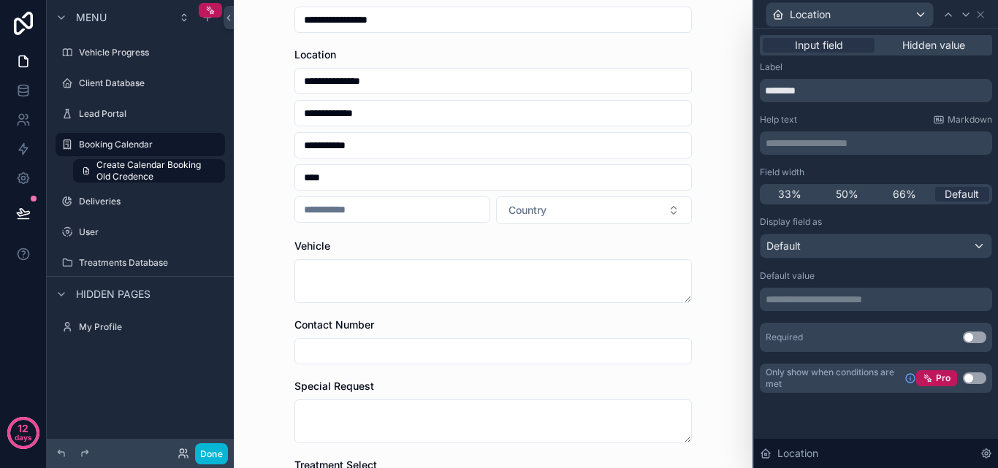
scroll to position [292, 0]
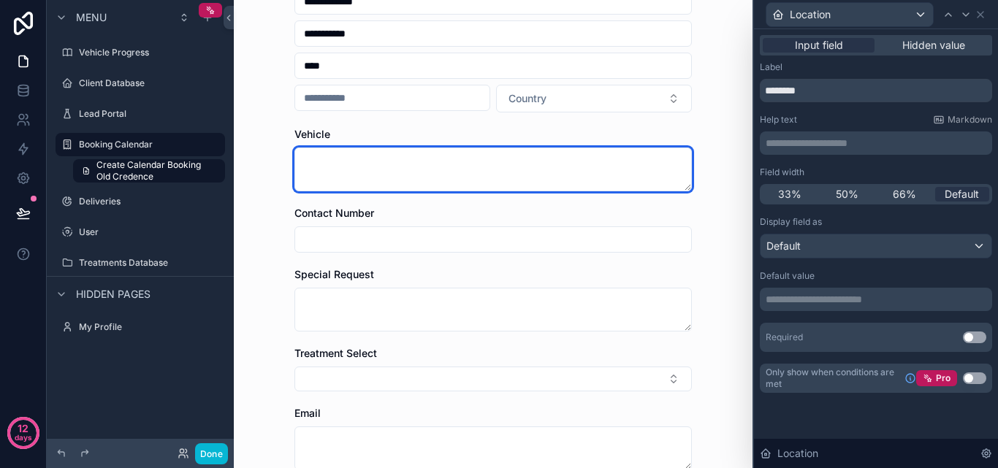
click at [512, 169] on textarea "scrollable content" at bounding box center [494, 170] width 398 height 44
type textarea "********"
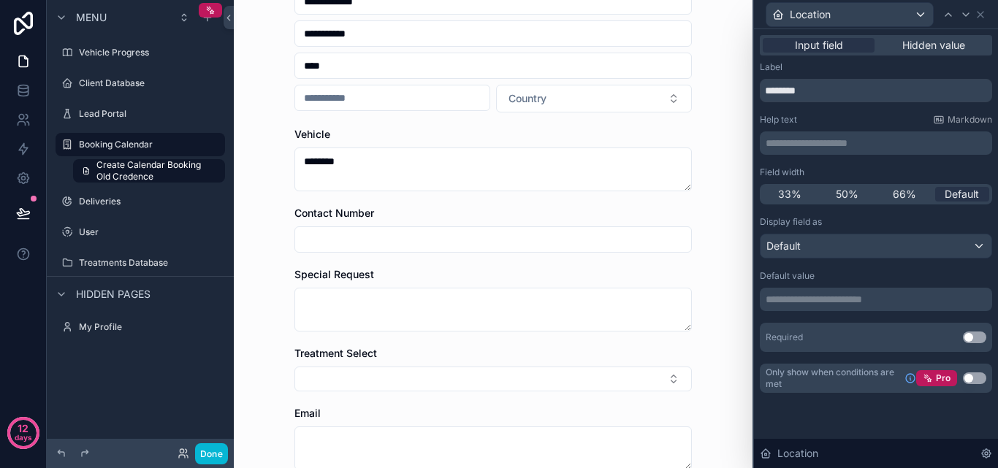
click at [519, 229] on input "scrollable content" at bounding box center [493, 239] width 396 height 20
drag, startPoint x: 542, startPoint y: 240, endPoint x: 271, endPoint y: 246, distance: 271.2
click at [271, 246] on div "**********" at bounding box center [493, 234] width 519 height 468
type input "*"
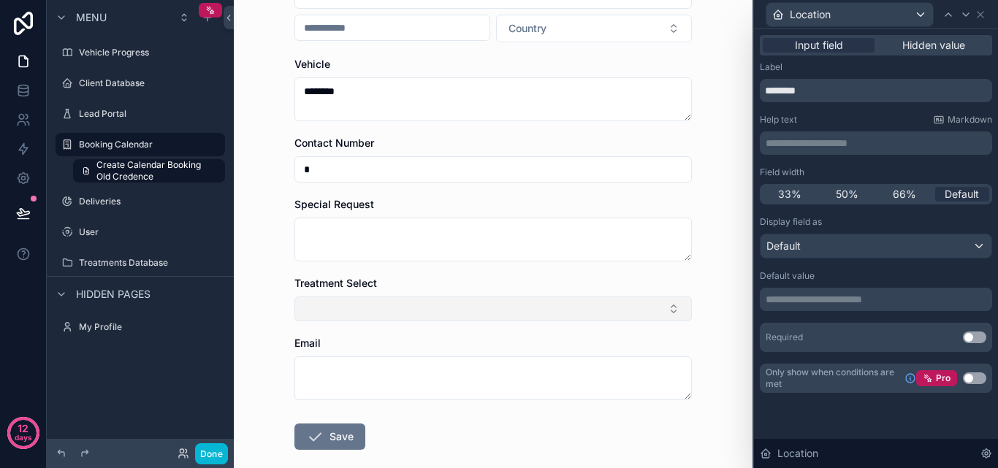
scroll to position [438, 0]
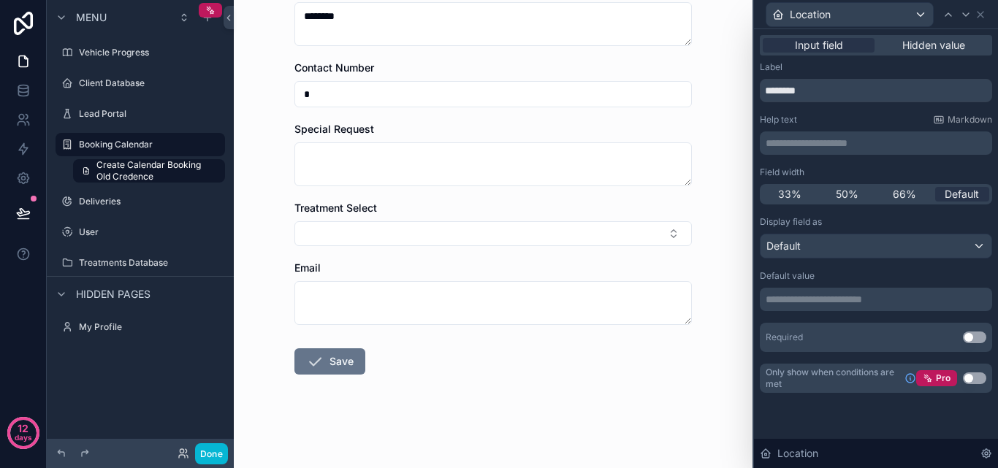
click at [395, 362] on form "**********" at bounding box center [494, 59] width 398 height 819
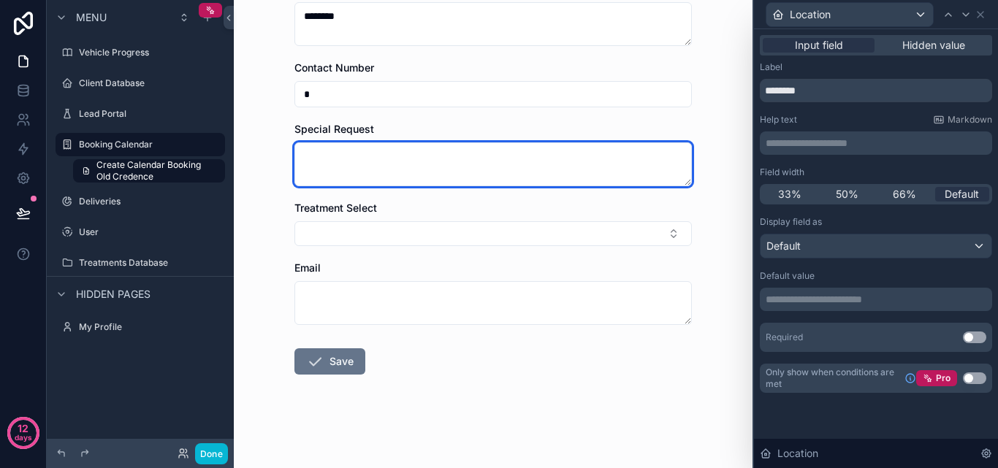
click at [400, 166] on textarea "scrollable content" at bounding box center [494, 165] width 398 height 44
type textarea "****"
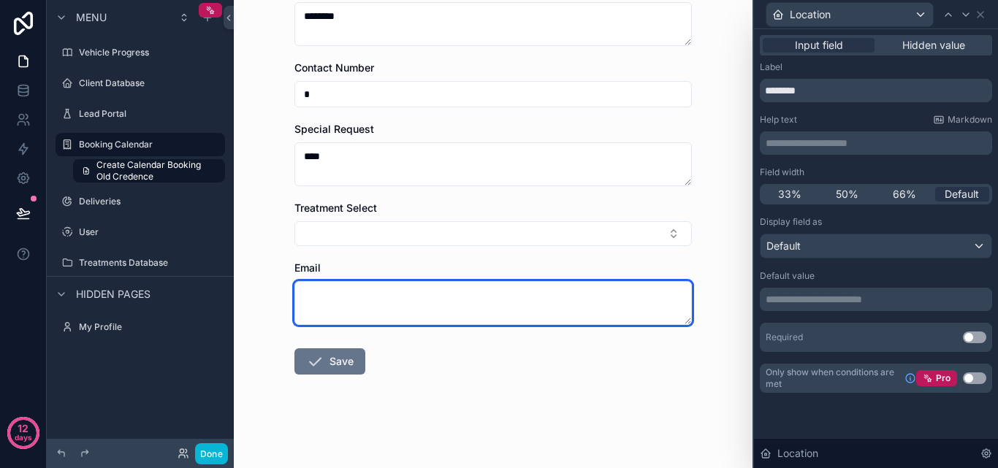
click at [381, 298] on textarea "scrollable content" at bounding box center [494, 303] width 398 height 44
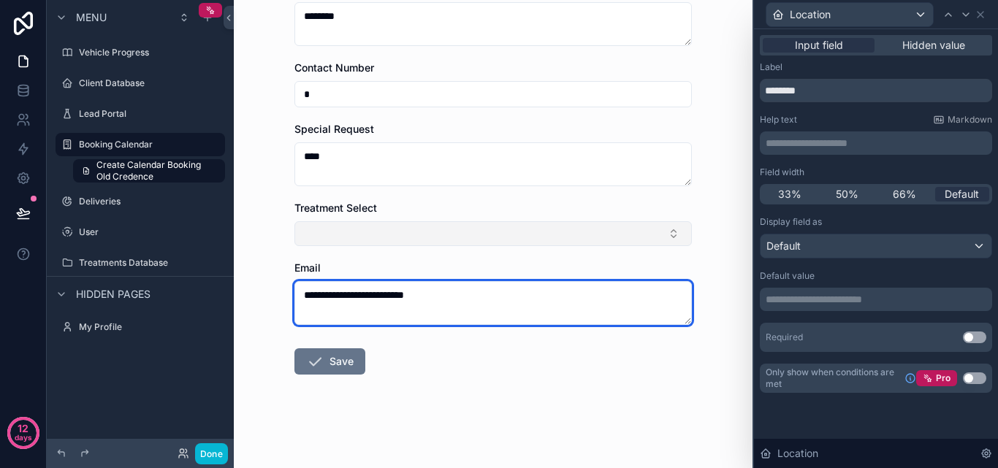
type textarea "**********"
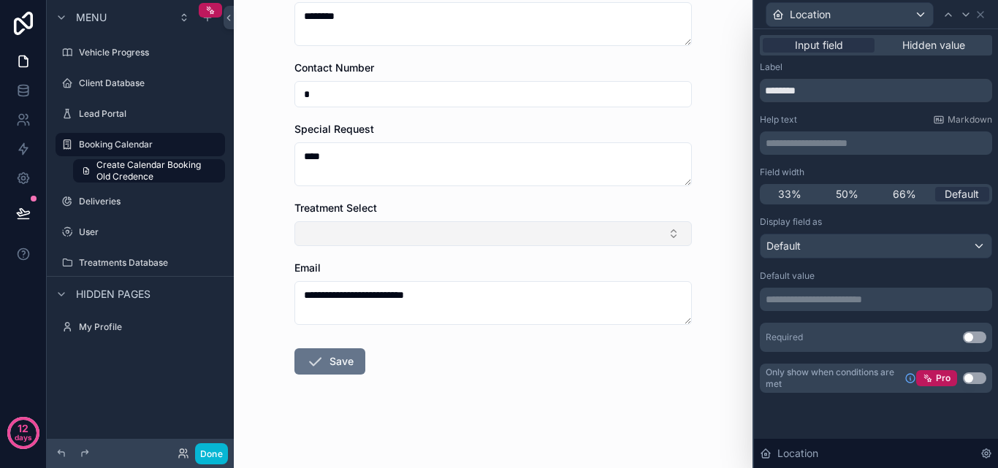
click at [423, 236] on button "Select Button" at bounding box center [494, 233] width 398 height 25
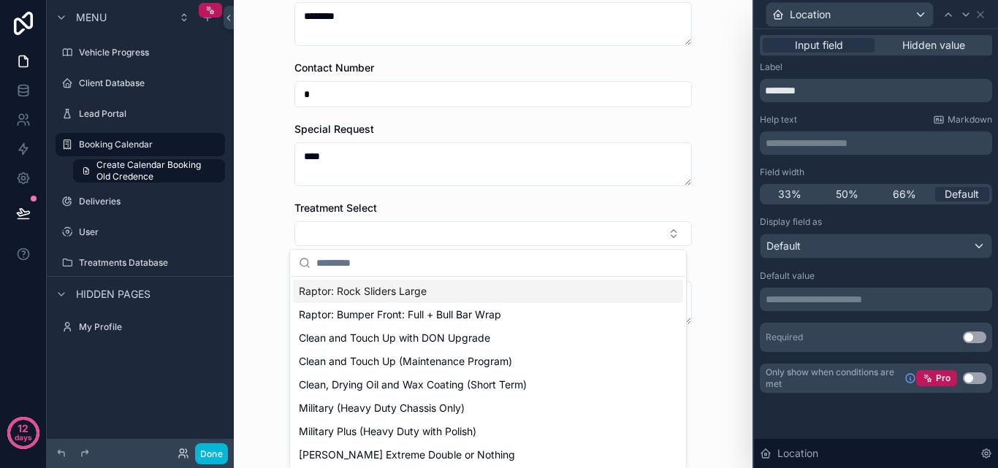
click at [410, 291] on span "Raptor: Rock Sliders Large" at bounding box center [363, 291] width 128 height 15
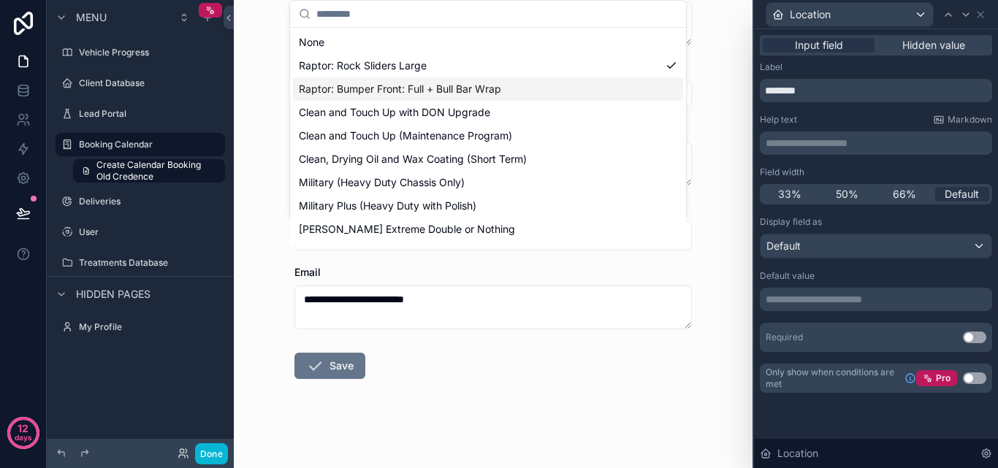
click at [450, 96] on span "Raptor: Bumper Front: Full + Bull Bar Wrap" at bounding box center [400, 89] width 202 height 15
click at [444, 232] on span "[PERSON_NAME] Extreme Double or Nothing" at bounding box center [407, 229] width 216 height 15
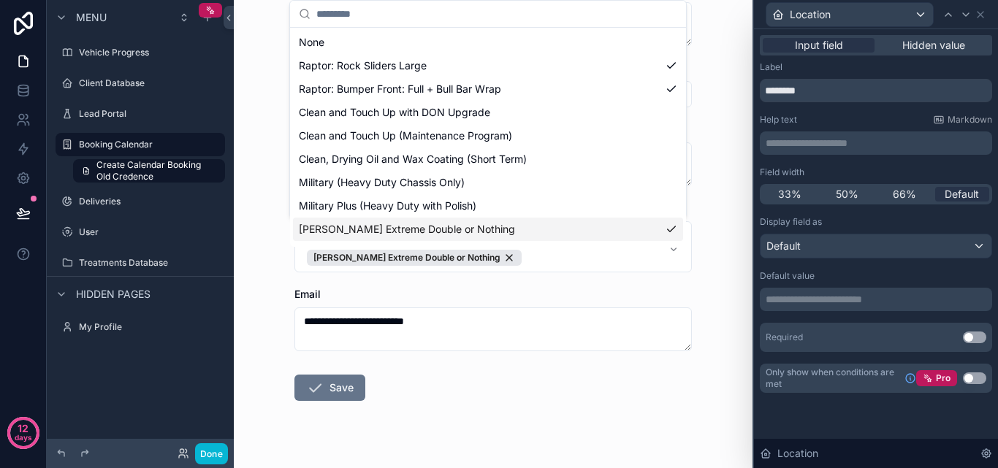
click at [716, 108] on div "**********" at bounding box center [493, 234] width 519 height 468
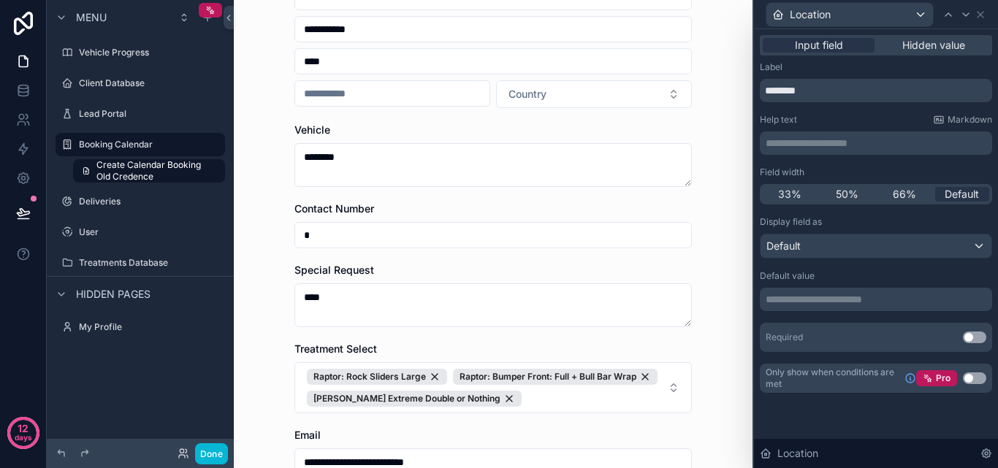
scroll to position [292, 0]
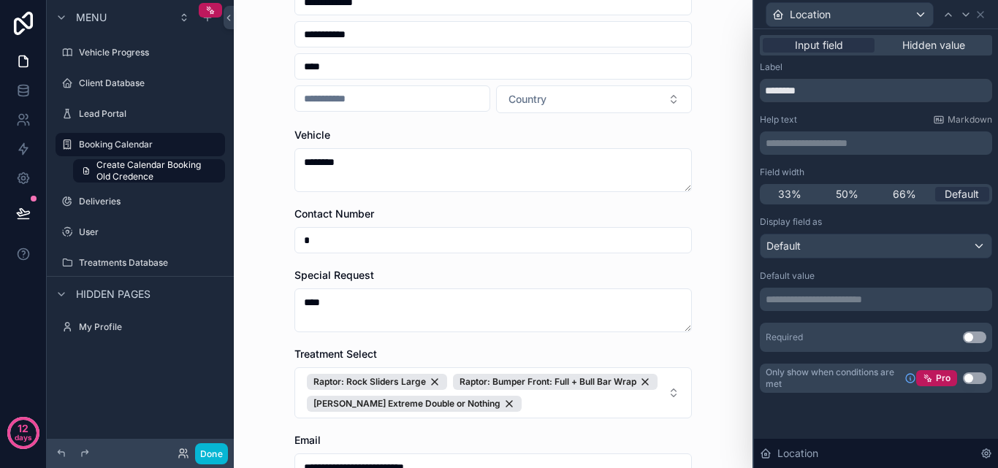
click at [406, 234] on input "*" at bounding box center [493, 240] width 396 height 20
type input "*"
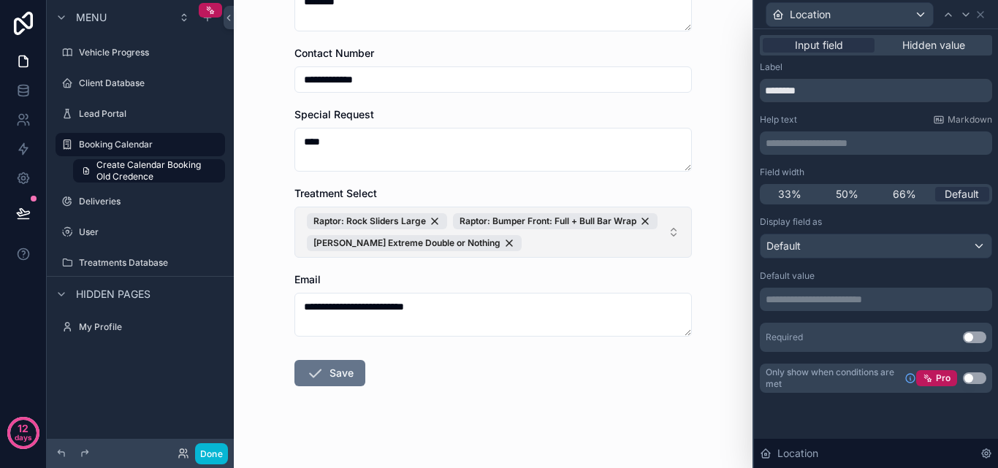
scroll to position [464, 0]
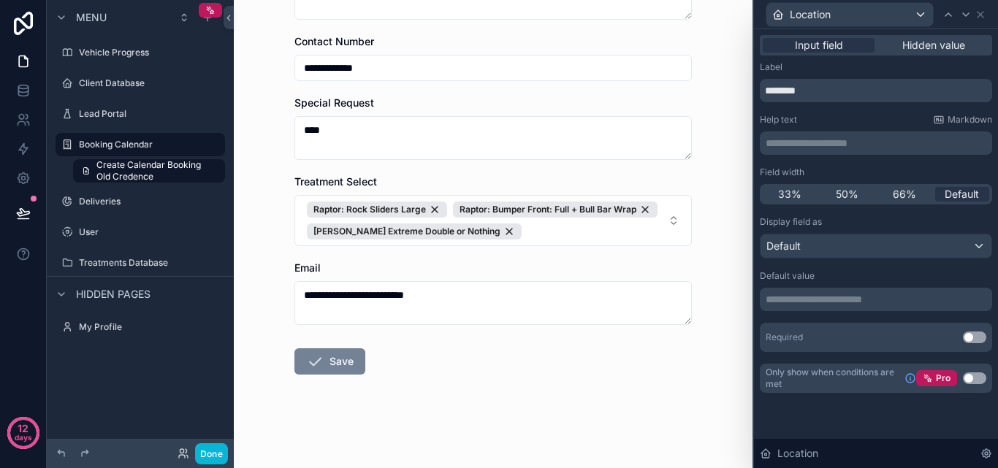
type input "**********"
click at [353, 368] on button "Save" at bounding box center [330, 362] width 71 height 26
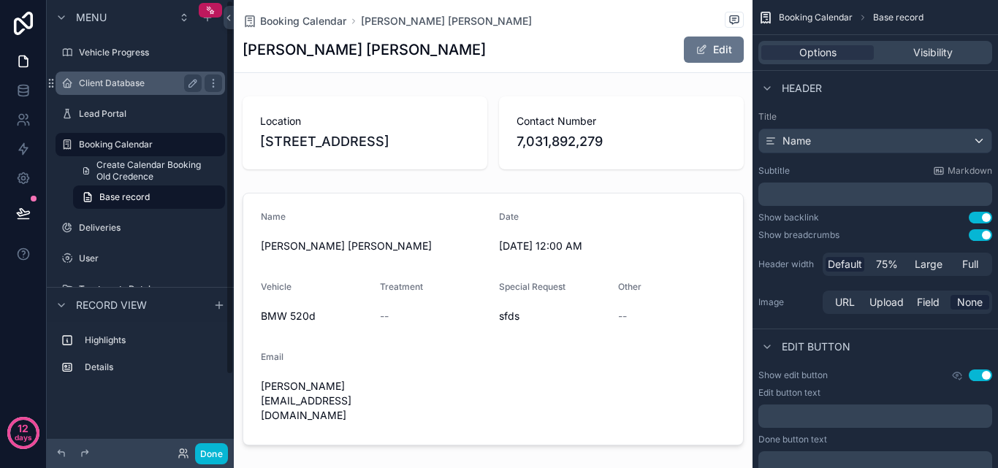
click at [126, 86] on label "Client Database" at bounding box center [137, 83] width 117 height 12
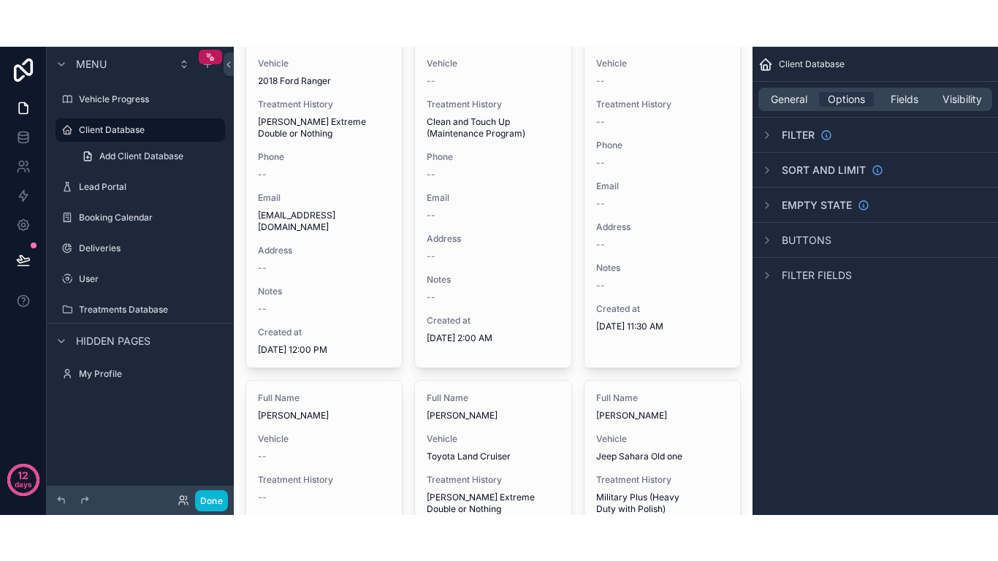
scroll to position [12062, 0]
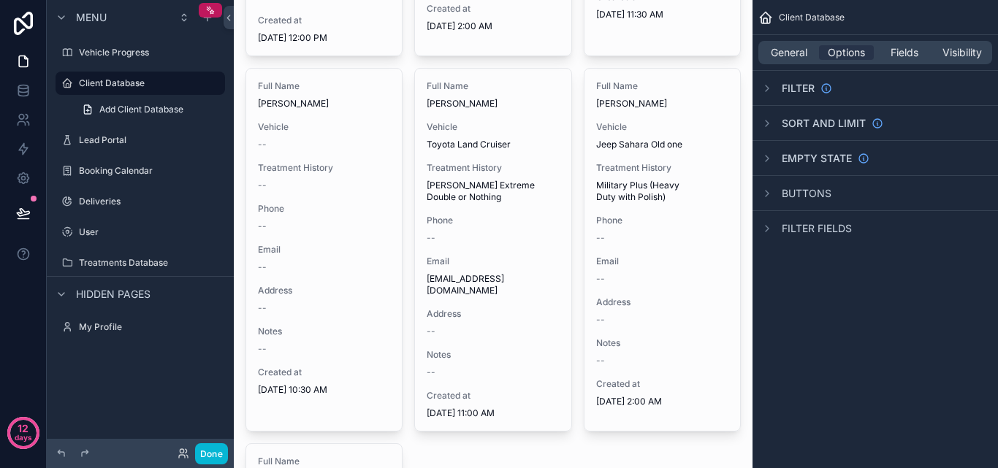
click at [20, 151] on icon at bounding box center [23, 149] width 9 height 11
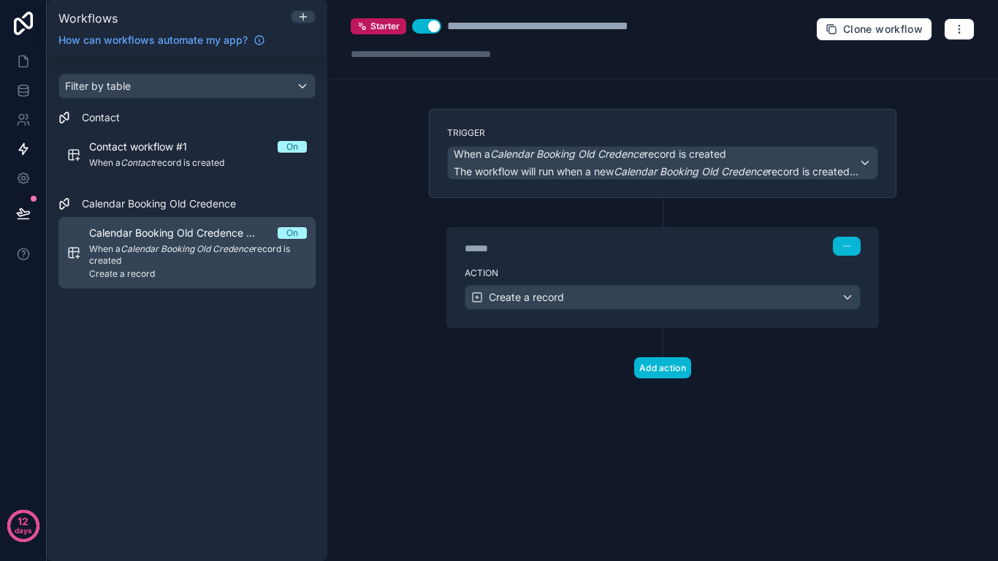
click at [181, 239] on span "Calendar Booking Old Credence workflow #1" at bounding box center [183, 233] width 189 height 15
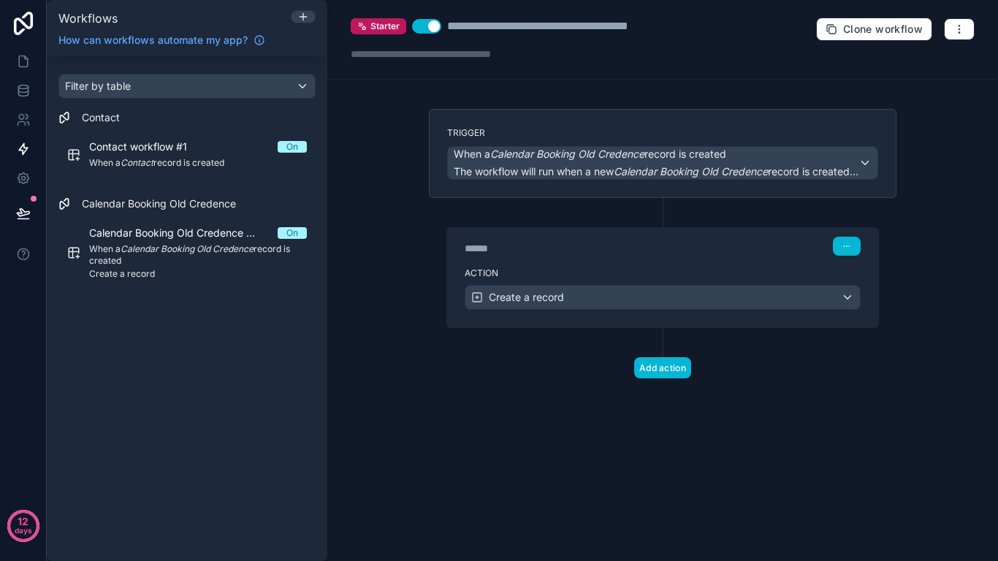
drag, startPoint x: 532, startPoint y: 165, endPoint x: 608, endPoint y: 121, distance: 88.1
click at [608, 121] on div "Trigger When a Calendar Booking Old Credence record is created The workflow wil…" at bounding box center [663, 153] width 468 height 89
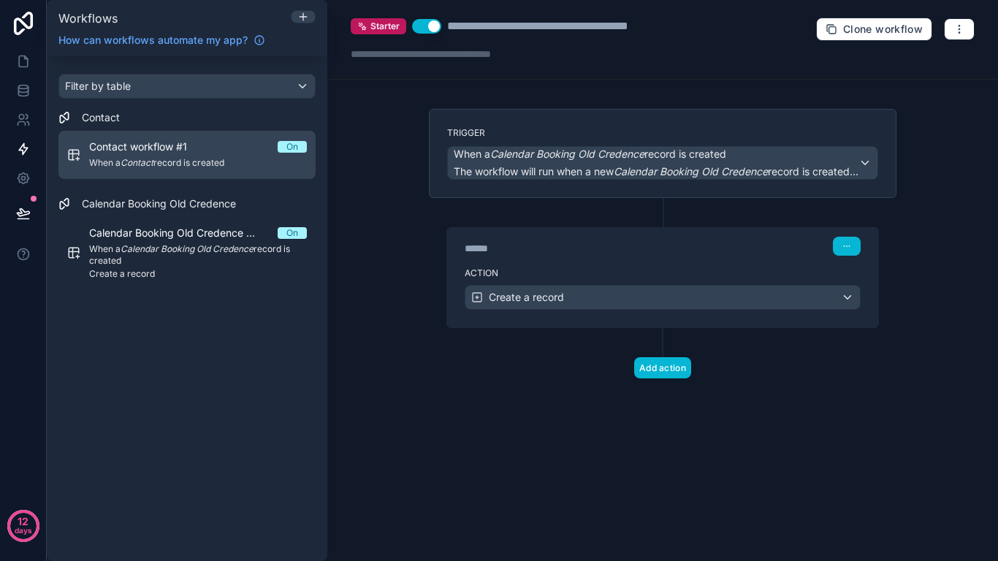
click at [201, 167] on span "When a Contact record is created" at bounding box center [198, 163] width 218 height 12
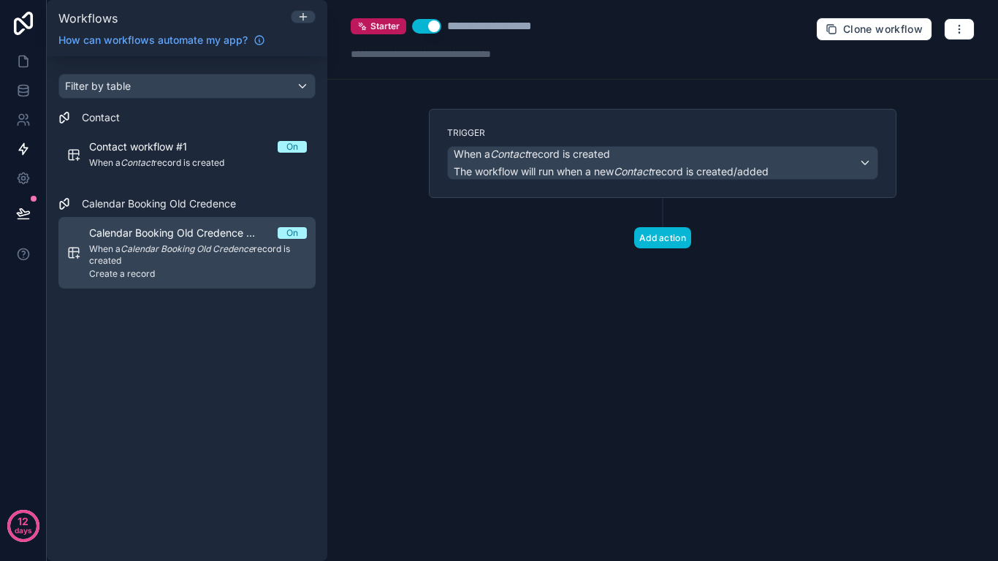
click at [132, 239] on span "Calendar Booking Old Credence workflow #1" at bounding box center [183, 233] width 189 height 15
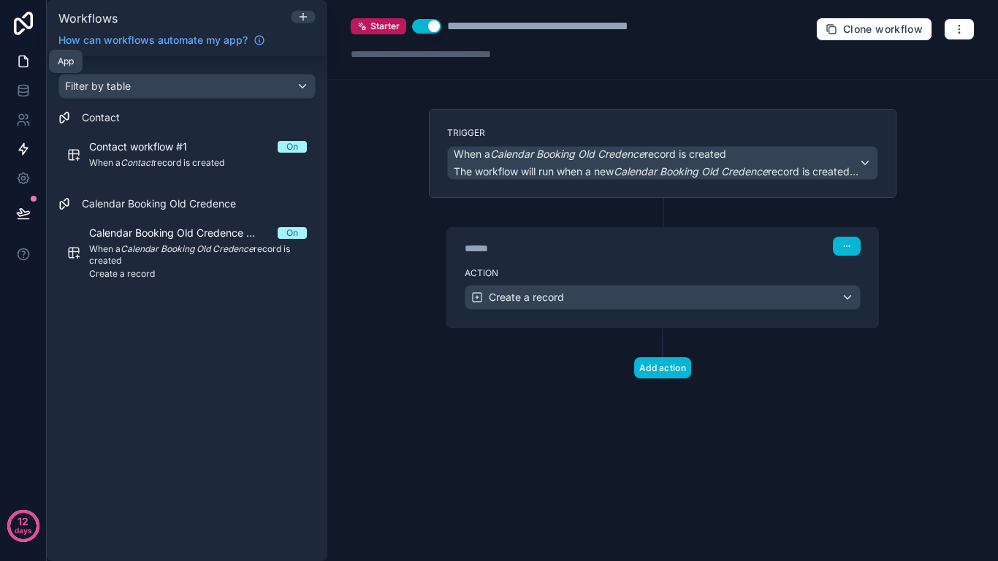
click at [21, 64] on icon at bounding box center [23, 61] width 15 height 15
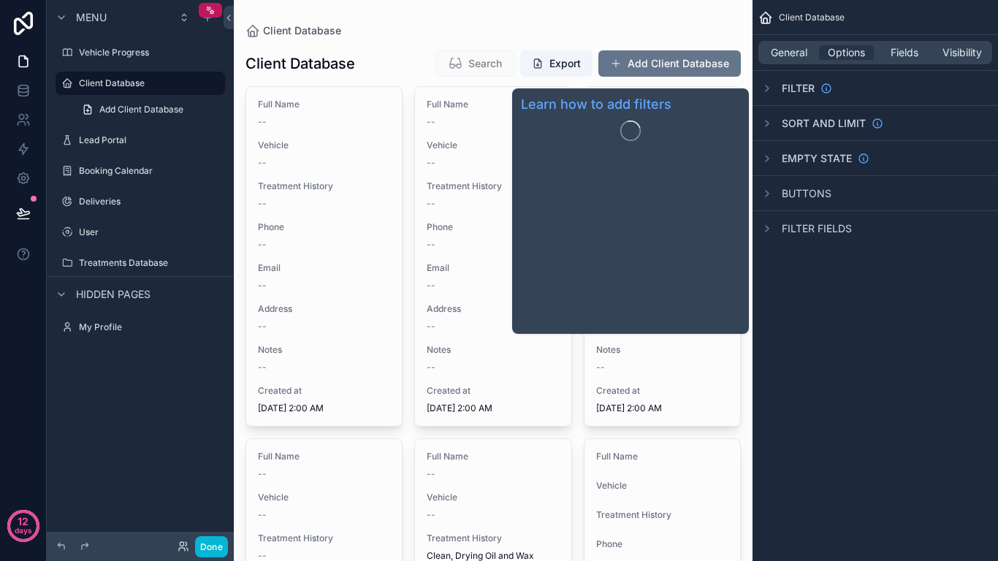
click at [784, 94] on span "Filter" at bounding box center [798, 88] width 33 height 15
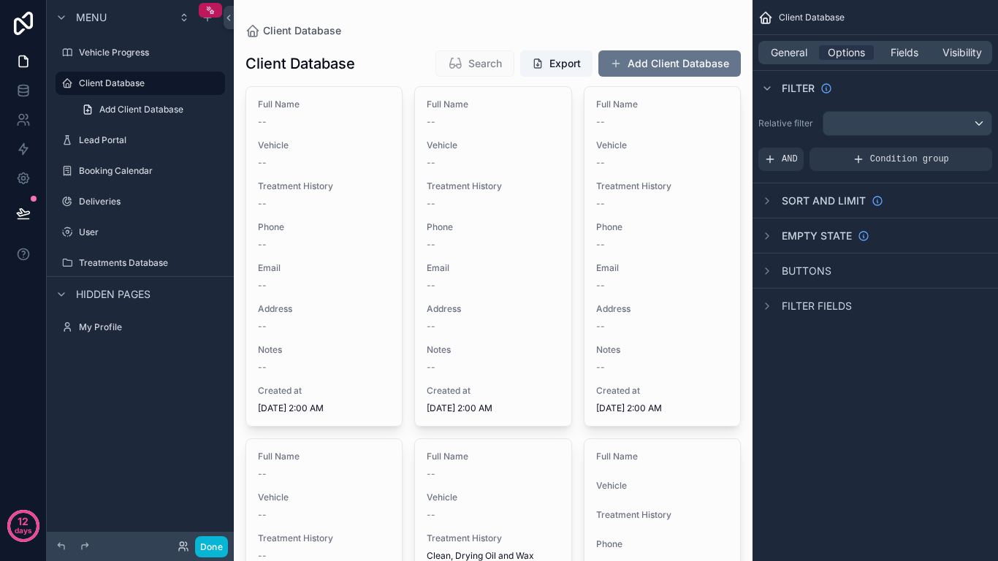
click at [776, 202] on div "Sort And Limit" at bounding box center [821, 201] width 125 height 18
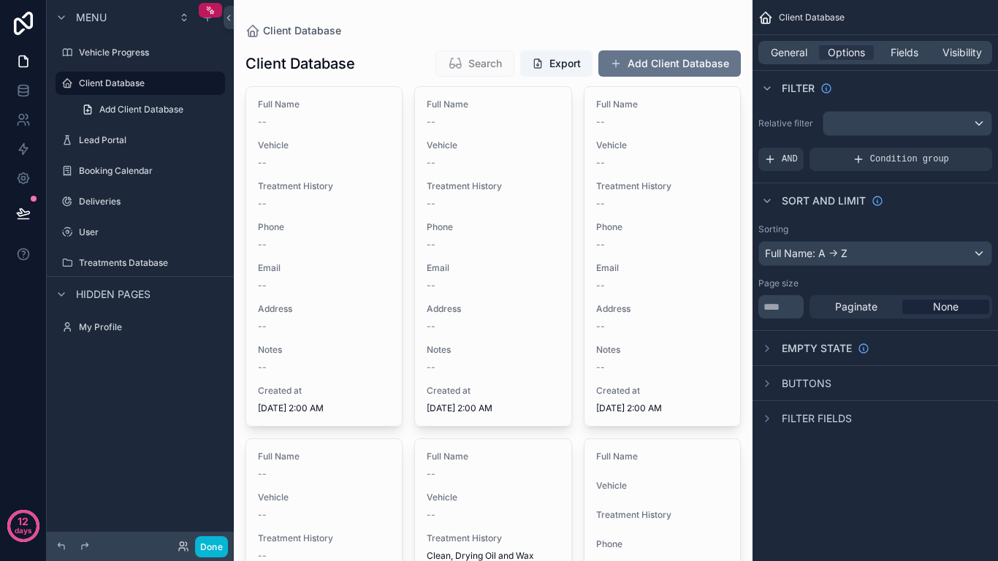
click at [778, 354] on div "Empty state" at bounding box center [814, 349] width 111 height 18
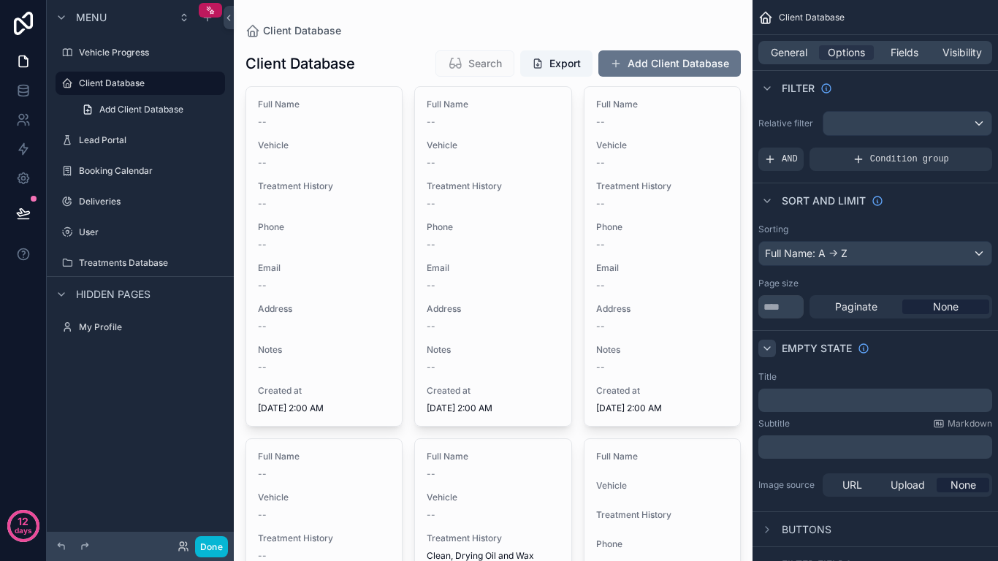
click at [770, 351] on icon "scrollable content" at bounding box center [768, 349] width 12 height 12
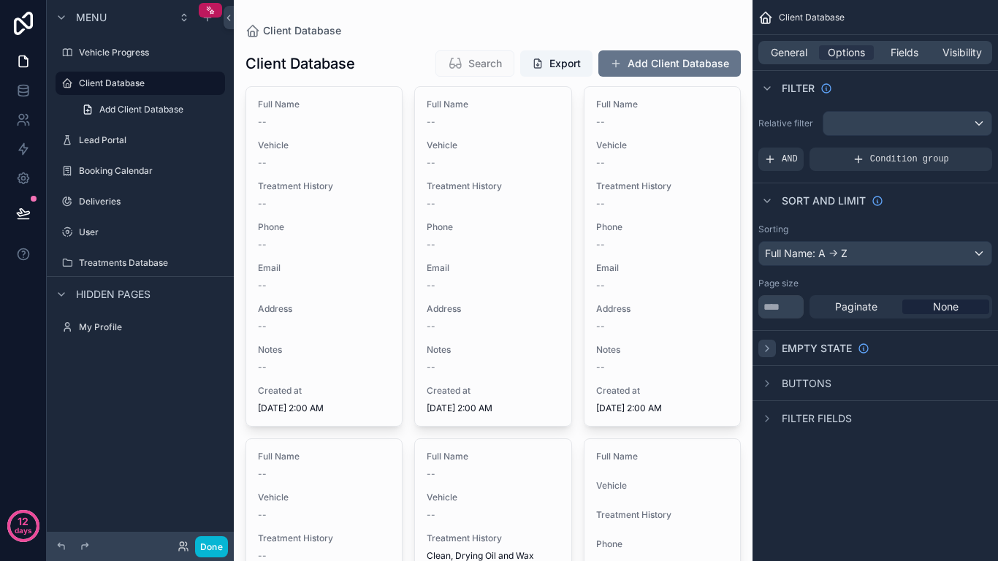
click at [771, 353] on icon "scrollable content" at bounding box center [768, 349] width 12 height 12
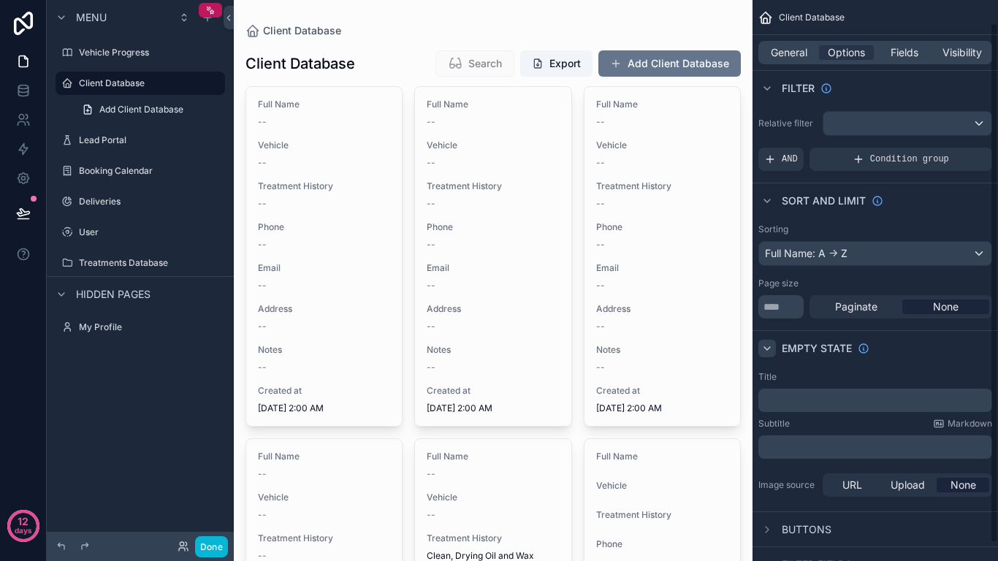
scroll to position [44, 0]
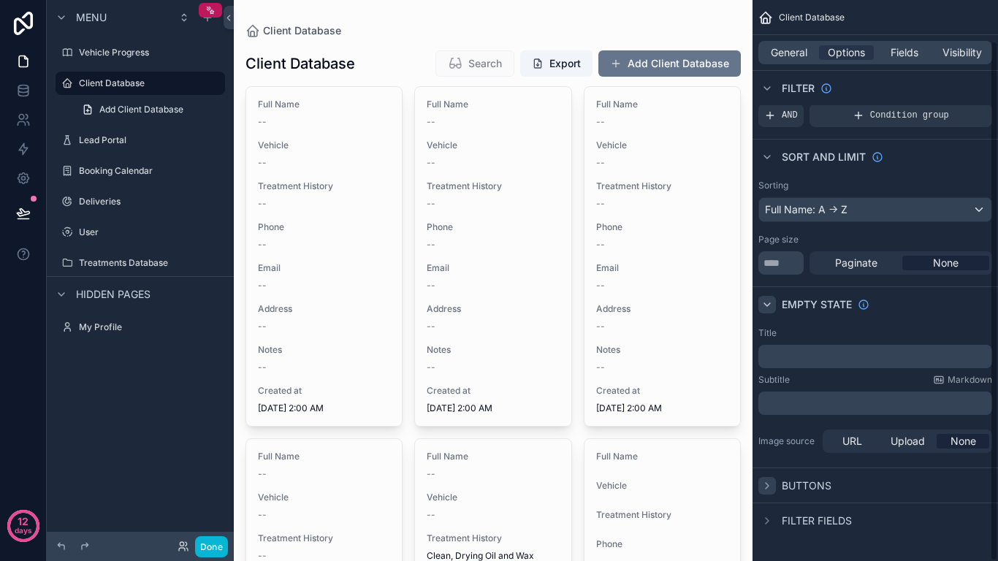
click at [764, 468] on icon "scrollable content" at bounding box center [768, 486] width 12 height 12
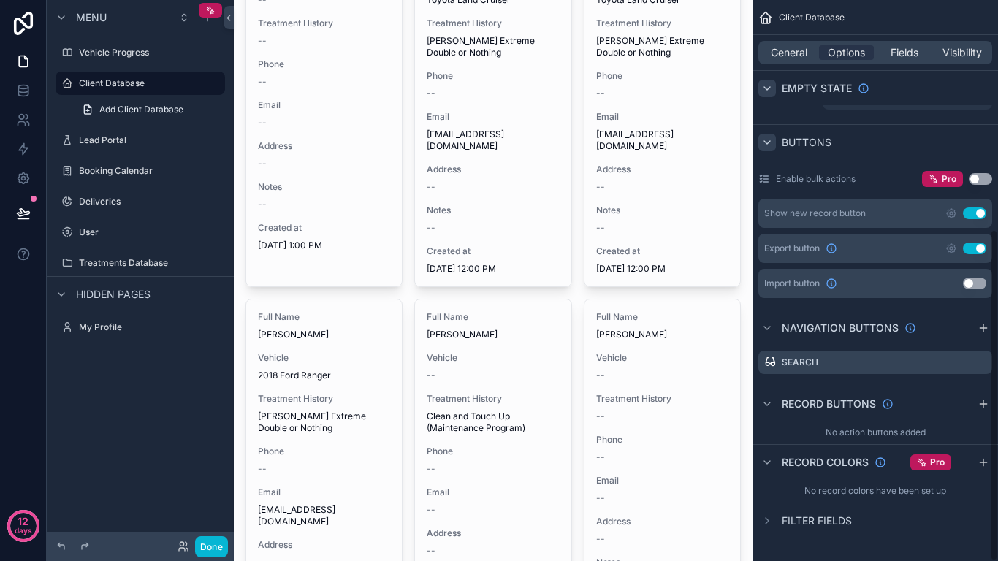
scroll to position [11730, 0]
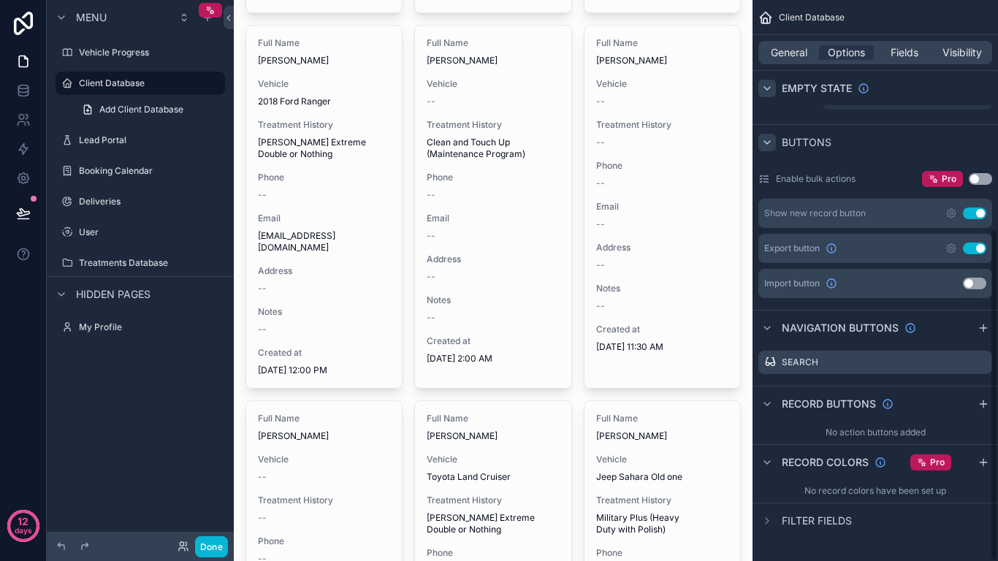
drag, startPoint x: 786, startPoint y: 522, endPoint x: 447, endPoint y: 435, distance: 350.1
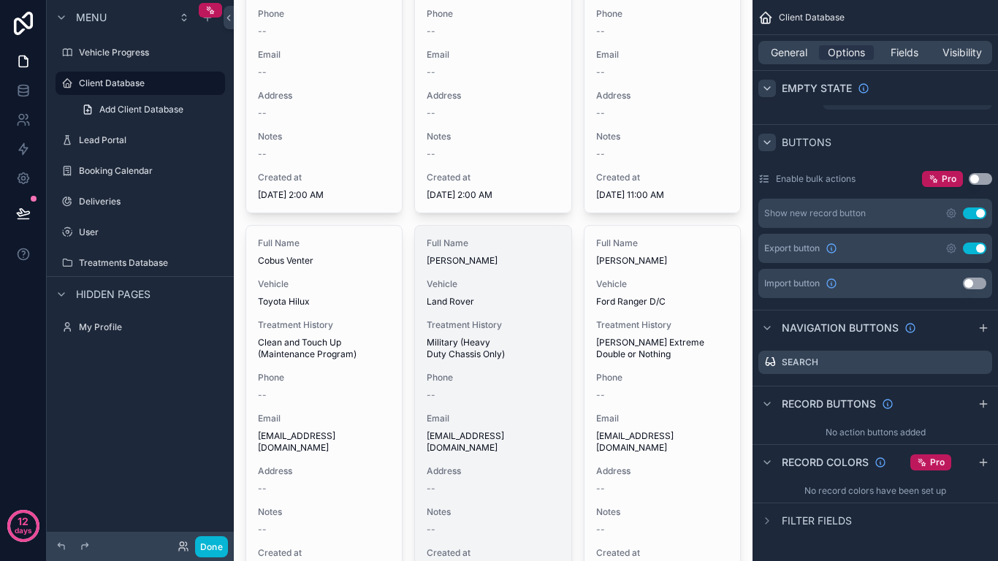
scroll to position [10561, 0]
